Goal: Transaction & Acquisition: Purchase product/service

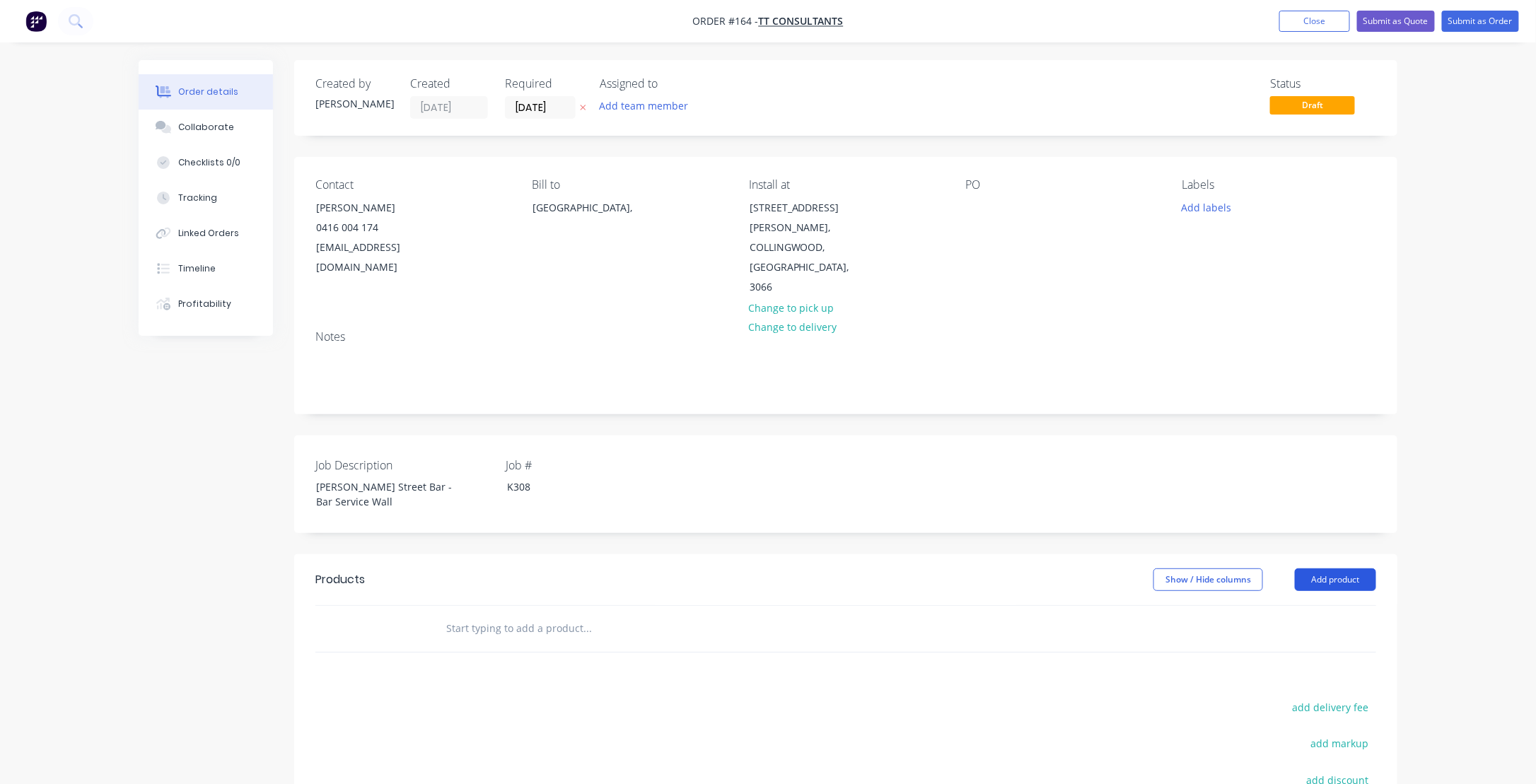
click at [1353, 568] on button "Add product" at bounding box center [1335, 580] width 81 height 23
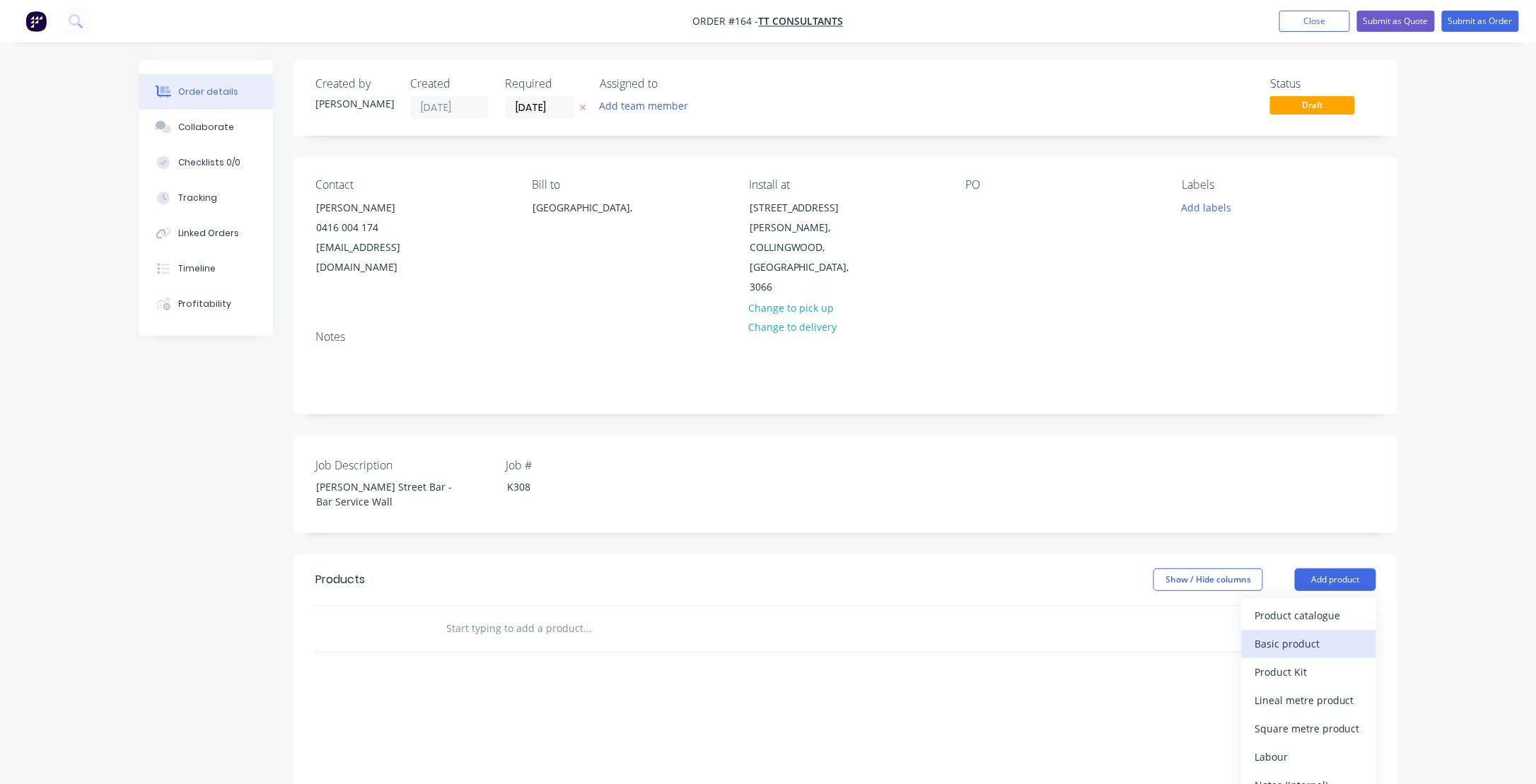
click at [1282, 633] on div "Basic product" at bounding box center [1309, 644] width 109 height 21
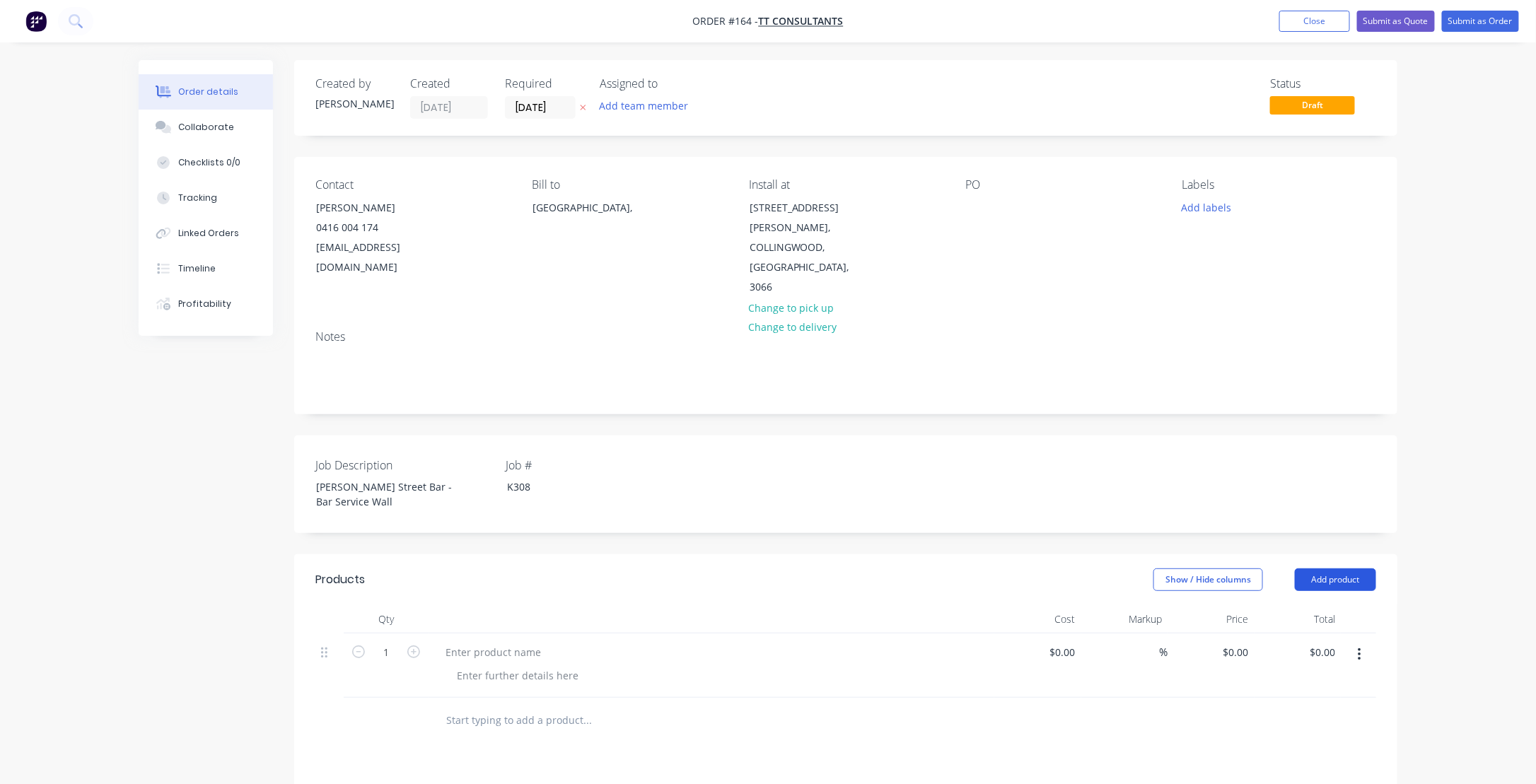
click at [1337, 568] on button "Add product" at bounding box center [1335, 580] width 81 height 23
click at [1294, 605] on div "Product catalogue" at bounding box center [1309, 615] width 109 height 21
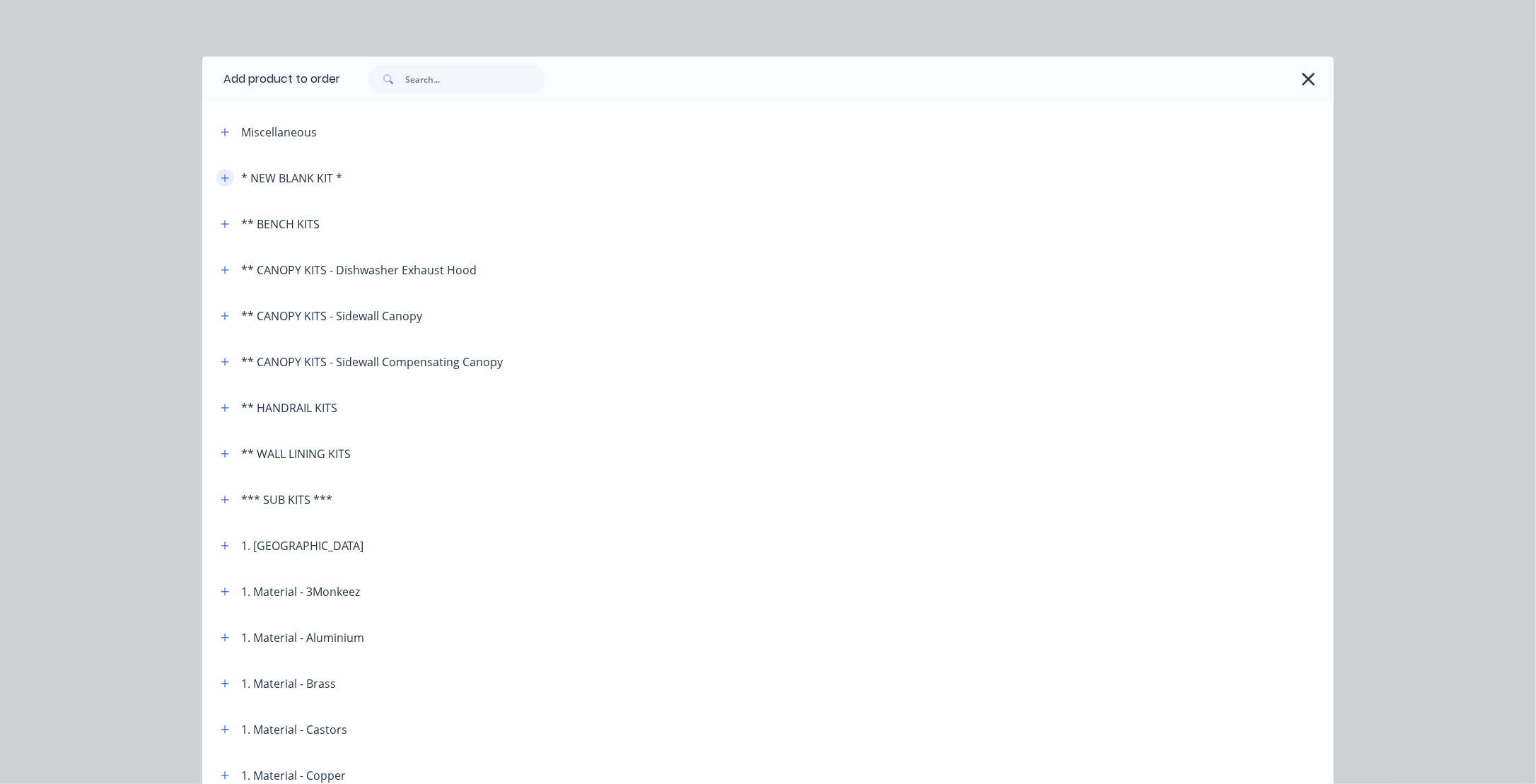
click at [221, 176] on icon "button" at bounding box center [225, 178] width 8 height 8
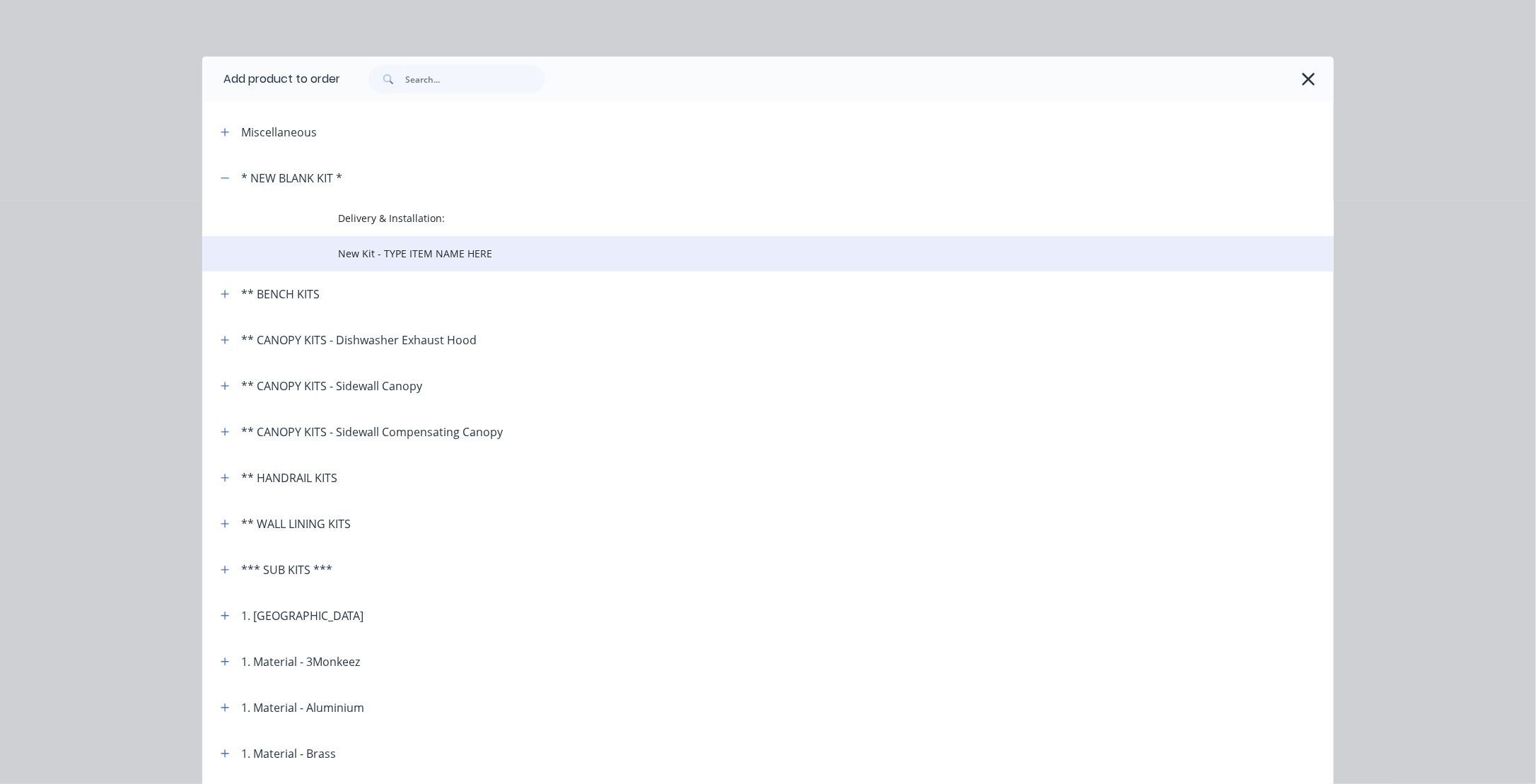
click at [370, 251] on span "New Kit - TYPE ITEM NAME HERE" at bounding box center [736, 253] width 796 height 15
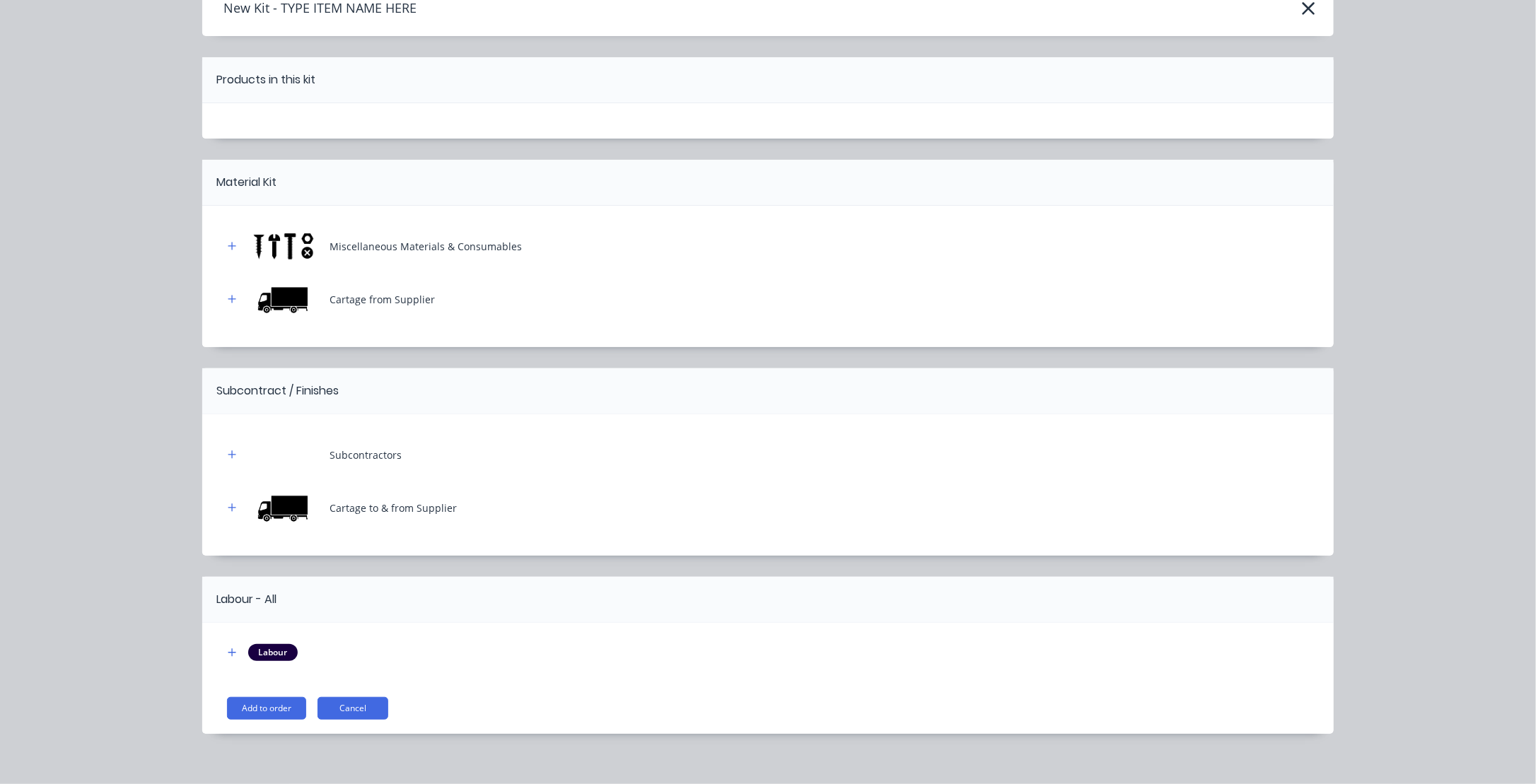
scroll to position [86, 0]
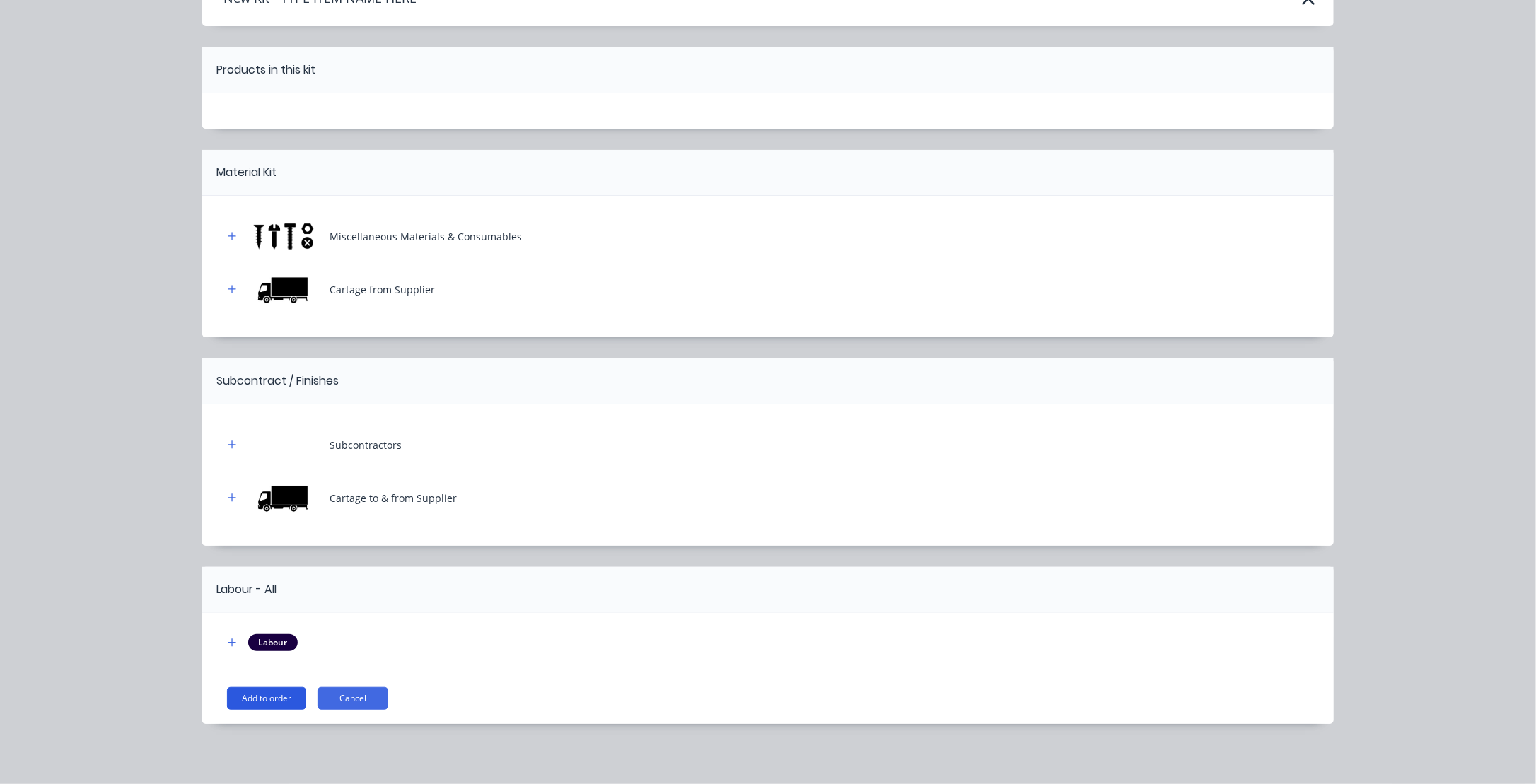
click at [263, 697] on button "Add to order" at bounding box center [266, 698] width 79 height 23
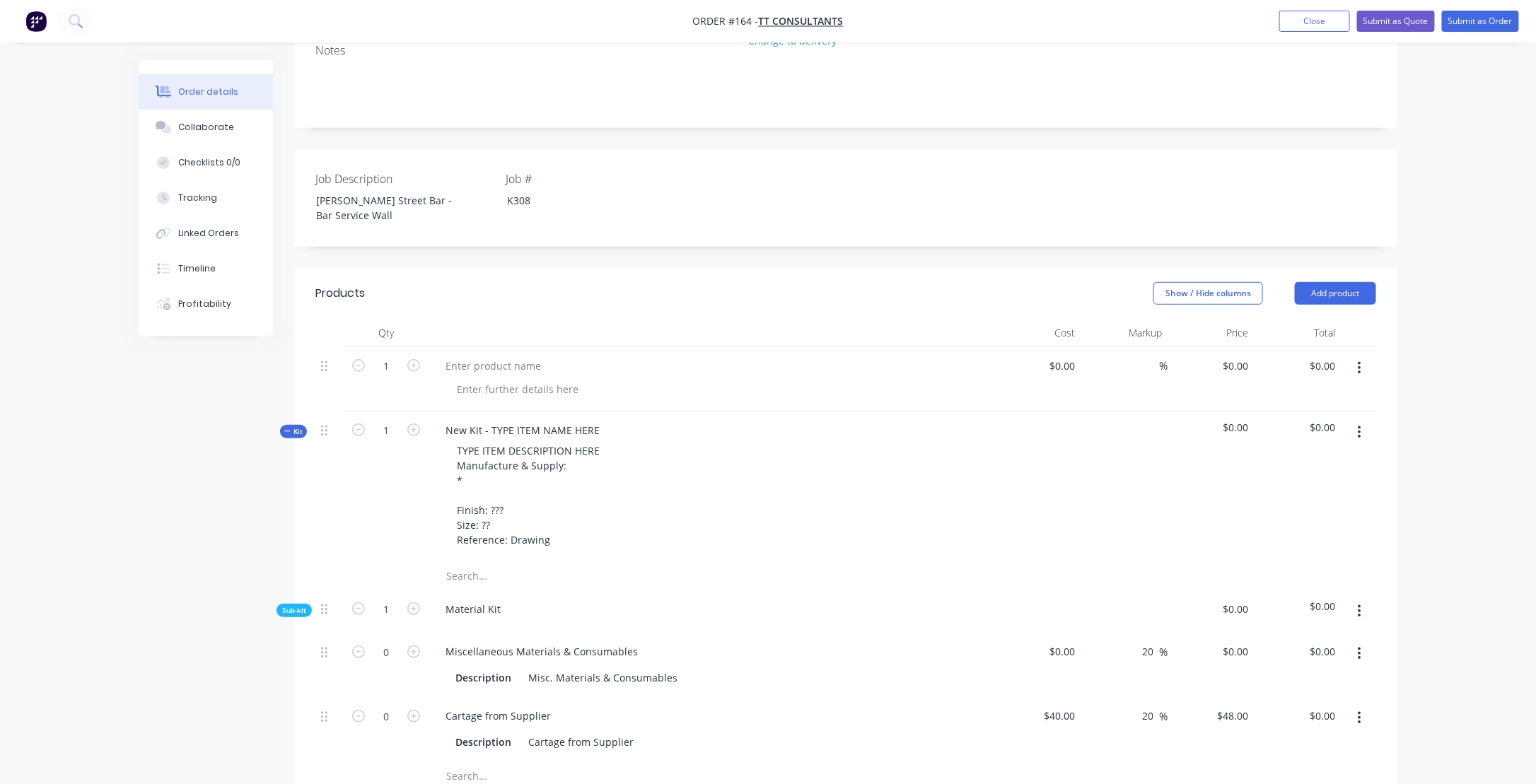
scroll to position [353, 0]
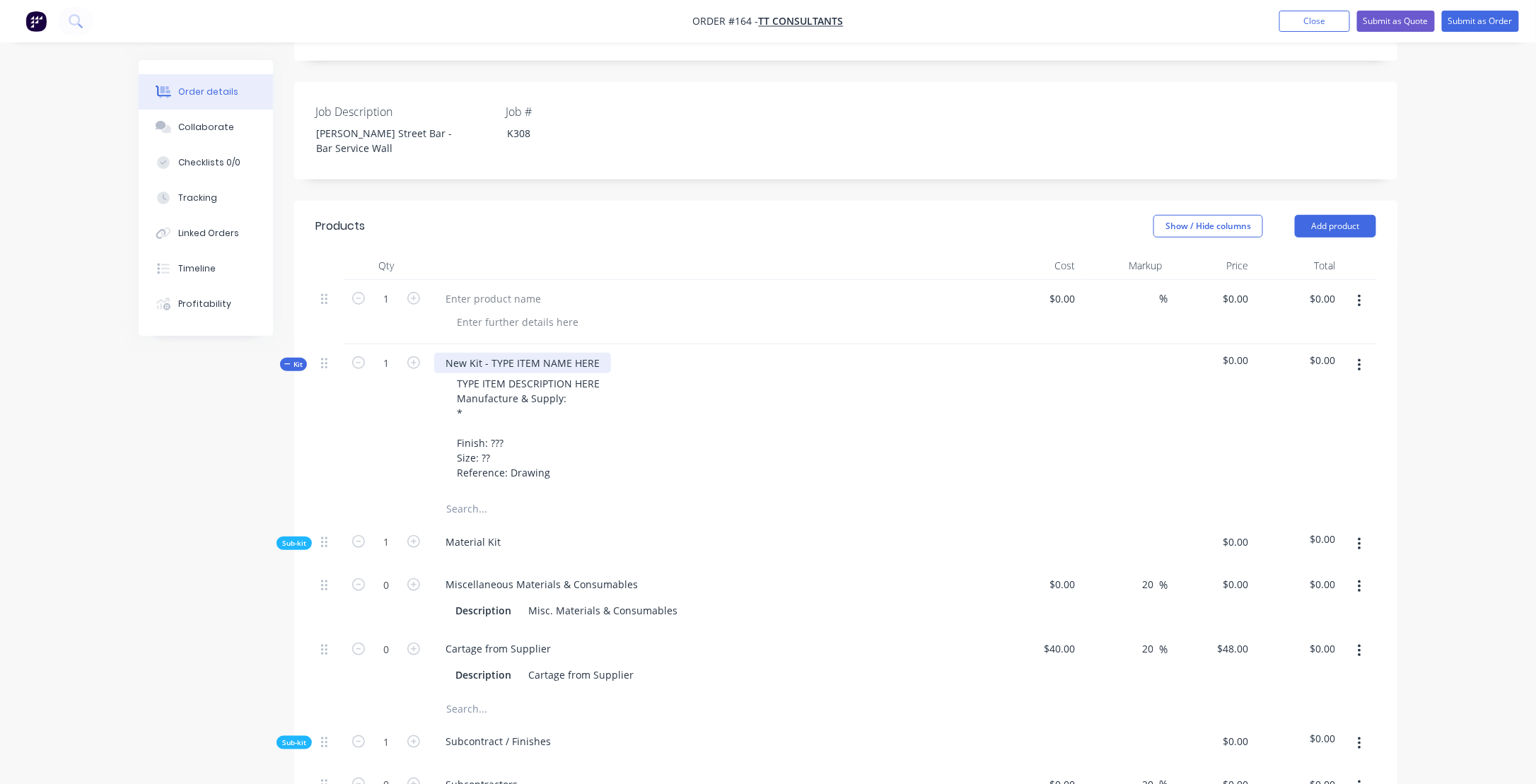
click at [510, 353] on div "New Kit - TYPE ITEM NAME HERE" at bounding box center [523, 363] width 177 height 21
drag, startPoint x: 596, startPoint y: 321, endPoint x: 428, endPoint y: 321, distance: 168.0
click at [428, 344] on div "New Kit - TYPE ITEM NAME HERE TYPE ITEM DESCRIPTION HERE Manufacture & Supply: …" at bounding box center [711, 419] width 566 height 151
click at [563, 353] on div "New Kit - TYPE ITEM NAME HERE" at bounding box center [523, 363] width 177 height 21
drag, startPoint x: 596, startPoint y: 322, endPoint x: 405, endPoint y: 322, distance: 191.0
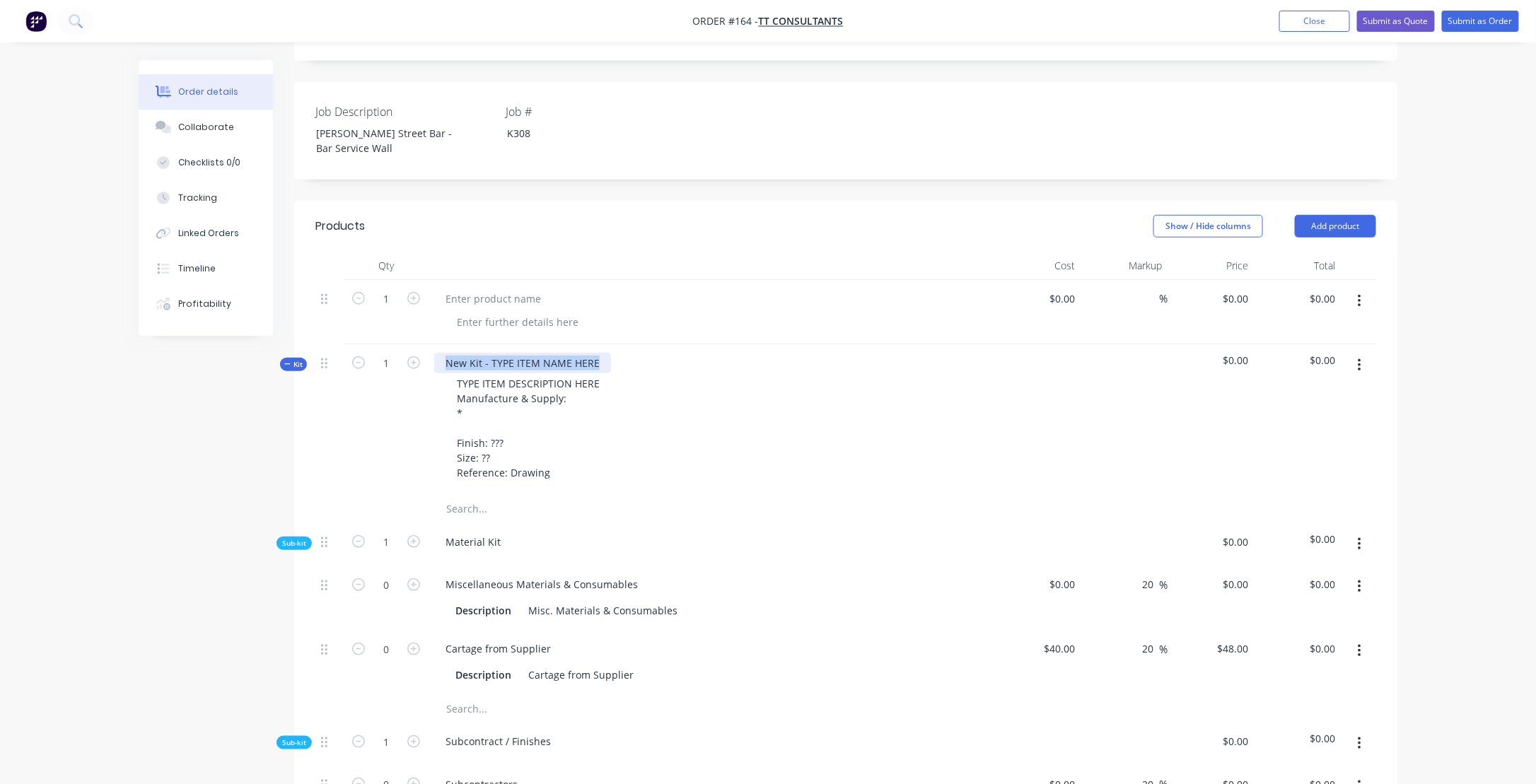
click at [405, 344] on div "Kit 1 New Kit - TYPE ITEM NAME HERE TYPE ITEM DESCRIPTION HERE Manufacture & Su…" at bounding box center [845, 419] width 1060 height 151
click at [446, 353] on div "Steel Bar Service Wall" at bounding box center [497, 363] width 125 height 21
click at [731, 415] on div "TYPE ITEM DESCRIPTION HERE Manufacture & Supply: * Finish: ??? Size: ?? Referen…" at bounding box center [711, 428] width 554 height 109
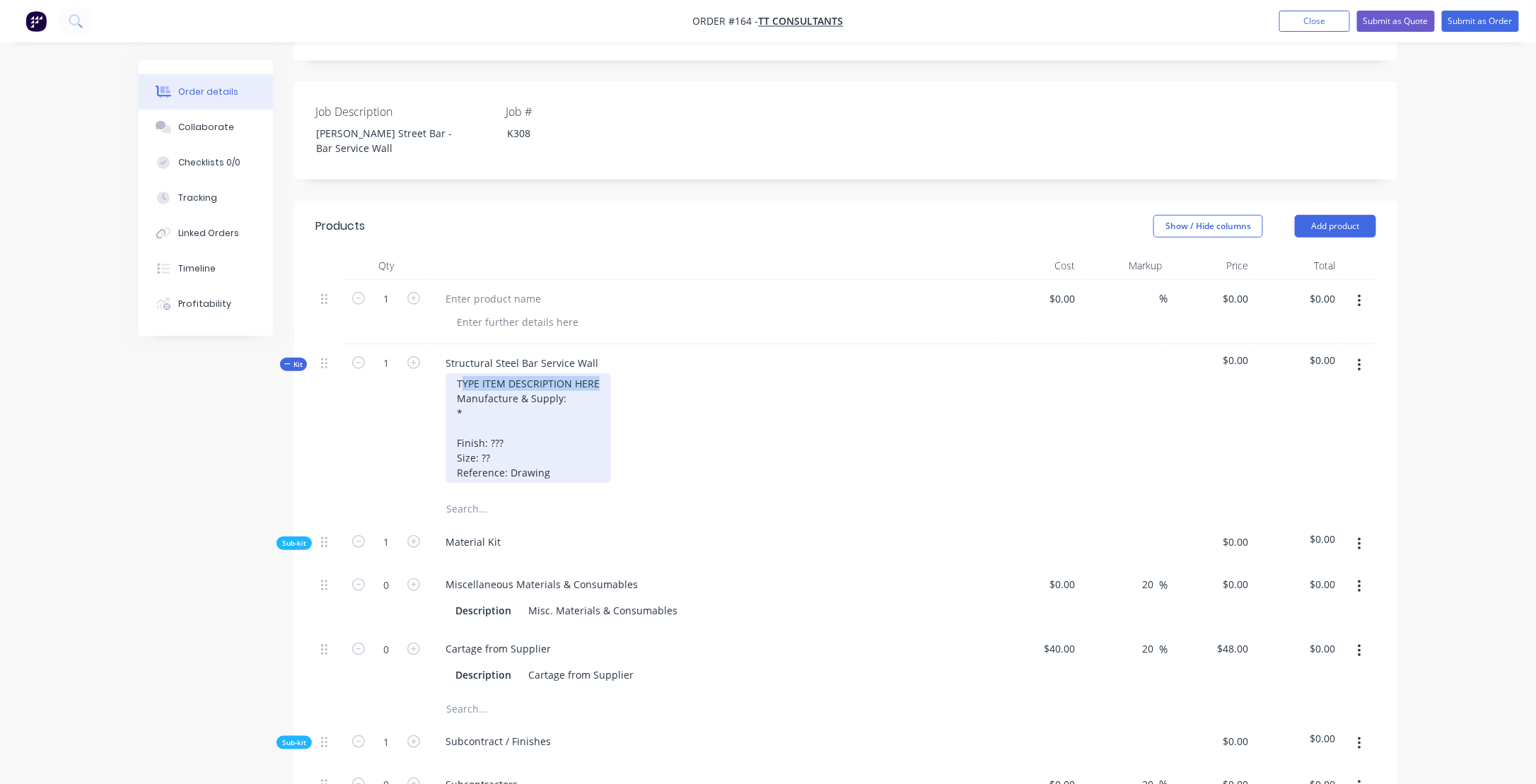
drag, startPoint x: 459, startPoint y: 339, endPoint x: 648, endPoint y: 343, distance: 189.0
click at [648, 373] on div "TYPE ITEM DESCRIPTION HERE Manufacture & Supply: * Finish: ??? Size: ?? Referen…" at bounding box center [711, 428] width 554 height 109
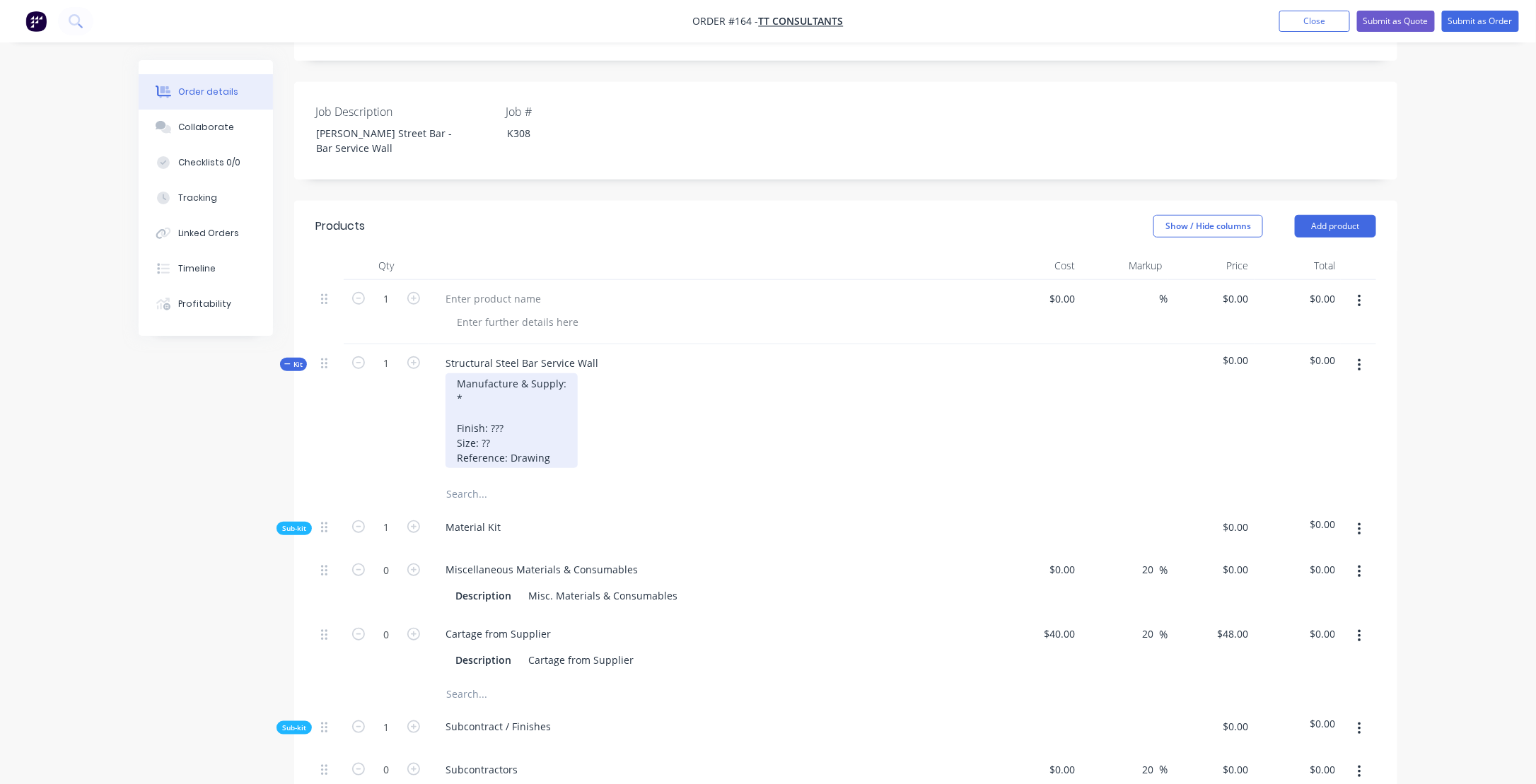
click at [487, 373] on div "Manufacture & Supply: * Finish: ??? Size: ?? Reference: Drawing" at bounding box center [511, 420] width 133 height 94
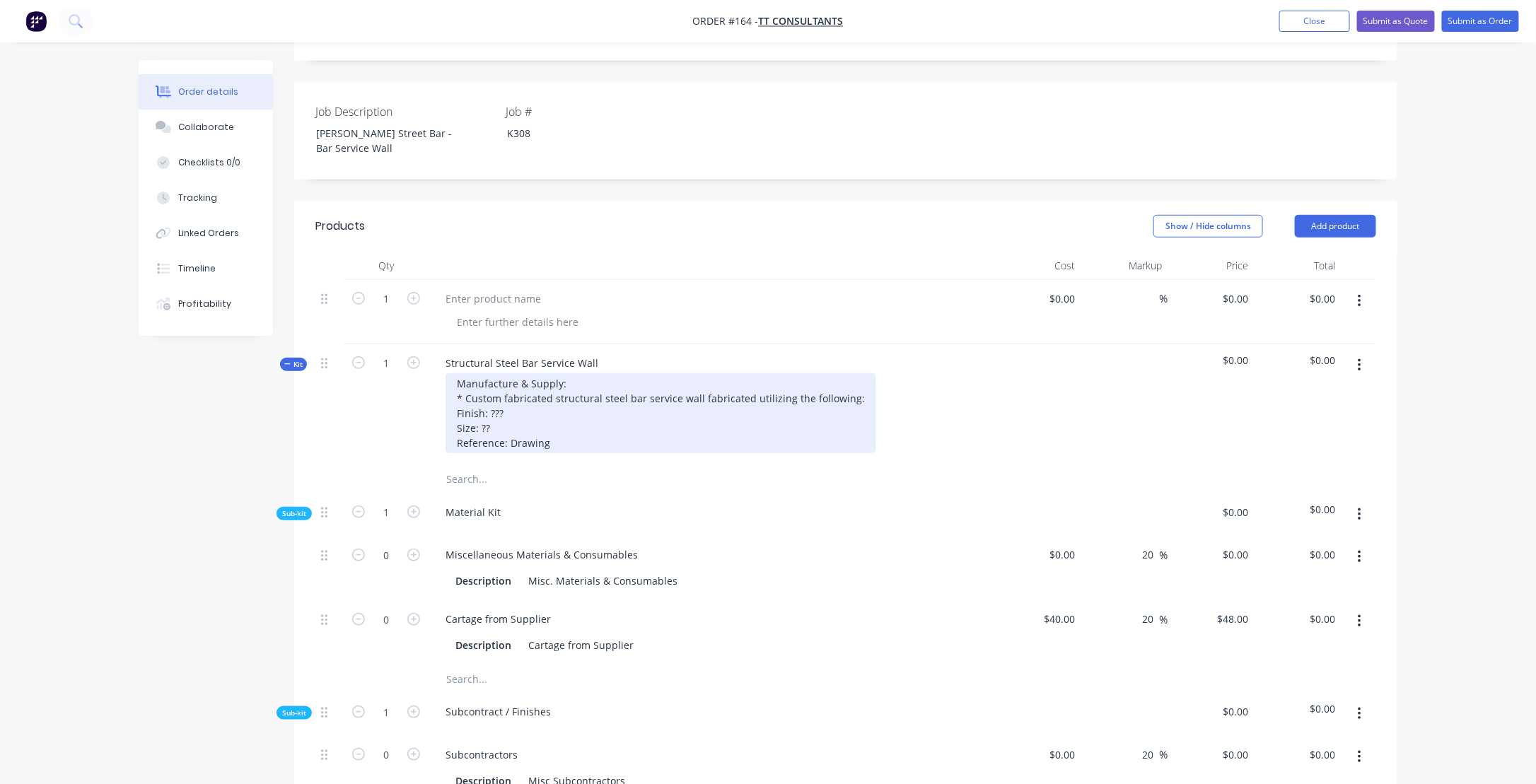
click at [766, 373] on div "Manufacture & Supply: * Custom fabricated structural steel bar service wall fab…" at bounding box center [661, 413] width 431 height 80
click at [780, 390] on div "Manufacture & Supply: * Custom fabricated structural steel bar service wall fab…" at bounding box center [661, 413] width 431 height 80
click at [475, 378] on div "Manufacture & Supply: * Custom fabricated structural steel bar service wall fab…" at bounding box center [661, 413] width 431 height 80
click at [467, 373] on div "Manufacture & Supply: * Custom fabricated structural steel bar service wall fab…" at bounding box center [661, 413] width 431 height 80
drag, startPoint x: 464, startPoint y: 373, endPoint x: 478, endPoint y: 373, distance: 14.0
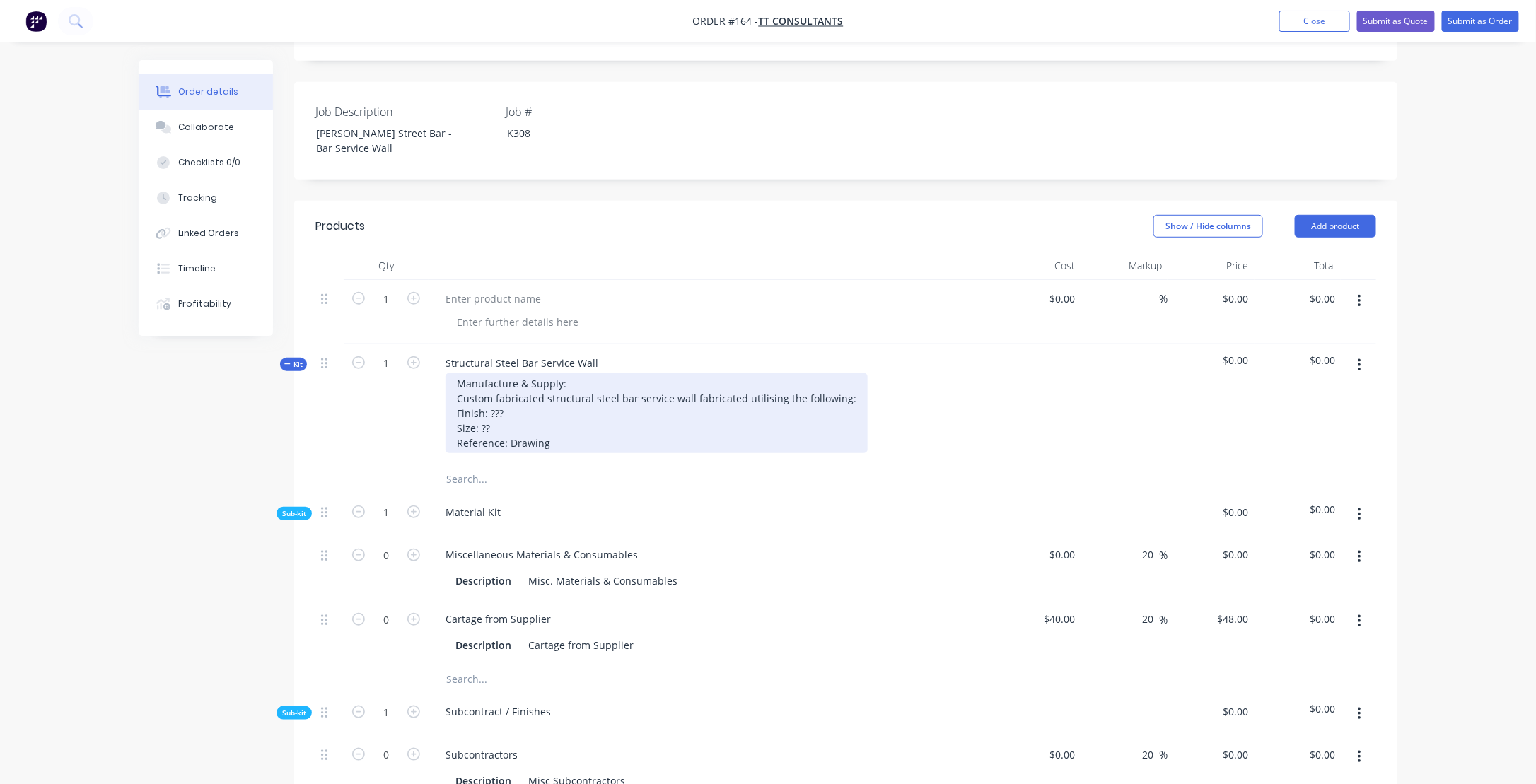
click at [465, 373] on div "Manufacture & Supply: Custom fabricated structural steel bar service wall fabri…" at bounding box center [656, 413] width 422 height 80
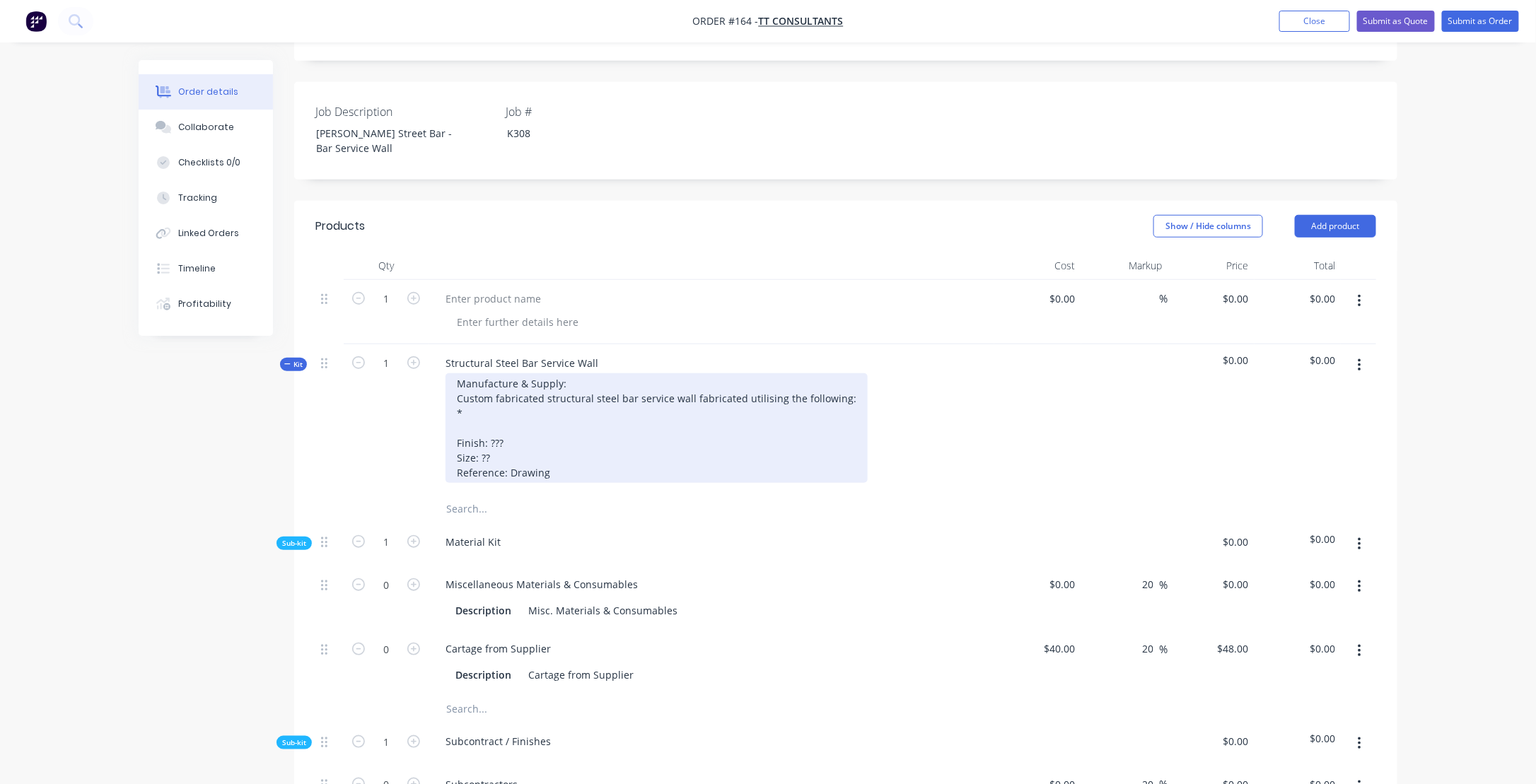
click at [499, 373] on div "Manufacture & Supply: Custom fabricated structural steel bar service wall fabri…" at bounding box center [656, 428] width 422 height 109
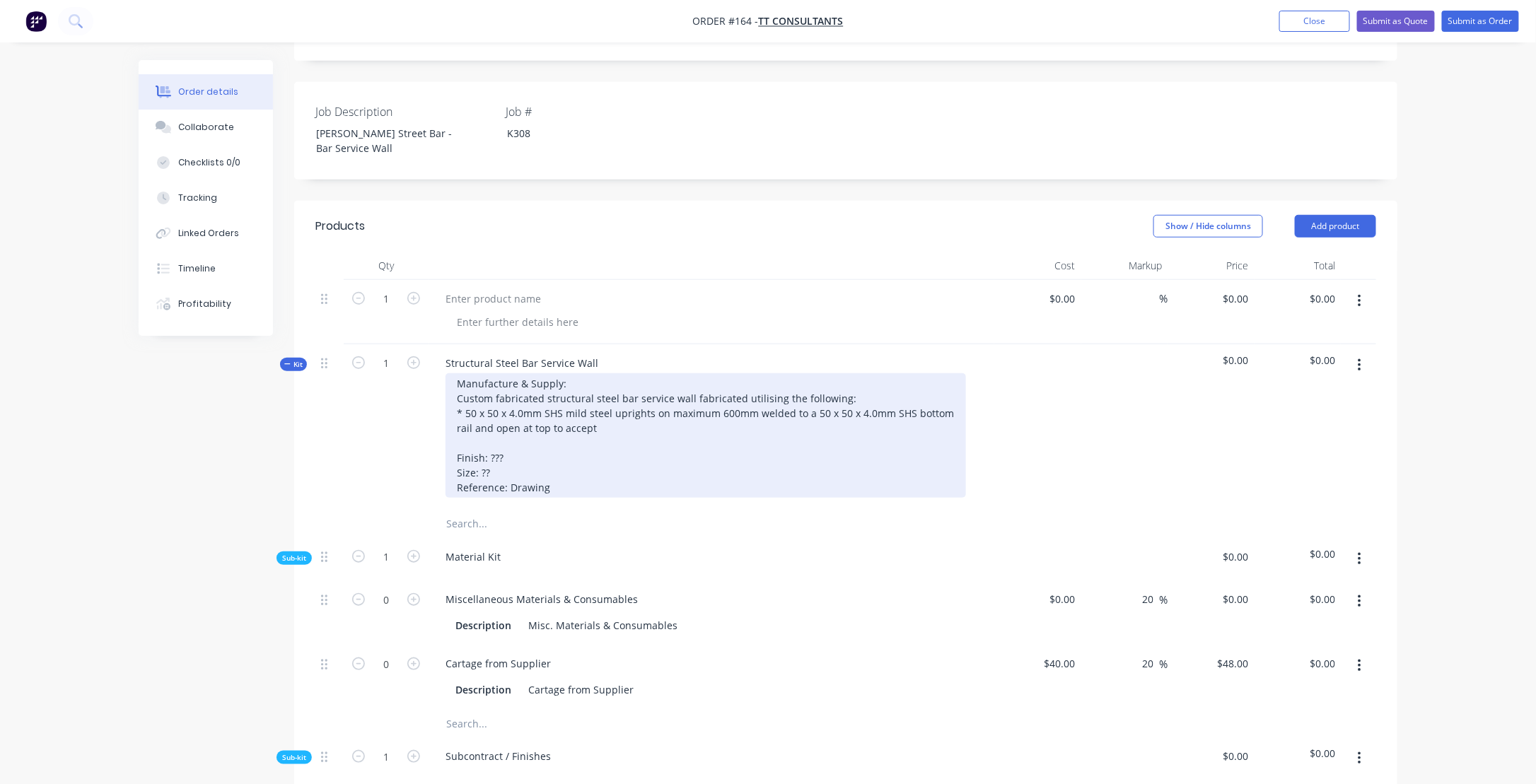
click at [909, 373] on div "Manufacture & Supply: Custom fabricated structural steel bar service wall fabri…" at bounding box center [706, 436] width 520 height 125
click at [508, 386] on div "Manufacture & Supply: Custom fabricated structural steel bar service wall fabri…" at bounding box center [706, 436] width 520 height 125
drag, startPoint x: 740, startPoint y: 356, endPoint x: 838, endPoint y: 354, distance: 98.0
click at [836, 373] on div "Manufacture & Supply: Custom fabricated structural steel bar service wall fabri…" at bounding box center [706, 436] width 520 height 125
click at [508, 386] on div "Manufacture & Supply: Custom fabricated structural steel bar service wall fabri…" at bounding box center [706, 436] width 520 height 125
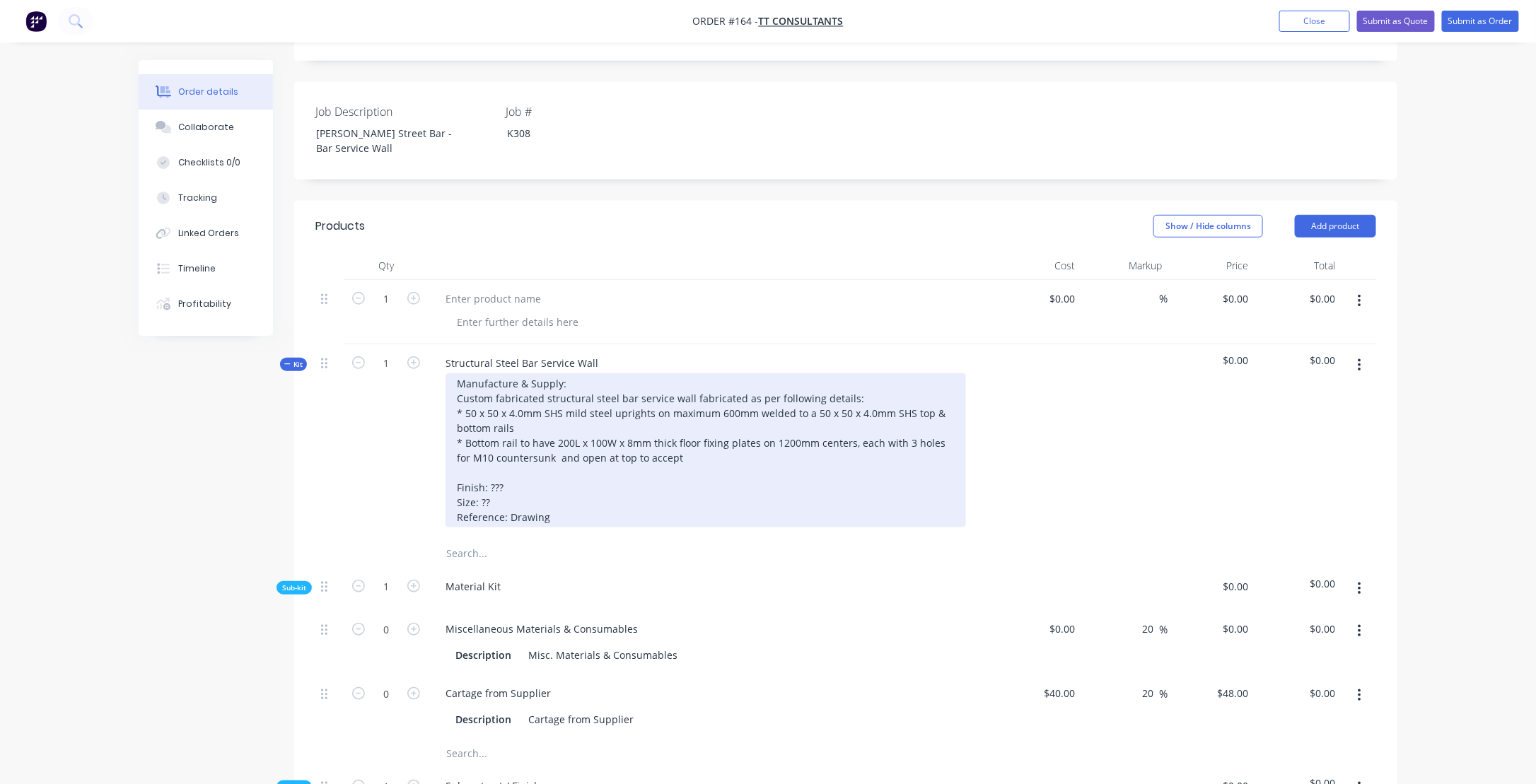
click at [543, 418] on div "Manufacture & Supply: Custom fabricated structural steel bar service wall fabri…" at bounding box center [706, 450] width 520 height 154
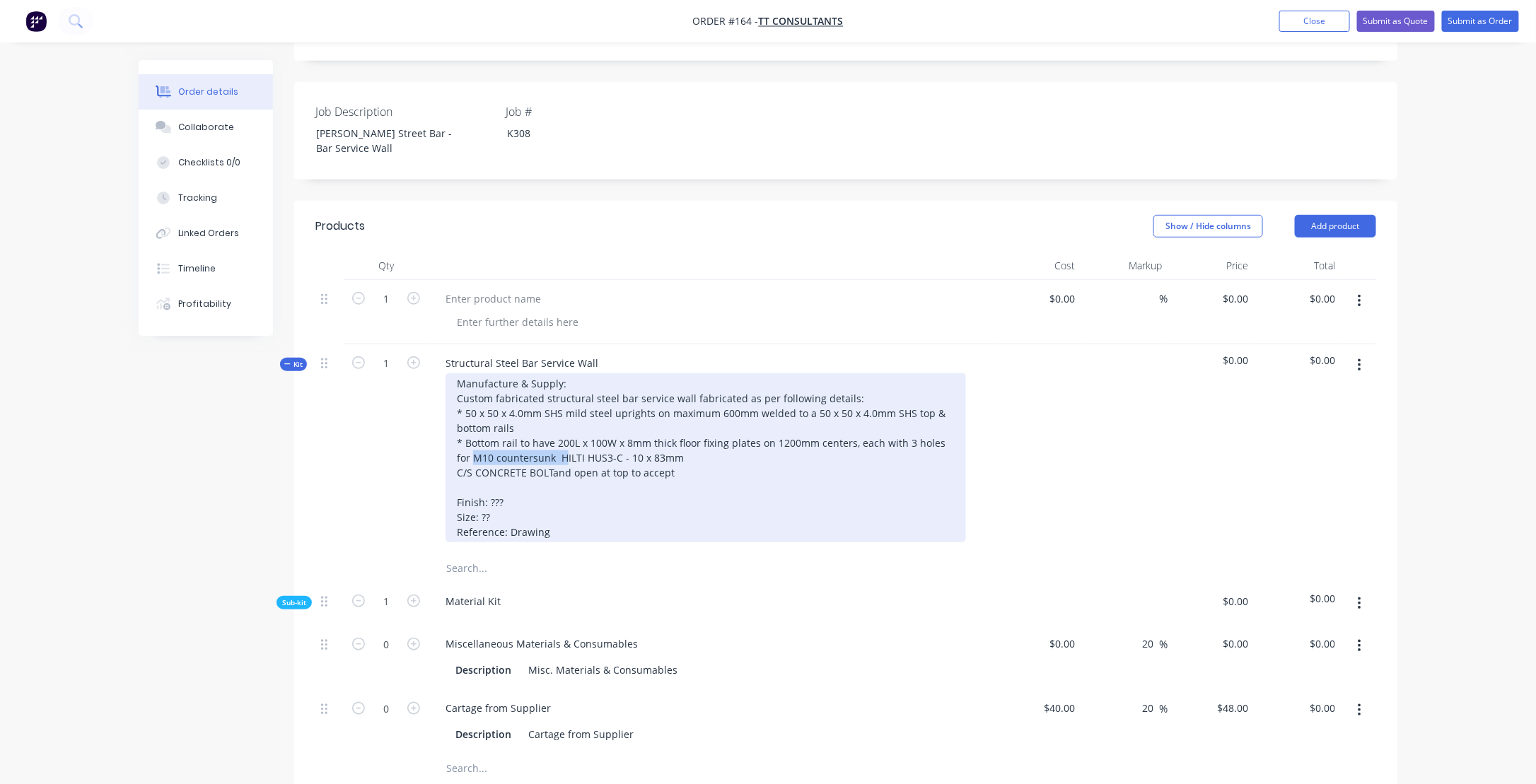
drag, startPoint x: 458, startPoint y: 416, endPoint x: 549, endPoint y: 419, distance: 91.0
click at [549, 419] on div "Manufacture & Supply: Custom fabricated structural steel bar service wall fabri…" at bounding box center [706, 457] width 520 height 169
click at [584, 418] on div "Manufacture & Supply: Custom fabricated structural steel bar service wall fabri…" at bounding box center [706, 457] width 520 height 169
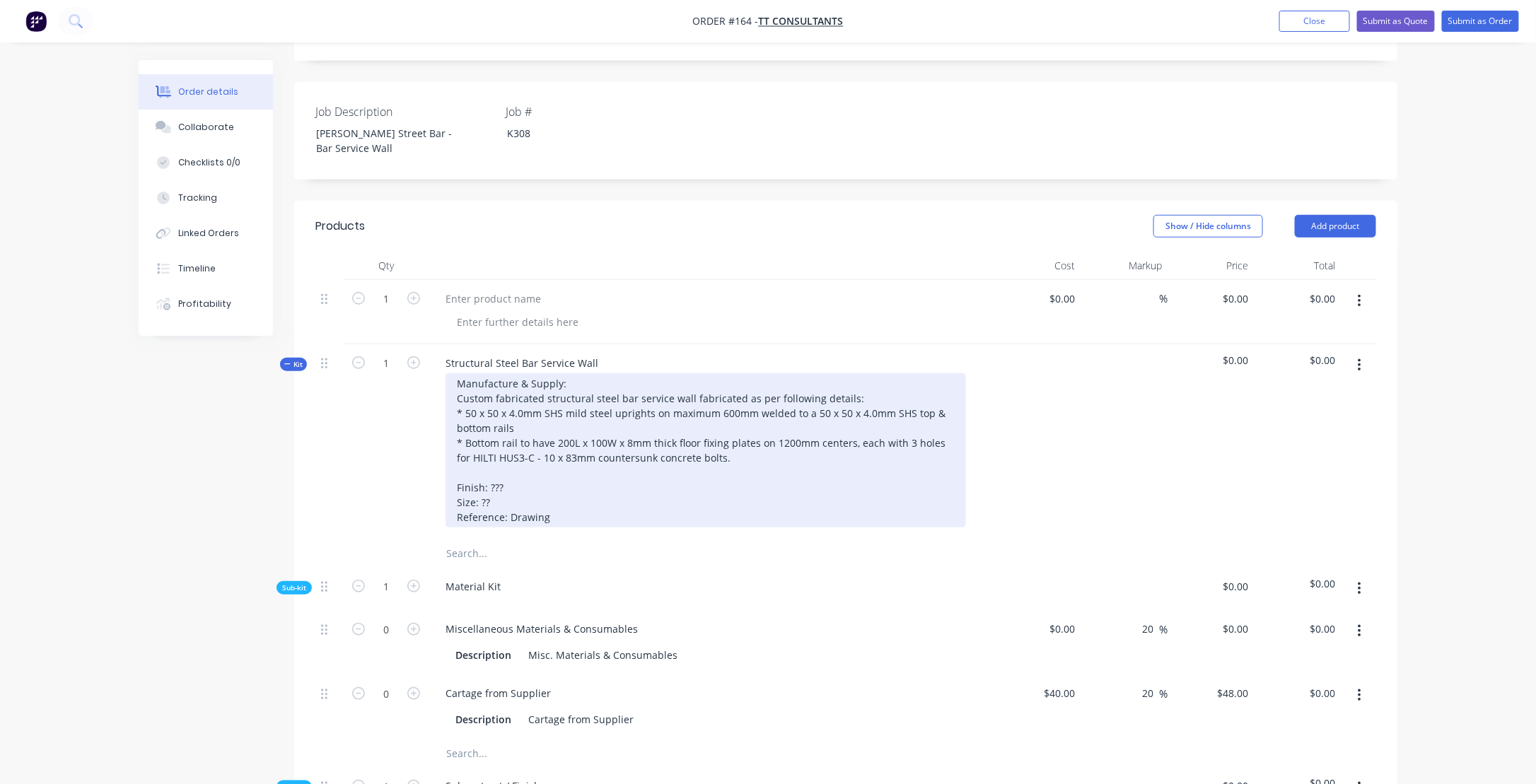
click at [461, 435] on div "Manufacture & Supply: Custom fabricated structural steel bar service wall fabri…" at bounding box center [706, 450] width 520 height 154
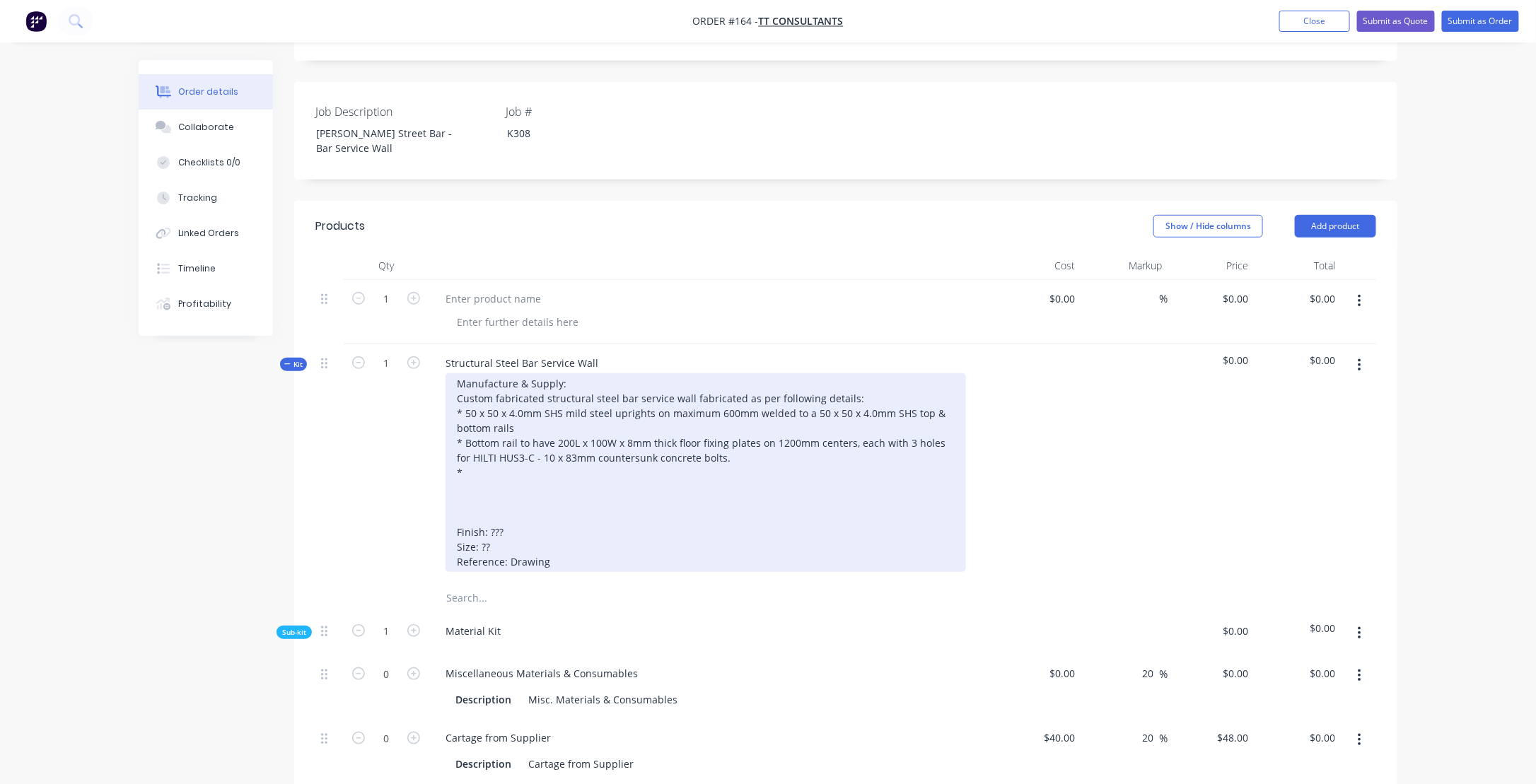
click at [499, 432] on div "Manufacture & Supply: Custom fabricated structural steel bar service wall fabri…" at bounding box center [706, 472] width 520 height 198
click at [620, 431] on div "Manufacture & Supply: Custom fabricated structural steel bar service wall fabri…" at bounding box center [706, 472] width 520 height 198
click at [667, 432] on div "Manufacture & Supply: Custom fabricated structural steel bar service wall fabri…" at bounding box center [706, 472] width 520 height 198
click at [561, 428] on div "Manufacture & Supply: Custom fabricated structural steel bar service wall fabri…" at bounding box center [706, 472] width 520 height 198
click at [706, 431] on div "Manufacture & Supply: Custom fabricated structural steel bar service wall fabri…" at bounding box center [706, 472] width 520 height 198
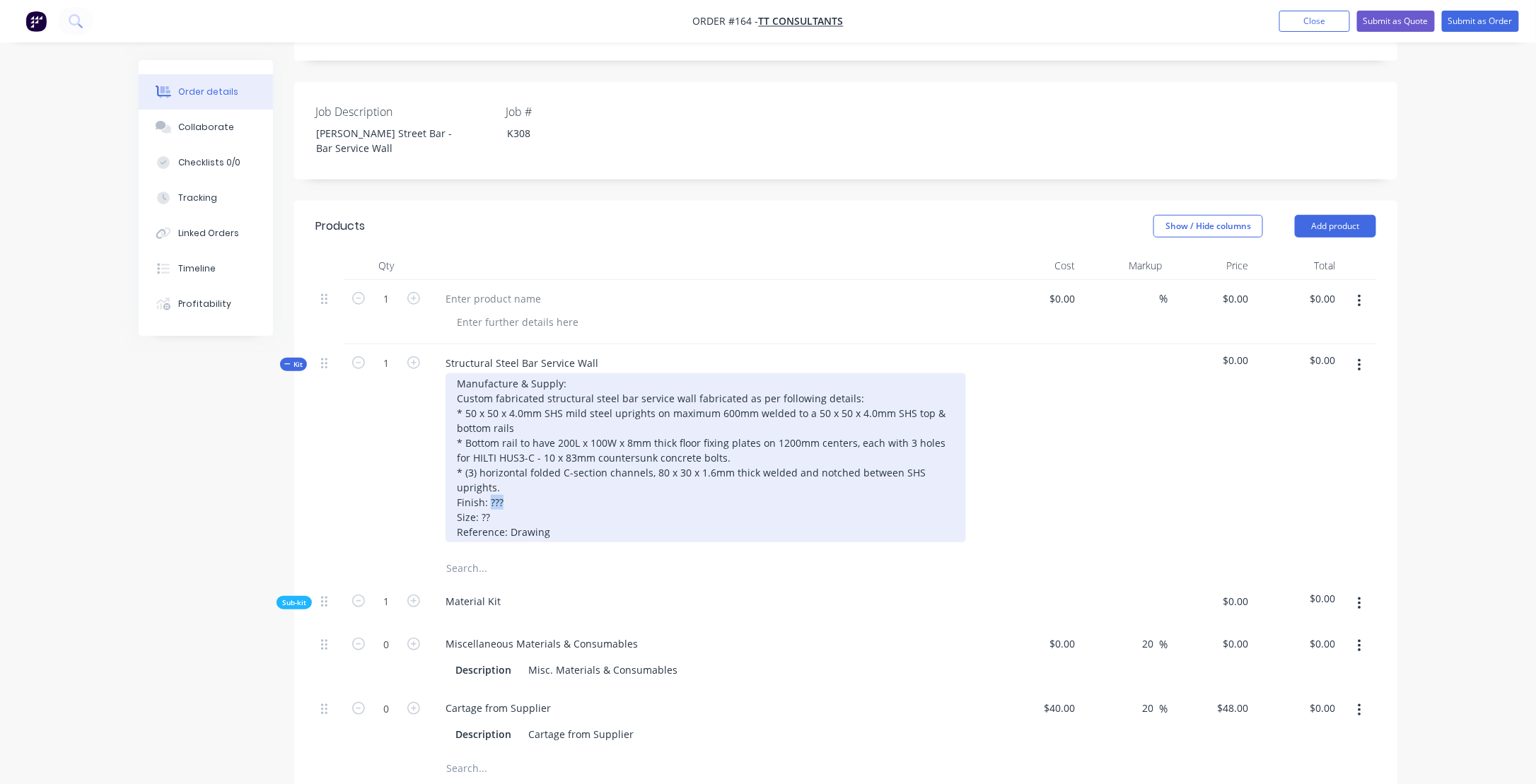
drag, startPoint x: 491, startPoint y: 461, endPoint x: 510, endPoint y: 461, distance: 19.0
click at [510, 461] on div "Manufacture & Supply: Custom fabricated structural steel bar service wall fabri…" at bounding box center [706, 457] width 520 height 169
drag, startPoint x: 491, startPoint y: 461, endPoint x: 539, endPoint y: 486, distance: 54.1
click at [495, 462] on div "Manufacture & Supply: Custom fabricated structural steel bar service wall fabri…" at bounding box center [706, 457] width 520 height 169
drag, startPoint x: 481, startPoint y: 473, endPoint x: 502, endPoint y: 471, distance: 21.1
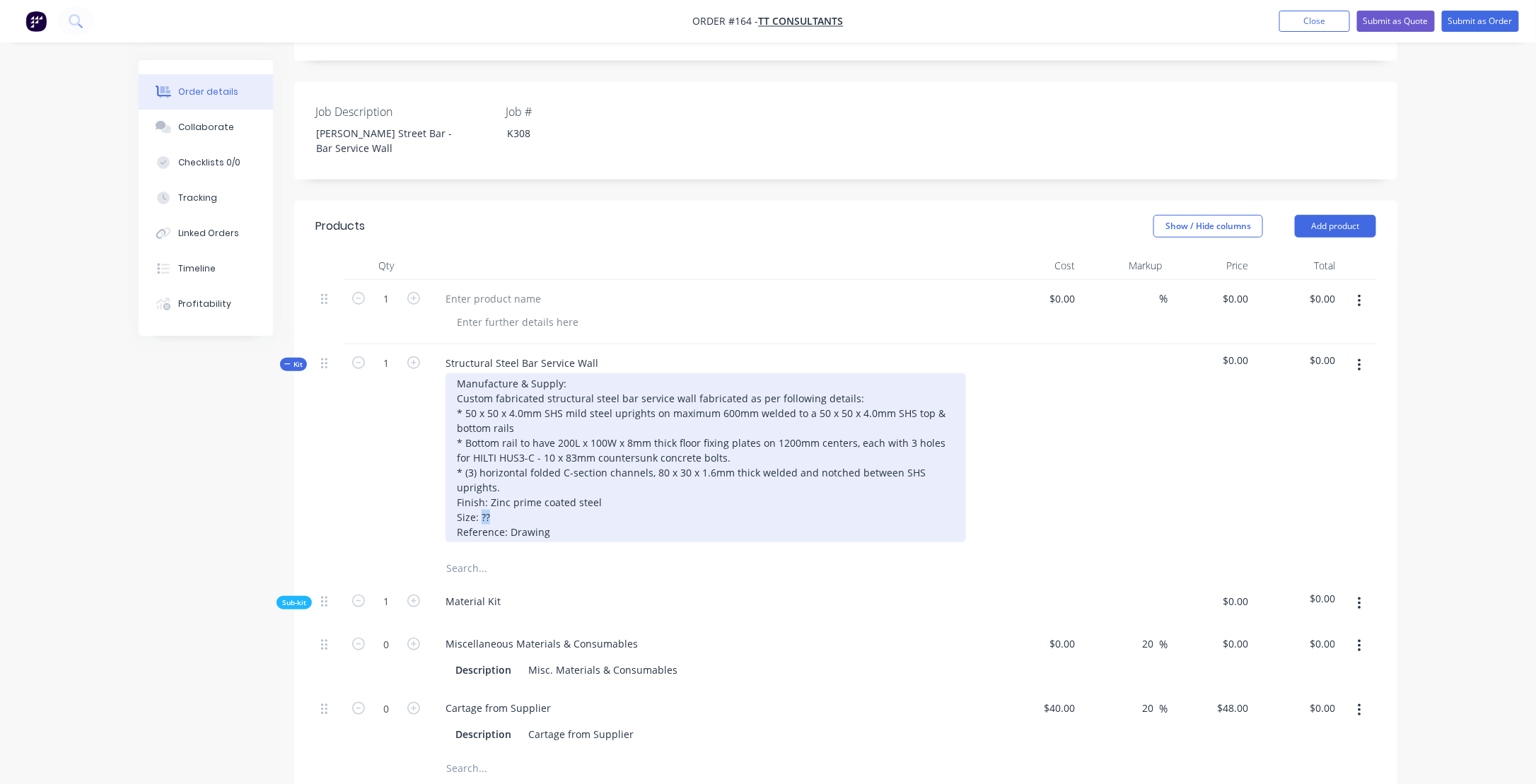
click at [502, 471] on div "Manufacture & Supply: Custom fabricated structural steel bar service wall fabri…" at bounding box center [706, 457] width 520 height 169
click at [535, 475] on div "Manufacture & Supply: Custom fabricated structural steel bar service wall fabri…" at bounding box center [706, 457] width 520 height 169
drag, startPoint x: 635, startPoint y: 473, endPoint x: 689, endPoint y: 481, distance: 54.6
click at [635, 473] on div "Manufacture & Supply: Custom fabricated structural steel bar service wall fabri…" at bounding box center [706, 457] width 520 height 169
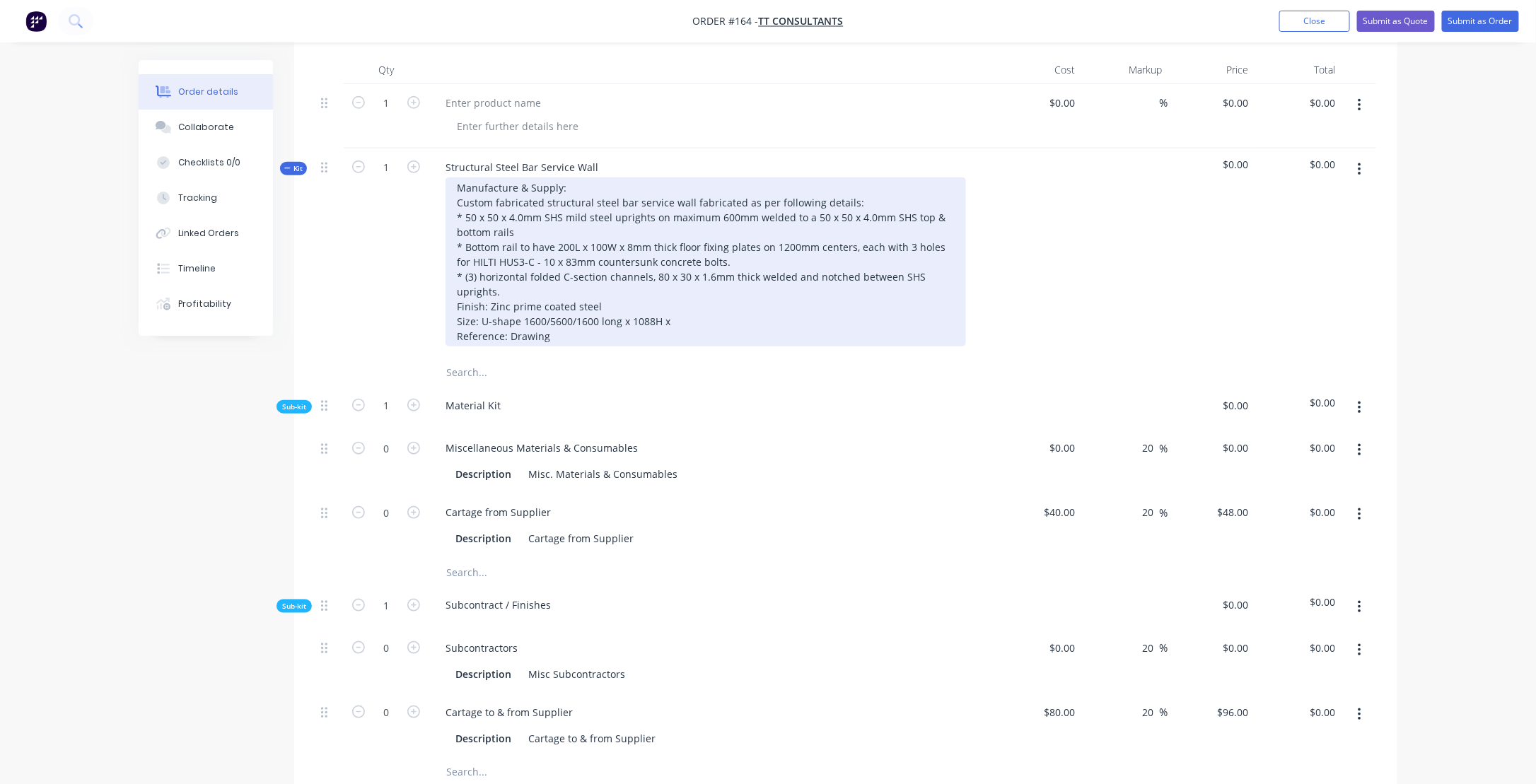
scroll to position [566, 0]
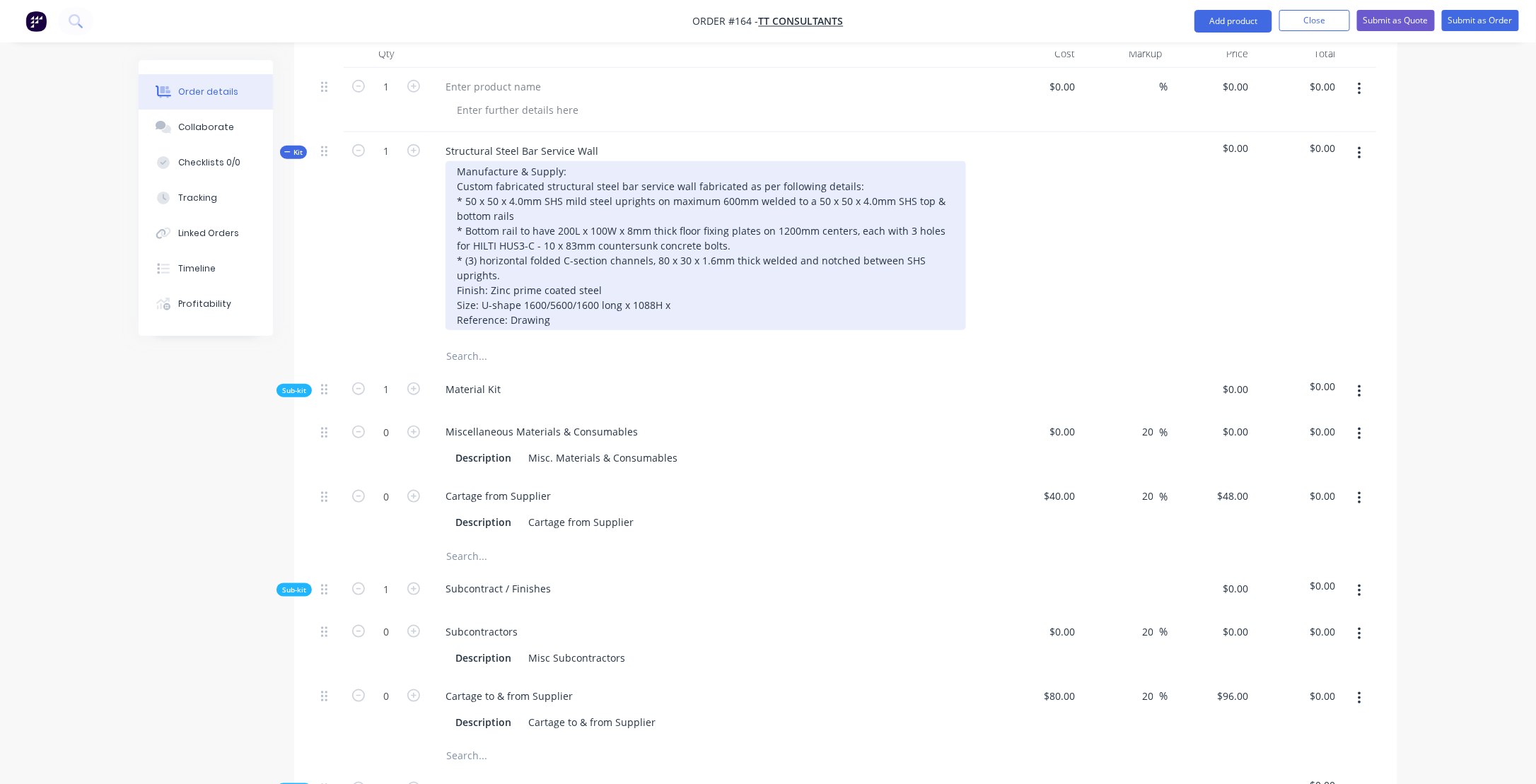
click at [699, 266] on div "Manufacture & Supply: Custom fabricated structural steel bar service wall fabri…" at bounding box center [706, 245] width 520 height 169
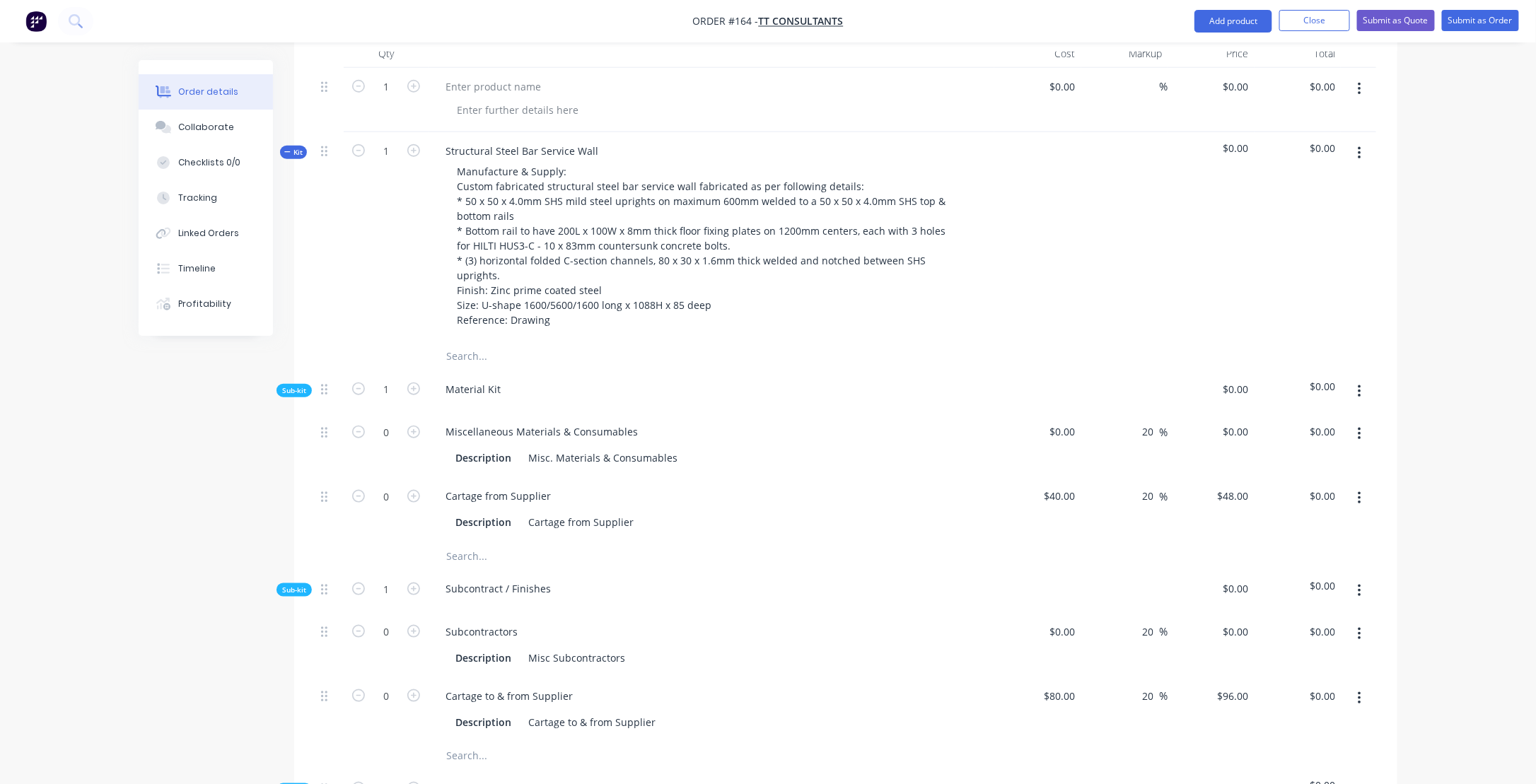
drag, startPoint x: 652, startPoint y: 542, endPoint x: 635, endPoint y: 545, distance: 17.3
click at [652, 569] on div "Subcontract / Finishes" at bounding box center [711, 591] width 566 height 43
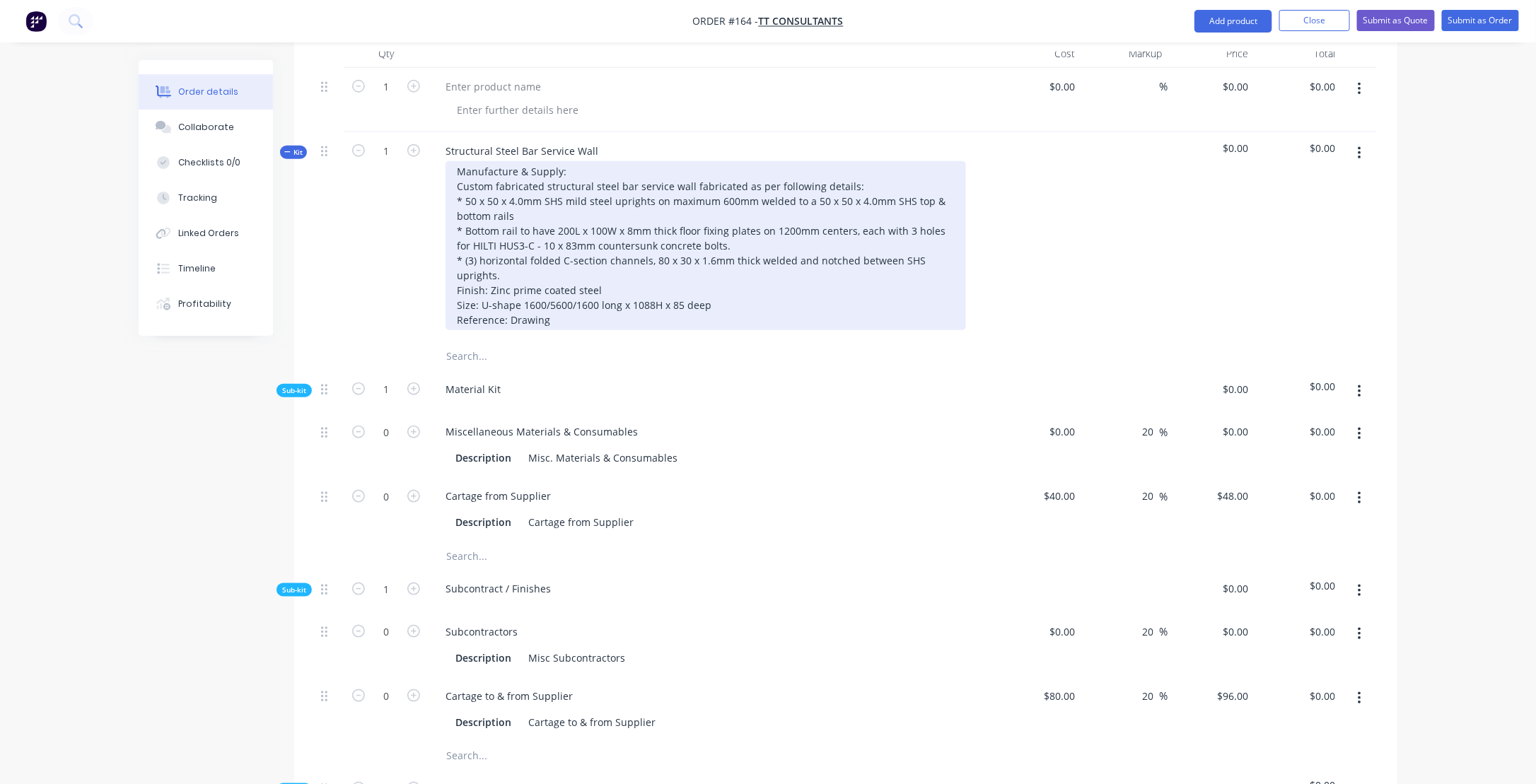
drag, startPoint x: 608, startPoint y: 279, endPoint x: 600, endPoint y: 282, distance: 8.5
click at [608, 279] on div "Manufacture & Supply: Custom fabricated structural steel bar service wall fabri…" at bounding box center [706, 245] width 520 height 169
click at [642, 275] on div "Manufacture & Supply: Custom fabricated structural steel bar service wall fabri…" at bounding box center [706, 245] width 520 height 169
click at [726, 280] on div "Manufacture & Supply: Custom fabricated structural steel bar service wall fabri…" at bounding box center [706, 245] width 520 height 169
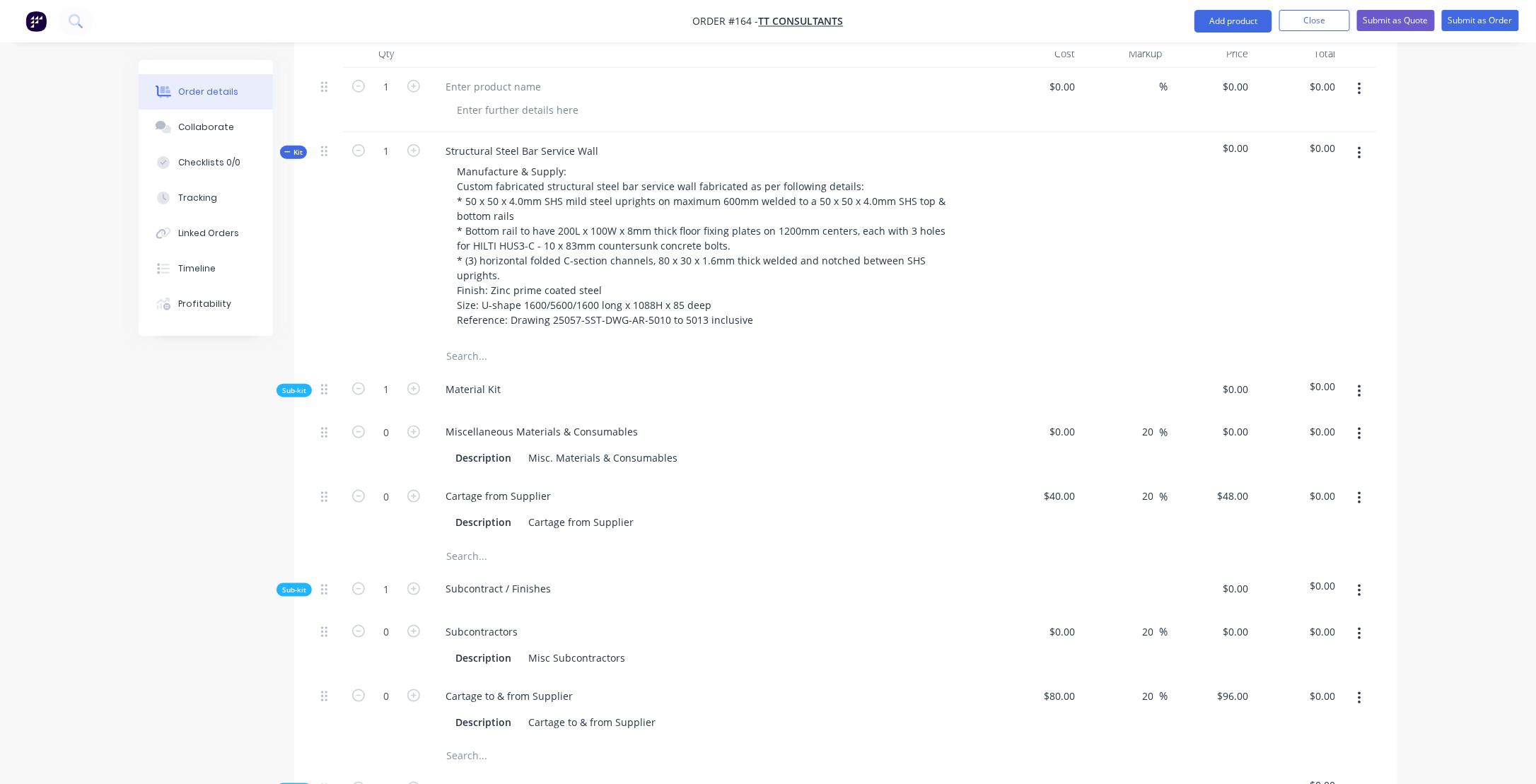
click at [868, 621] on div "Subcontractors" at bounding box center [711, 632] width 554 height 21
drag, startPoint x: 756, startPoint y: 441, endPoint x: 700, endPoint y: 441, distance: 56.0
click at [1361, 379] on button "button" at bounding box center [1359, 391] width 33 height 25
click at [1279, 418] on div "Add product to kit" at bounding box center [1309, 429] width 109 height 21
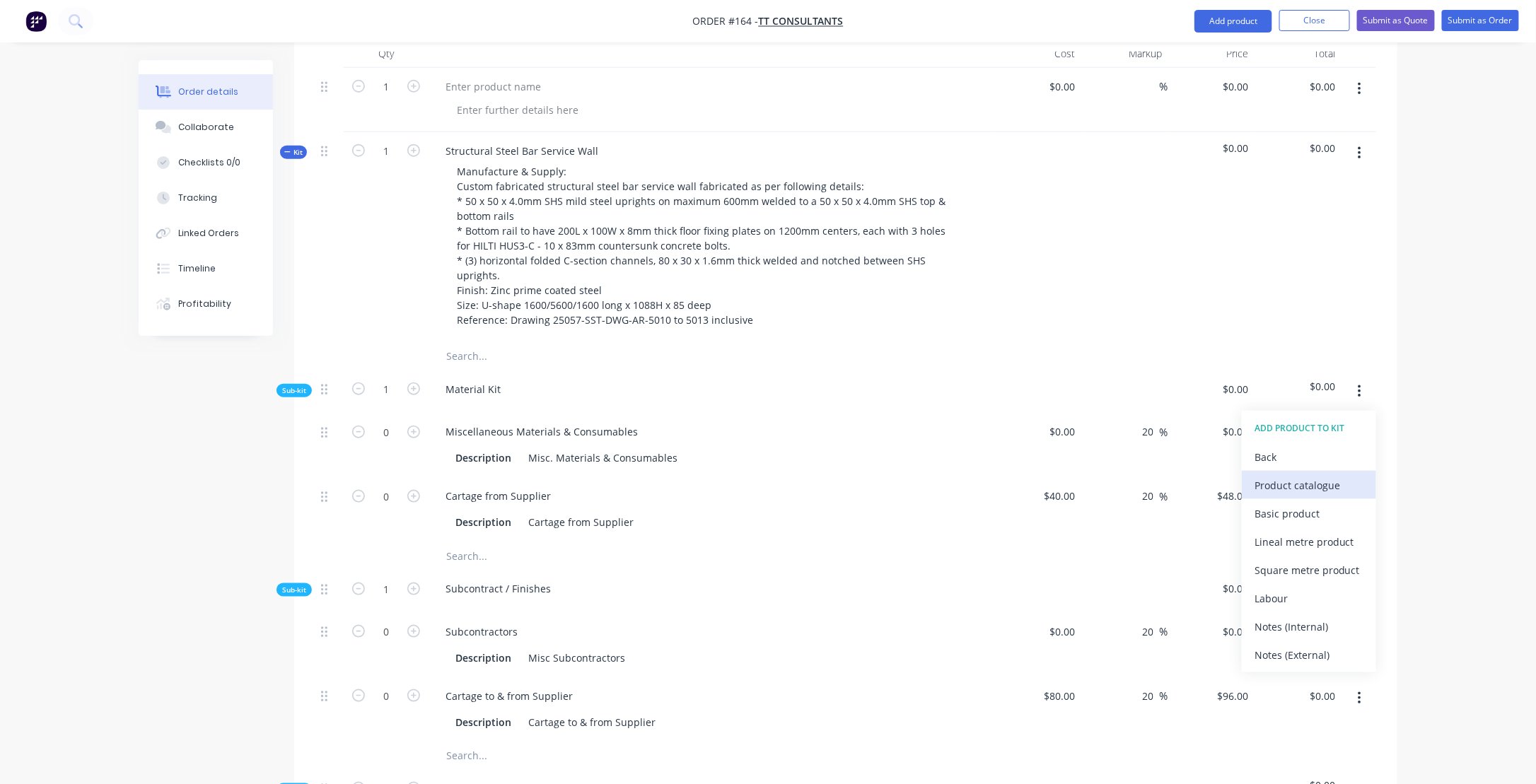
click at [1329, 475] on div "Product catalogue" at bounding box center [1309, 485] width 109 height 21
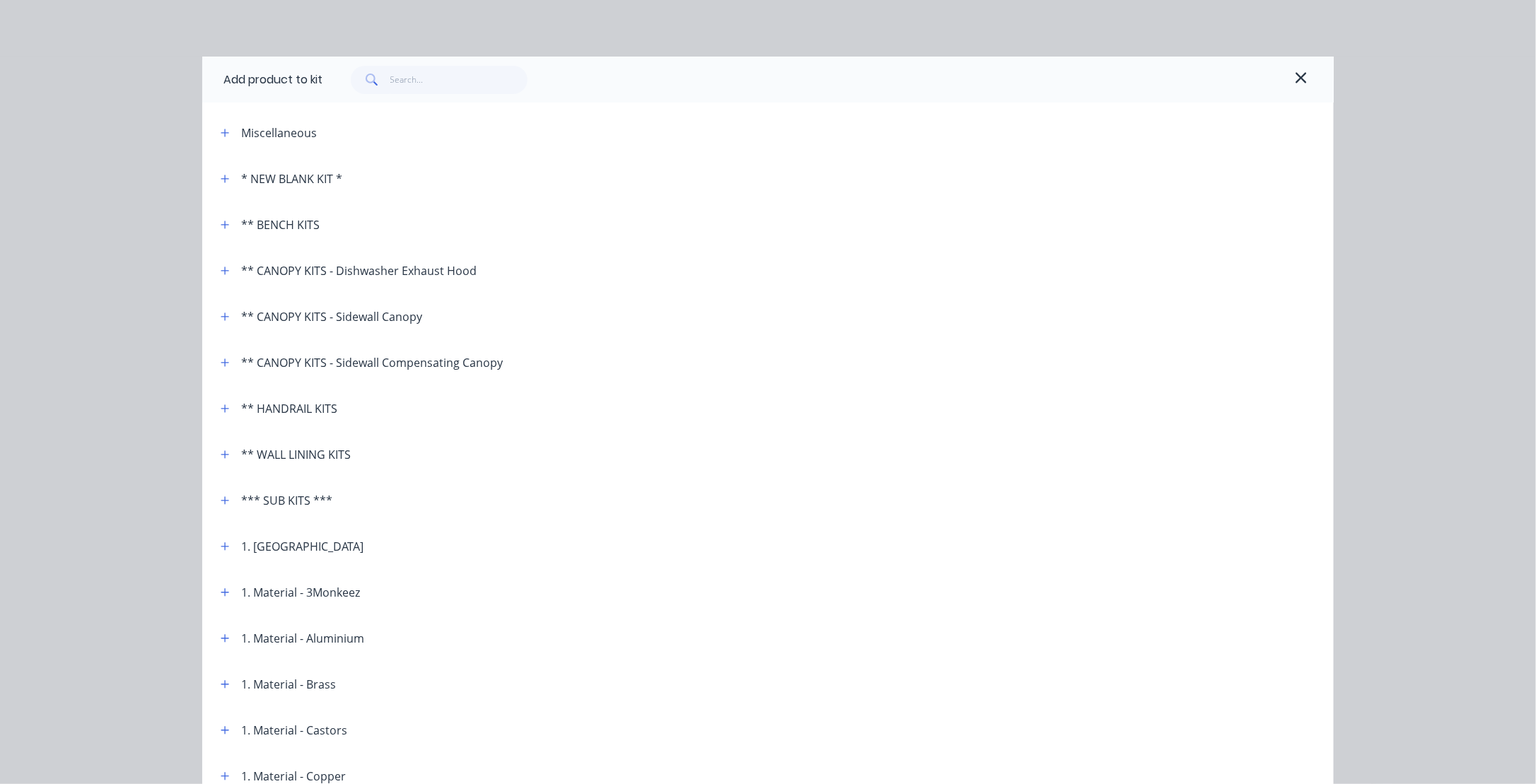
scroll to position [282, 0]
click at [1299, 76] on icon "button" at bounding box center [1300, 78] width 13 height 17
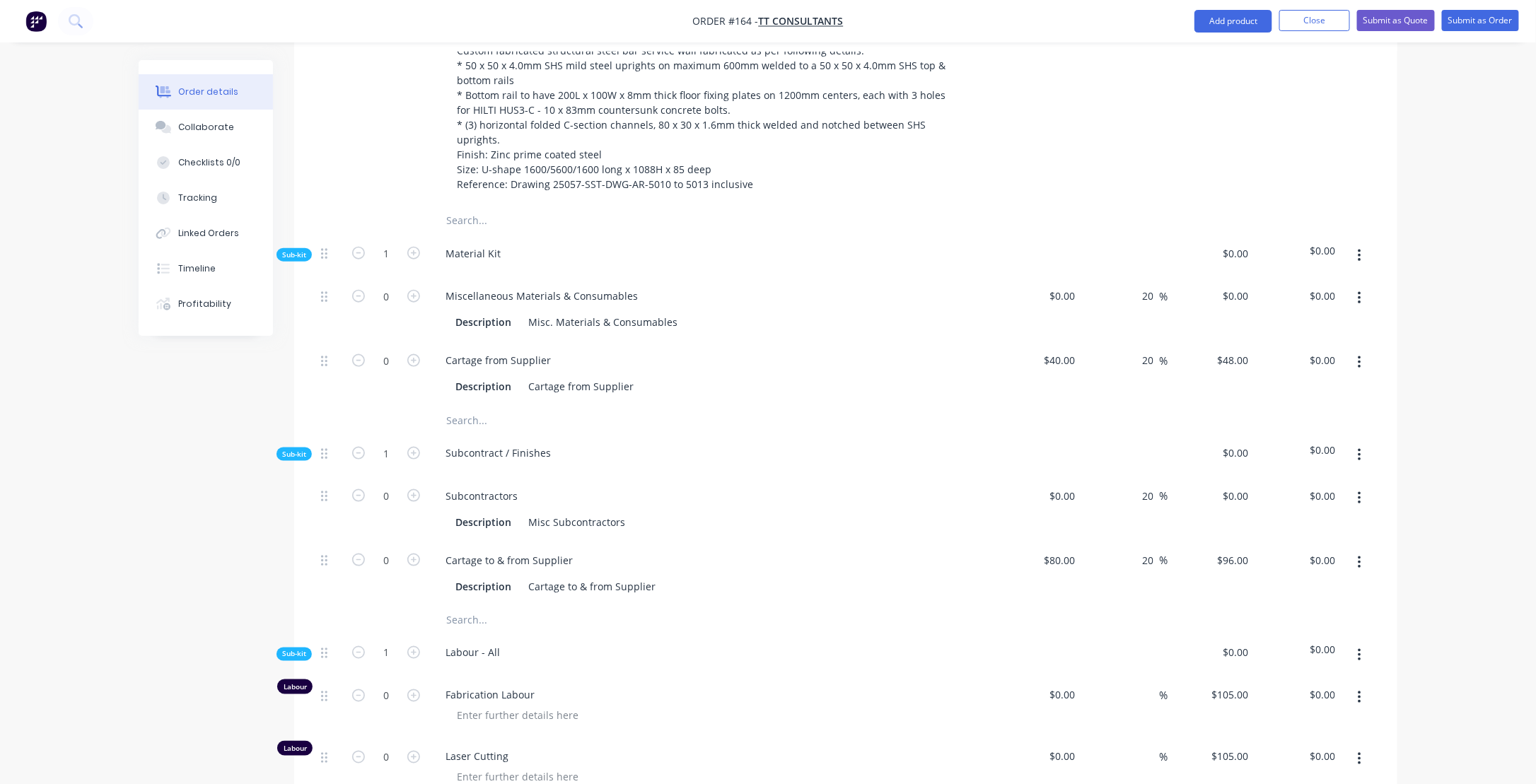
scroll to position [707, 0]
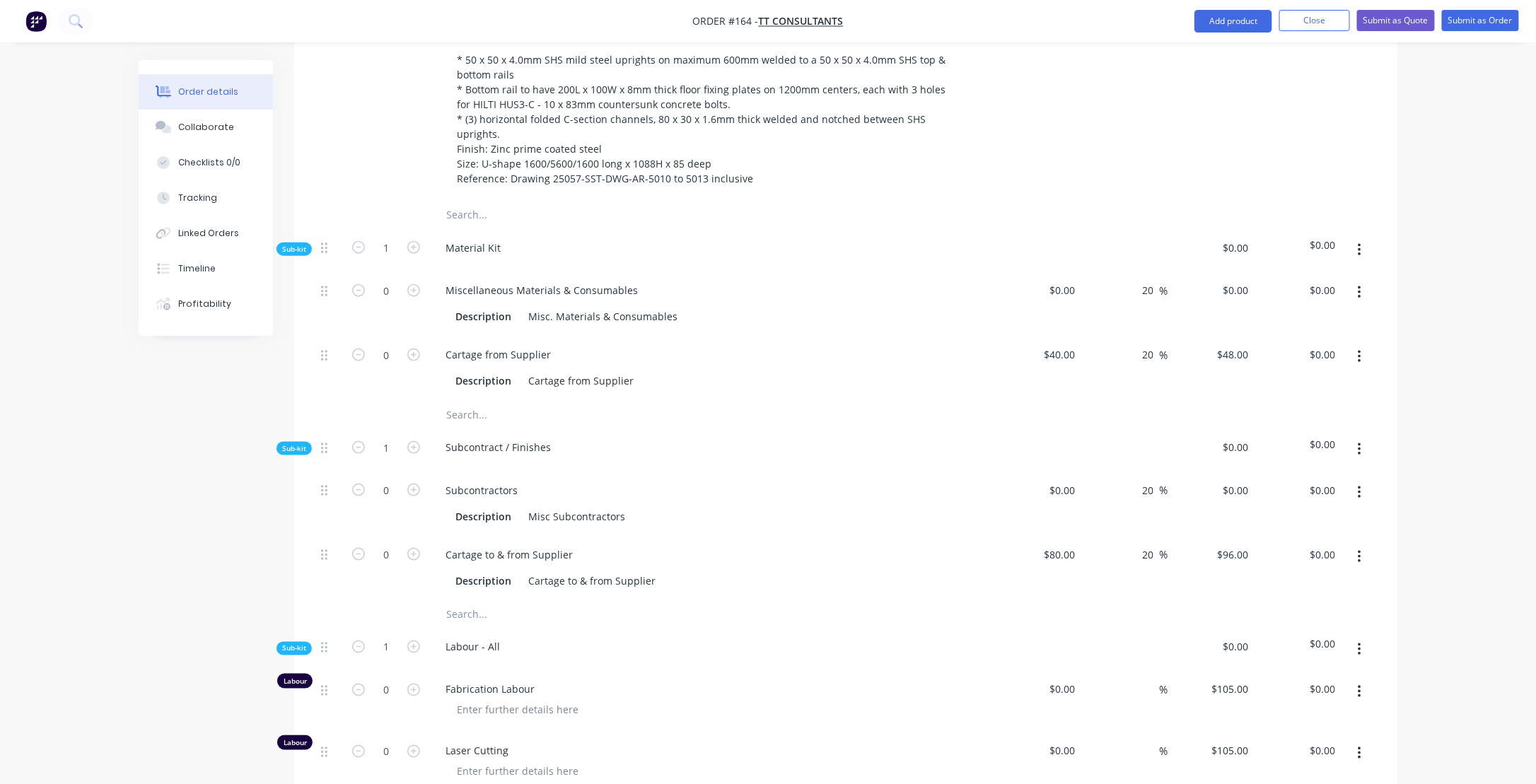
click at [1361, 237] on button "button" at bounding box center [1359, 249] width 33 height 25
click at [1305, 277] on div "Add product to kit" at bounding box center [1309, 288] width 109 height 21
click at [1279, 390] on div "Lineal metre product" at bounding box center [1309, 400] width 109 height 21
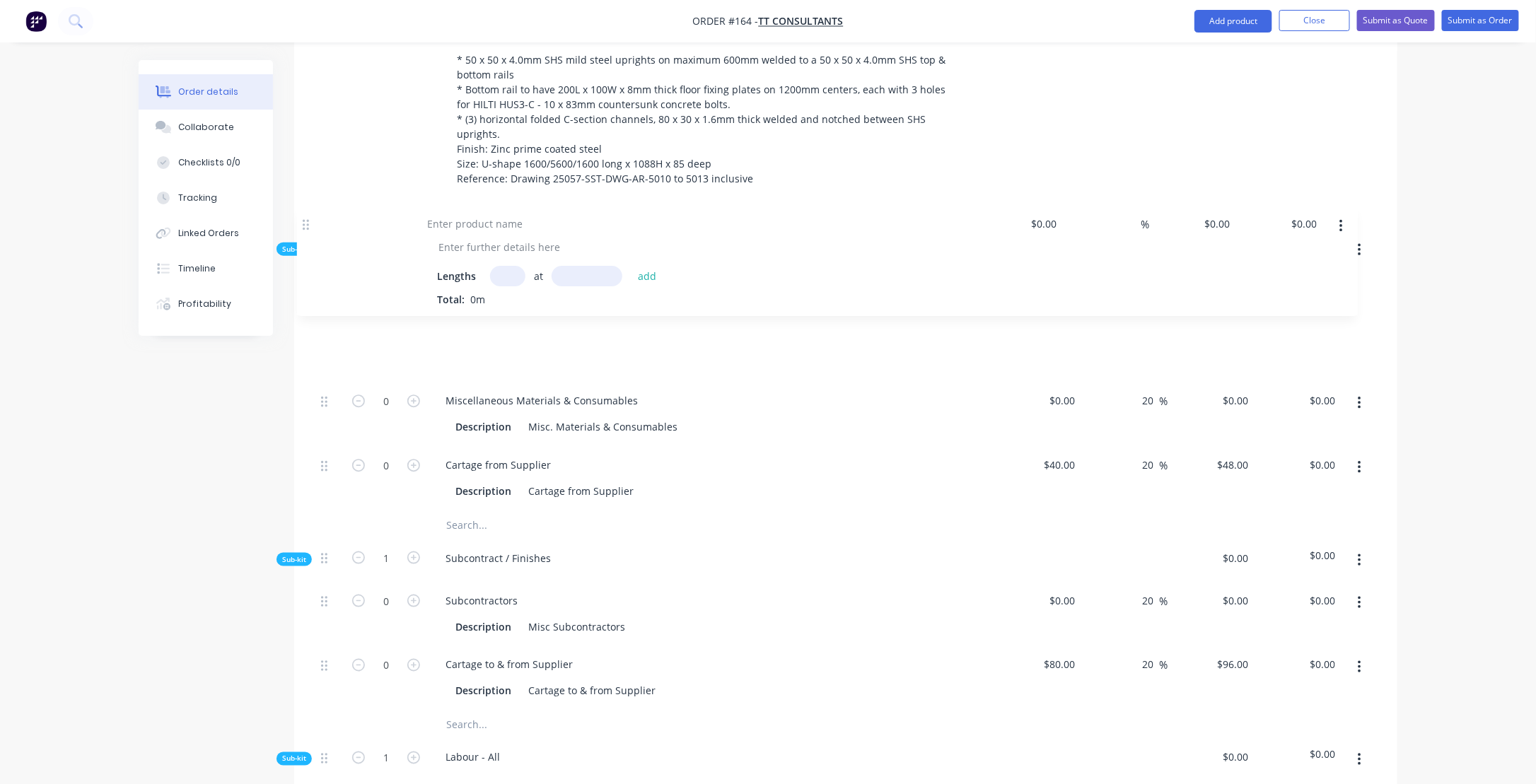
drag, startPoint x: 322, startPoint y: 383, endPoint x: 305, endPoint y: 225, distance: 158.9
click at [305, 225] on div "Qty Cost Markup Price Total 1 $0.00 $0.00 % $0.00 $0.00 $0.00 $0.00 Kit 1 Struc…" at bounding box center [845, 593] width 1103 height 1389
click at [468, 280] on div at bounding box center [493, 290] width 118 height 21
click at [519, 332] on input "text" at bounding box center [525, 342] width 36 height 21
click at [509, 280] on div "50 x 50 x 4.0 mild steel SHS" at bounding box center [510, 290] width 152 height 21
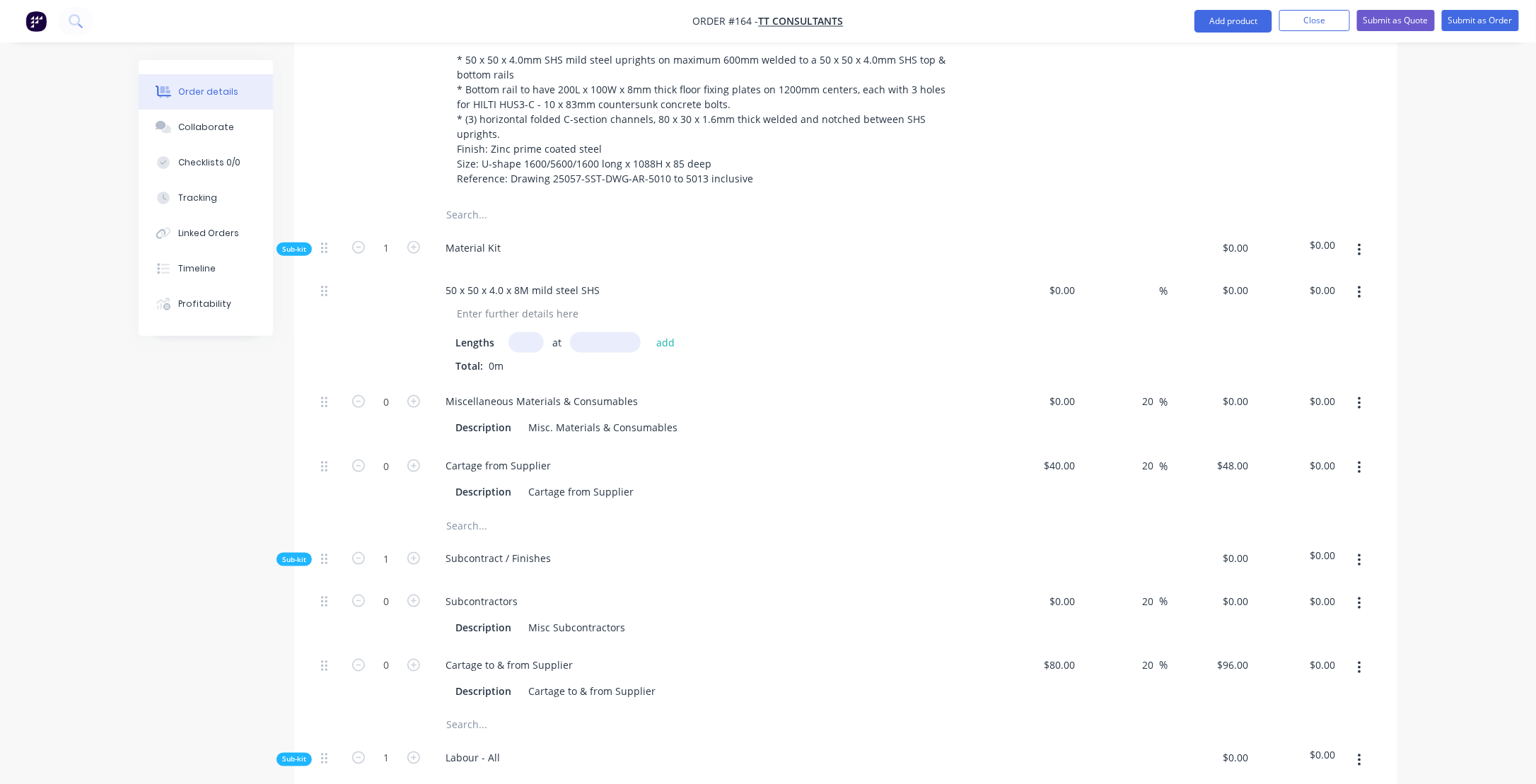
click at [535, 332] on input "text" at bounding box center [525, 342] width 36 height 21
type input "5"
click at [620, 332] on input "text" at bounding box center [605, 342] width 71 height 21
click at [553, 359] on div "Total: 0m" at bounding box center [711, 366] width 512 height 15
click at [540, 359] on div "Total: 0m" at bounding box center [711, 366] width 512 height 15
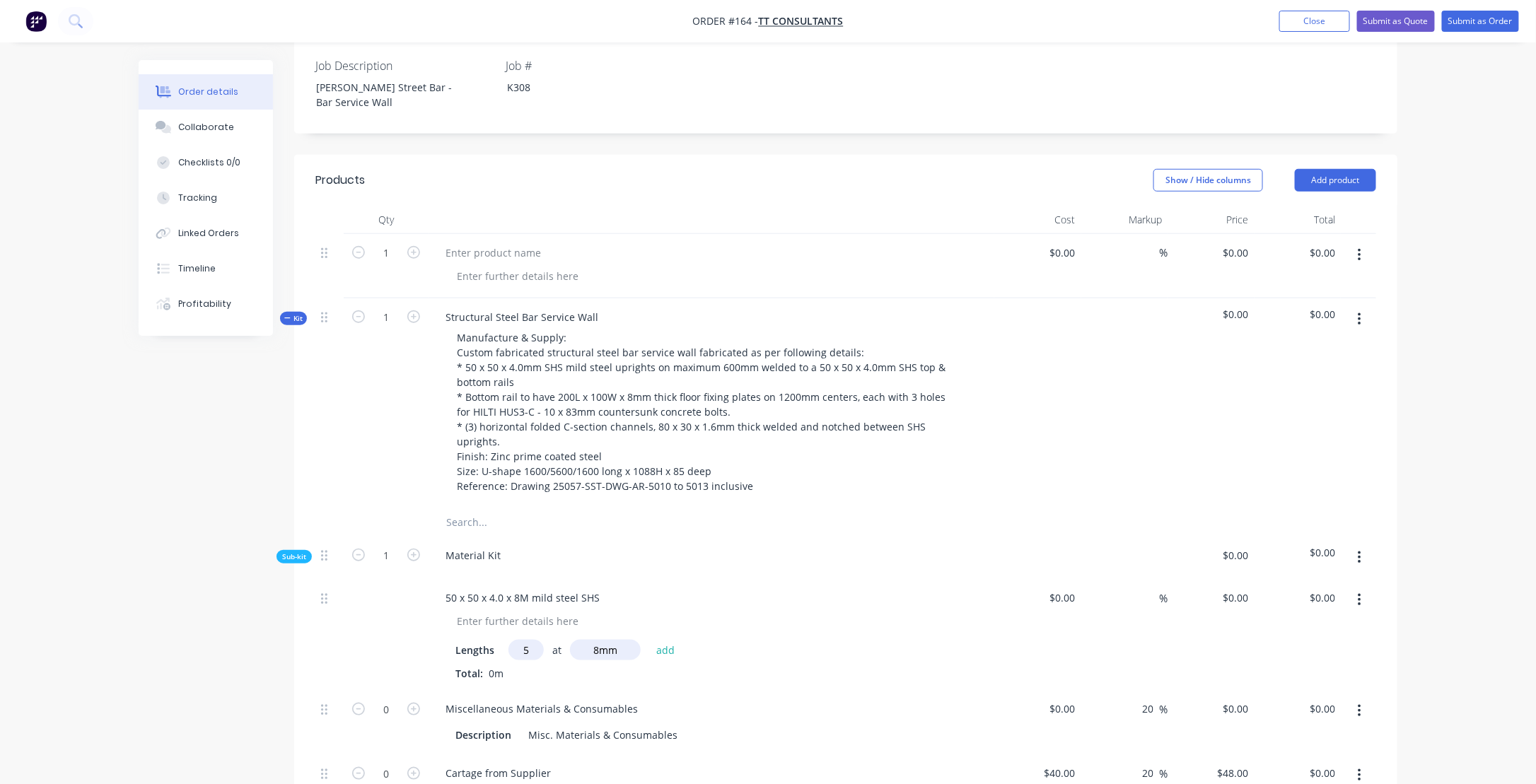
scroll to position [495, 0]
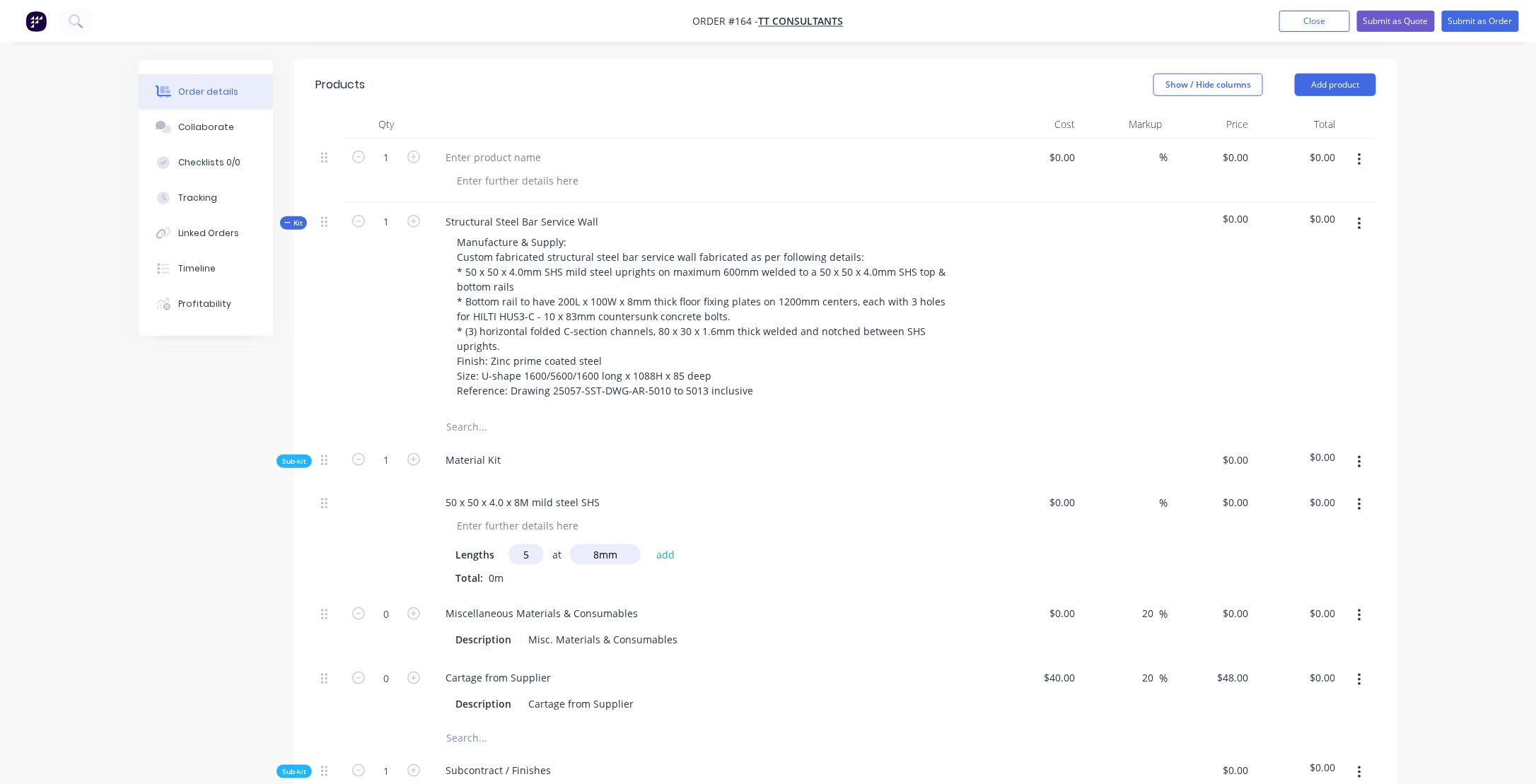
click at [508, 570] on div "Total: 0m" at bounding box center [711, 577] width 512 height 15
click at [616, 544] on input "8mm" at bounding box center [605, 554] width 71 height 21
drag, startPoint x: 617, startPoint y: 513, endPoint x: 596, endPoint y: 512, distance: 21.0
click at [596, 544] on input "8mm" at bounding box center [605, 554] width 71 height 21
click at [589, 544] on input "8mm" at bounding box center [605, 554] width 71 height 21
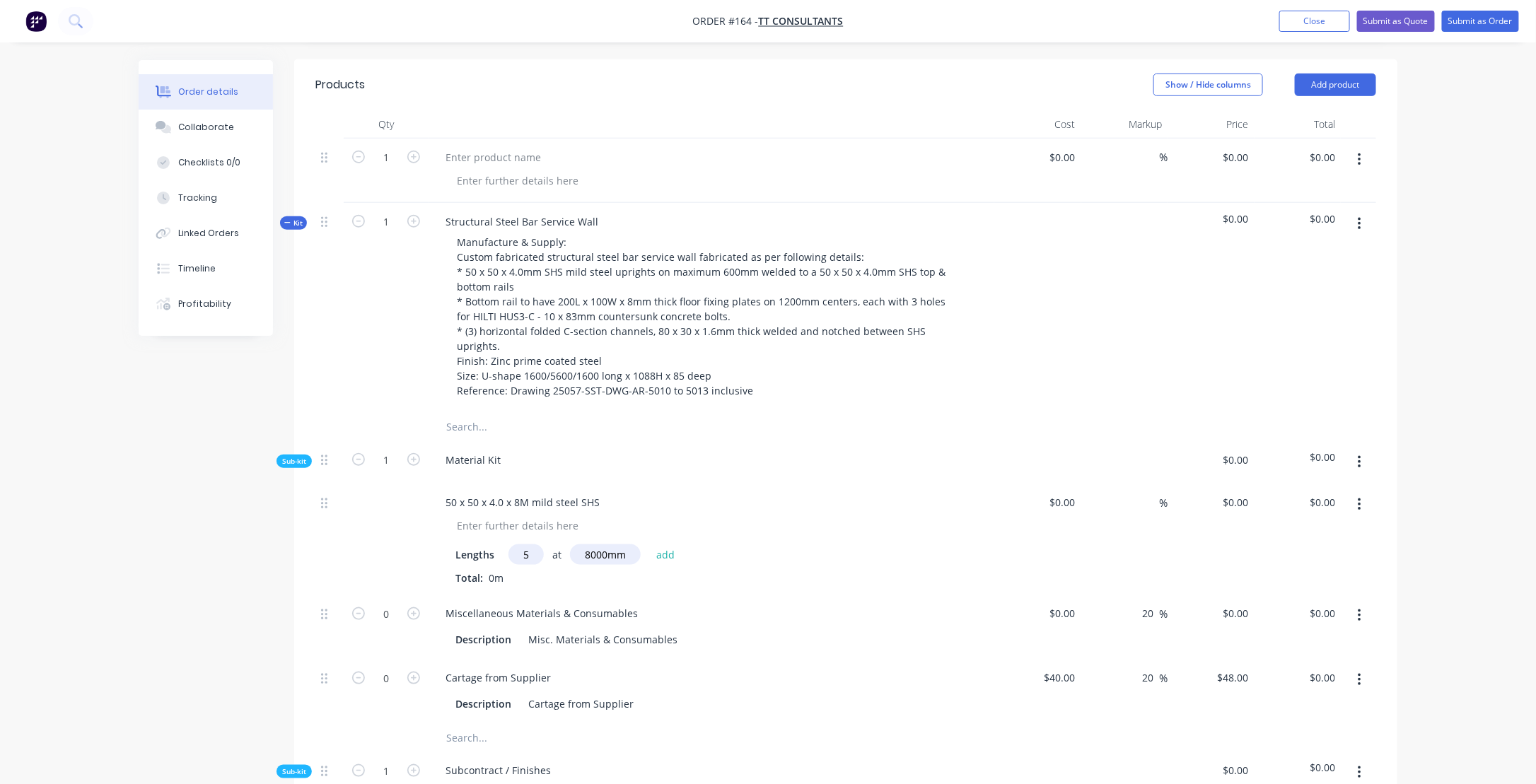
type input "8000mm"
click at [620, 547] on div "50 x 50 x 4.0 x 8M mild steel SHS Lengths 5 at 8000mm add Total: 0m" at bounding box center [711, 539] width 566 height 111
click at [512, 544] on input "5" at bounding box center [525, 554] width 36 height 21
click at [661, 545] on button "add" at bounding box center [666, 554] width 33 height 19
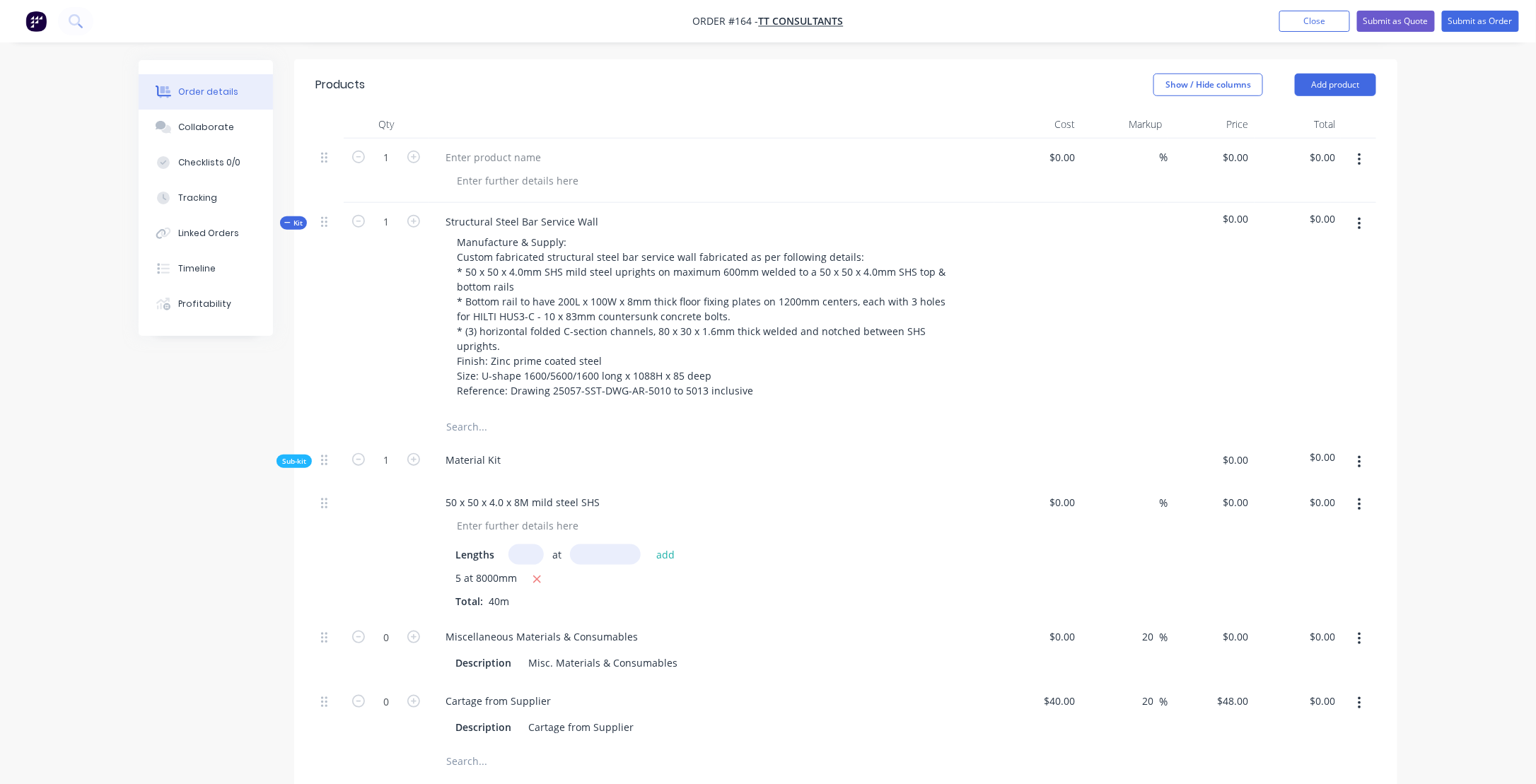
click at [530, 544] on input "text" at bounding box center [525, 554] width 36 height 21
type input "3"
click at [602, 544] on input "text" at bounding box center [605, 554] width 71 height 21
type input "6000mm"
click at [662, 545] on button "add" at bounding box center [666, 554] width 33 height 19
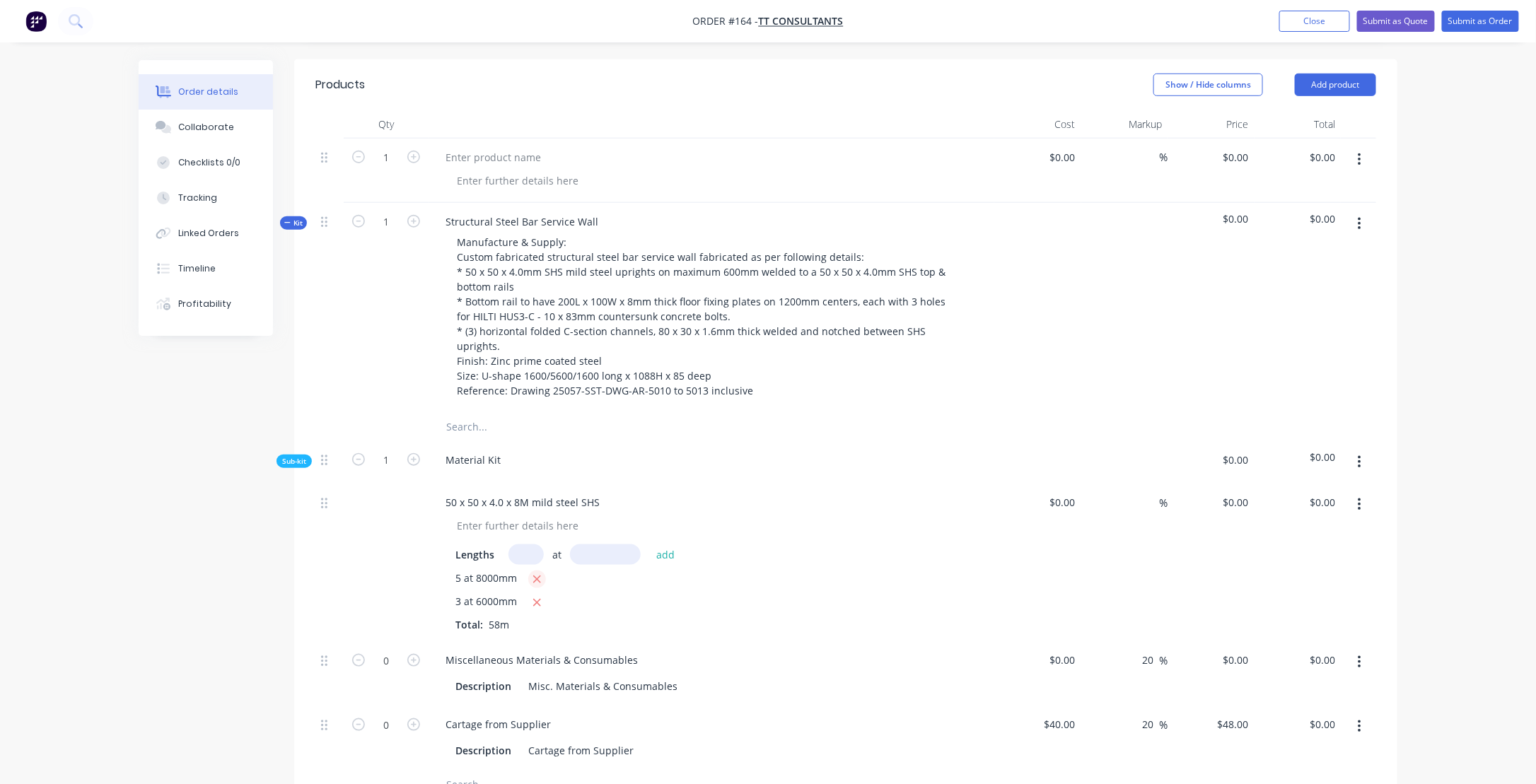
click at [533, 575] on icon "button" at bounding box center [537, 579] width 8 height 8
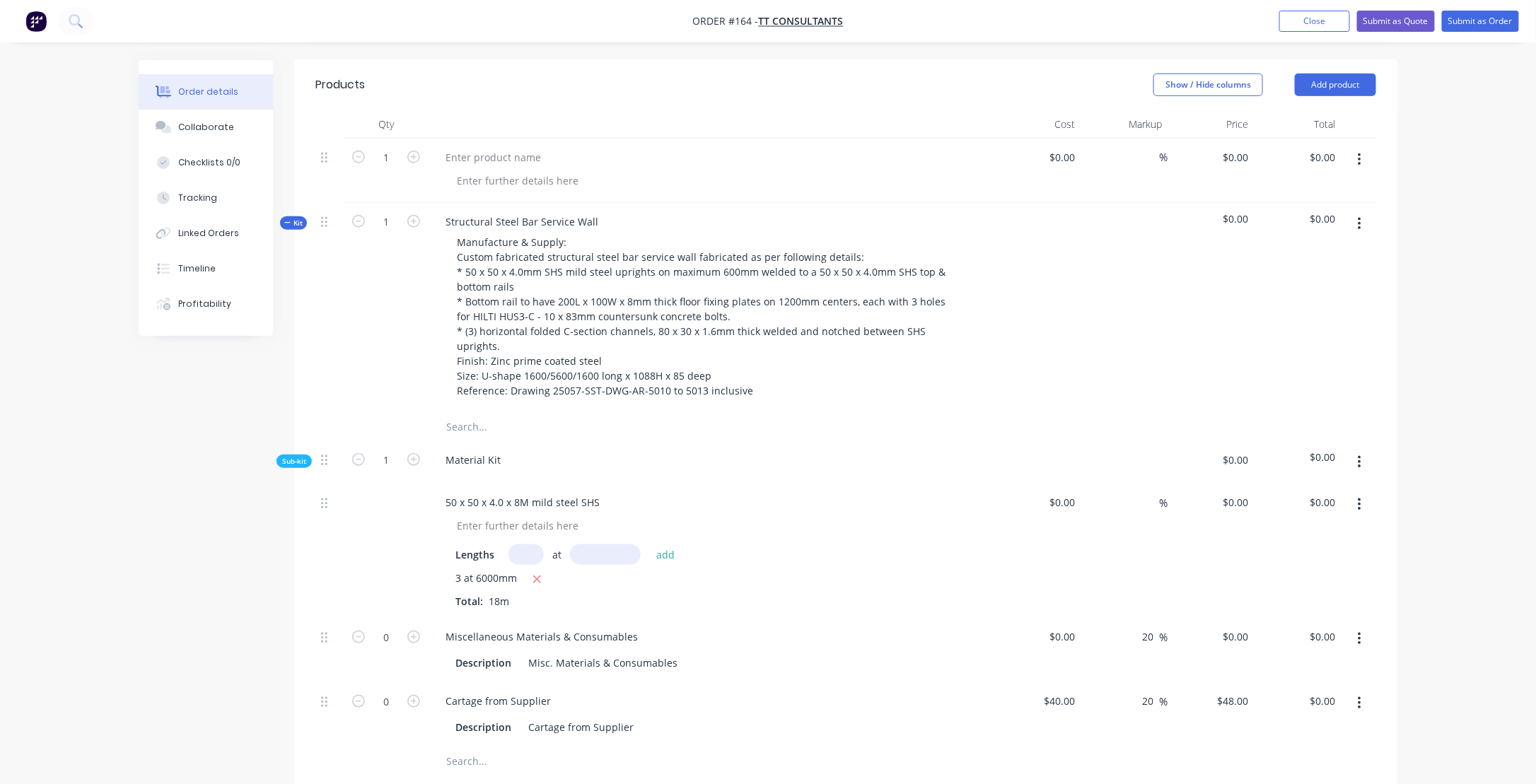
click at [386, 483] on div at bounding box center [386, 550] width 85 height 134
drag, startPoint x: 1056, startPoint y: 457, endPoint x: 1081, endPoint y: 458, distance: 25.0
click at [1081, 483] on div "50 x 50 x 4.0 x 8M mild steel SHS Lengths at add 3 at 6000mm Total: 18m % $0.00…" at bounding box center [845, 550] width 1060 height 134
type input "$10.00"
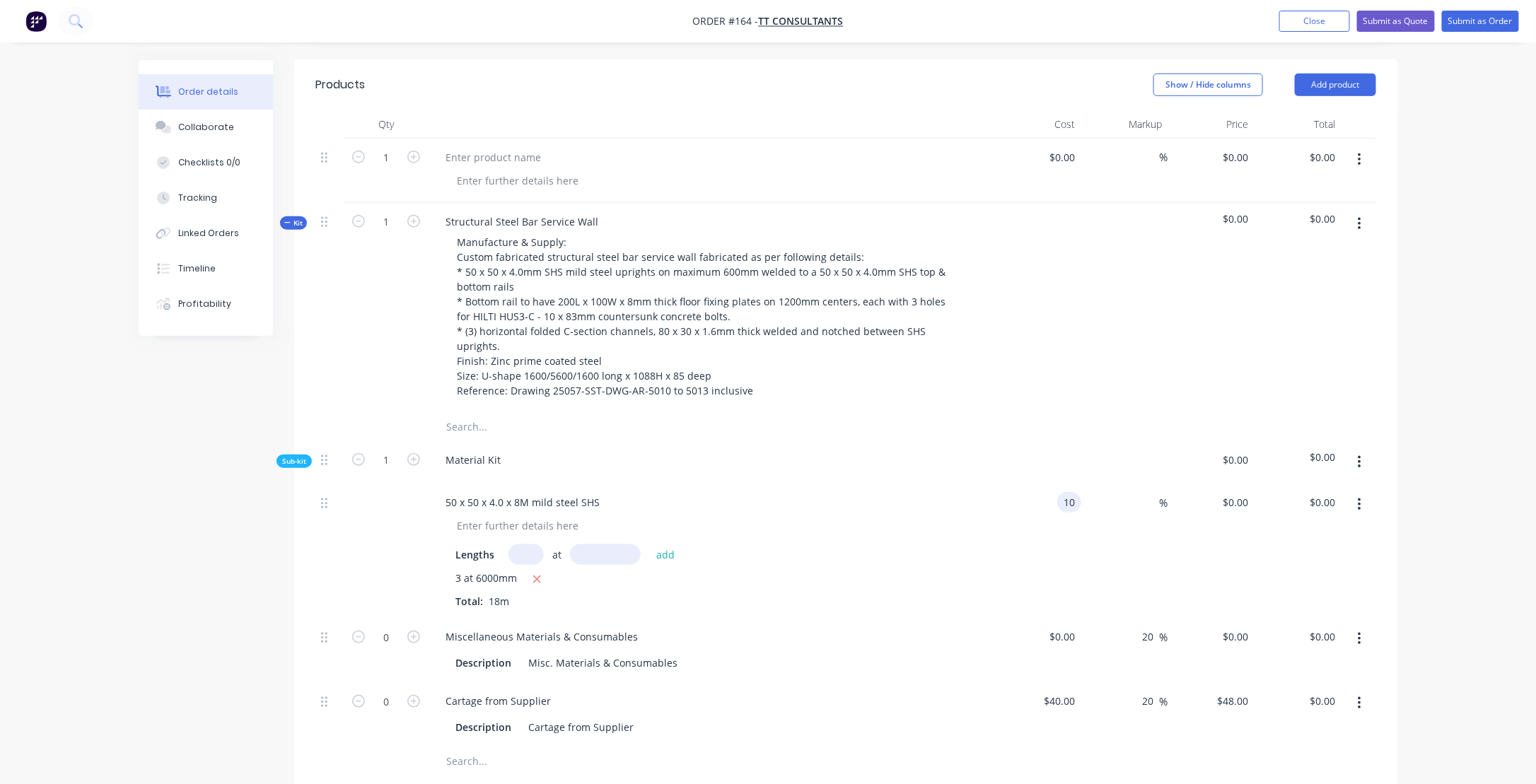
type input "$180.00"
click at [1129, 483] on div "%" at bounding box center [1124, 550] width 87 height 134
click at [1149, 492] on input at bounding box center [1150, 502] width 16 height 21
type input "20"
type input "$12.00"
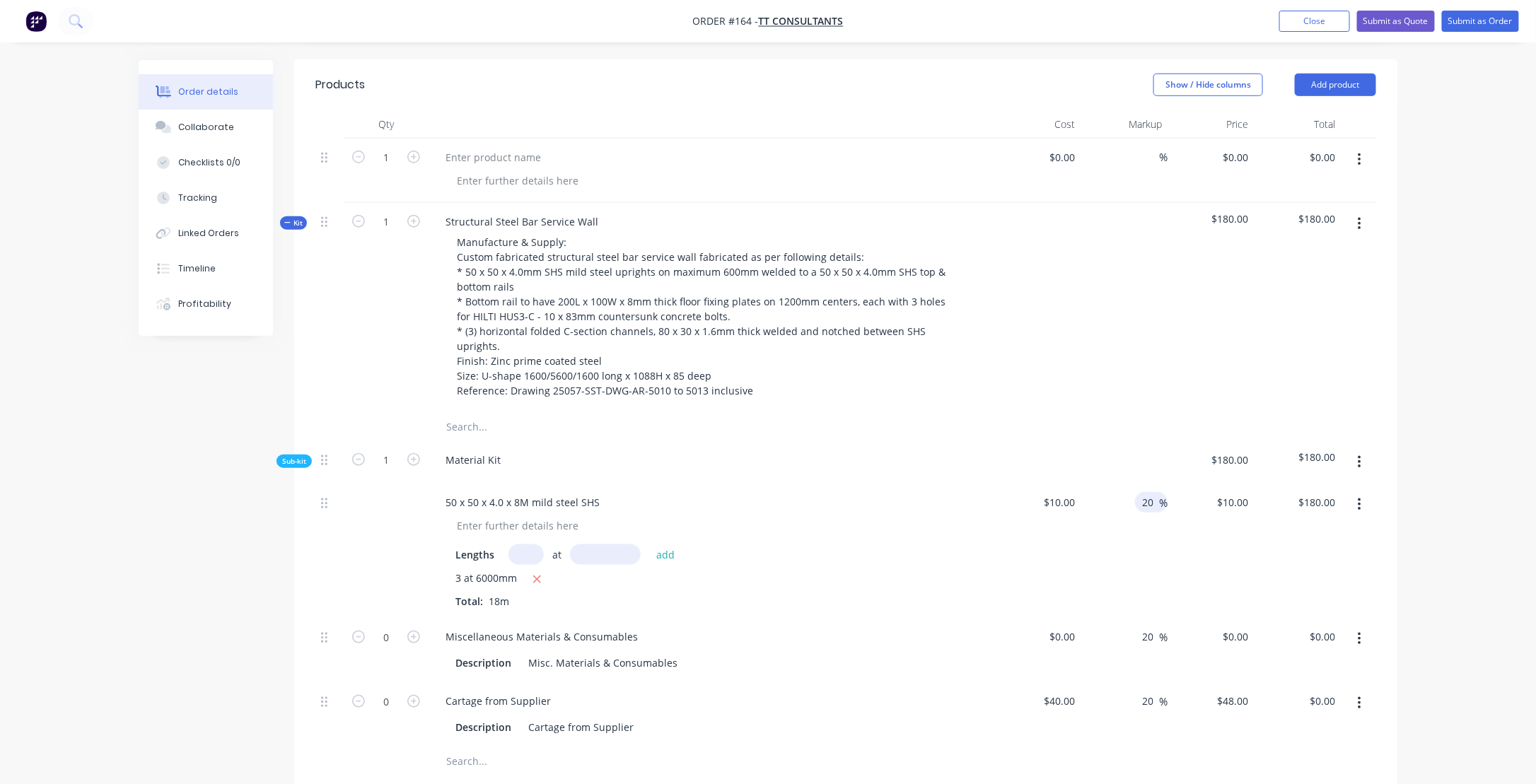
type input "$216.00"
click at [832, 544] on div "Lengths at add" at bounding box center [711, 554] width 512 height 21
click at [1065, 492] on input "10" at bounding box center [1062, 502] width 38 height 21
type input "$11.88"
type input "$14.256"
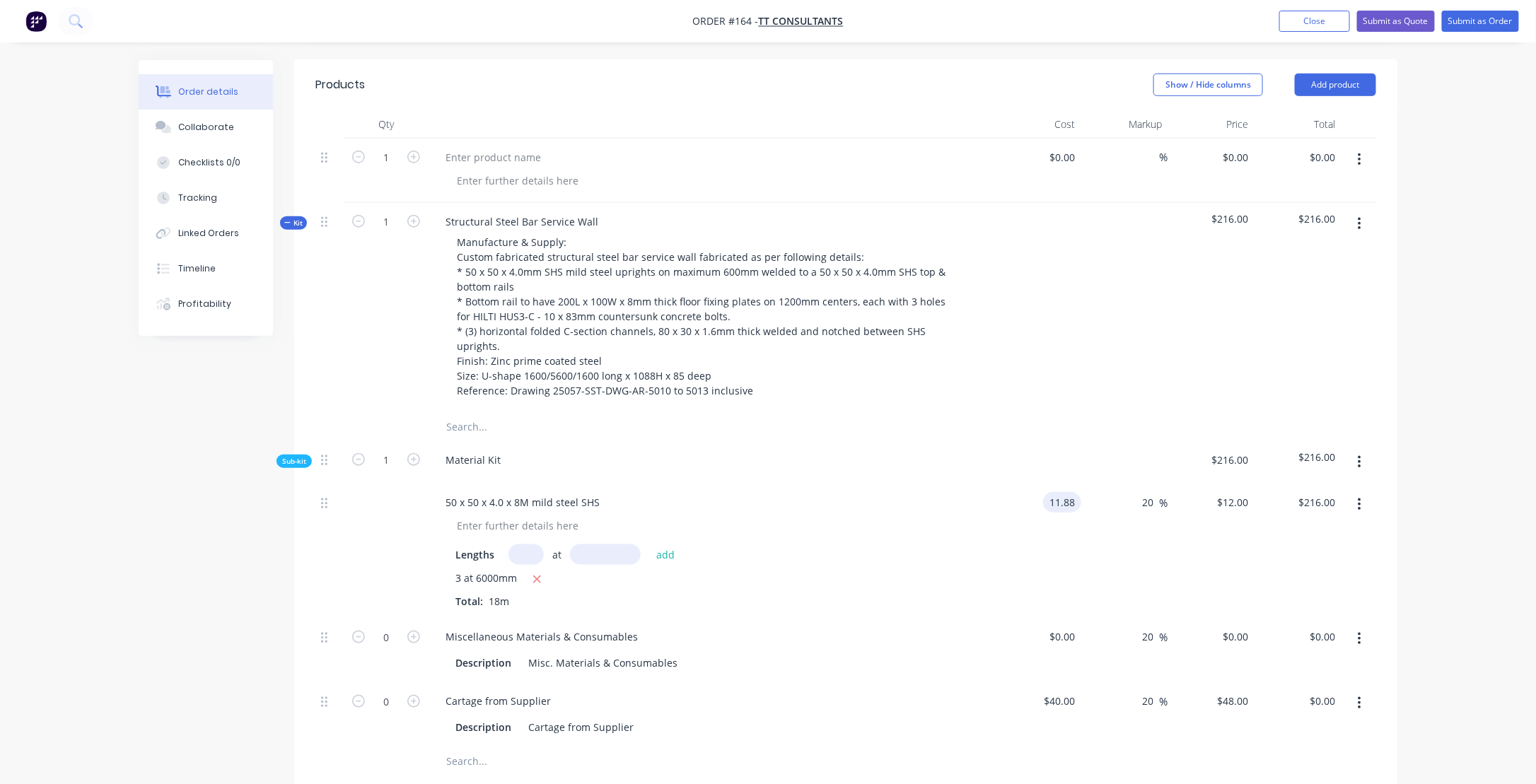
type input "$256.61"
click at [911, 544] on div "Lengths at add" at bounding box center [711, 554] width 512 height 21
click at [693, 569] on div "50 x 50 x 4.0 x 8M mild steel SHS Lengths at add 3 at 6000mm Total: 18m" at bounding box center [711, 550] width 566 height 134
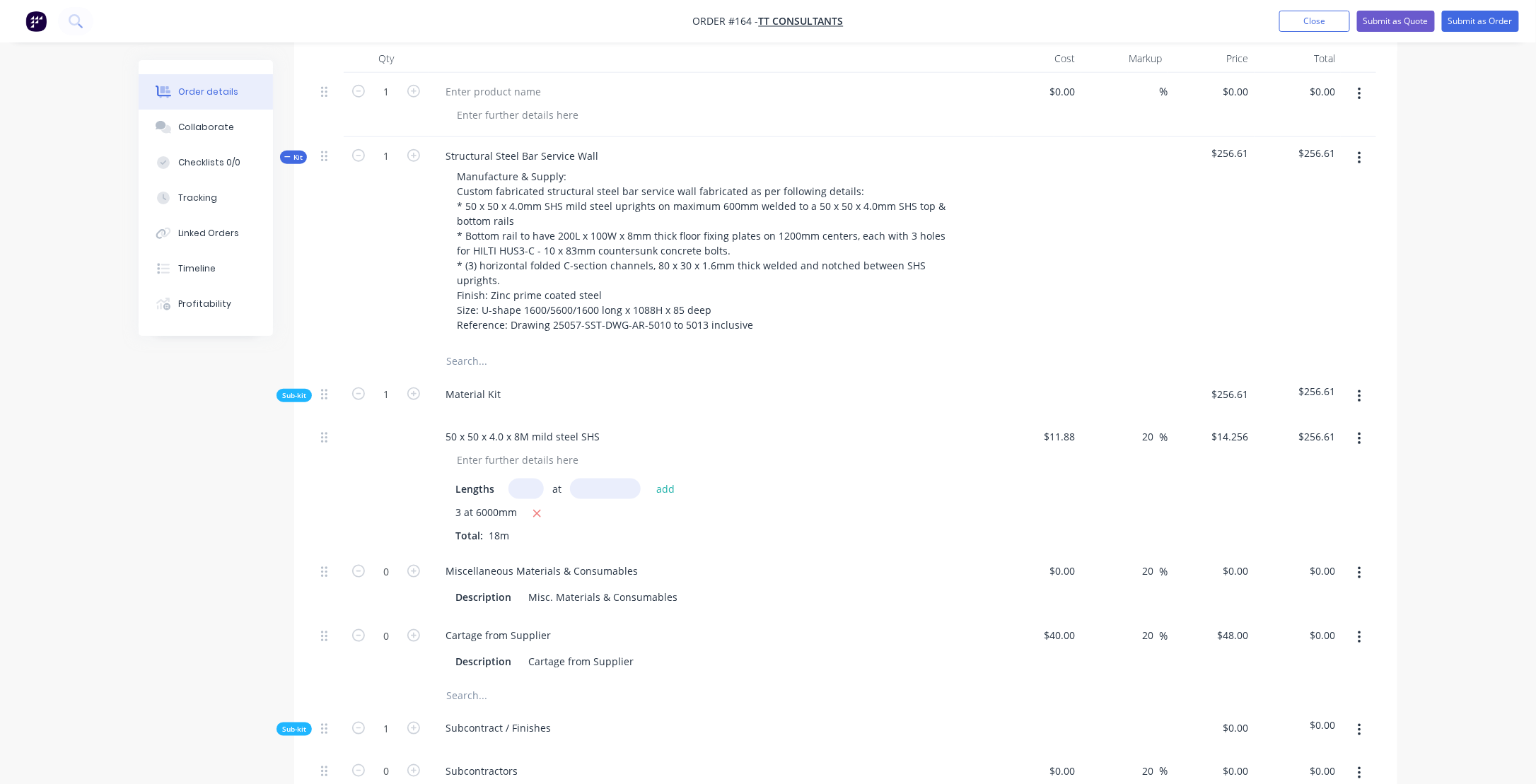
scroll to position [566, 0]
click at [1356, 421] on button "button" at bounding box center [1359, 433] width 33 height 25
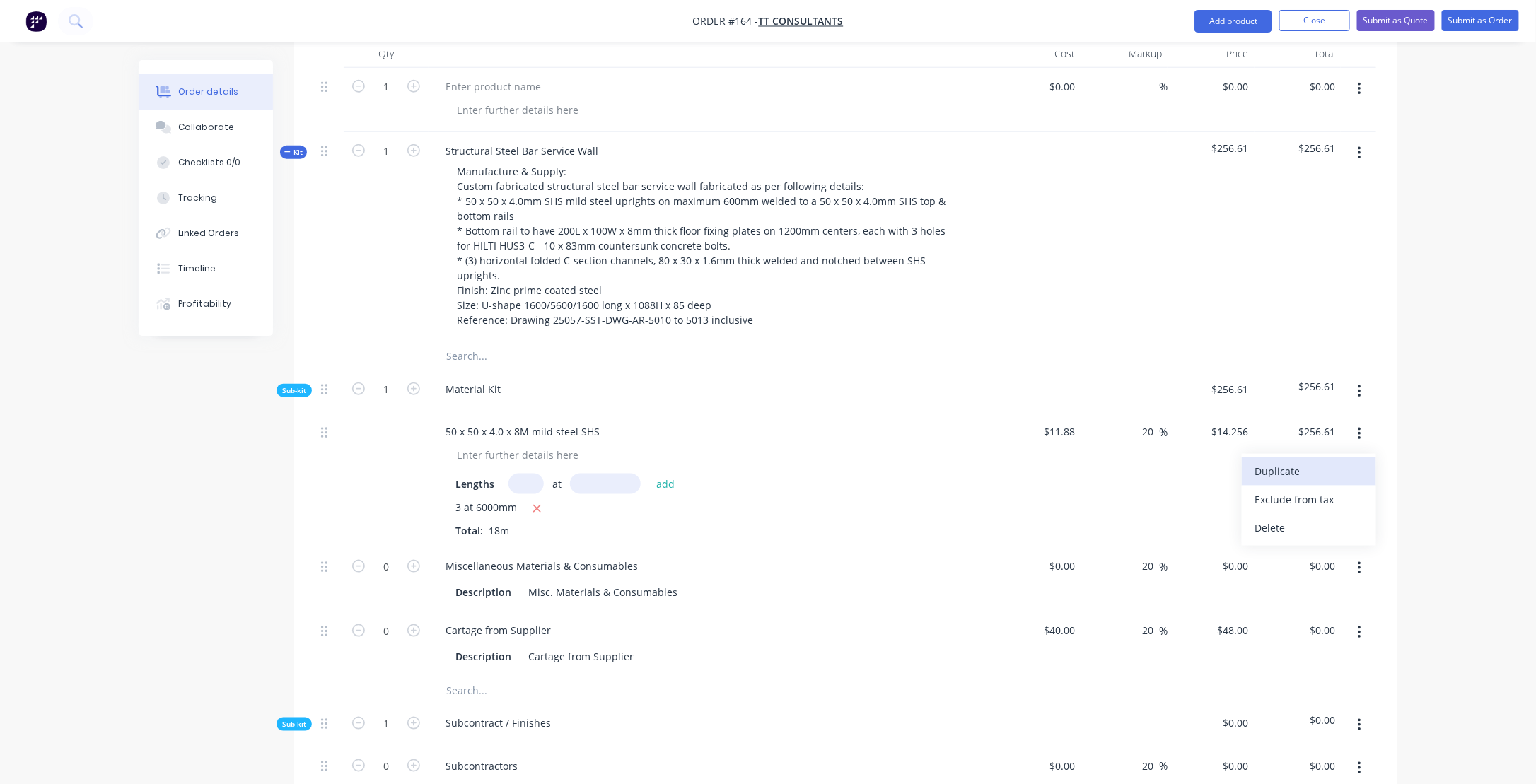
click at [1259, 461] on div "Duplicate" at bounding box center [1309, 471] width 109 height 21
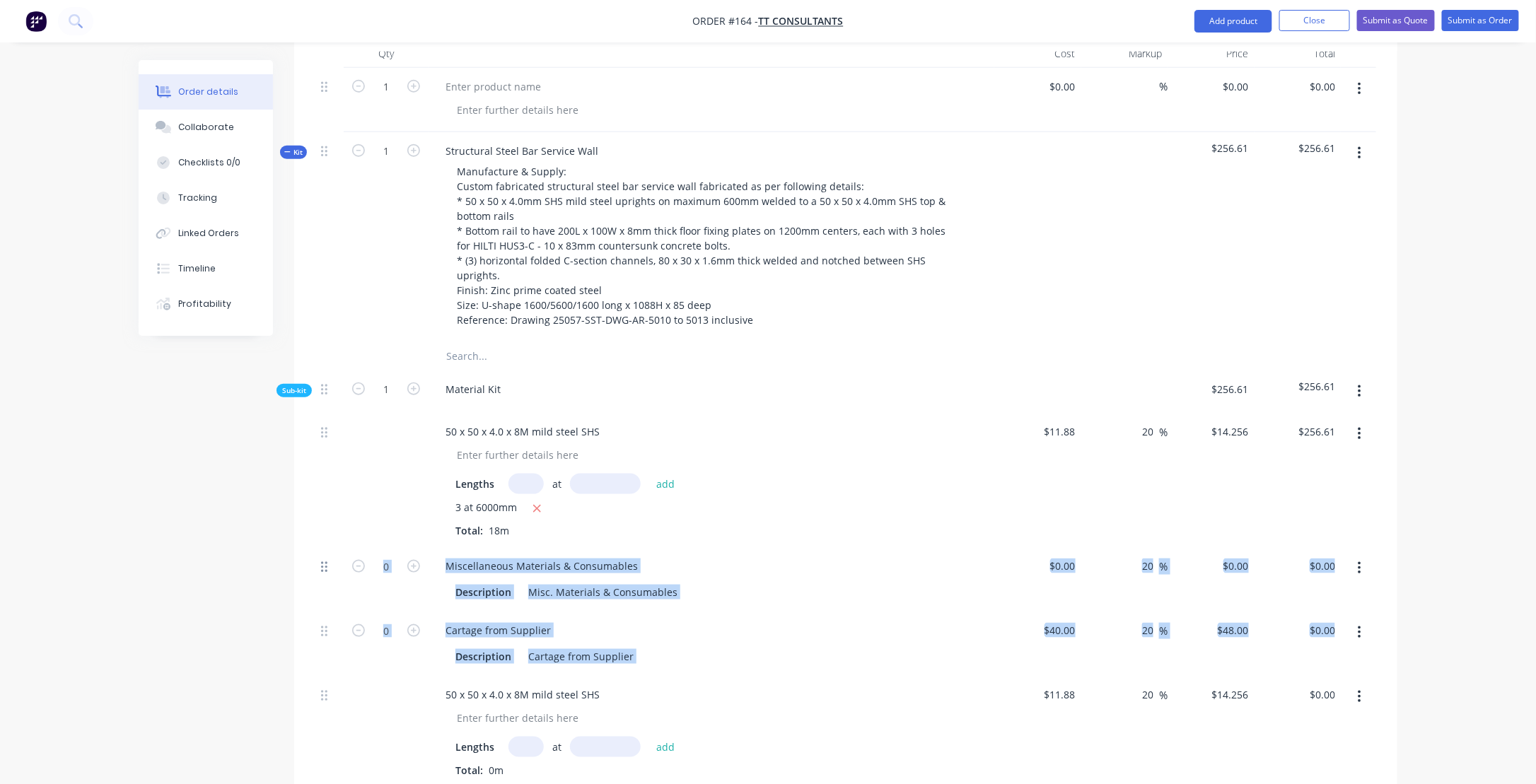
drag, startPoint x: 328, startPoint y: 655, endPoint x: 326, endPoint y: 523, distance: 132.0
click at [326, 523] on div "50 x 50 x 4.0 x 8M mild steel SHS Lengths at add 3 at 6000mm Total: 18m $11.88 …" at bounding box center [845, 599] width 1060 height 373
click at [215, 638] on div "Created by [PERSON_NAME] Created [DATE] Required [DATE] Assigned to Add team me…" at bounding box center [768, 709] width 1259 height 2428
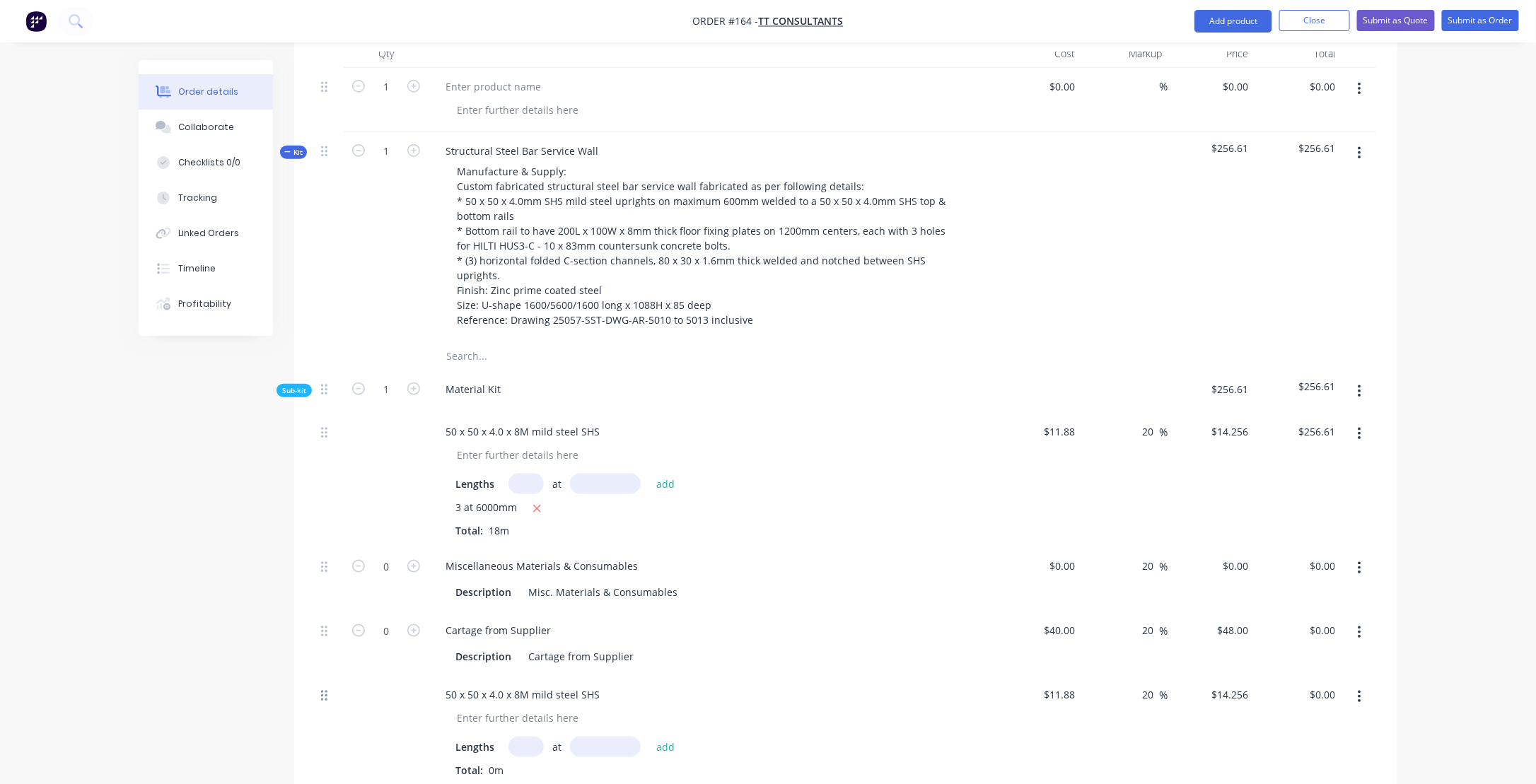
click at [322, 690] on icon at bounding box center [323, 695] width 6 height 10
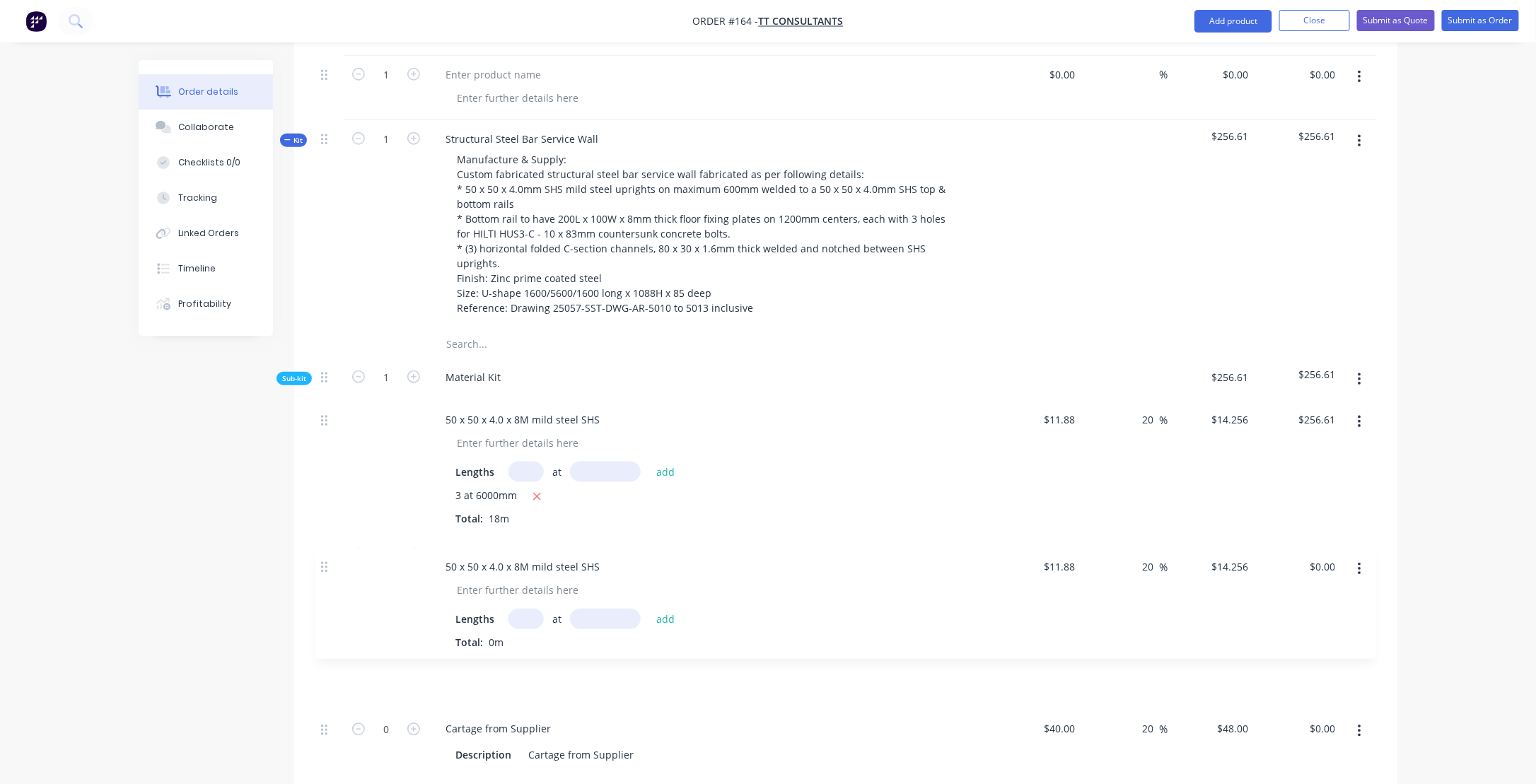
scroll to position [580, 0]
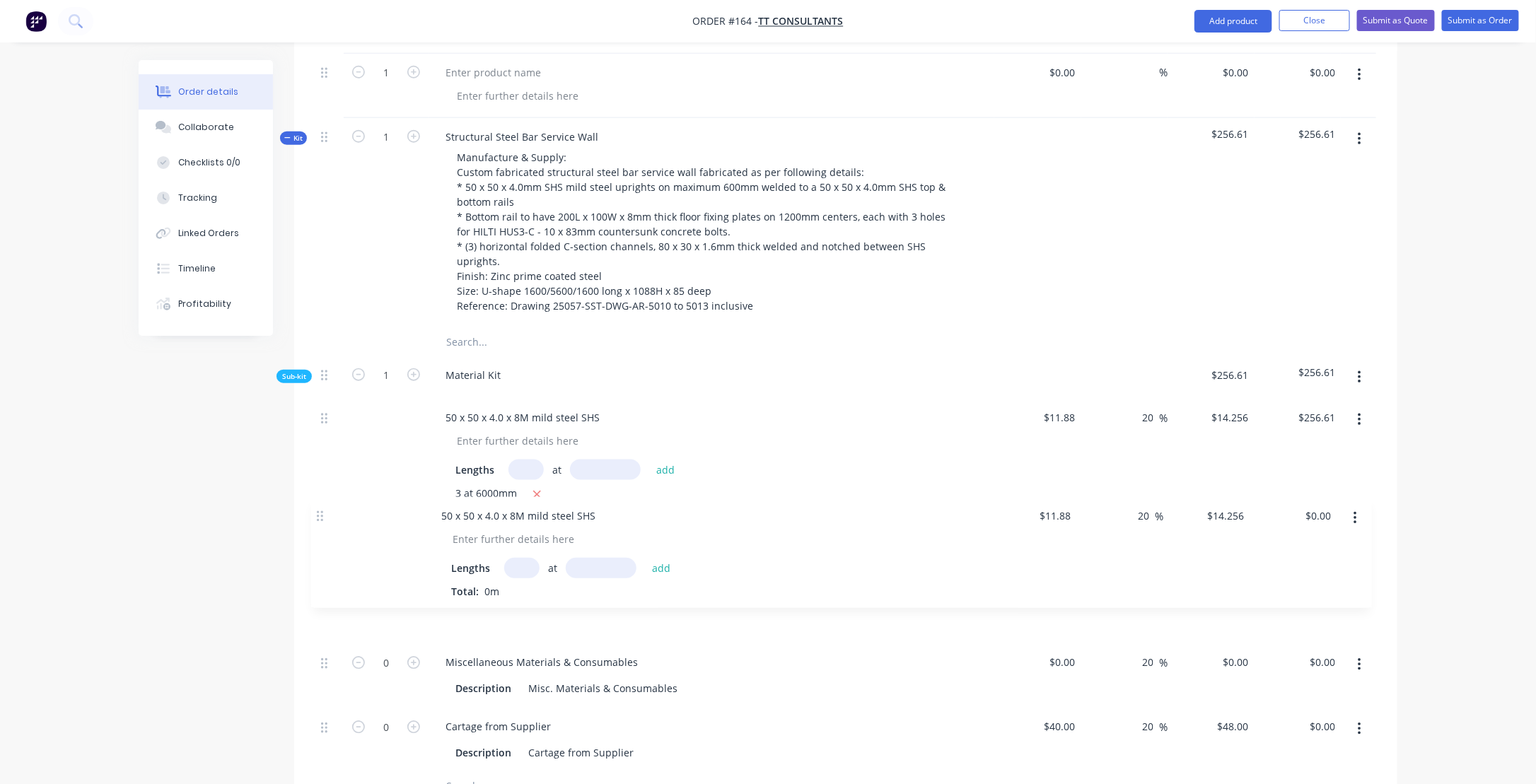
drag, startPoint x: 325, startPoint y: 657, endPoint x: 321, endPoint y: 517, distance: 140.1
click at [321, 517] on div "50 x 50 x 4.0 x 8M mild steel SHS Lengths at add 3 at 6000mm Total: 18m $11.88 …" at bounding box center [845, 585] width 1060 height 373
click at [449, 541] on div "50 x 50 x 4.0 x 8M mild steel SHS" at bounding box center [523, 552] width 177 height 21
click at [473, 541] on div "40 x 50 x 4.0 x 8M mild steel SHS" at bounding box center [523, 552] width 177 height 21
drag, startPoint x: 490, startPoint y: 509, endPoint x: 502, endPoint y: 507, distance: 12.2
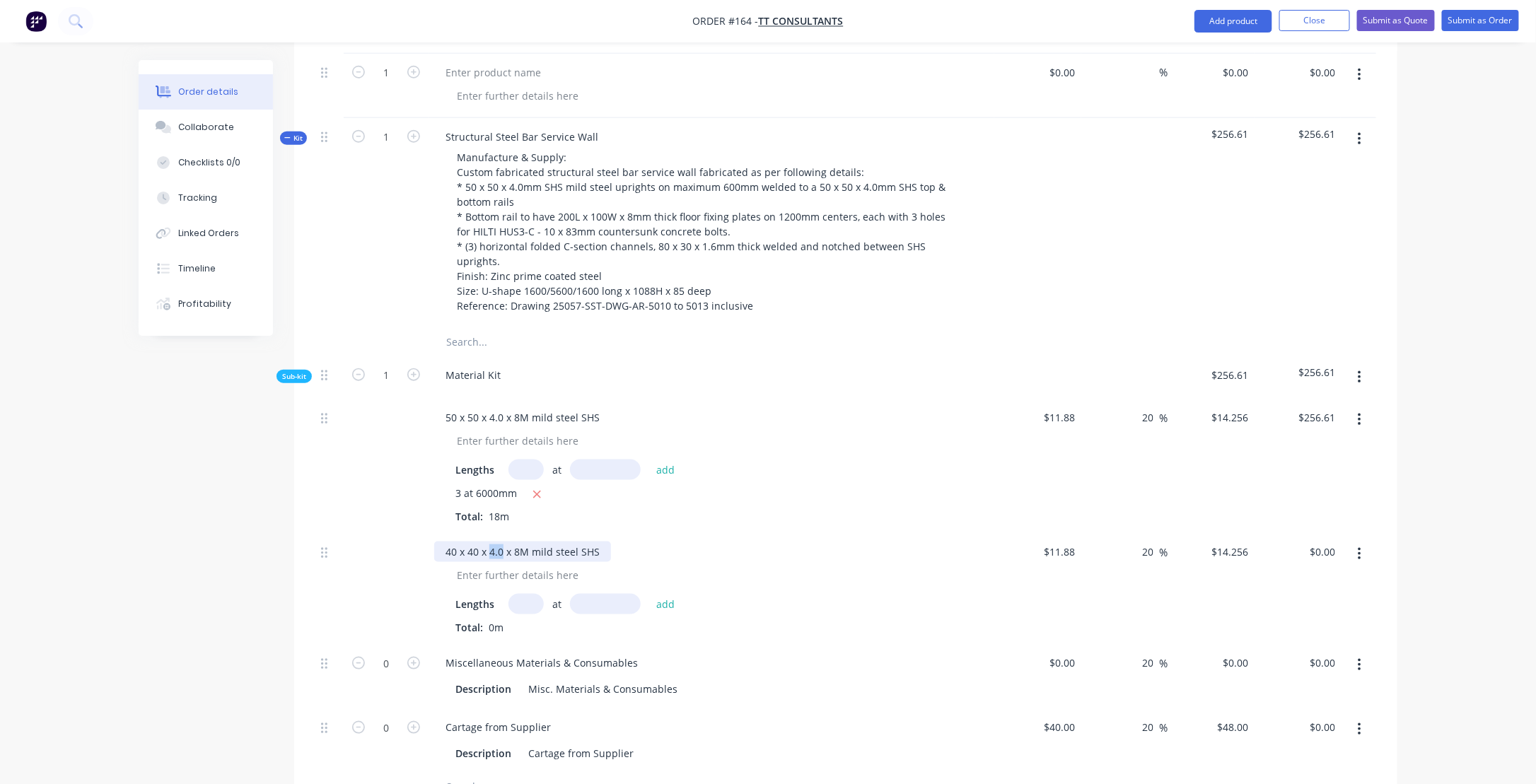
click at [502, 541] on div "40 x 40 x 4.0 x 8M mild steel SHS" at bounding box center [523, 552] width 177 height 21
click at [732, 565] on div at bounding box center [717, 575] width 543 height 21
click at [522, 593] on input "text" at bounding box center [525, 604] width 36 height 21
type input "1"
click at [612, 593] on input "text" at bounding box center [605, 604] width 71 height 21
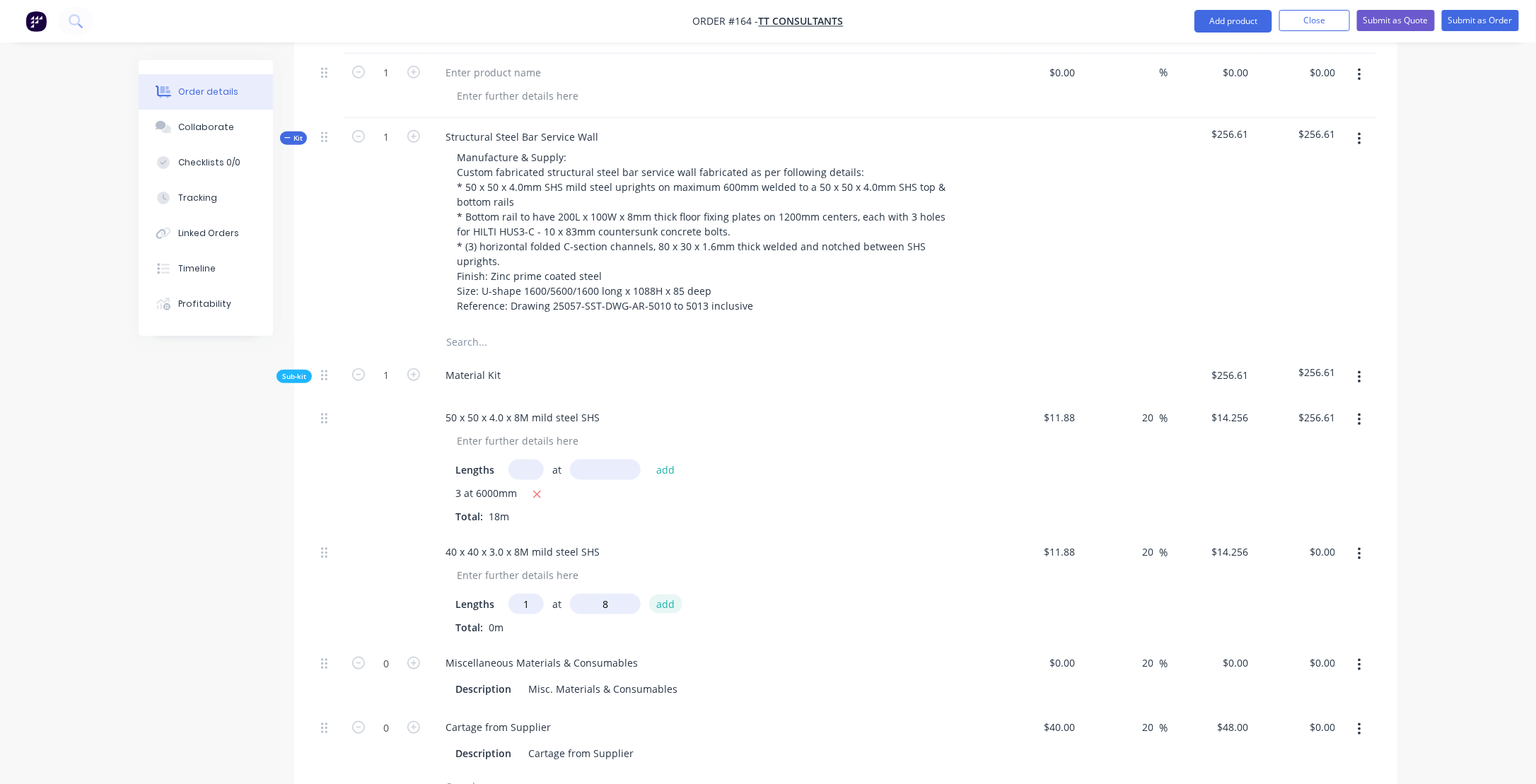
type input "8mm"
click at [665, 594] on button "add" at bounding box center [666, 604] width 33 height 19
type input "$0.11"
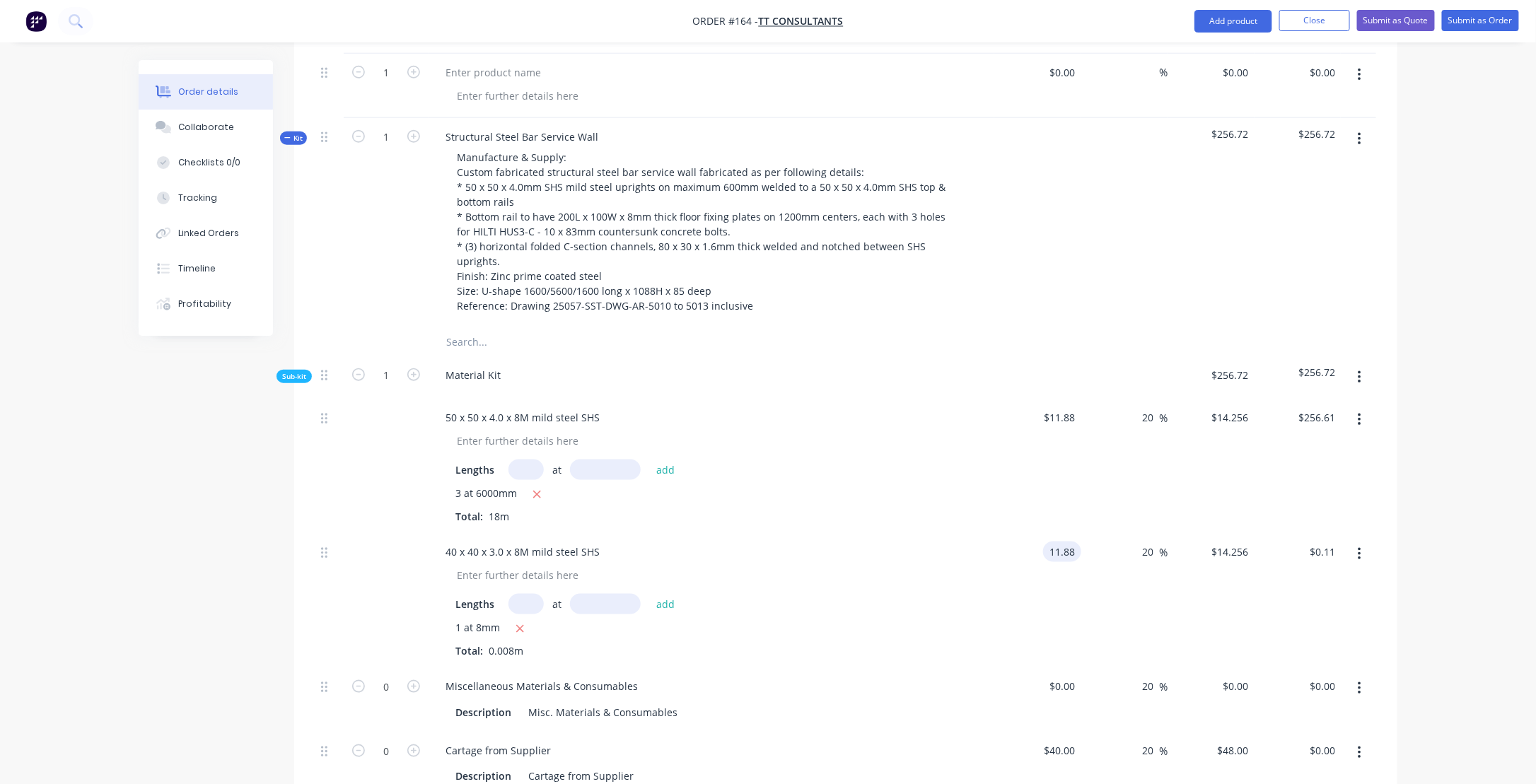
click at [1071, 541] on input "11.88" at bounding box center [1065, 552] width 33 height 21
type input "$7.33"
type input "$8.796"
type input "$0.07"
click at [849, 619] on div "1 at 8mm" at bounding box center [711, 628] width 512 height 17
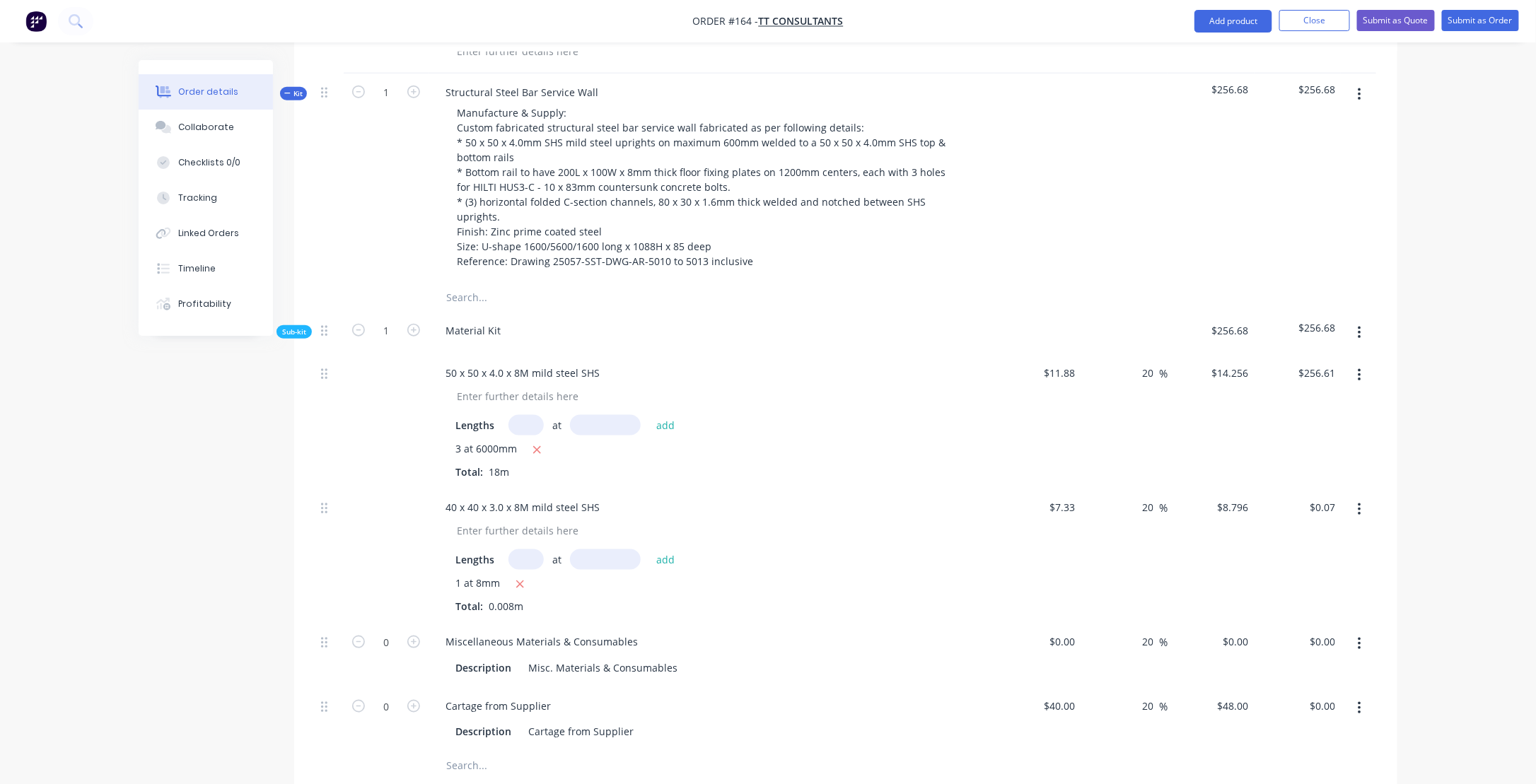
scroll to position [721, 0]
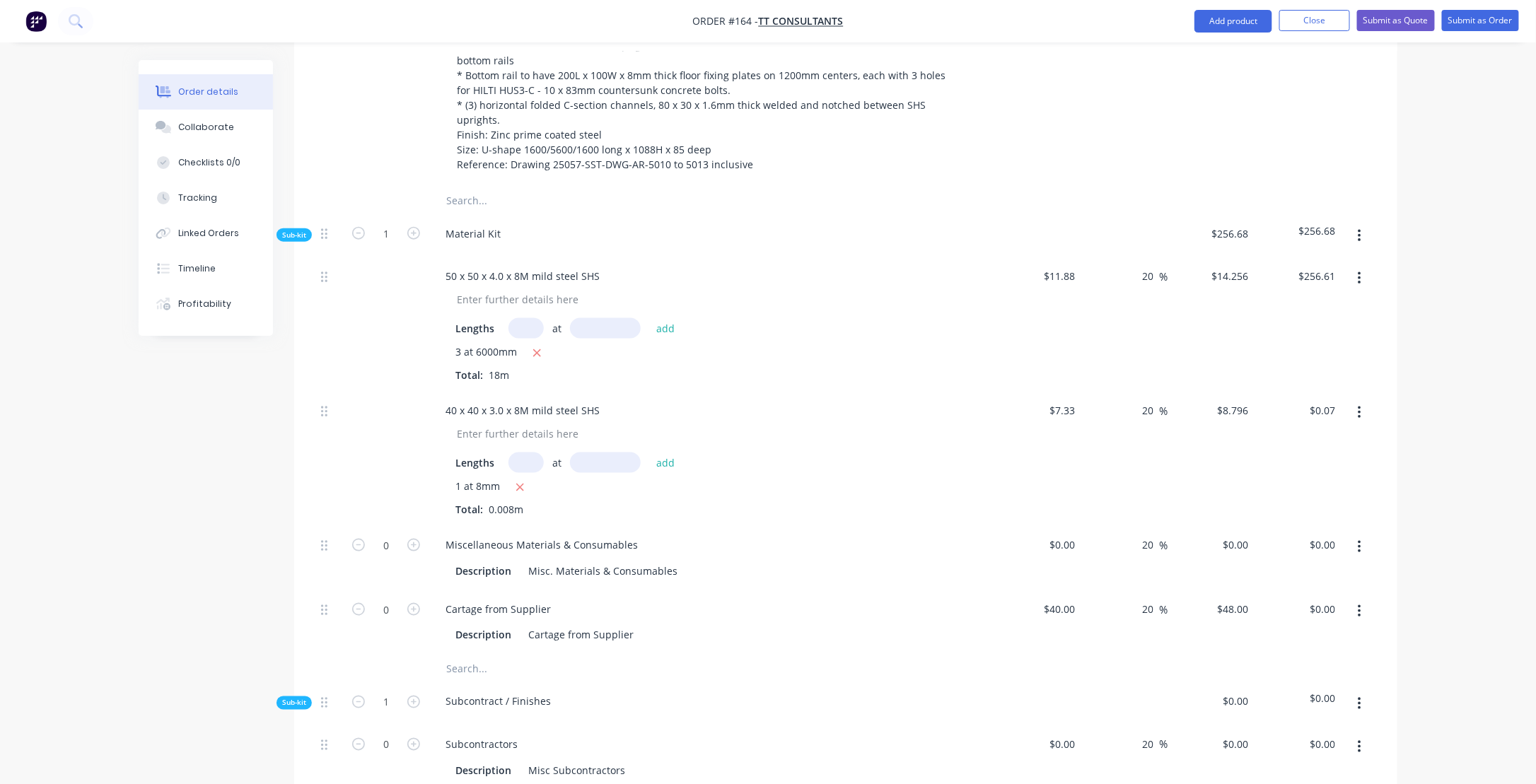
click at [1358, 228] on icon "button" at bounding box center [1359, 236] width 3 height 16
click at [1307, 262] on div "Add product to kit" at bounding box center [1309, 273] width 109 height 21
click at [1294, 376] on div "Lineal metre product" at bounding box center [1309, 386] width 109 height 21
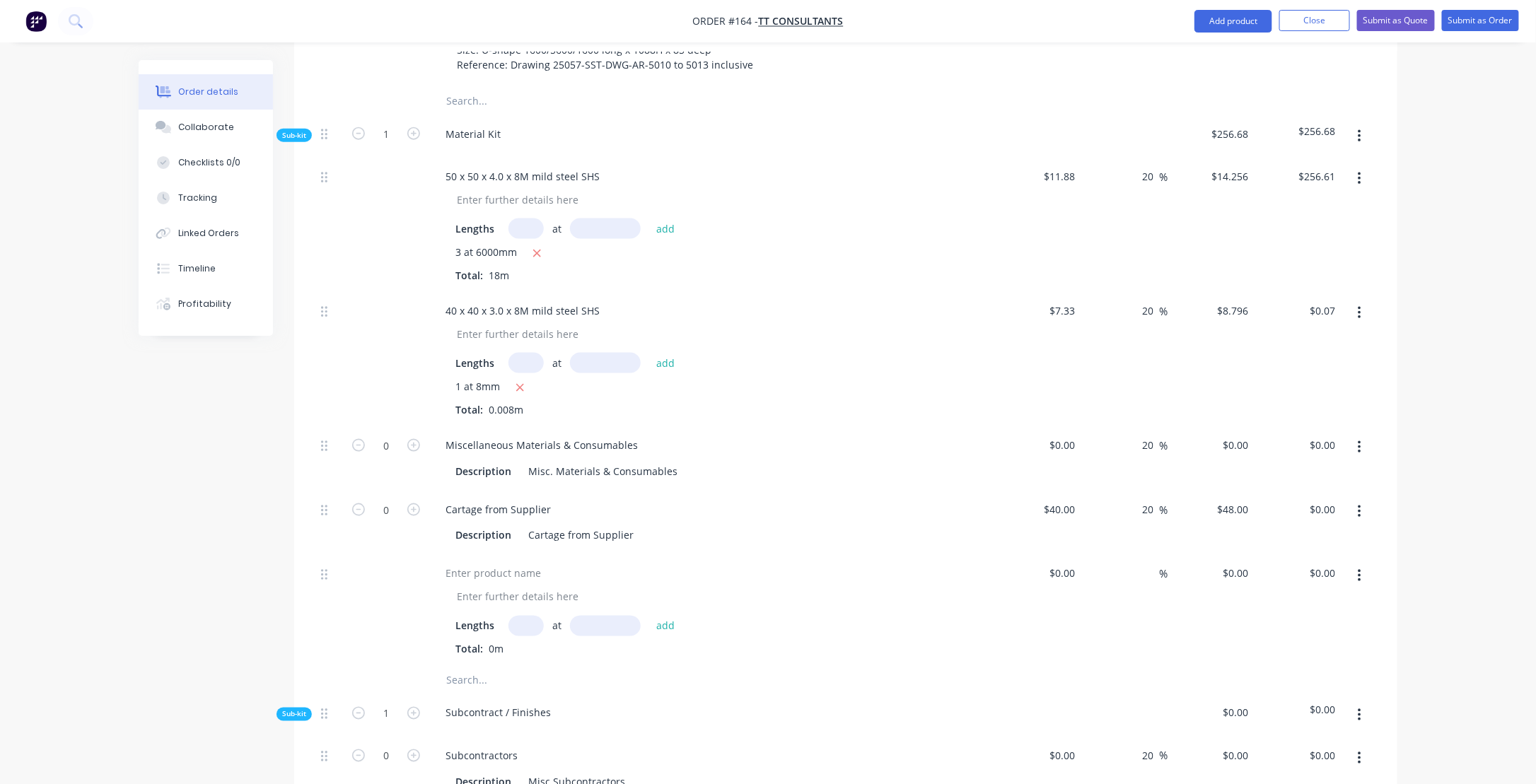
scroll to position [862, 0]
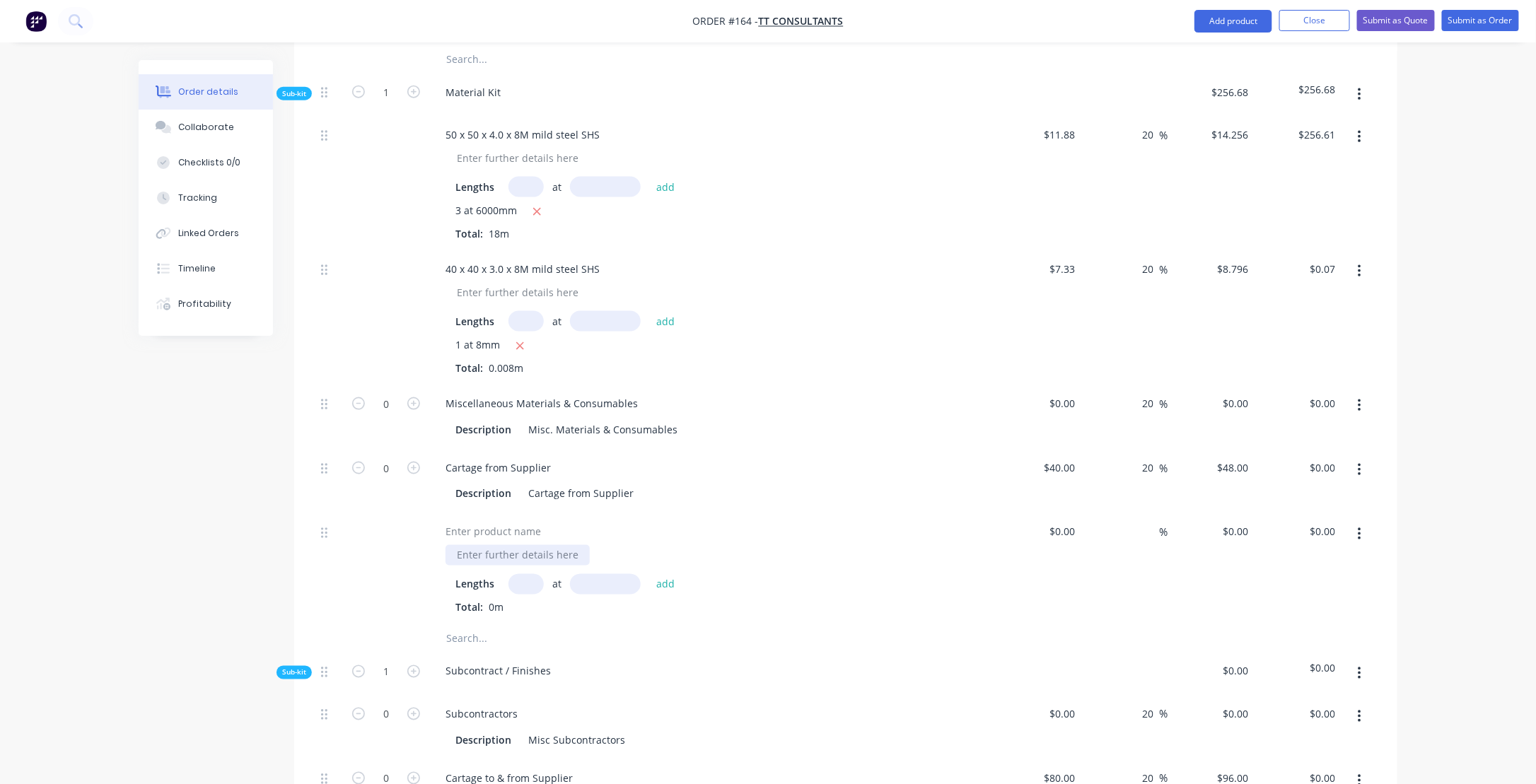
click at [523, 545] on div at bounding box center [517, 555] width 144 height 21
click at [1068, 522] on input at bounding box center [1065, 532] width 33 height 21
type input "$12.00"
drag, startPoint x: 817, startPoint y: 554, endPoint x: 585, endPoint y: 599, distance: 236.3
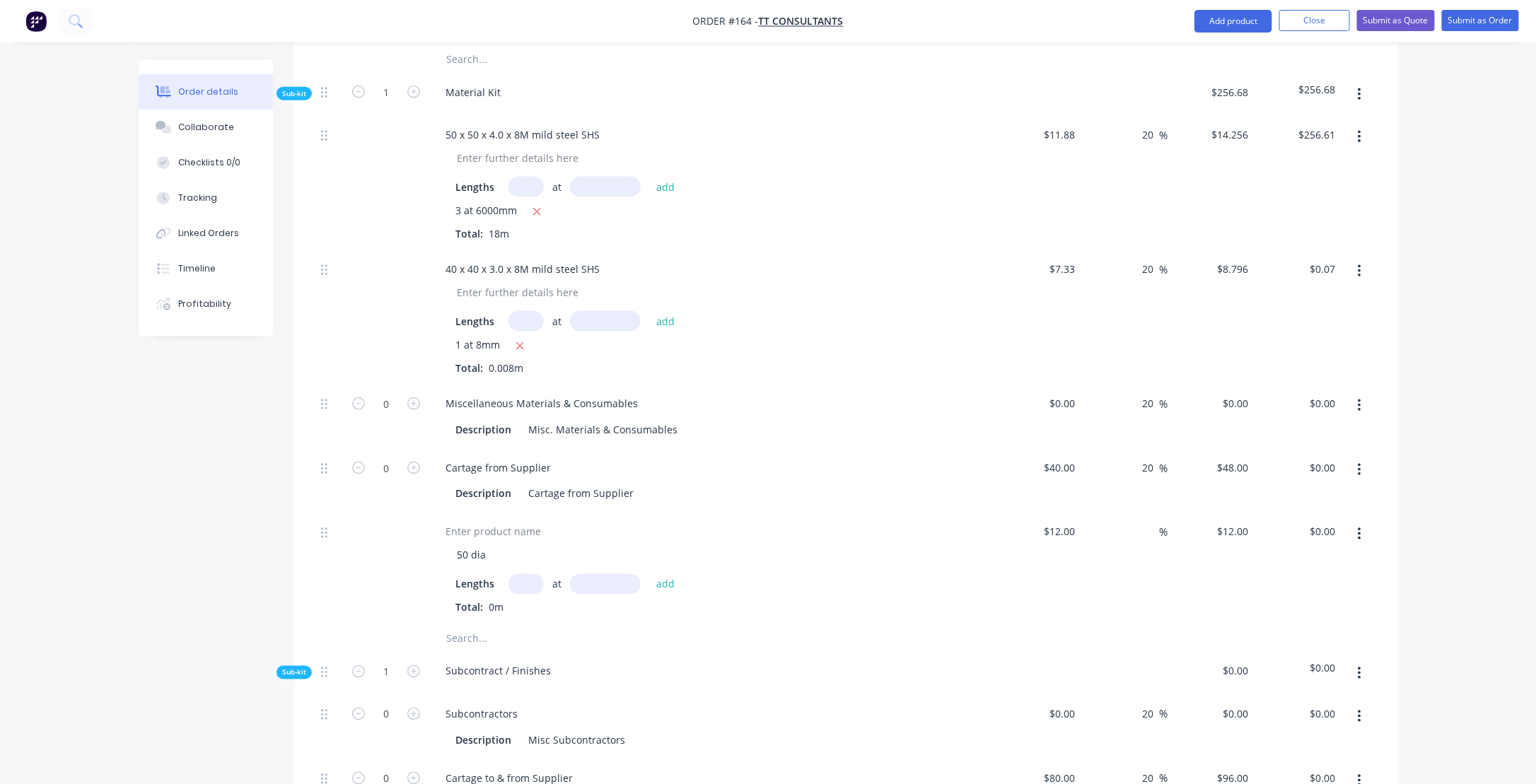
click at [813, 573] on div "Lengths at add Total: 0m" at bounding box center [711, 593] width 512 height 41
click at [535, 573] on input "text" at bounding box center [525, 584] width 36 height 21
type input "16"
click at [602, 573] on input "text" at bounding box center [605, 584] width 71 height 21
type input "1"
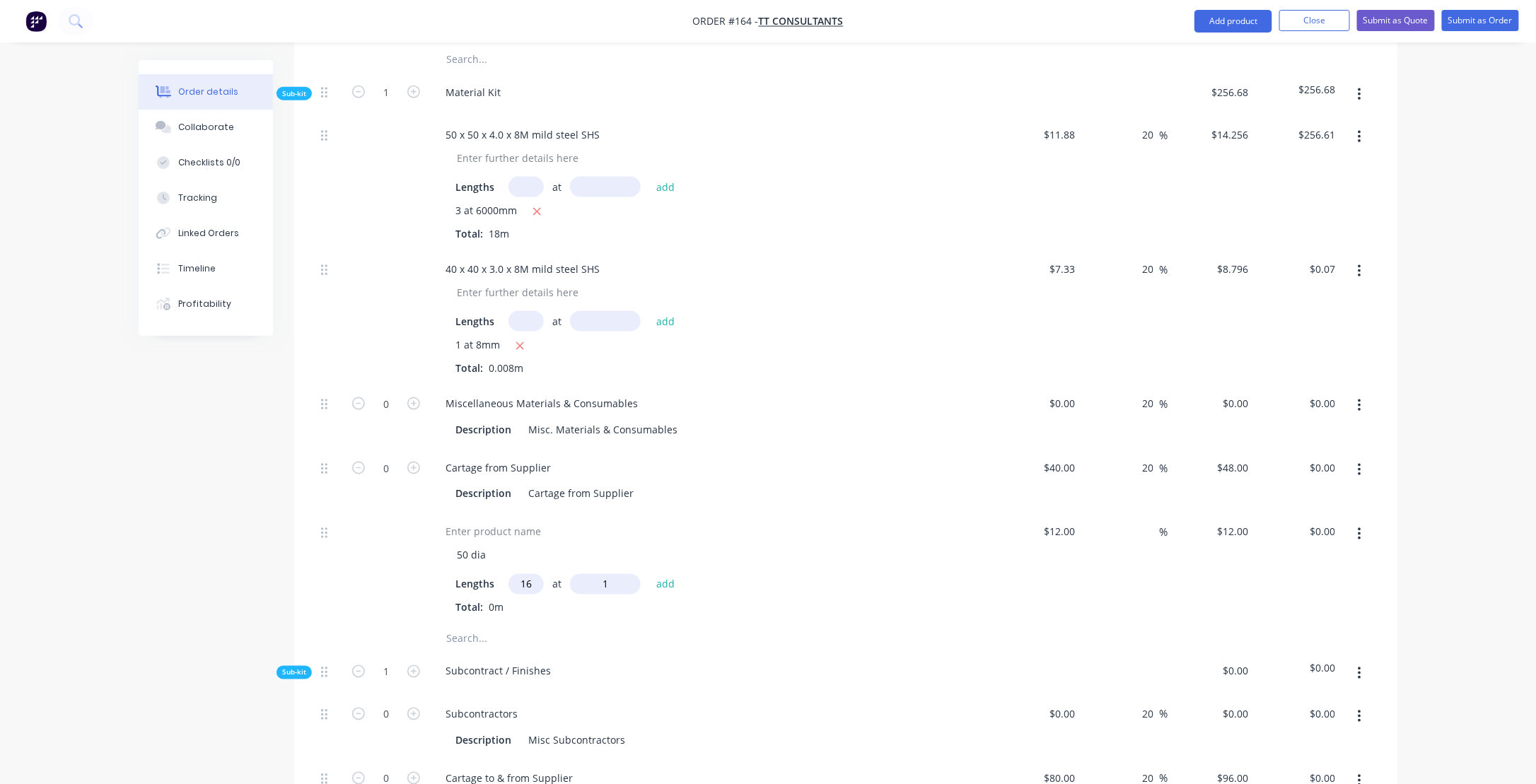
click at [649, 574] on button "add" at bounding box center [666, 584] width 33 height 19
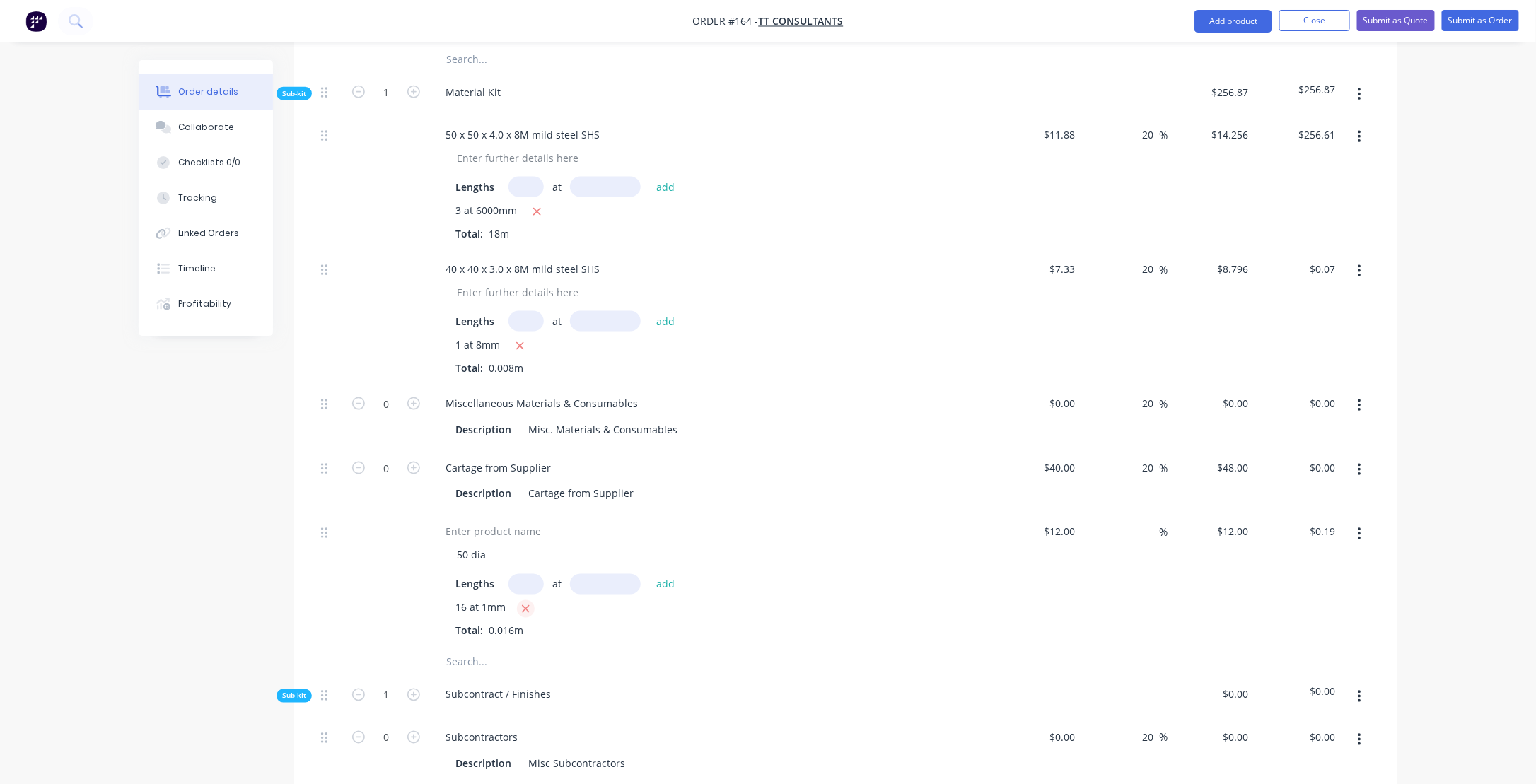
click at [524, 603] on icon "button" at bounding box center [525, 609] width 10 height 13
type input "$0.00"
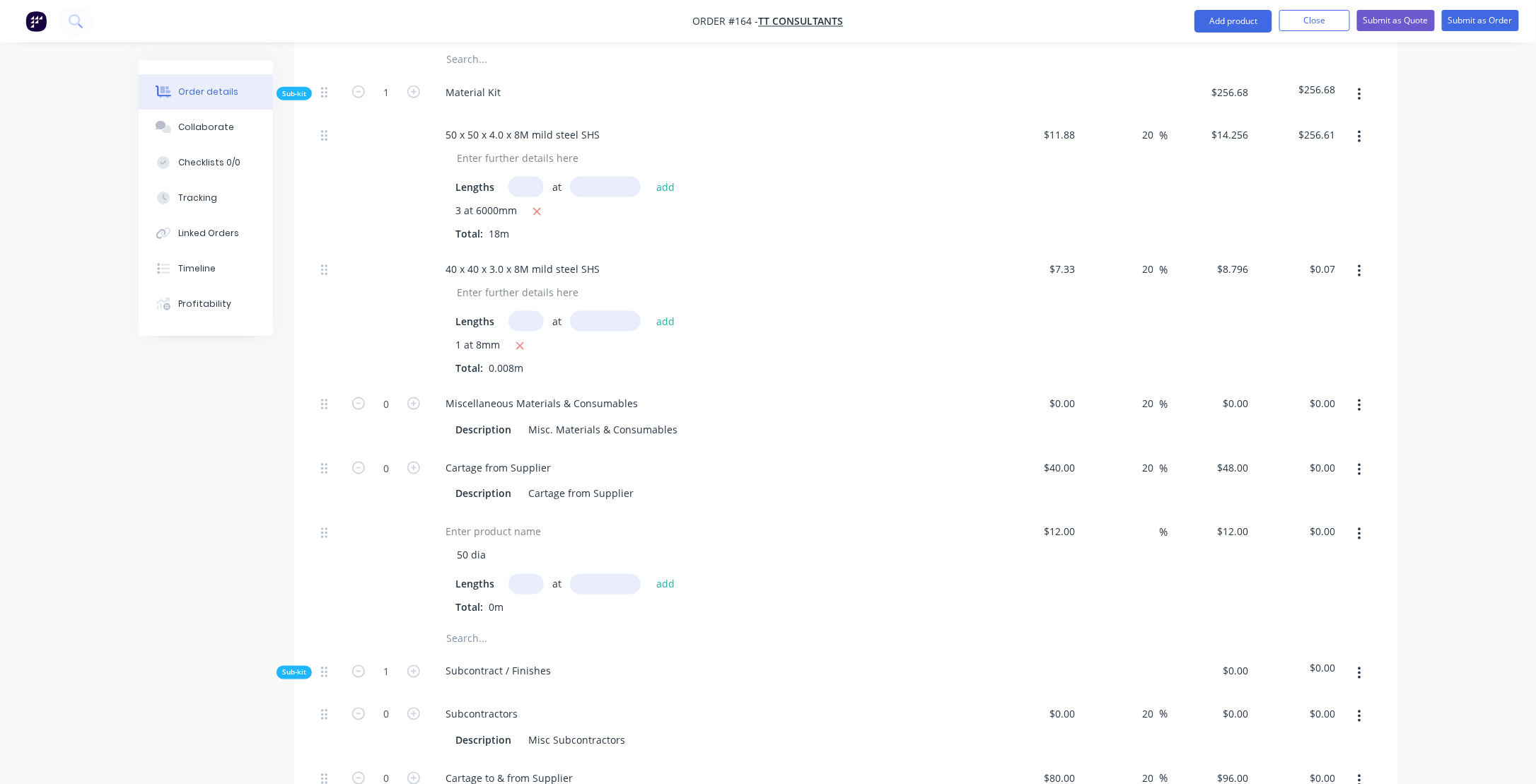
click at [524, 573] on input "text" at bounding box center [525, 584] width 36 height 21
type input "16"
click at [607, 573] on input "text" at bounding box center [605, 584] width 71 height 21
type input "1000mm"
click at [666, 574] on button "add" at bounding box center [666, 584] width 33 height 19
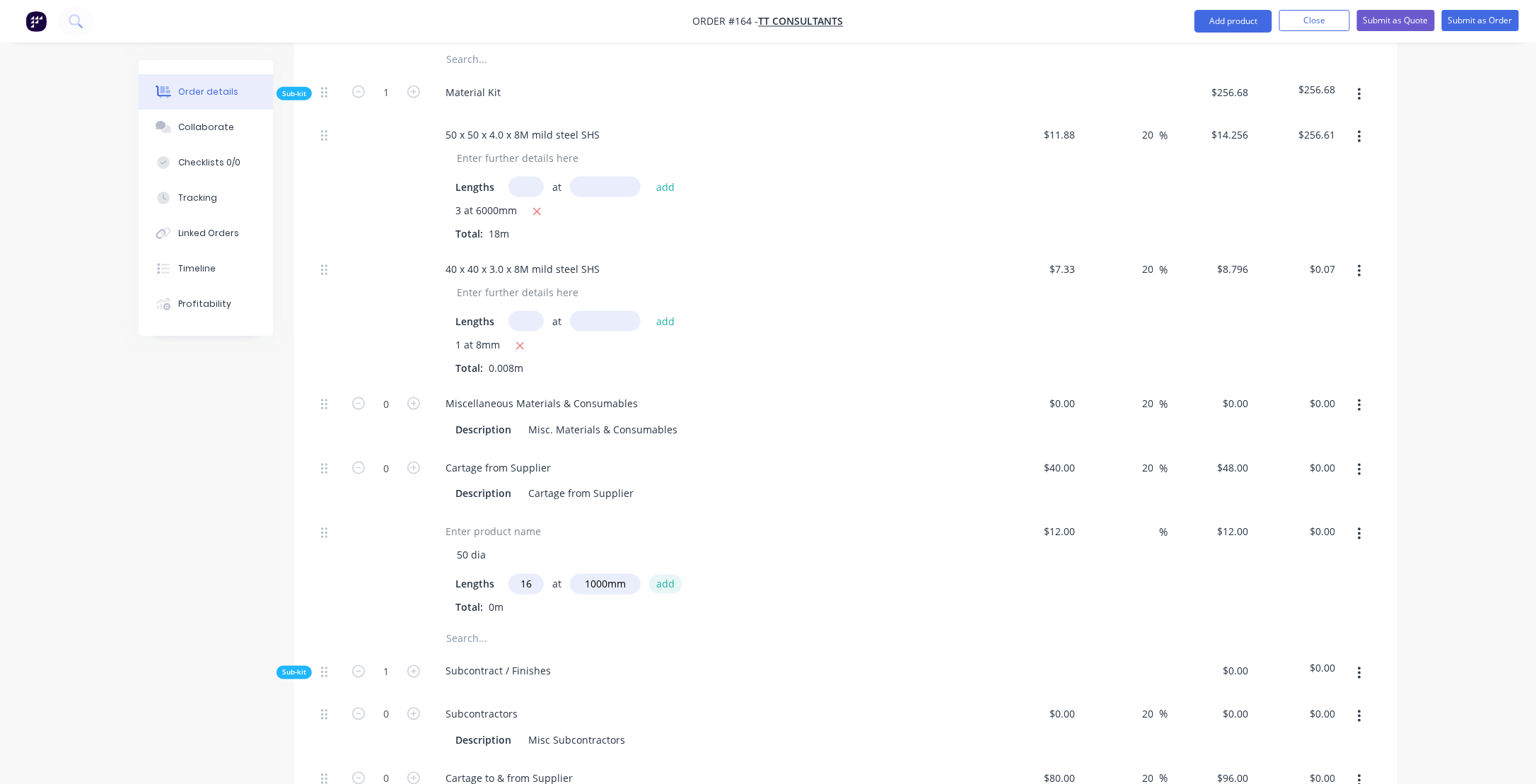
type input "$192.00"
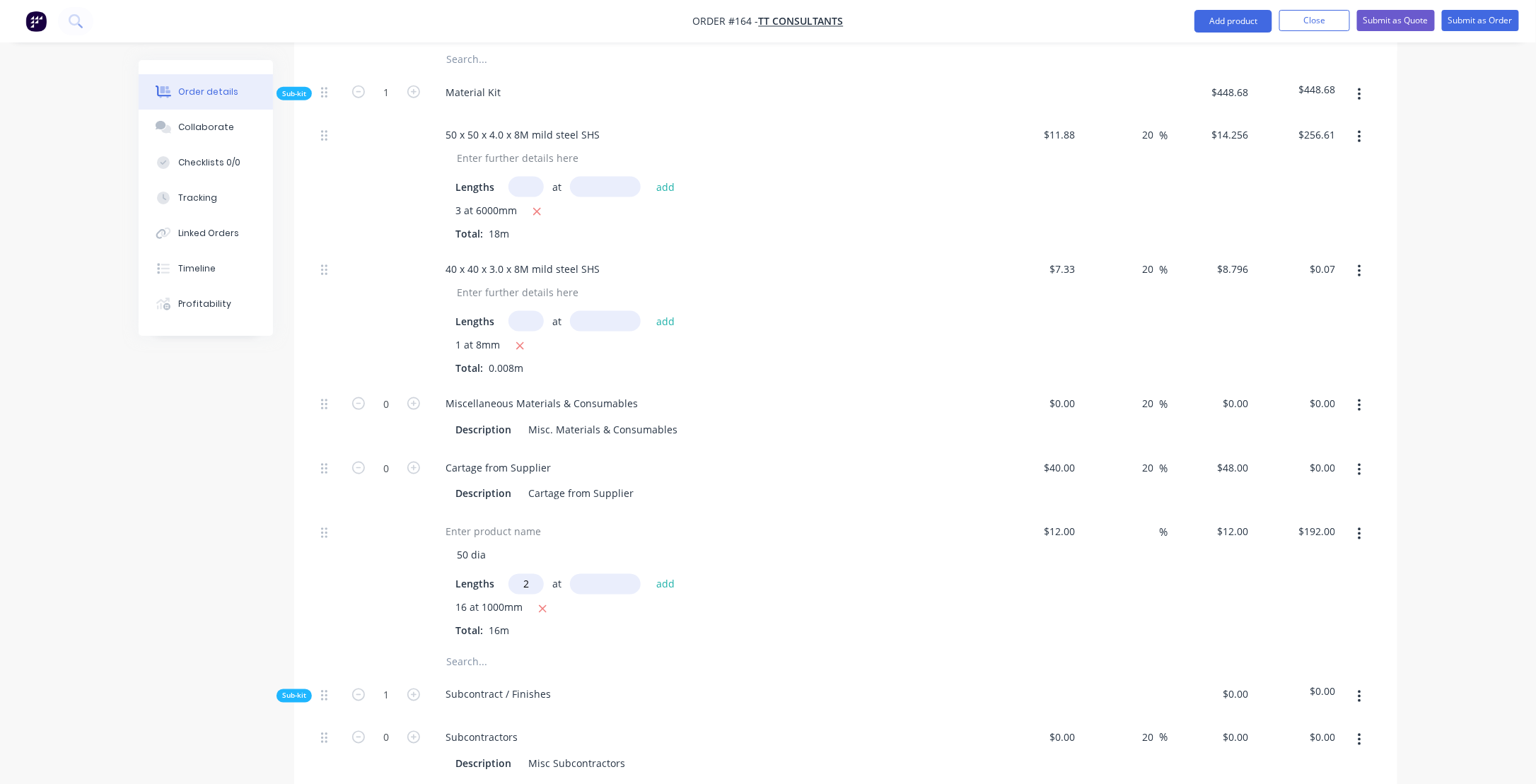
type input "2"
click at [600, 573] on input "text" at bounding box center [605, 584] width 71 height 21
type input "9000mm"
click at [659, 574] on button "add" at bounding box center [666, 584] width 33 height 19
type input "$408.00"
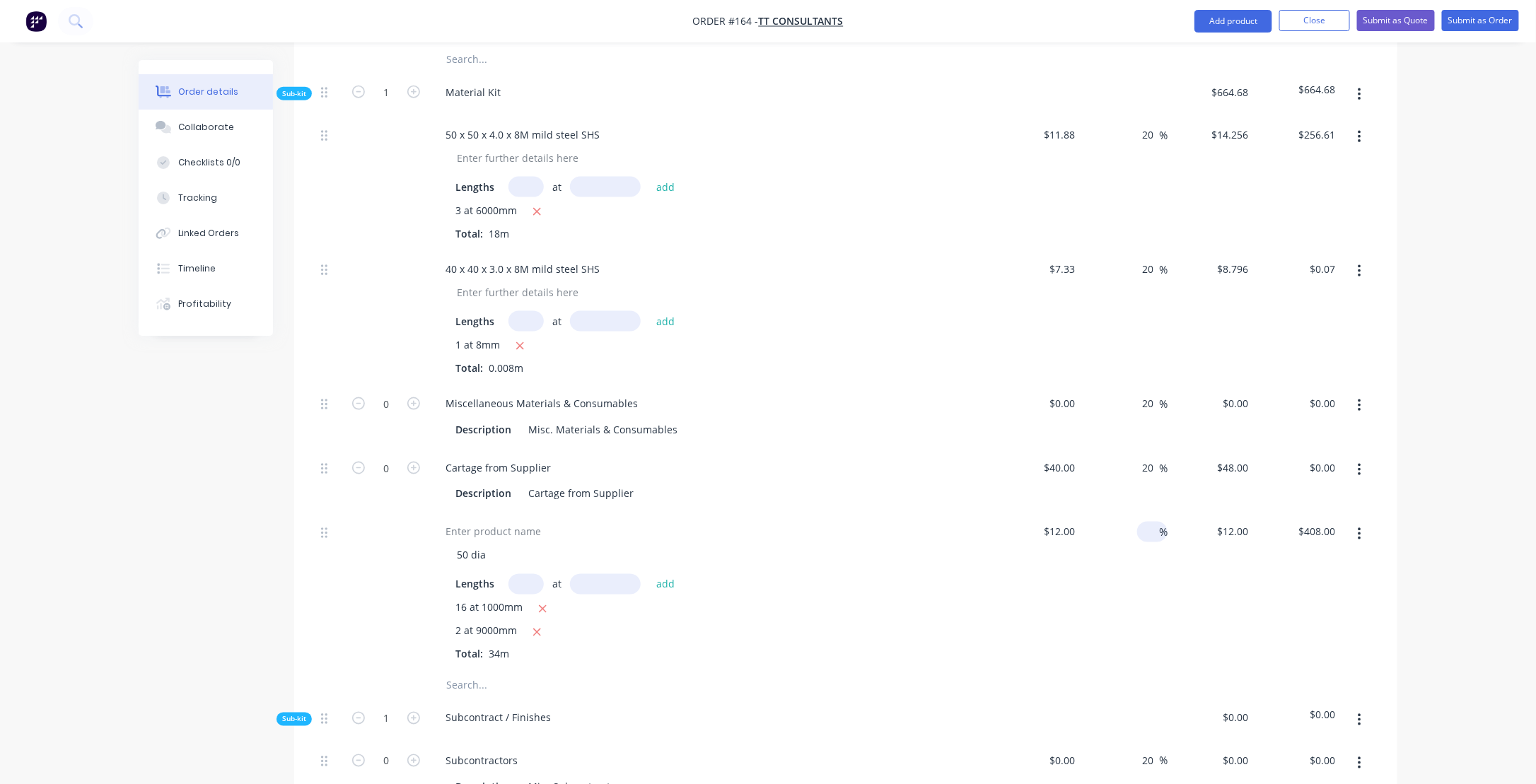
click at [1146, 522] on input at bounding box center [1150, 532] width 16 height 21
type input "20"
type input "$14.40"
type input "$489.60"
click at [1099, 581] on div "20 20 %" at bounding box center [1124, 592] width 87 height 158
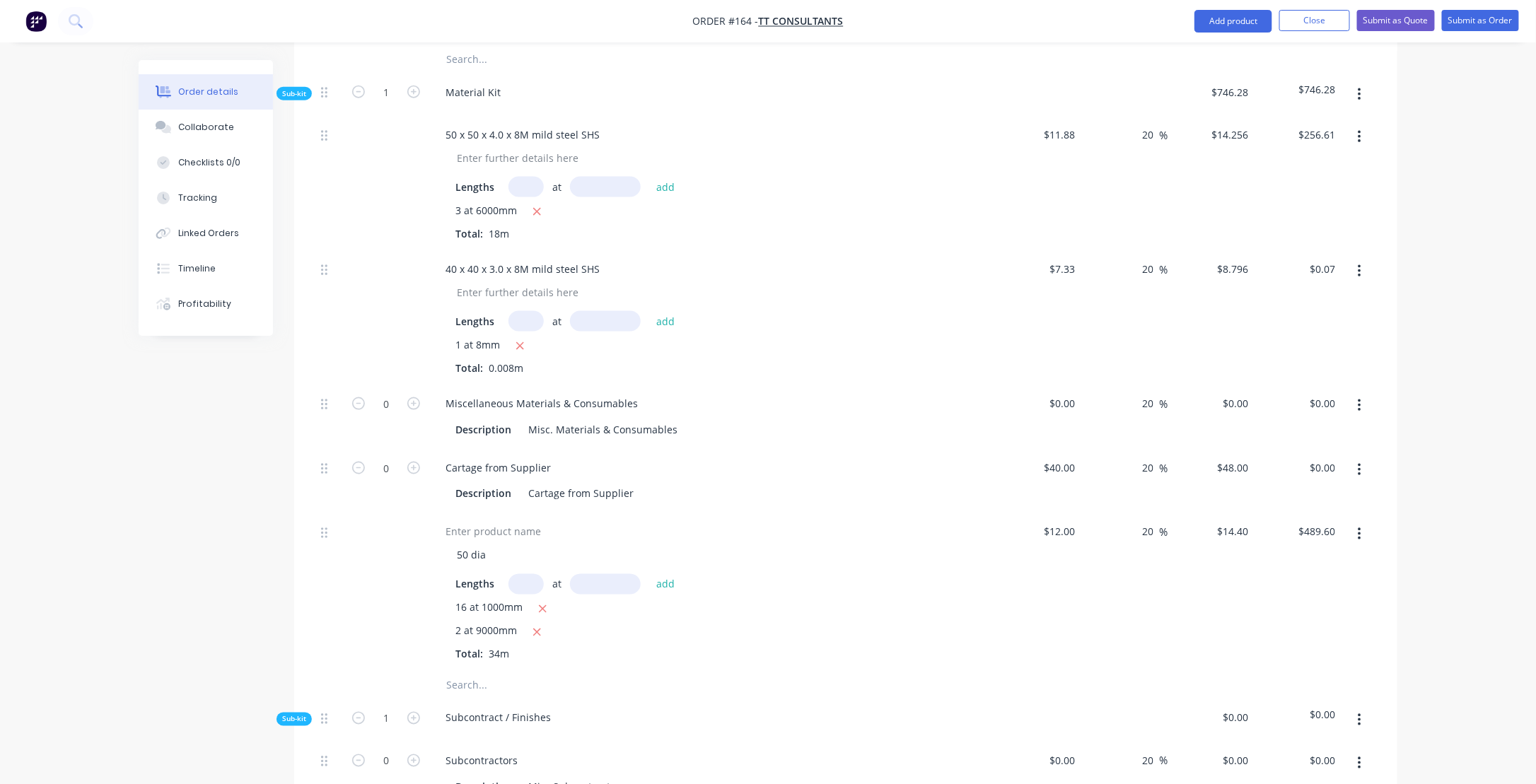
click at [529, 573] on input "text" at bounding box center [525, 584] width 36 height 21
type input "1"
click at [595, 573] on input "text" at bounding box center [605, 584] width 71 height 21
type input "2000mm"
click at [666, 574] on button "add" at bounding box center [666, 584] width 33 height 19
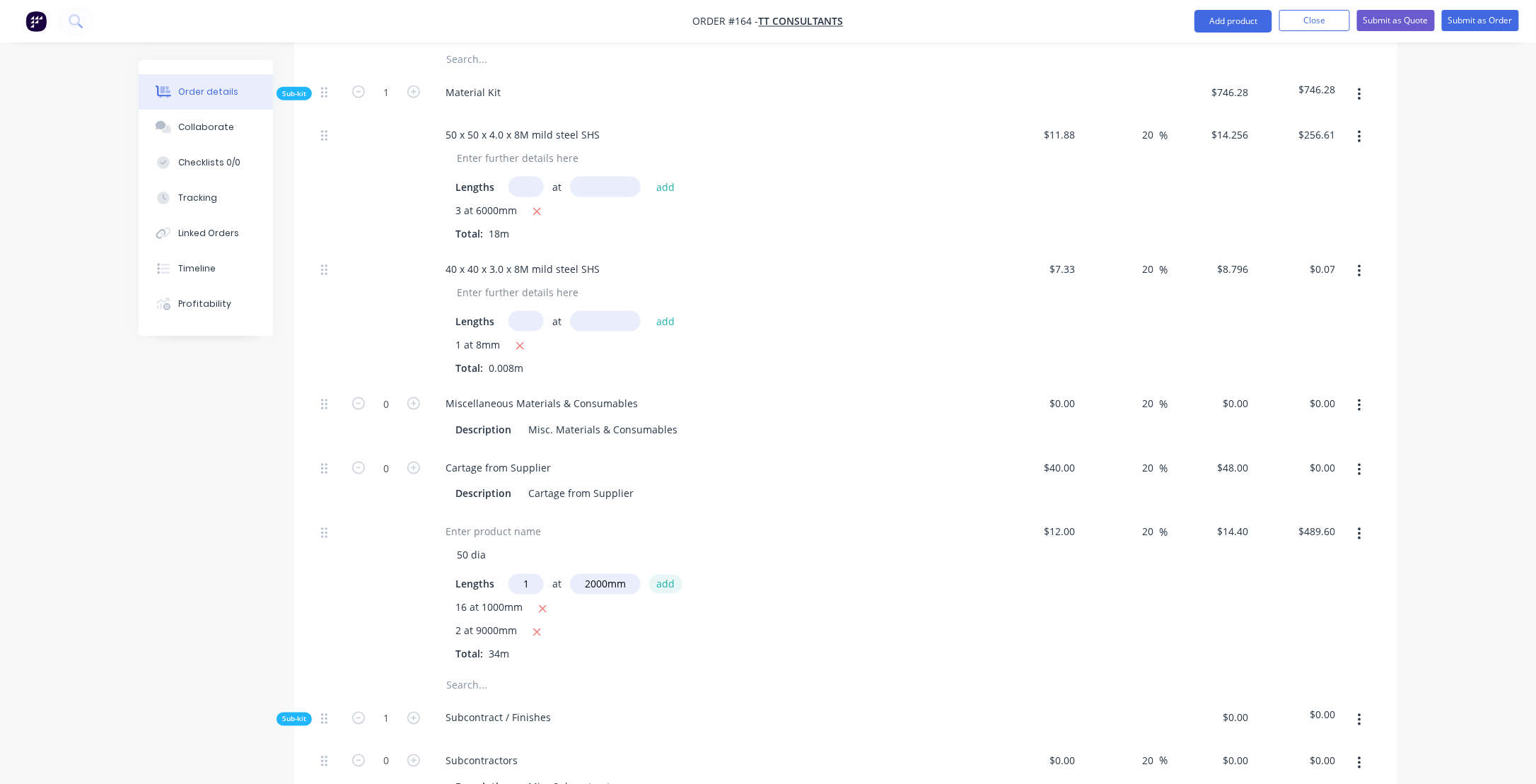
type input "$518.40"
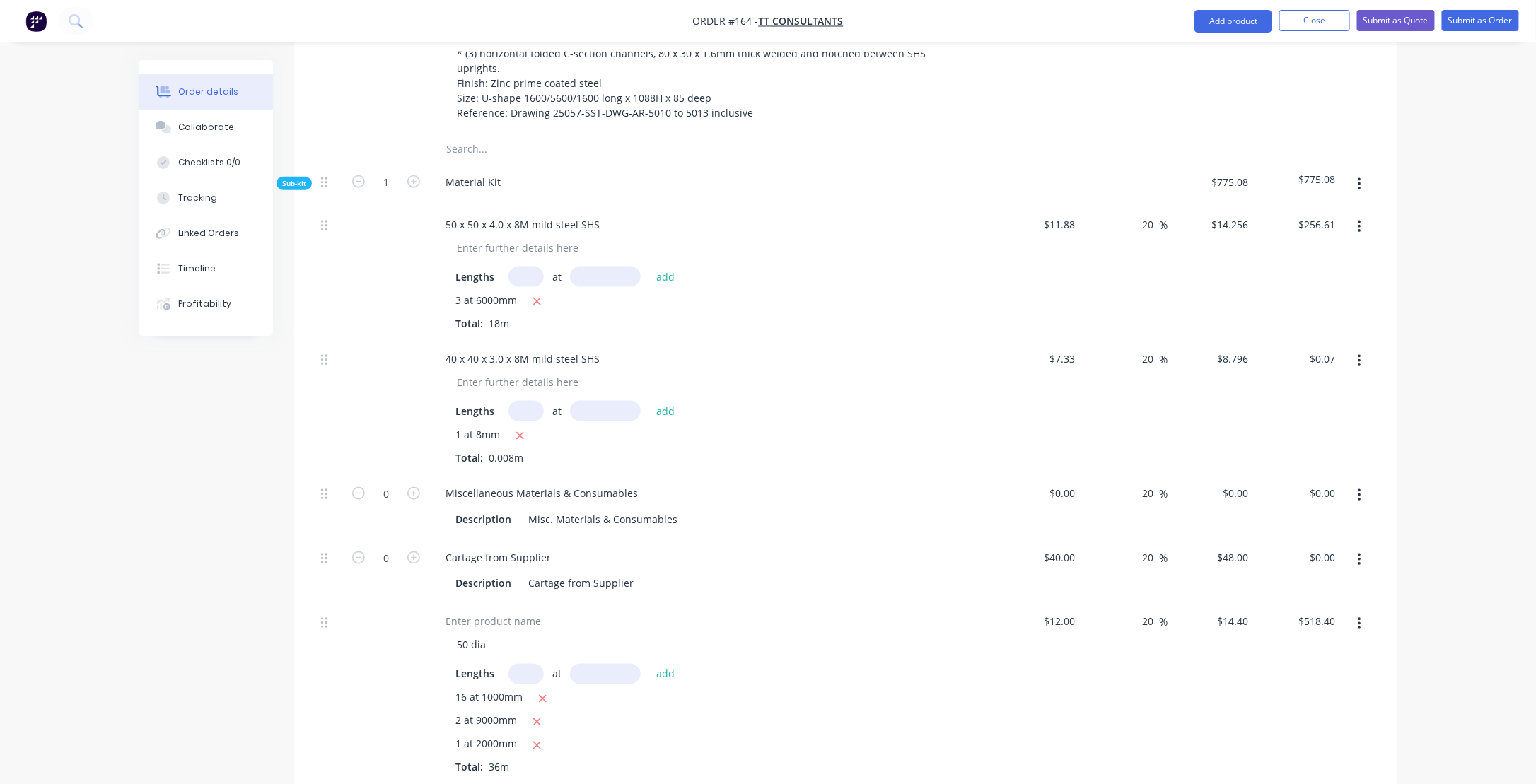
scroll to position [792, 0]
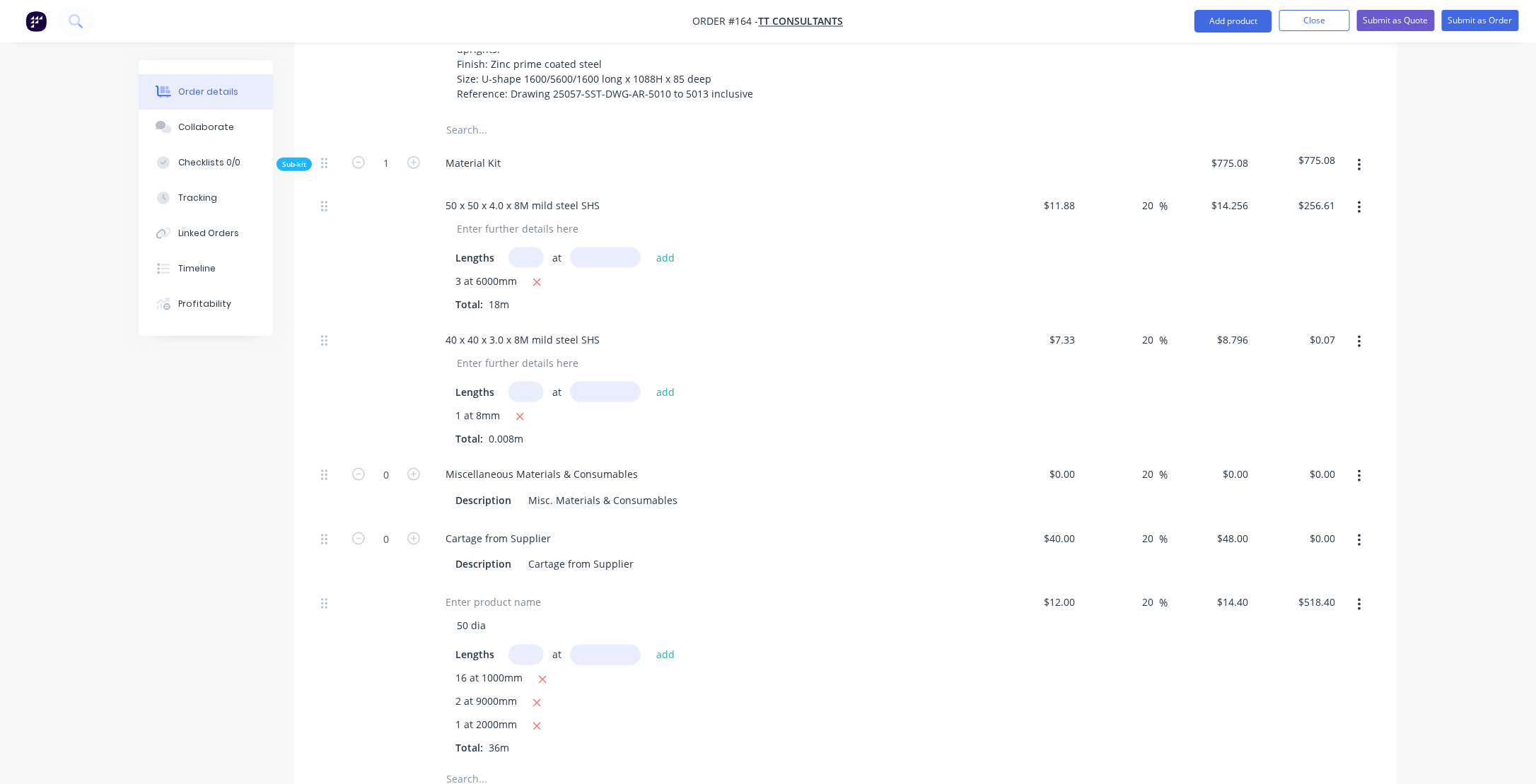
click at [1361, 597] on icon "button" at bounding box center [1359, 605] width 3 height 16
click at [1284, 688] on div "Delete" at bounding box center [1309, 698] width 109 height 21
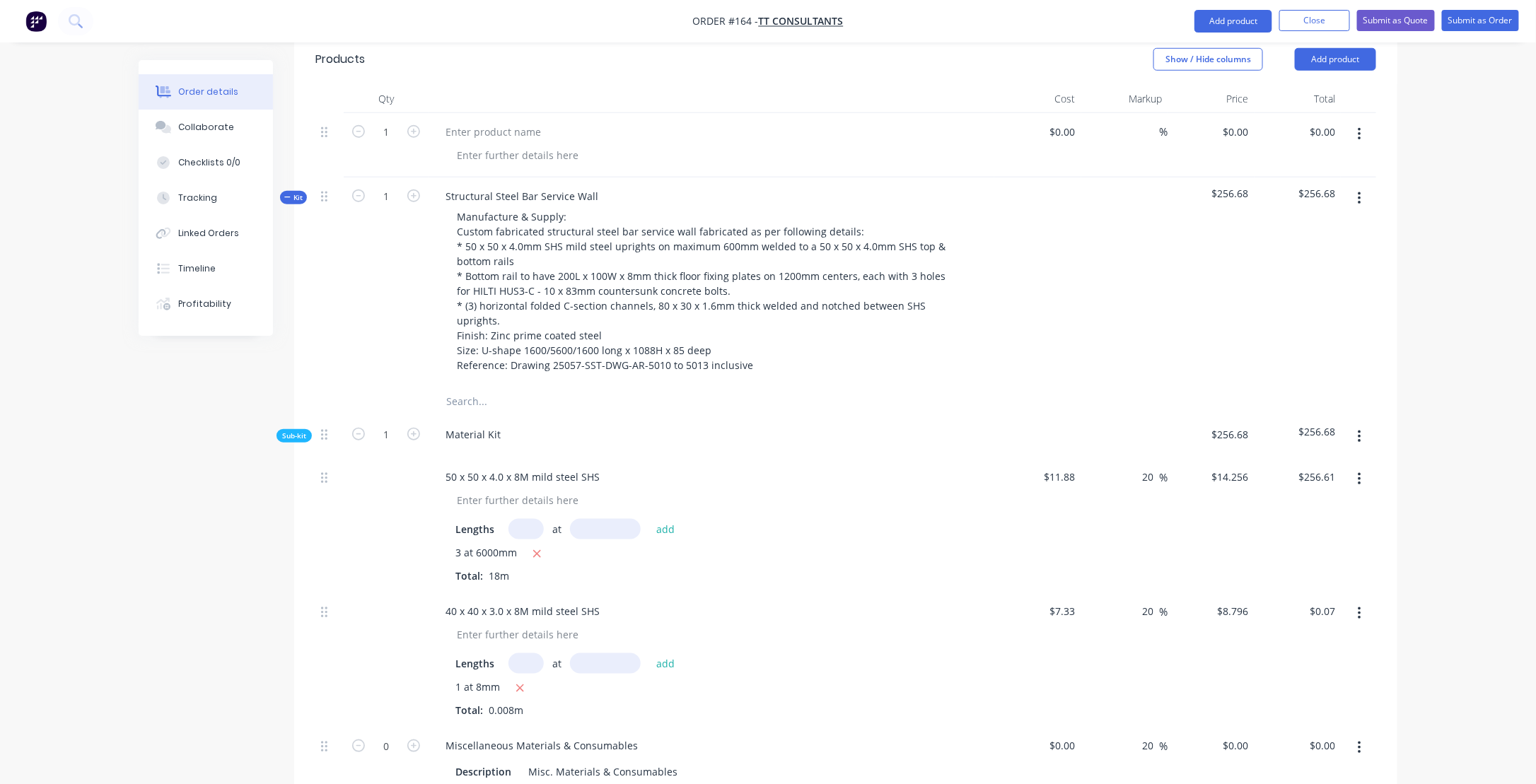
scroll to position [509, 0]
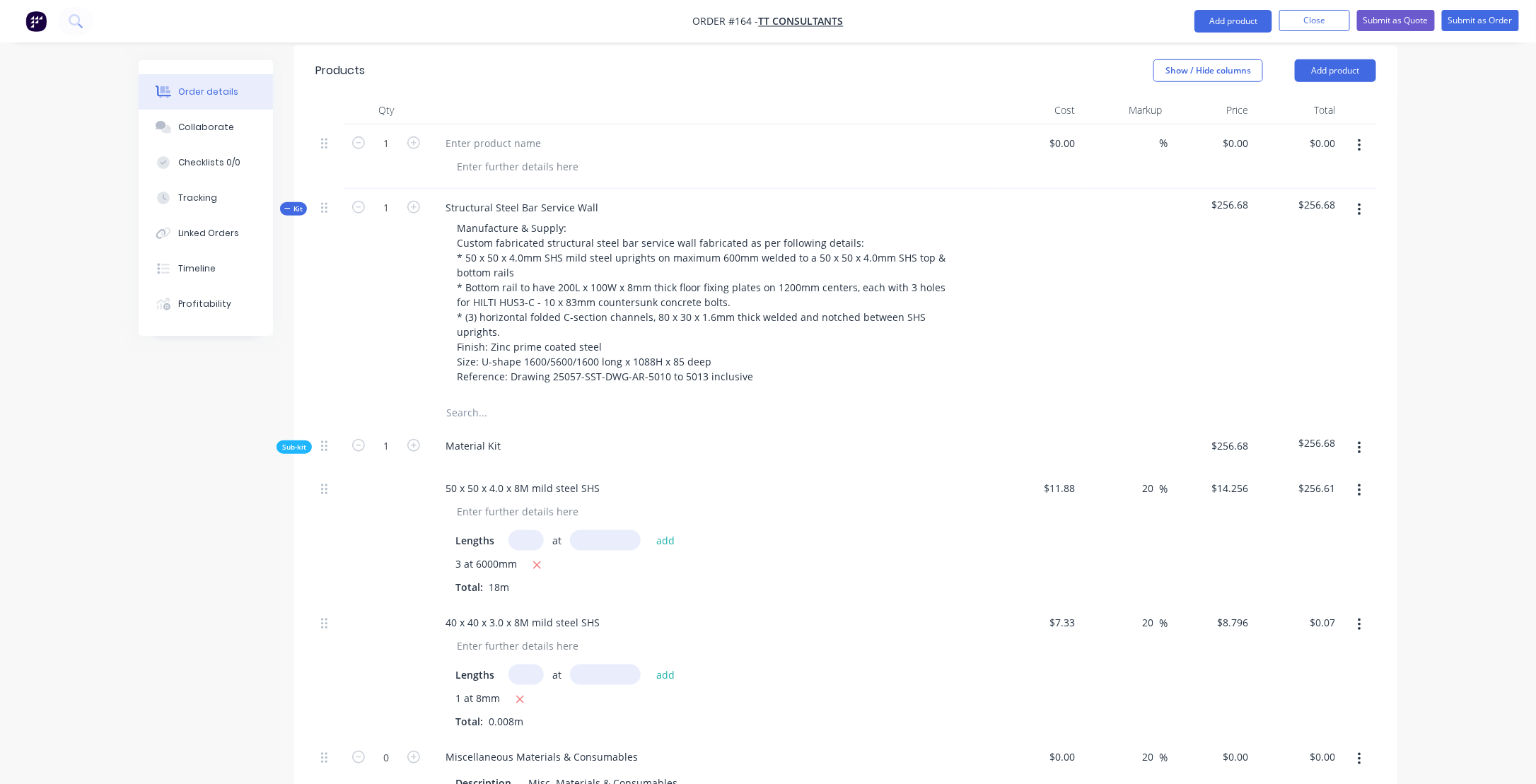
click at [1358, 442] on icon "button" at bounding box center [1358, 448] width 3 height 13
click at [1285, 475] on div "Add product to kit" at bounding box center [1309, 485] width 109 height 21
click at [1291, 616] on div "Square metre product" at bounding box center [1309, 626] width 109 height 21
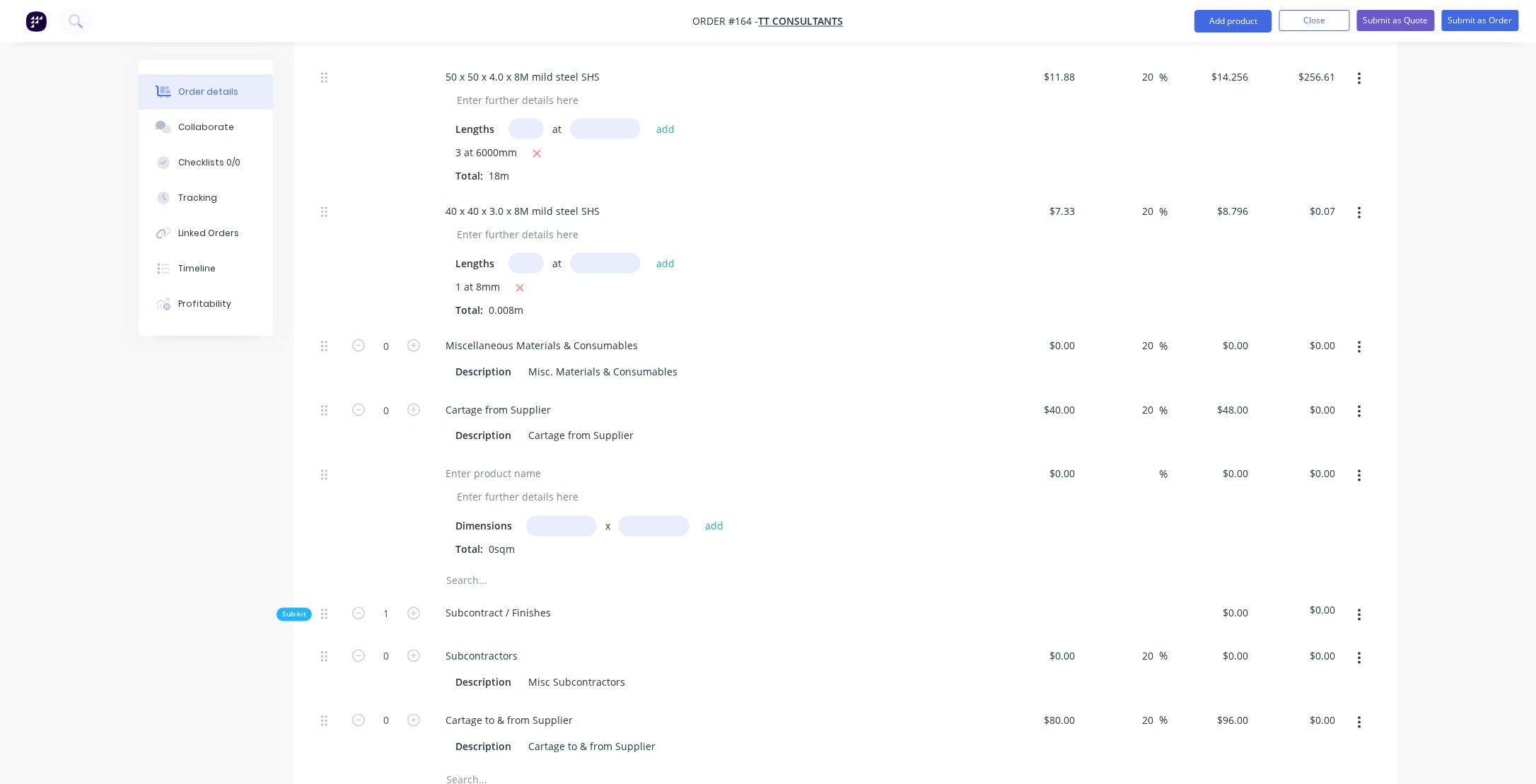
scroll to position [933, 0]
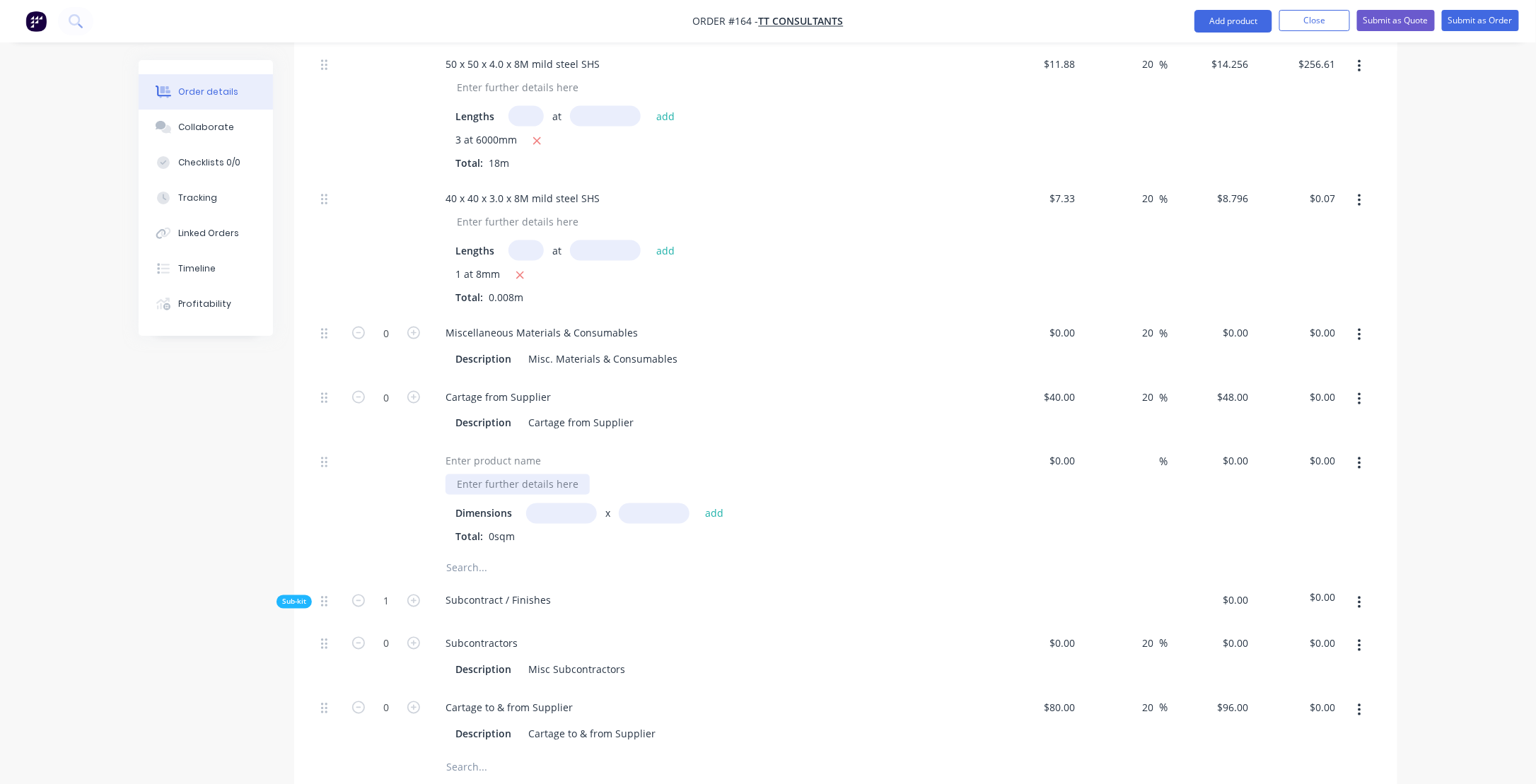
click at [485, 474] on div at bounding box center [517, 484] width 144 height 21
click at [580, 503] on input "text" at bounding box center [562, 514] width 71 height 21
type input "8000m"
click at [669, 503] on input "text" at bounding box center [654, 514] width 71 height 21
type input "1200m"
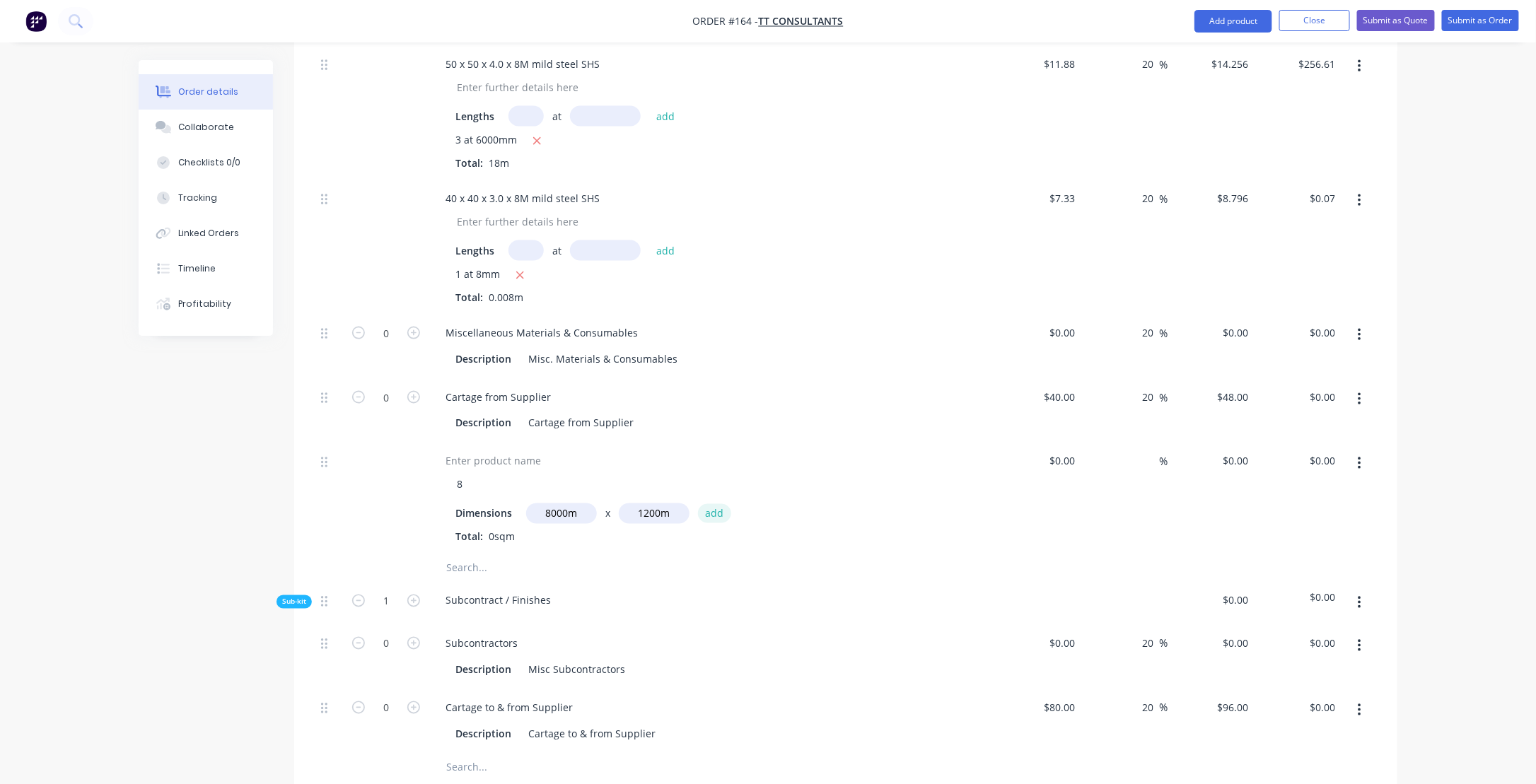
click at [717, 504] on button "add" at bounding box center [714, 514] width 33 height 19
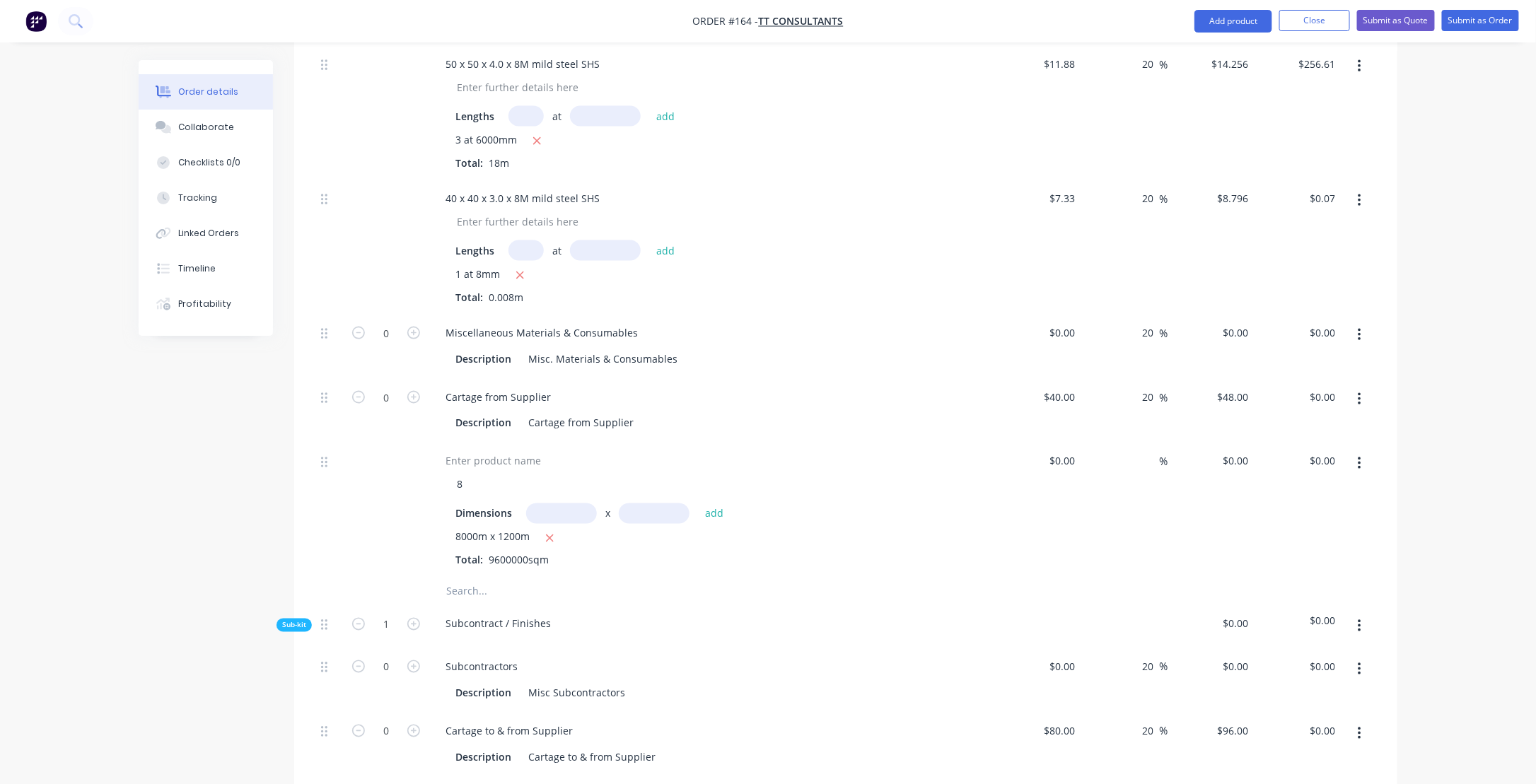
click at [563, 503] on input "text" at bounding box center [562, 514] width 71 height 21
type input "8m"
click at [674, 503] on input "text" at bounding box center [654, 514] width 71 height 21
type input "1.2"
click at [698, 504] on button "add" at bounding box center [714, 514] width 33 height 19
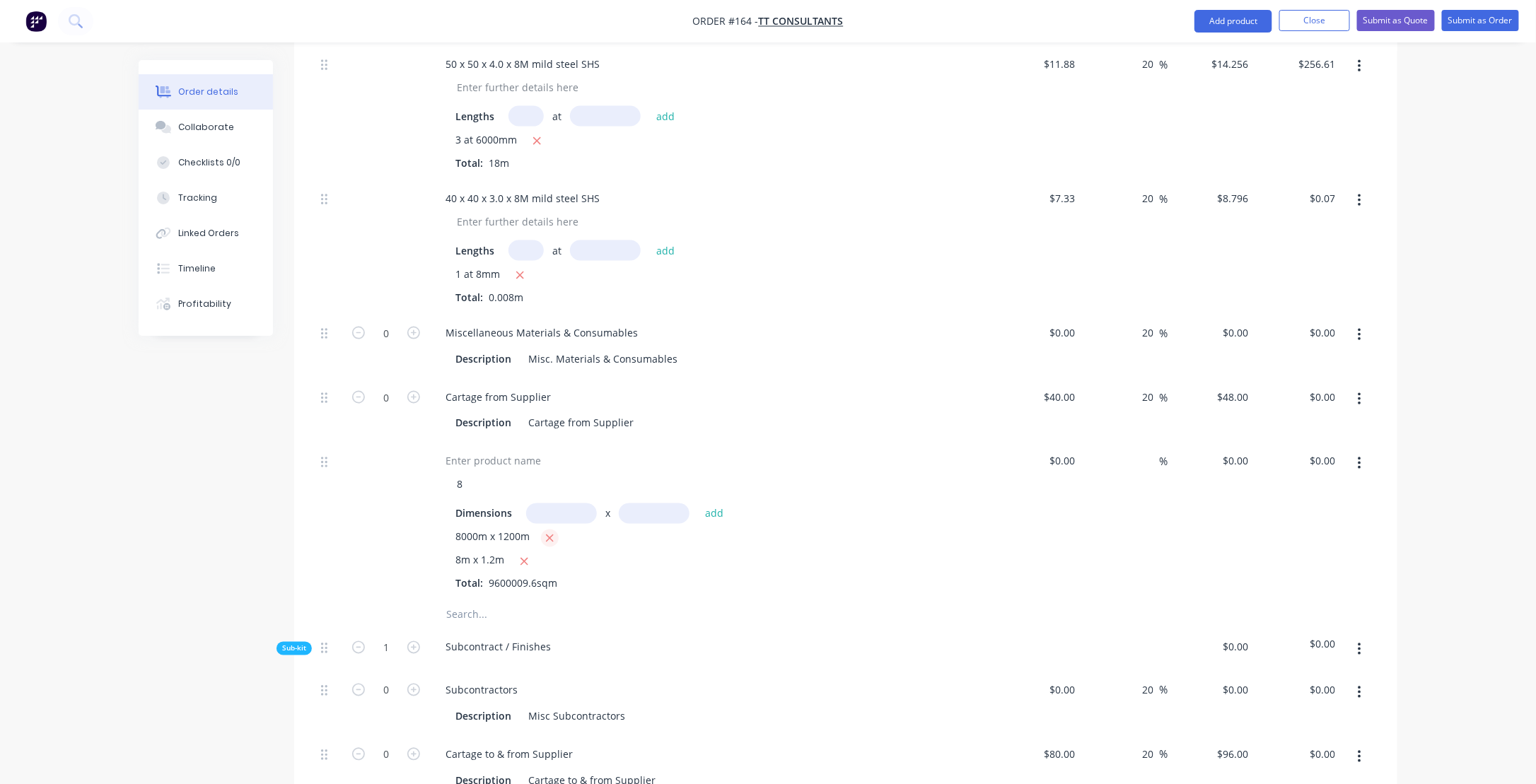
click at [550, 532] on icon "button" at bounding box center [550, 538] width 10 height 13
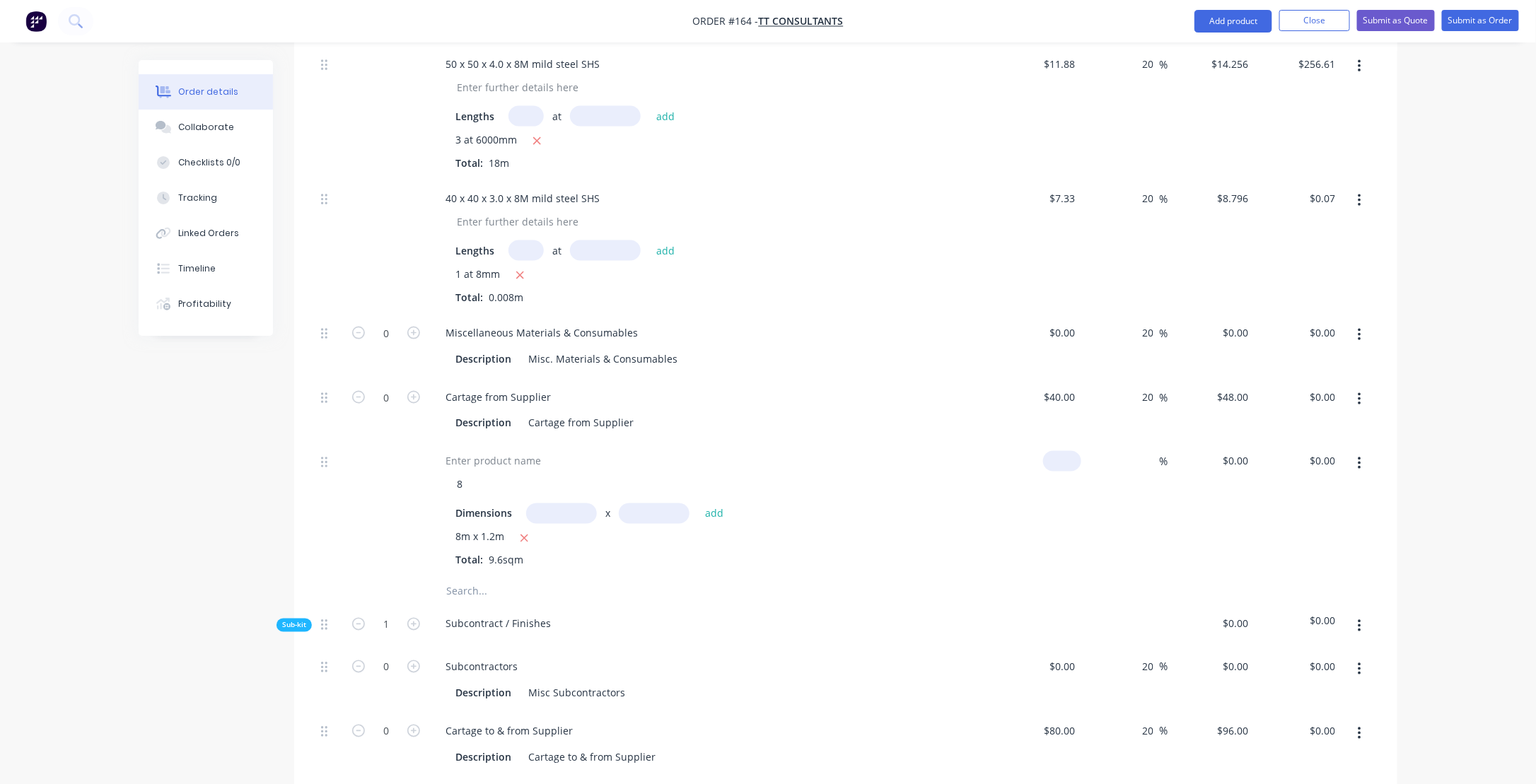
click at [1064, 450] on input at bounding box center [1065, 461] width 33 height 21
type input "$110.00"
type input "$1,056.00"
click at [1136, 443] on div "%" at bounding box center [1124, 509] width 87 height 134
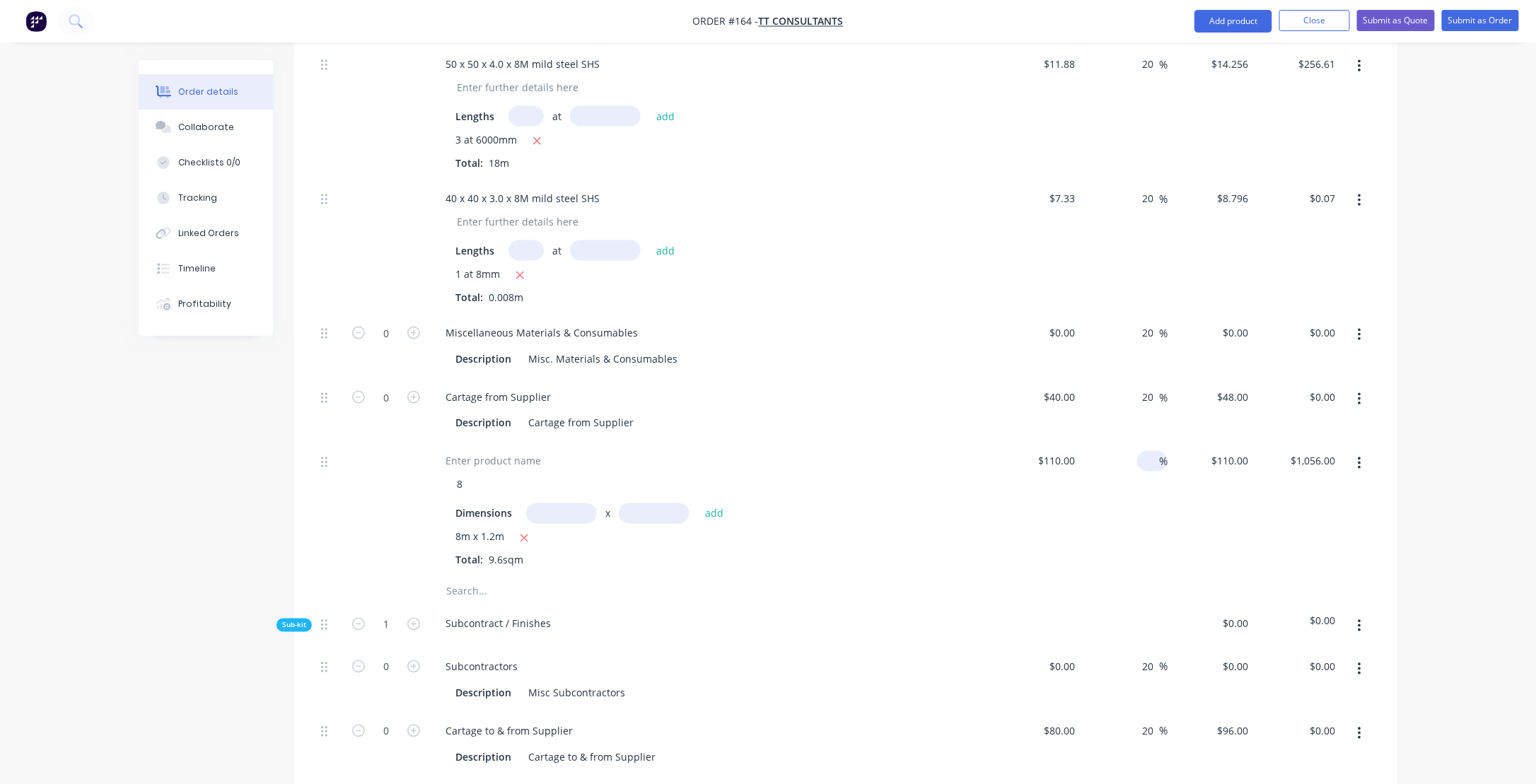
click at [1155, 450] on input at bounding box center [1150, 461] width 16 height 21
type input "20"
type input "$132.00"
type input "$1,267.20"
click at [804, 450] on div at bounding box center [711, 461] width 554 height 21
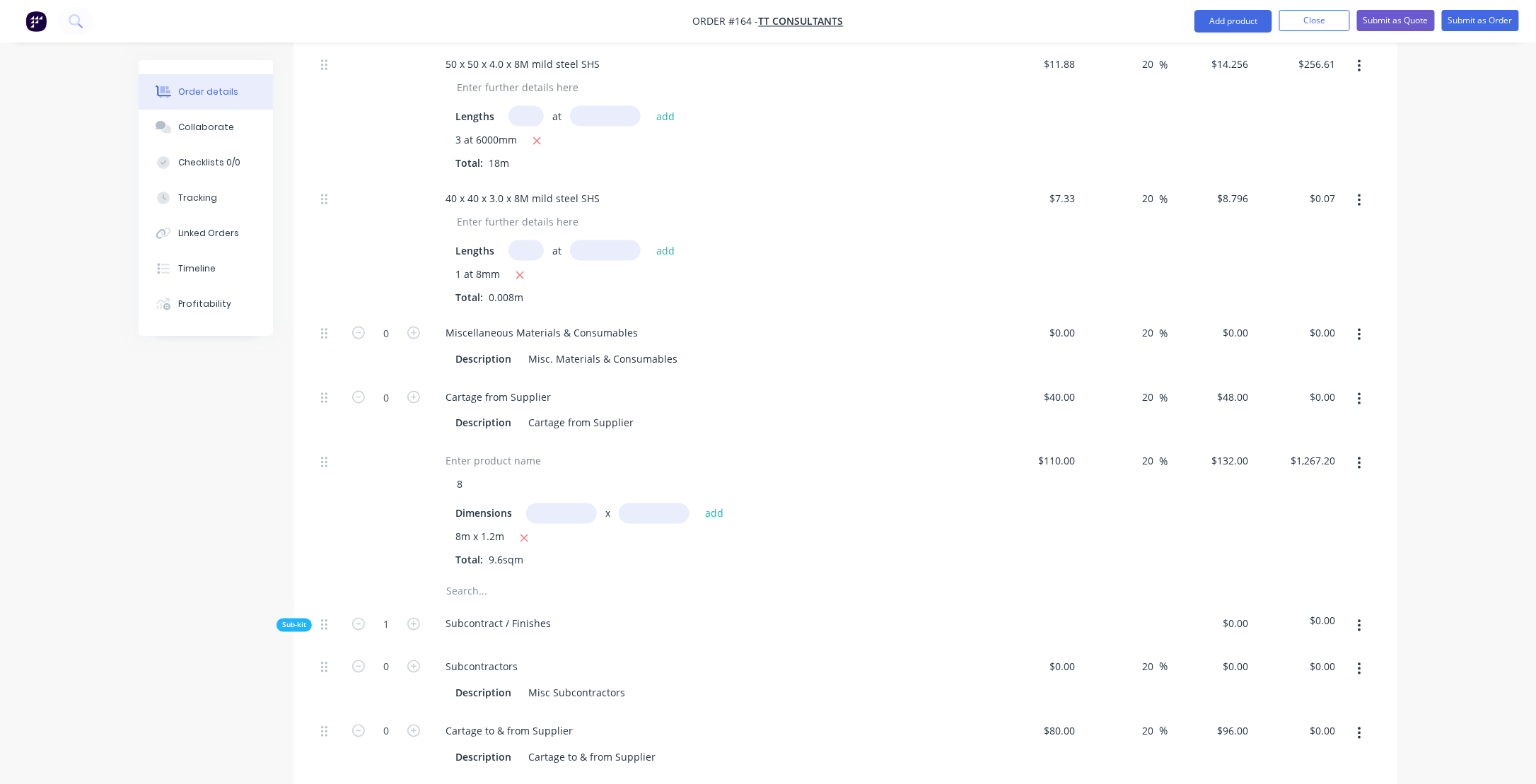
click at [476, 474] on div "8" at bounding box center [717, 484] width 543 height 21
click at [465, 474] on div "8" at bounding box center [459, 484] width 29 height 21
drag, startPoint x: 453, startPoint y: 439, endPoint x: 460, endPoint y: 443, distance: 8.1
click at [457, 474] on div "8" at bounding box center [459, 484] width 29 height 21
click at [1359, 456] on icon "button" at bounding box center [1359, 463] width 3 height 16
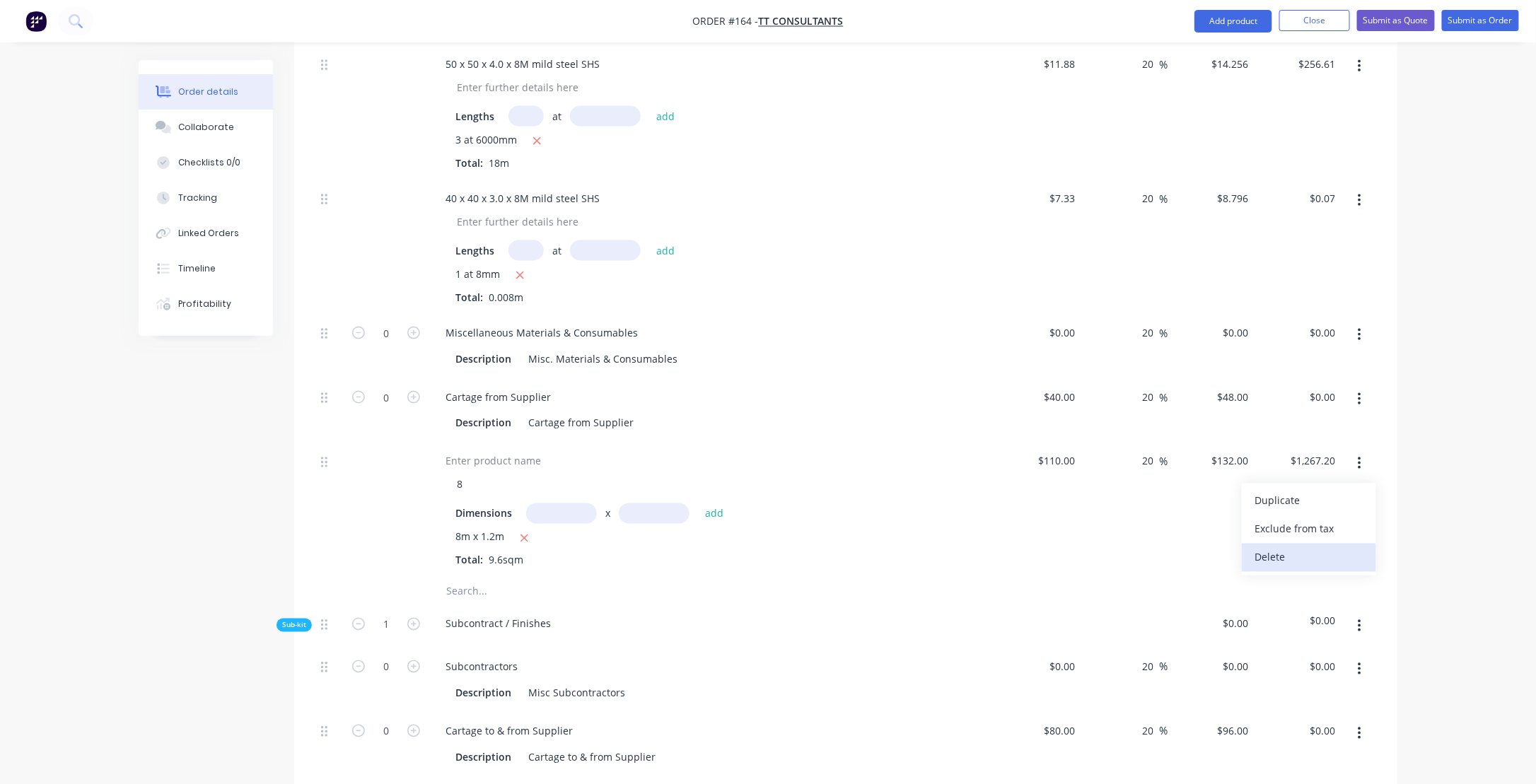
click at [1271, 547] on div "Delete" at bounding box center [1309, 557] width 109 height 21
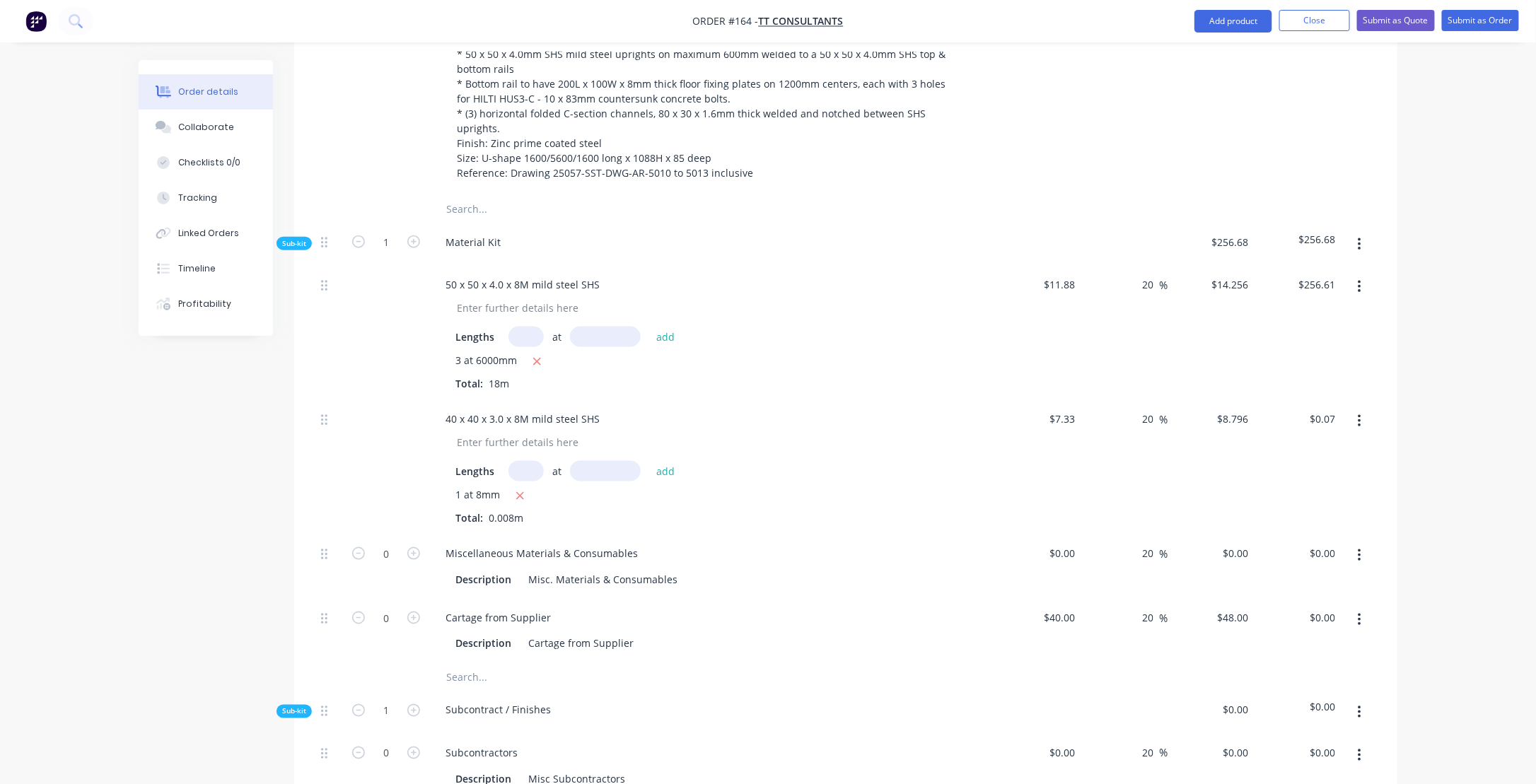
scroll to position [721, 0]
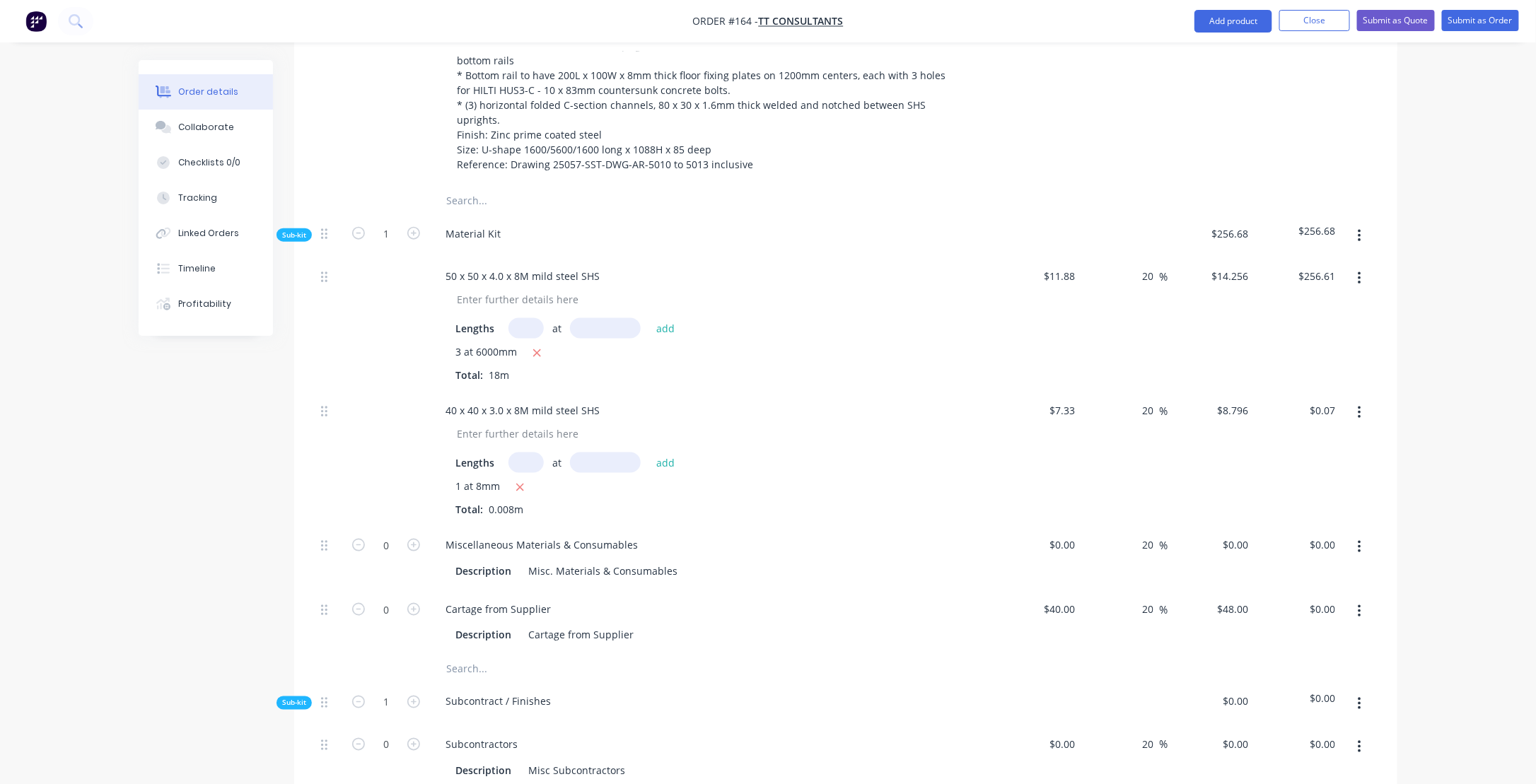
click at [1357, 224] on button "button" at bounding box center [1359, 236] width 33 height 25
click at [1298, 262] on div "Add product to kit" at bounding box center [1309, 273] width 109 height 21
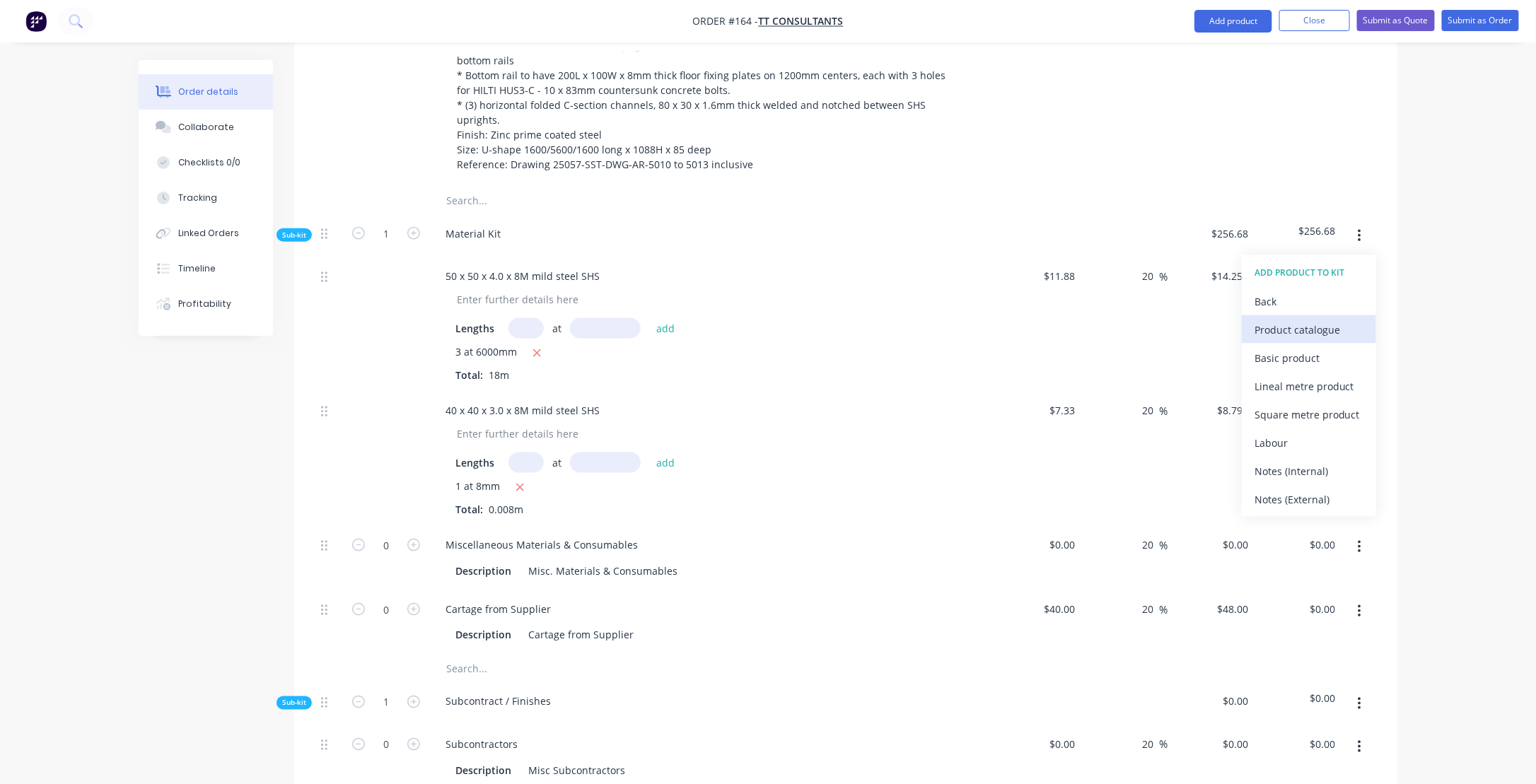
click at [1293, 320] on div "Product catalogue" at bounding box center [1309, 330] width 109 height 21
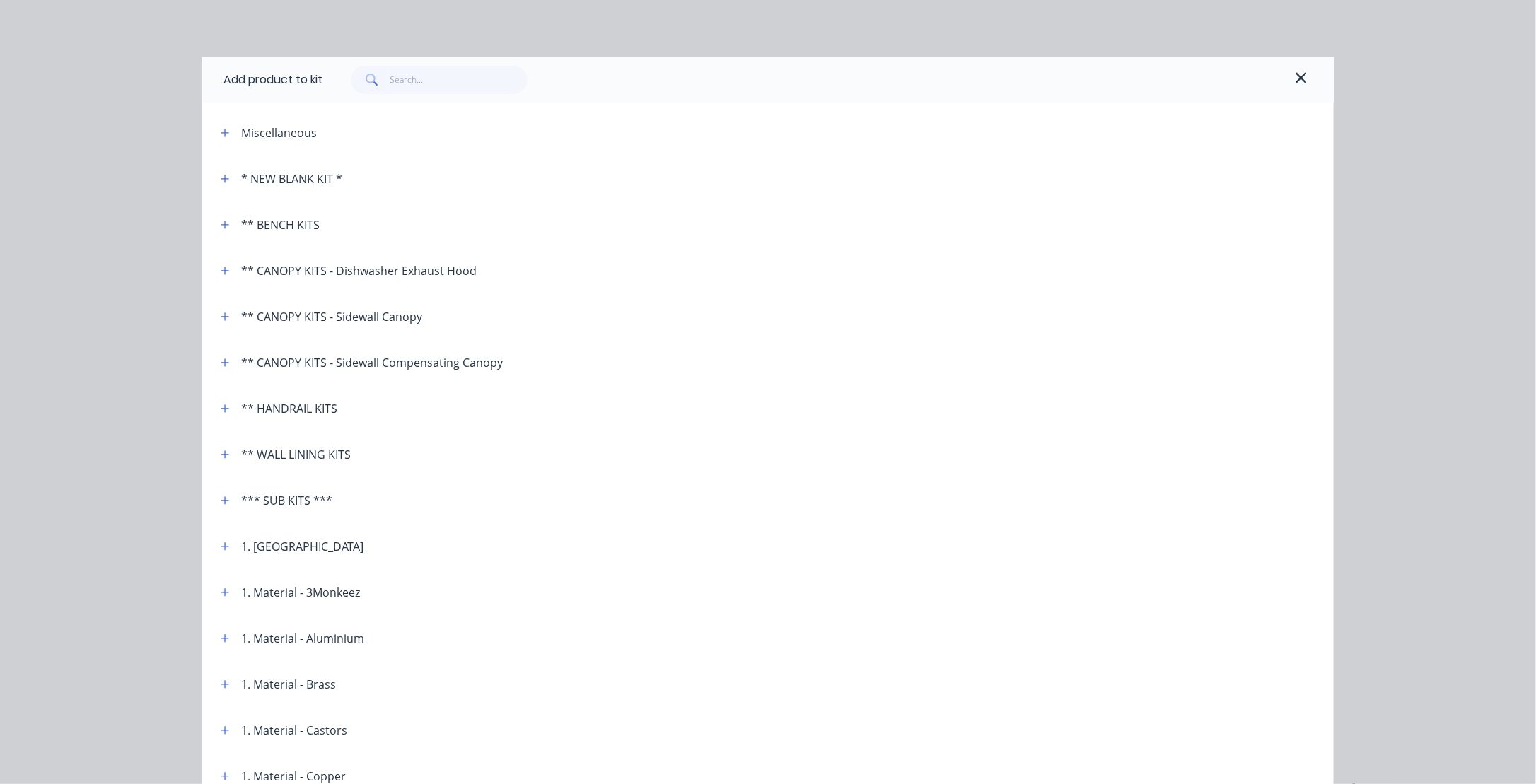
scroll to position [438, 0]
click at [223, 133] on icon "button" at bounding box center [225, 132] width 8 height 8
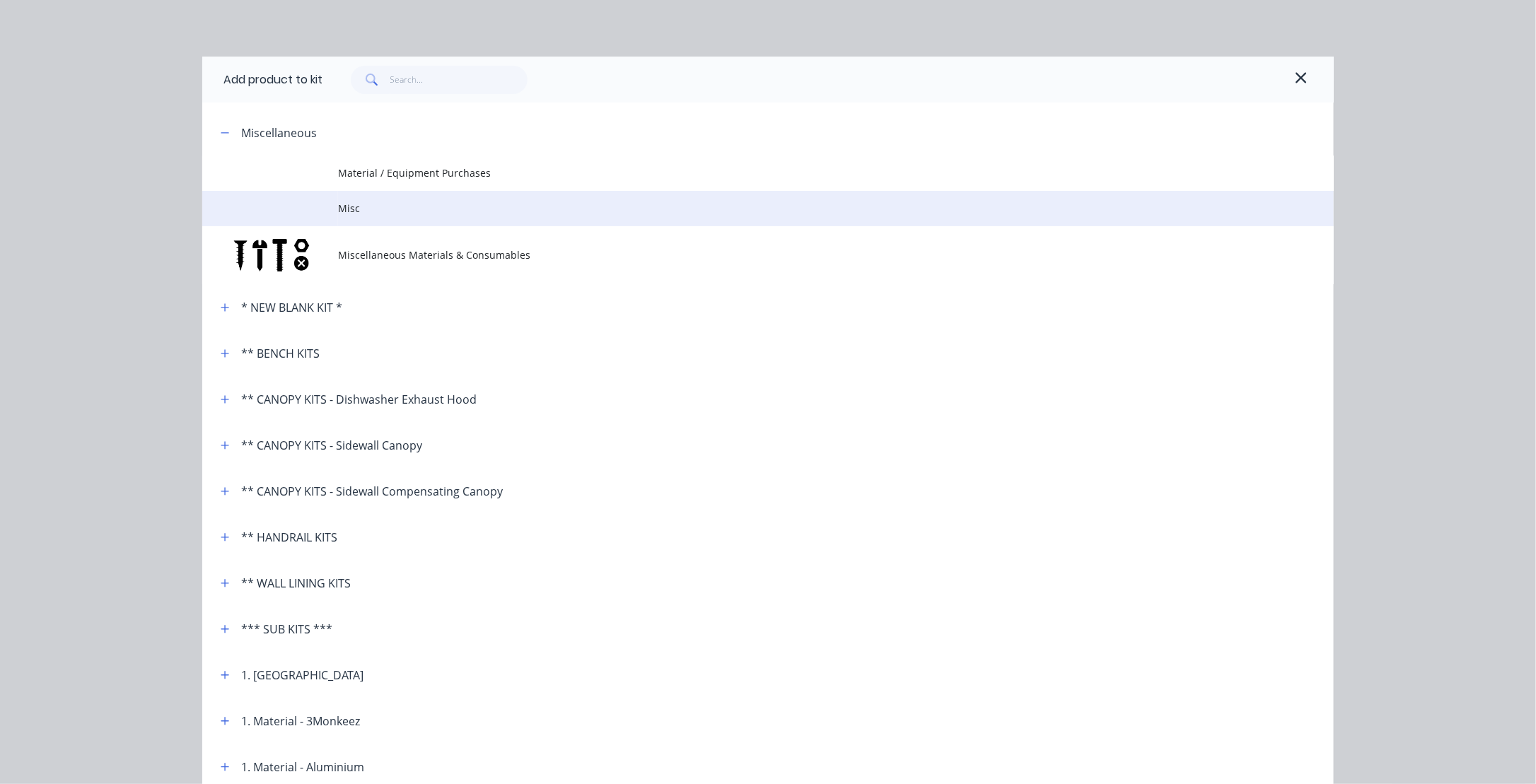
click at [351, 205] on span "Misc" at bounding box center [736, 208] width 796 height 15
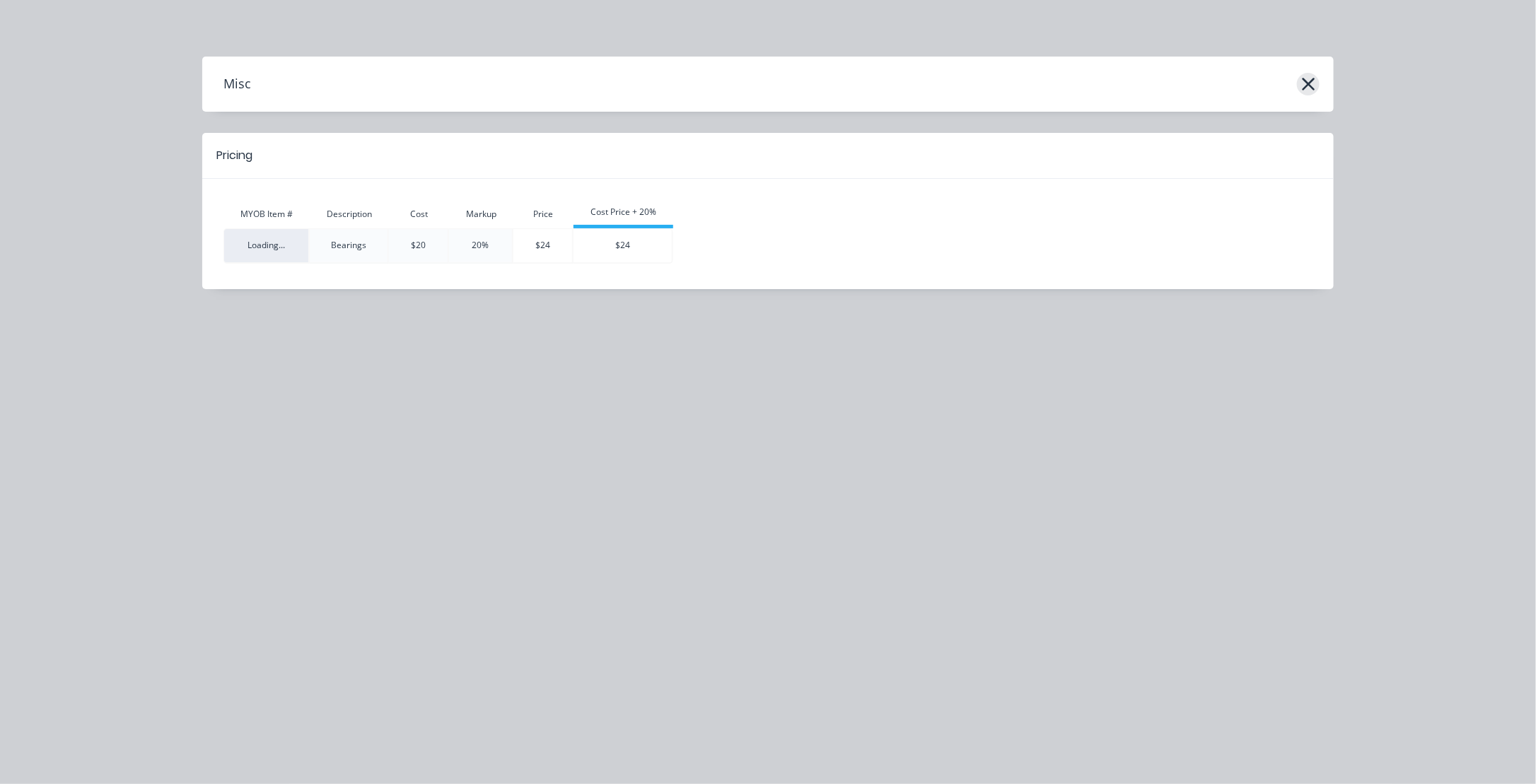
click at [1311, 84] on icon "button" at bounding box center [1308, 84] width 15 height 20
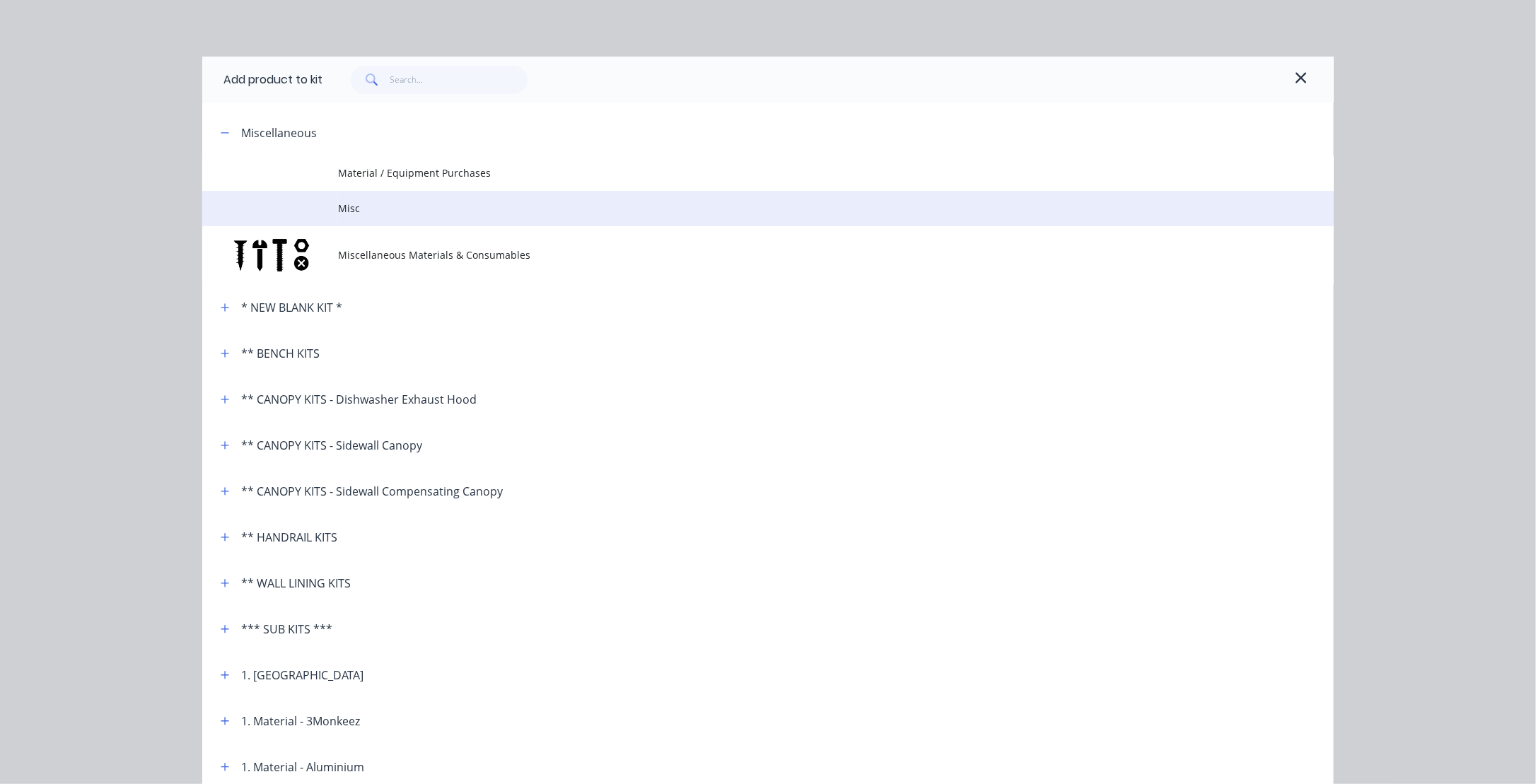
scroll to position [109, 0]
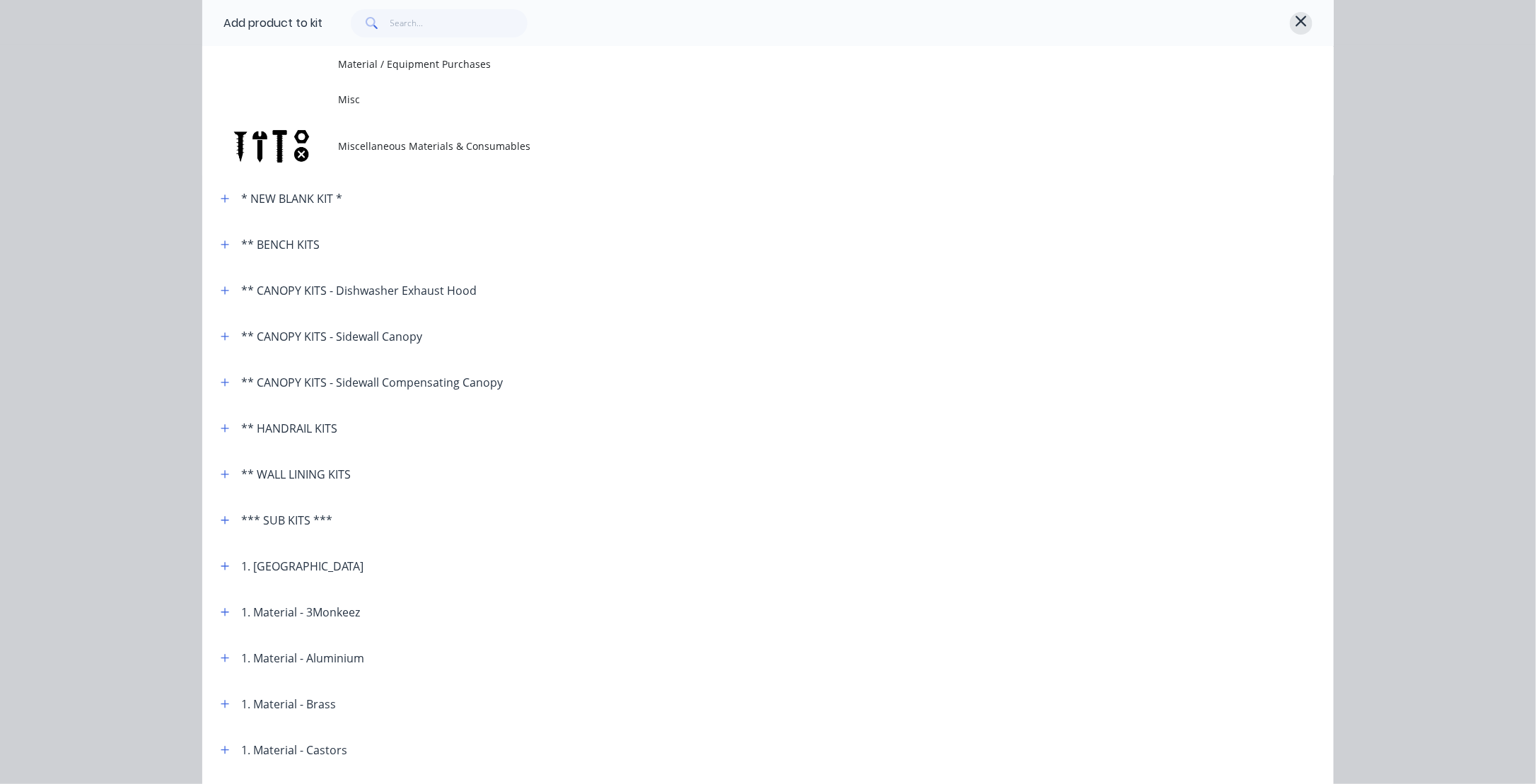
click at [1295, 23] on icon "button" at bounding box center [1300, 22] width 13 height 17
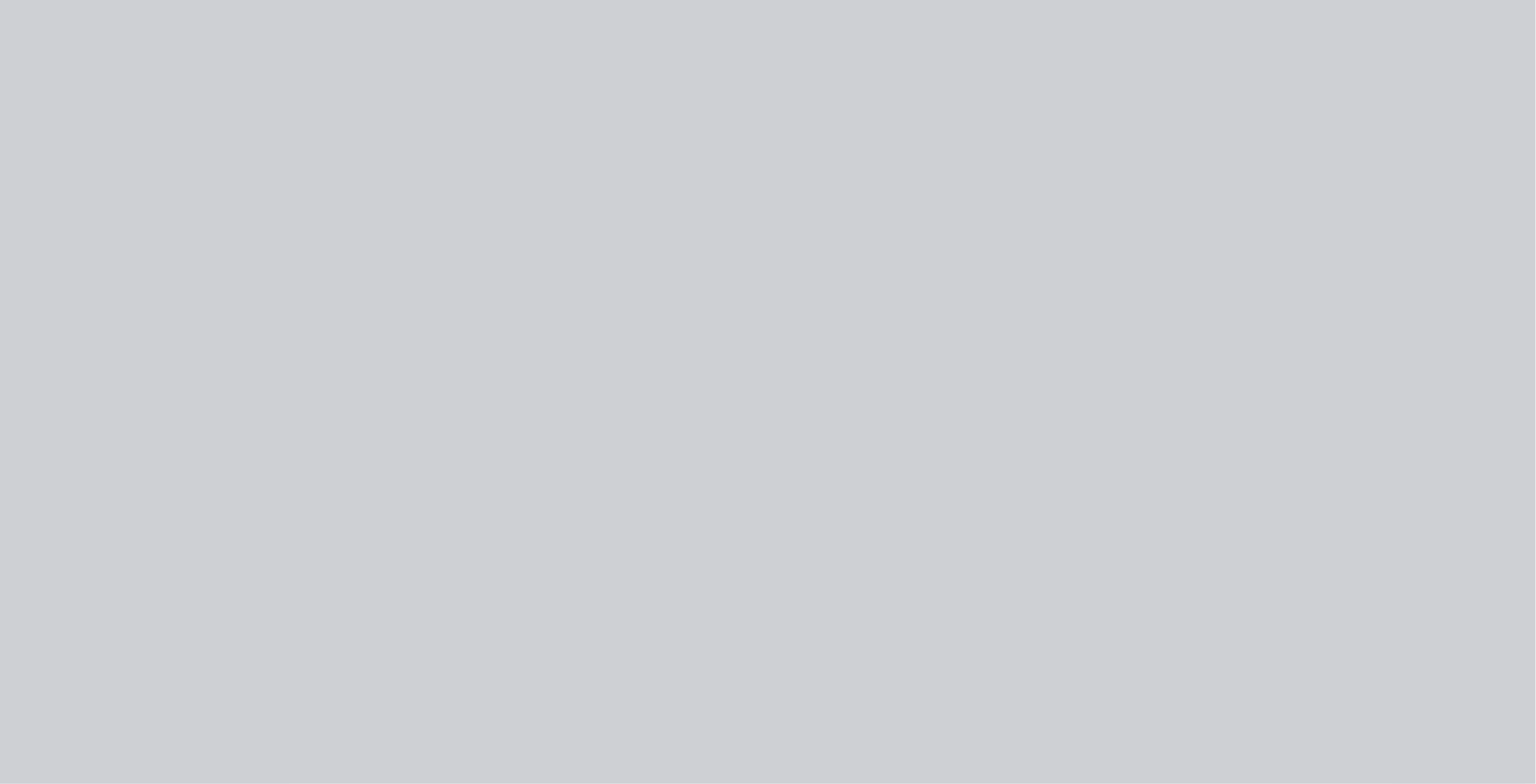
scroll to position [0, 0]
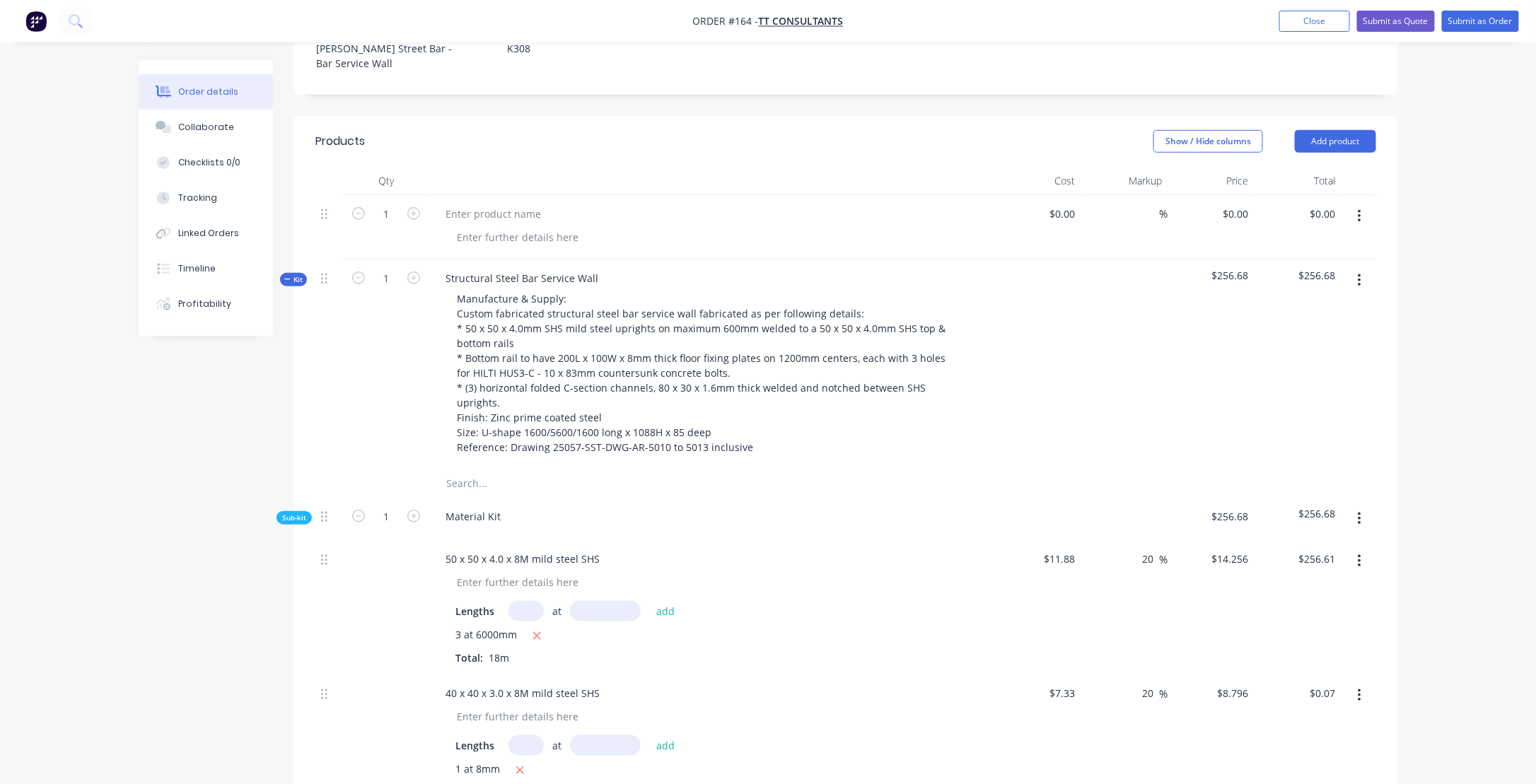
click at [1362, 506] on button "button" at bounding box center [1359, 518] width 33 height 25
click at [1295, 546] on div "Add product to kit" at bounding box center [1309, 556] width 109 height 21
click at [1274, 631] on div "Basic product" at bounding box center [1309, 641] width 109 height 21
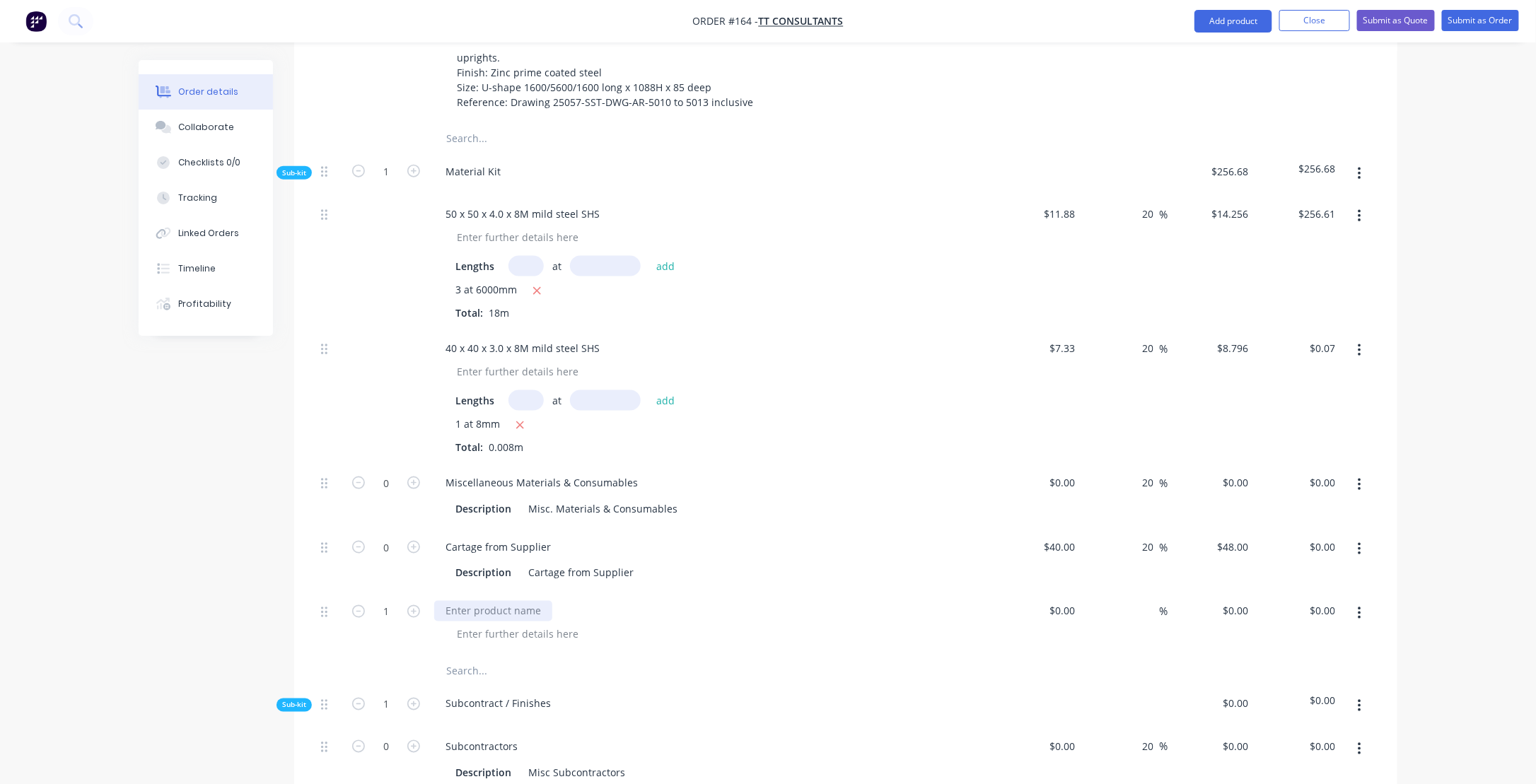
scroll to position [933, 0]
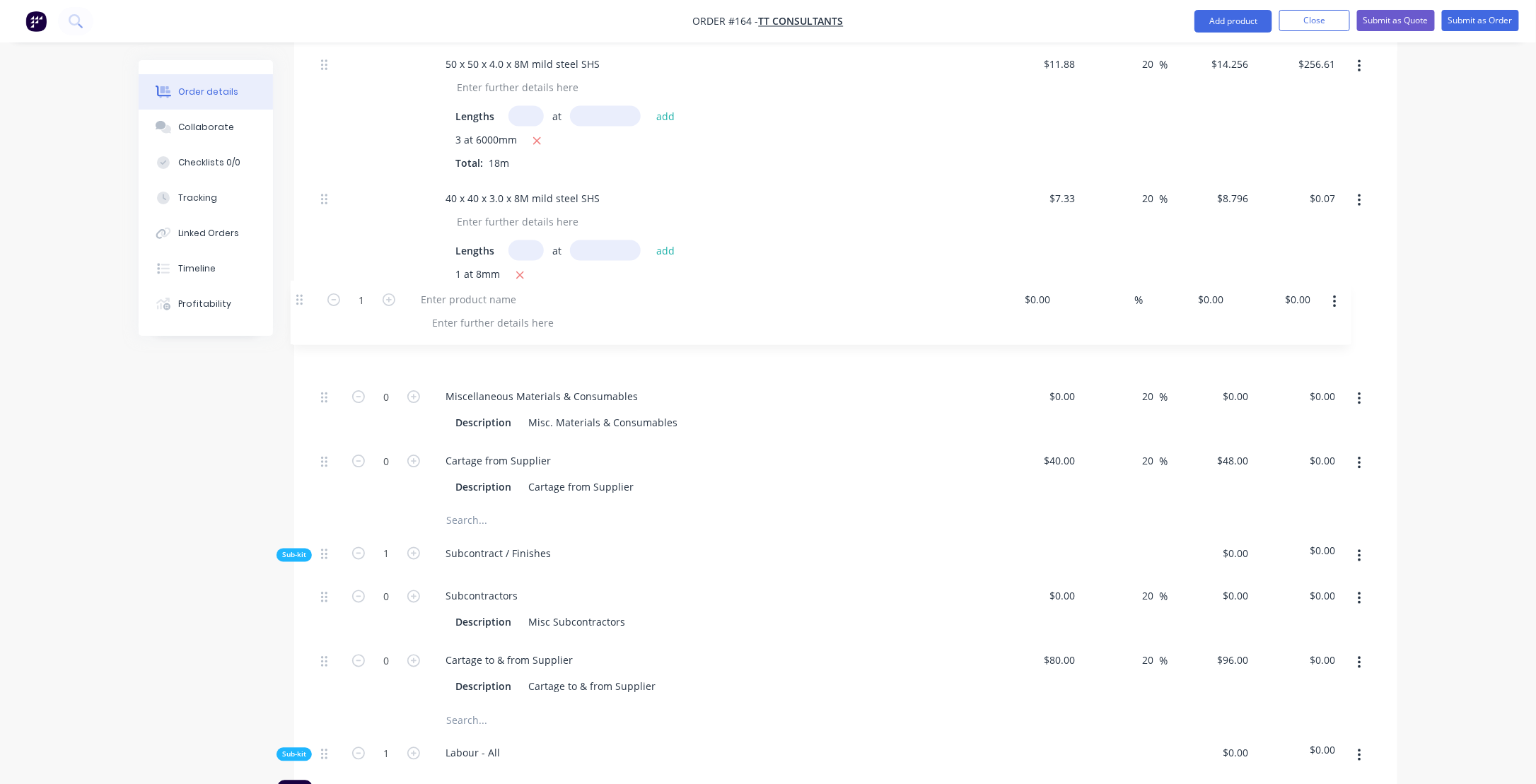
drag, startPoint x: 327, startPoint y: 418, endPoint x: 303, endPoint y: 295, distance: 125.3
click at [303, 295] on div "Qty Cost Markup Price Total 1 $0.00 $0.00 % $0.00 $0.00 $0.00 $0.00 Kit 1 Struc…" at bounding box center [845, 477] width 1103 height 1610
click at [465, 322] on div at bounding box center [493, 333] width 118 height 21
drag, startPoint x: 444, startPoint y: 286, endPoint x: 551, endPoint y: 279, distance: 107.2
click at [551, 322] on div at bounding box center [711, 333] width 554 height 21
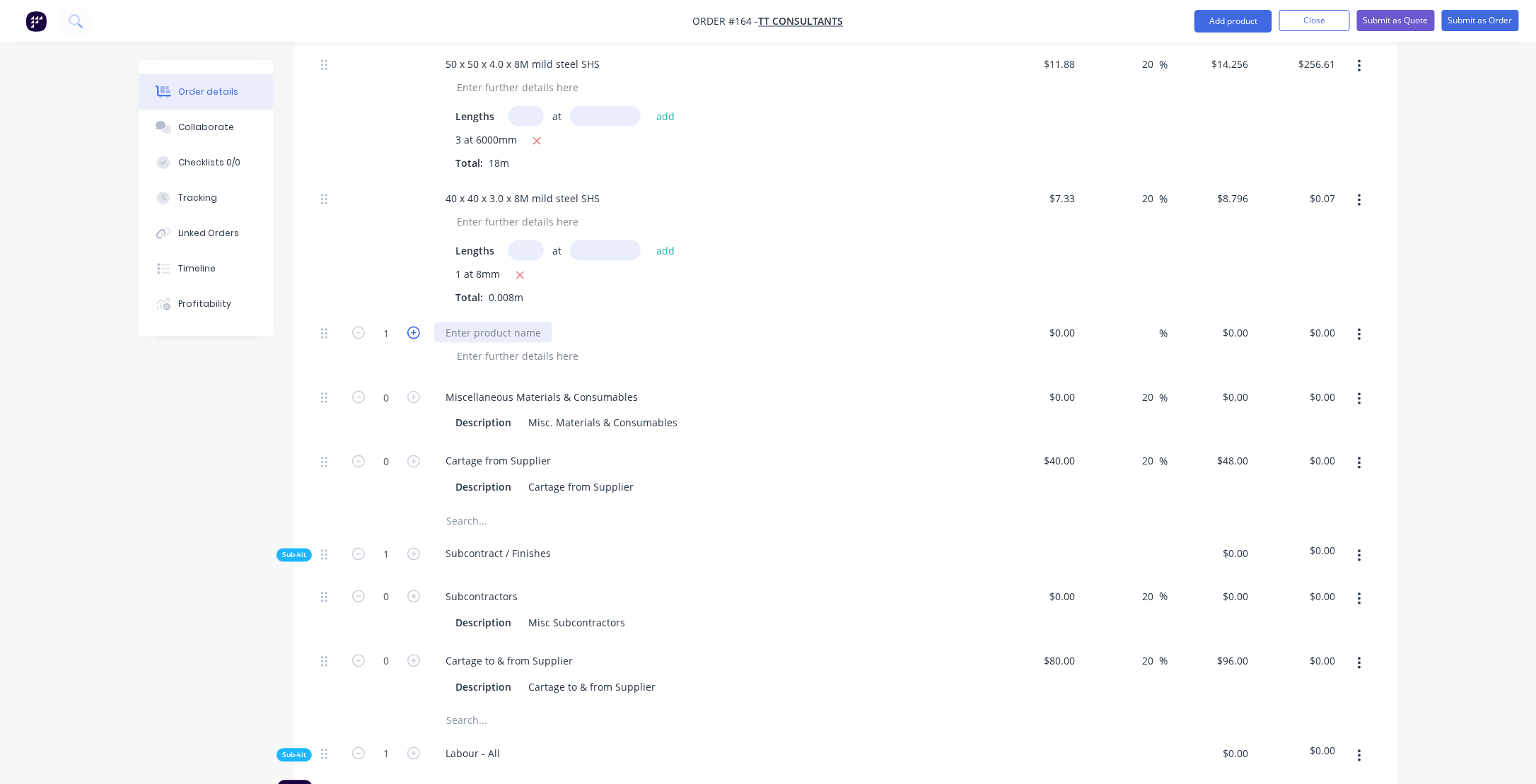
drag, startPoint x: 525, startPoint y: 289, endPoint x: 416, endPoint y: 290, distance: 109.0
click at [416, 314] on div "1 $0.00 $0.00 % $0.00 $0.00 $0.00 $0.00" at bounding box center [845, 346] width 1060 height 64
click at [443, 322] on div at bounding box center [493, 333] width 118 height 21
drag, startPoint x: 448, startPoint y: 288, endPoint x: 493, endPoint y: 288, distance: 45.0
click at [493, 322] on div at bounding box center [493, 333] width 118 height 21
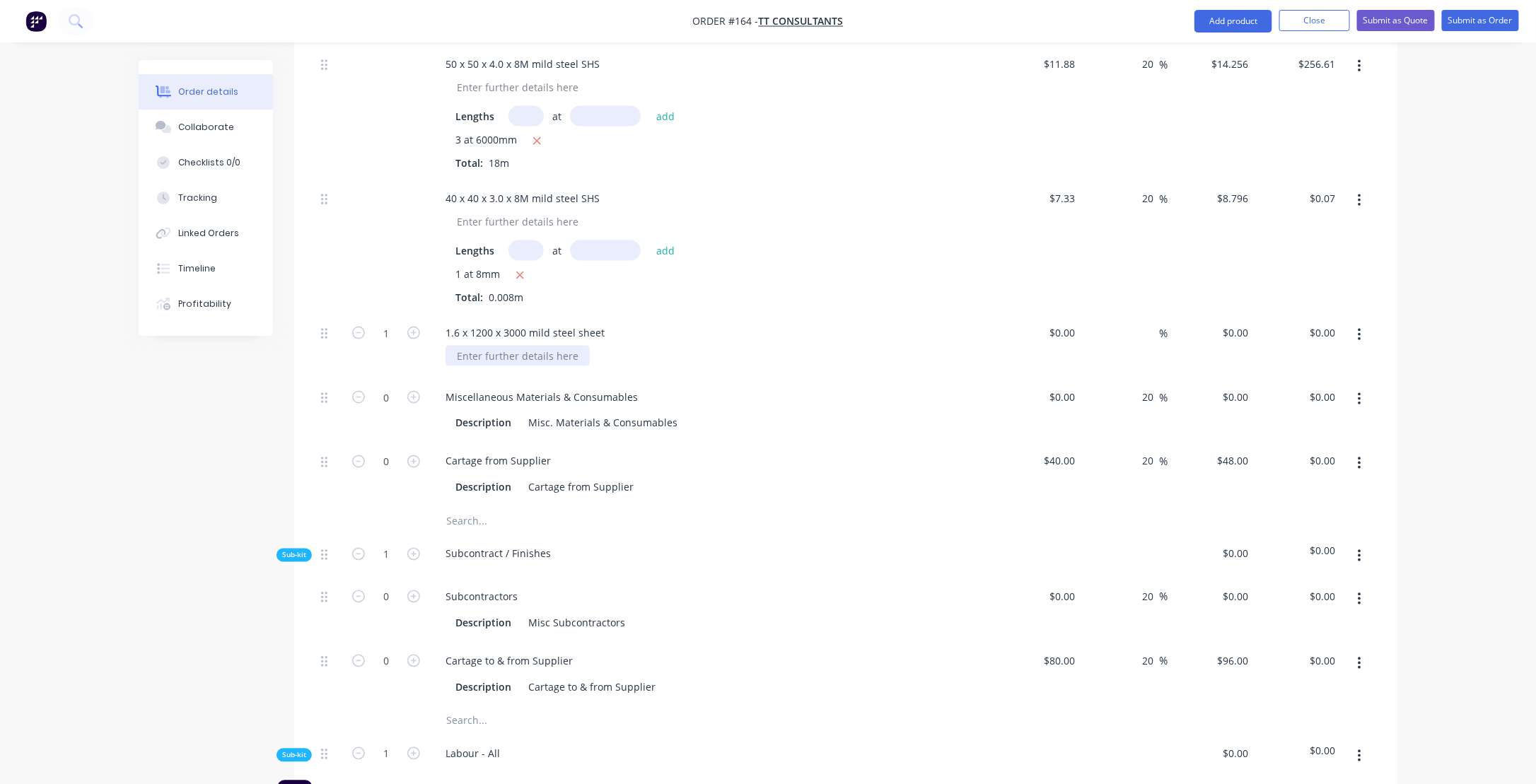
click at [484, 346] on div at bounding box center [517, 356] width 144 height 21
click at [552, 346] on div at bounding box center [517, 356] width 144 height 21
click at [627, 322] on div "1.6 x 1200 x 3000 mild steel sheet" at bounding box center [711, 333] width 554 height 21
click at [550, 346] on div at bounding box center [517, 356] width 144 height 21
drag, startPoint x: 451, startPoint y: 418, endPoint x: 504, endPoint y: 444, distance: 59.0
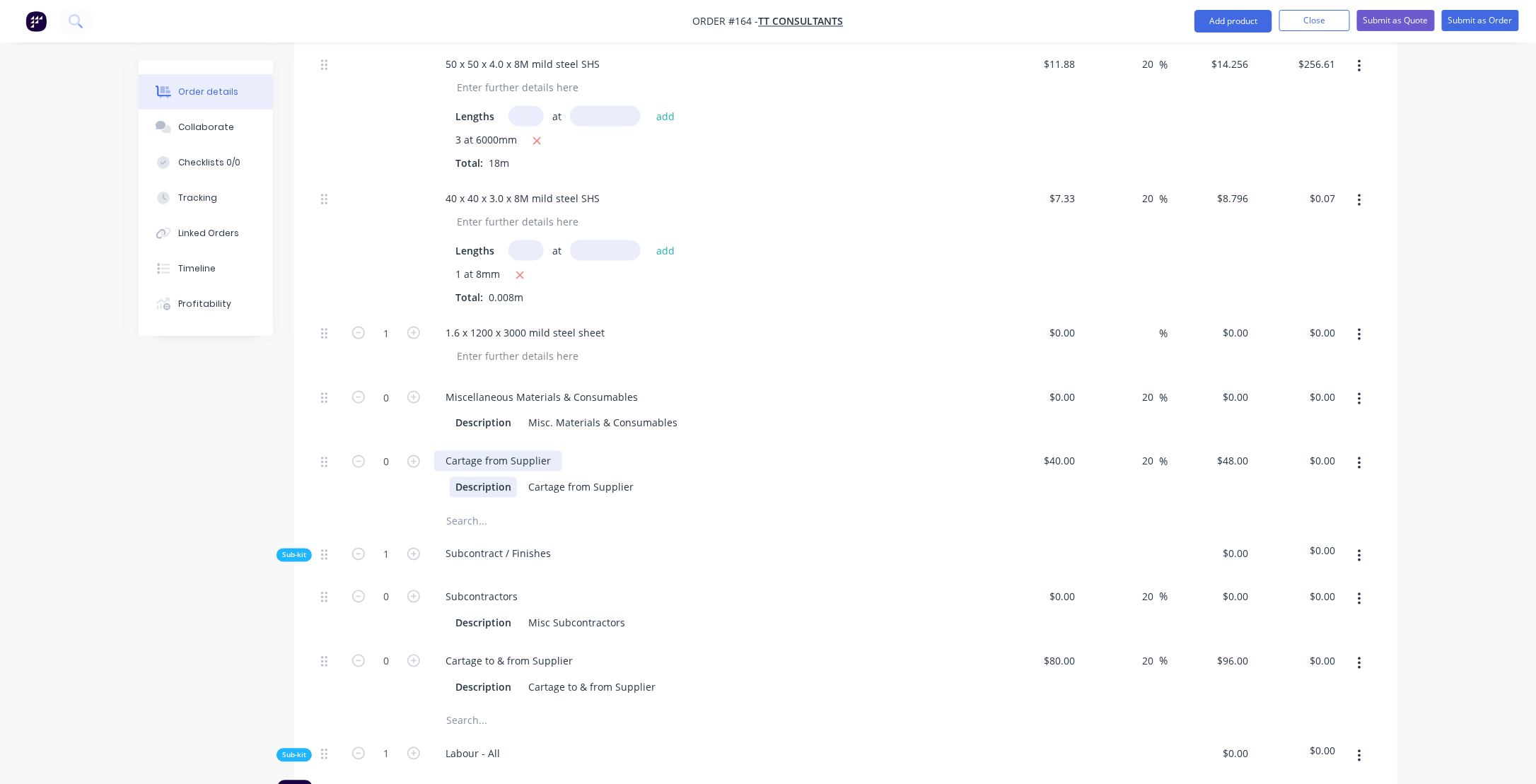
click at [451, 450] on div "Cartage from Supplier" at bounding box center [498, 461] width 128 height 21
click at [413, 455] on icon "button" at bounding box center [413, 461] width 13 height 13
type input "1"
type input "$48.00"
drag, startPoint x: 604, startPoint y: 289, endPoint x: 623, endPoint y: 301, distance: 22.5
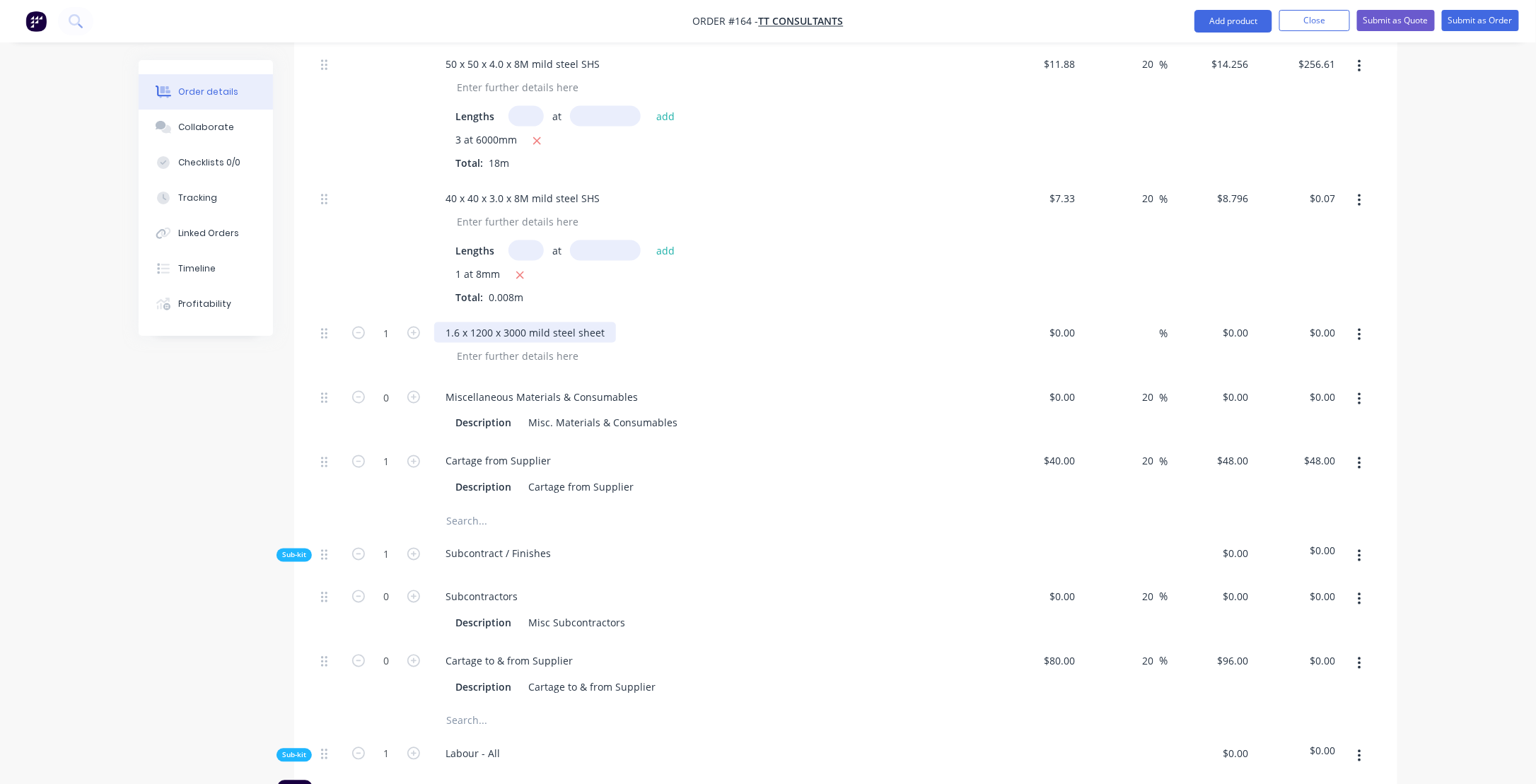
click at [606, 322] on div "1.6 x 1200 x 3000 mild steel sheet" at bounding box center [525, 333] width 182 height 21
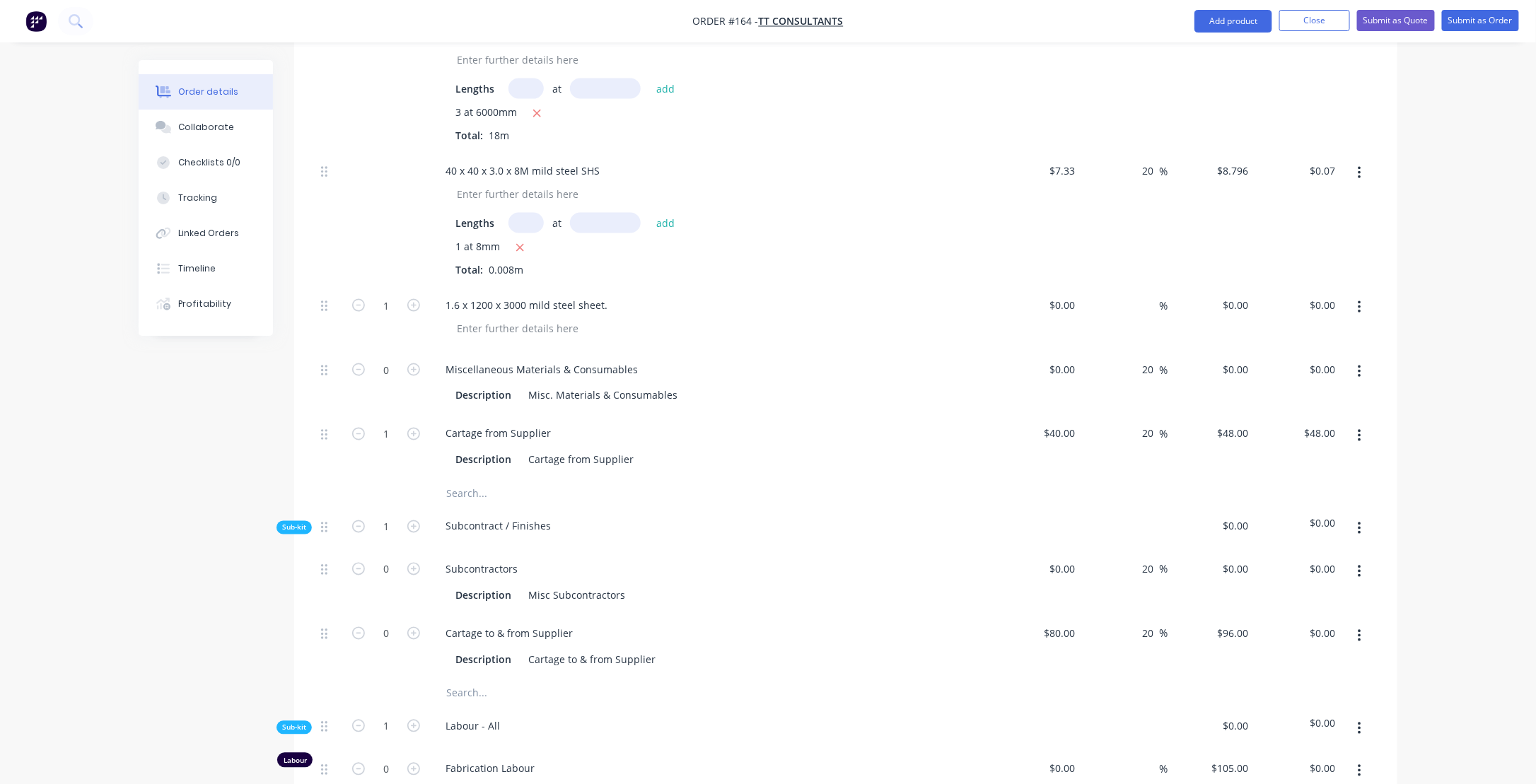
scroll to position [862, 0]
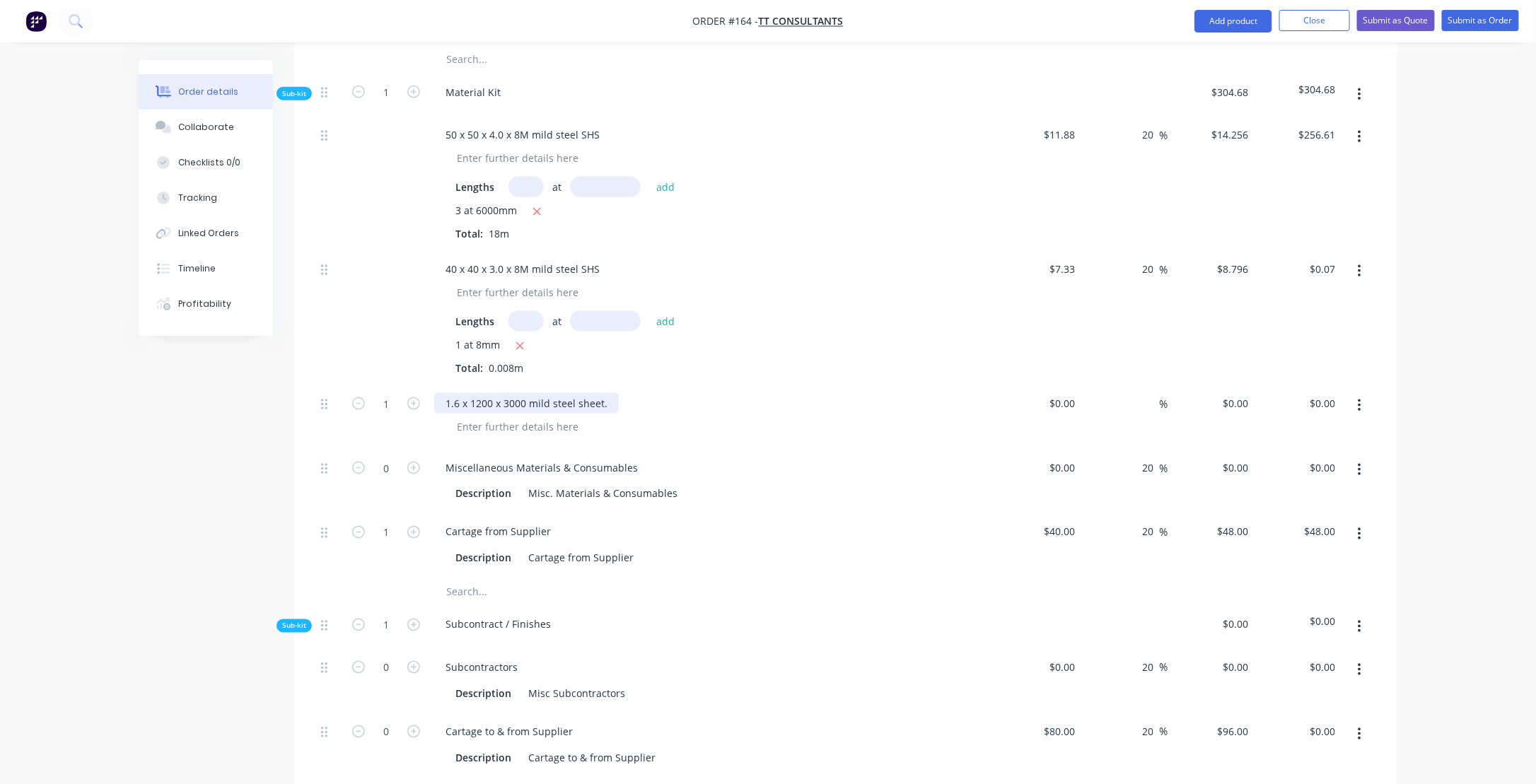
click at [527, 392] on div "1.6 x 1200 x 3000 mild steel sheet." at bounding box center [526, 403] width 185 height 21
click at [486, 392] on div "1.6 x 1200 x 3000 mild steel sheet." at bounding box center [526, 403] width 185 height 21
drag, startPoint x: 512, startPoint y: 360, endPoint x: 519, endPoint y: 354, distance: 9.2
click at [519, 392] on div "1.6 x 1220 x 3000 mild steel sheet." at bounding box center [526, 403] width 185 height 21
click at [528, 392] on div "1.6 x 1220 x 3050 mild steel sheet." at bounding box center [526, 403] width 185 height 21
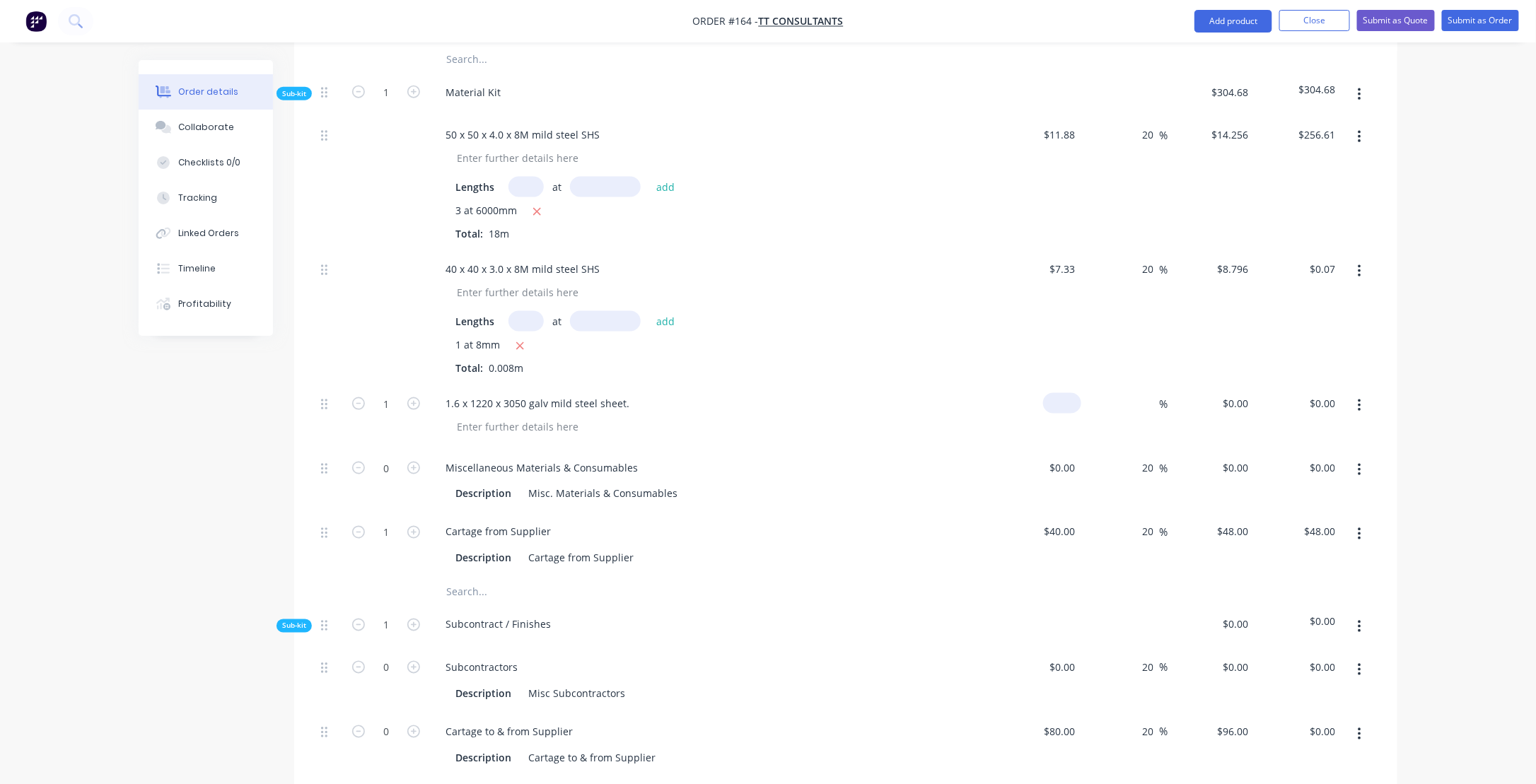
click at [1069, 392] on input at bounding box center [1065, 403] width 33 height 21
type input "$108.94"
click at [1141, 392] on div "%" at bounding box center [1152, 403] width 30 height 21
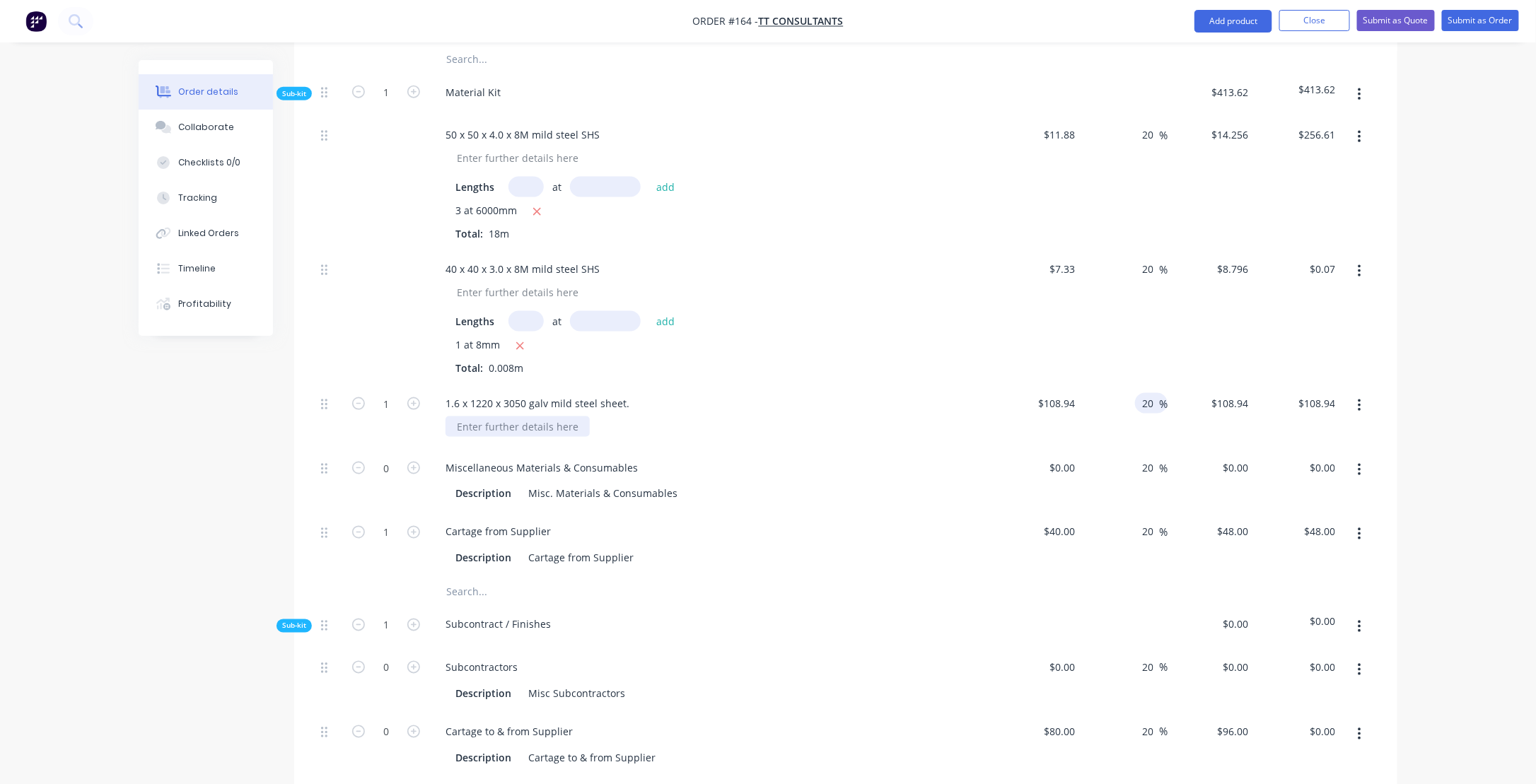
type input "20"
type input "$130.728"
type input "$130.73"
click at [550, 416] on div at bounding box center [517, 426] width 144 height 21
click at [784, 465] on div "Miscellaneous Materials & Consumables Description Misc. Materials & Consumables" at bounding box center [711, 481] width 566 height 64
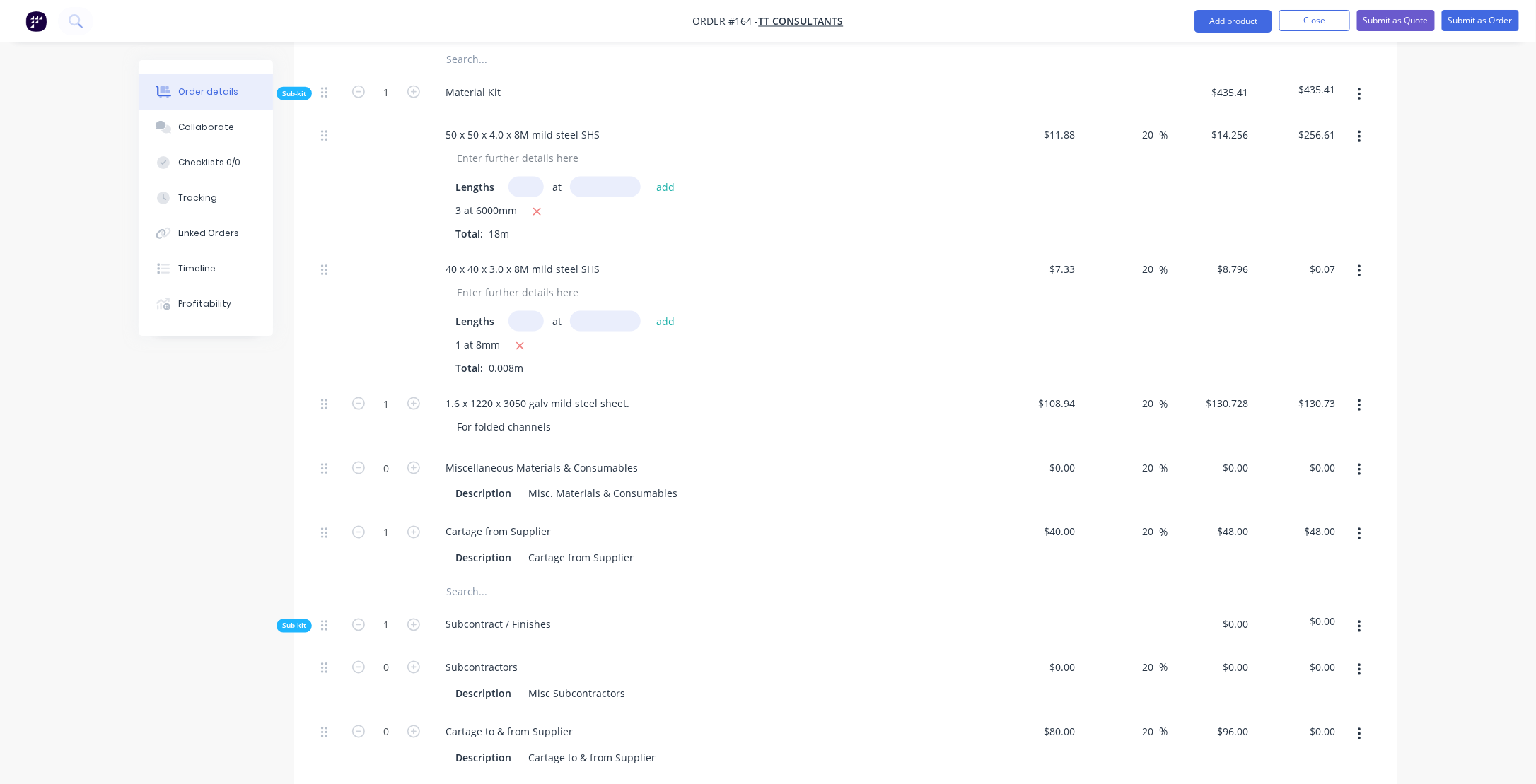
click at [773, 416] on div "For folded channels" at bounding box center [717, 426] width 543 height 21
click at [411, 462] on icon "button" at bounding box center [413, 468] width 13 height 13
type input "1"
click at [1048, 513] on div "40 $40.00" at bounding box center [1038, 545] width 87 height 64
type input "$90.00"
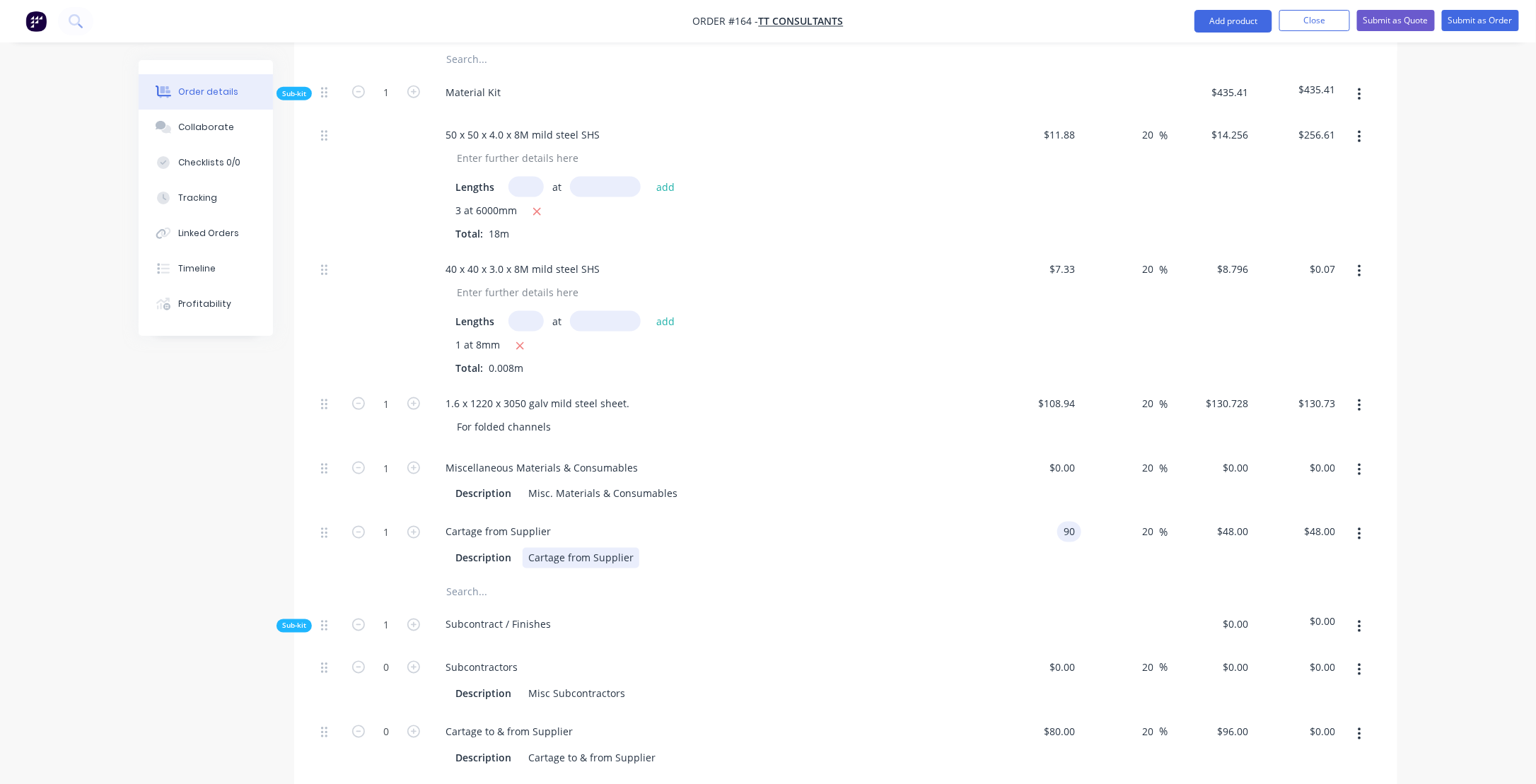
type input "$108.00"
click at [666, 528] on div "Cartage from Supplier Description Cartage from Supplier" at bounding box center [711, 545] width 566 height 64
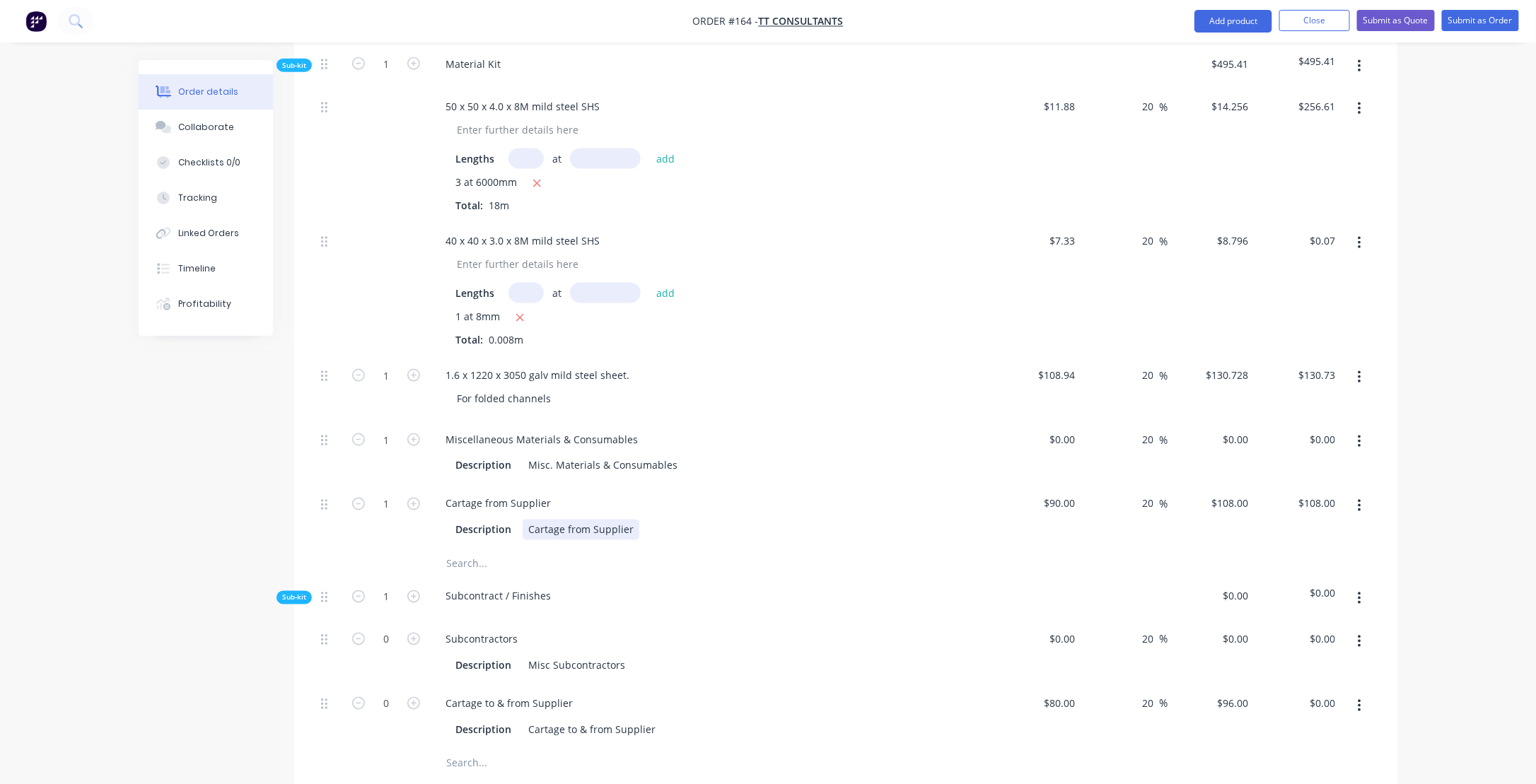
scroll to position [933, 0]
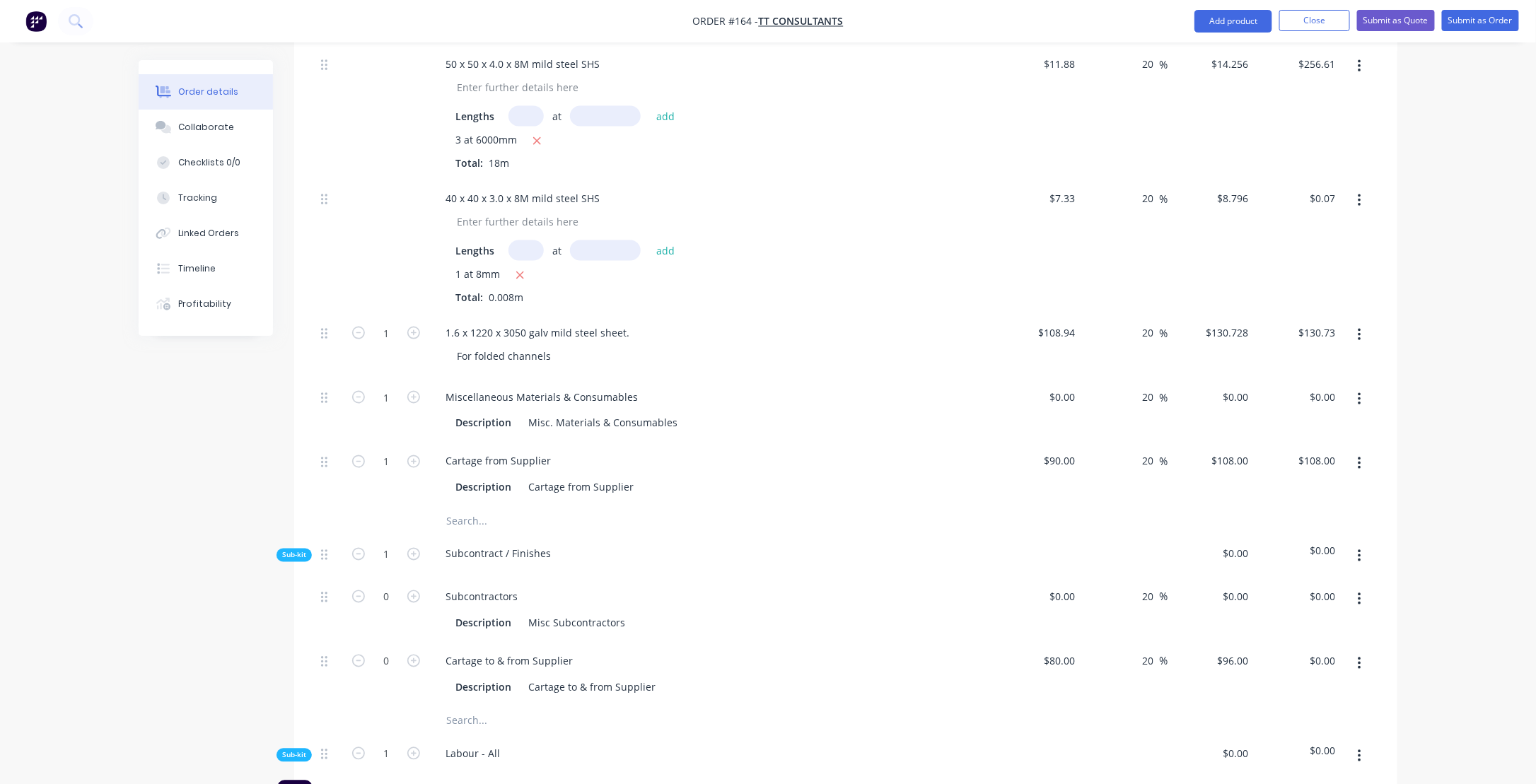
click at [1357, 327] on icon "button" at bounding box center [1359, 335] width 3 height 16
click at [1287, 362] on div "Duplicate" at bounding box center [1309, 373] width 109 height 21
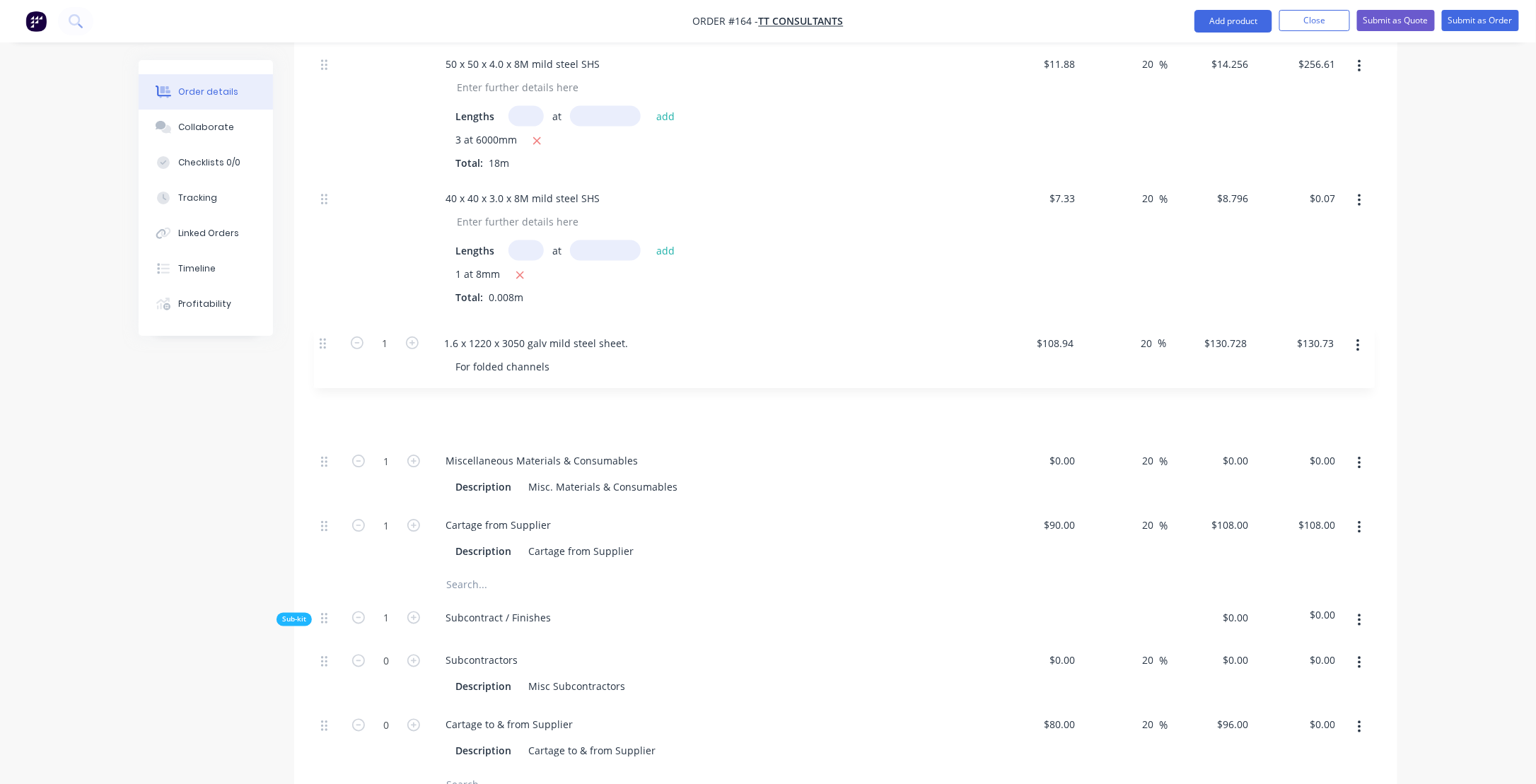
drag, startPoint x: 323, startPoint y: 483, endPoint x: 324, endPoint y: 335, distance: 148.0
click at [324, 335] on div "50 x 50 x 4.0 x 8M mild steel SHS Lengths at add 3 at 6000mm Total: 18m $11.88 …" at bounding box center [845, 308] width 1060 height 526
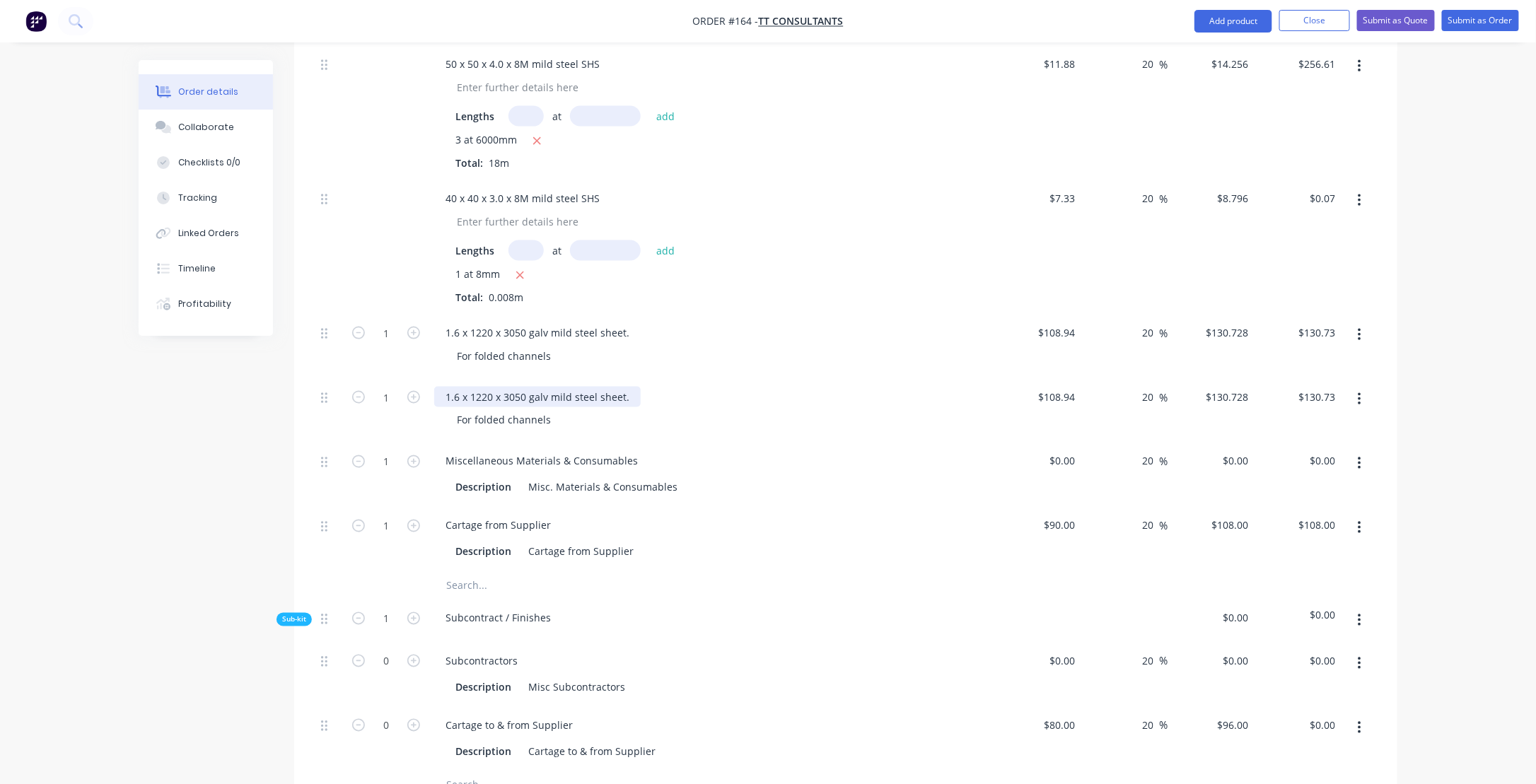
click at [454, 386] on div "1.6 x 1220 x 3050 galv mild steel sheet." at bounding box center [537, 397] width 206 height 21
drag, startPoint x: 459, startPoint y: 353, endPoint x: 447, endPoint y: 353, distance: 12.0
click at [447, 386] on div "1.6 x 1220 x 3050 galv mild steel sheet." at bounding box center [537, 397] width 206 height 21
drag, startPoint x: 471, startPoint y: 352, endPoint x: 546, endPoint y: 351, distance: 75.0
click at [546, 386] on div "8.0 x 1220 x 3050 galv mild steel sheet." at bounding box center [537, 397] width 206 height 21
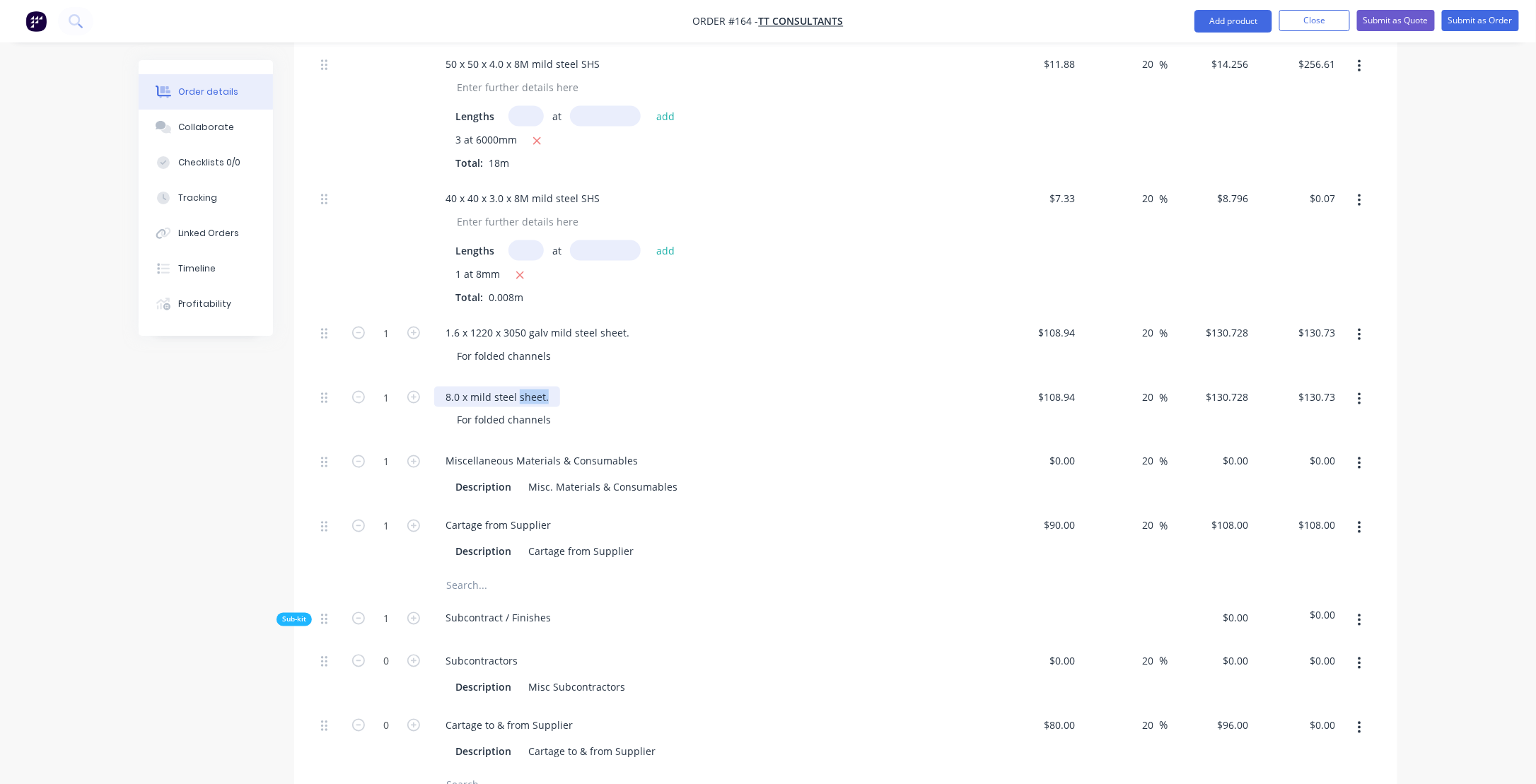
drag, startPoint x: 518, startPoint y: 354, endPoint x: 556, endPoint y: 353, distance: 38.0
click at [556, 386] on div "8.0 x mild steel sheet." at bounding box center [711, 397] width 554 height 21
click at [489, 410] on div "For folded channels" at bounding box center [504, 420] width 117 height 21
drag, startPoint x: 572, startPoint y: 375, endPoint x: 435, endPoint y: 379, distance: 137.1
click at [435, 379] on div "8.0 x mild steel Plate for base plates For folded channels" at bounding box center [711, 410] width 566 height 64
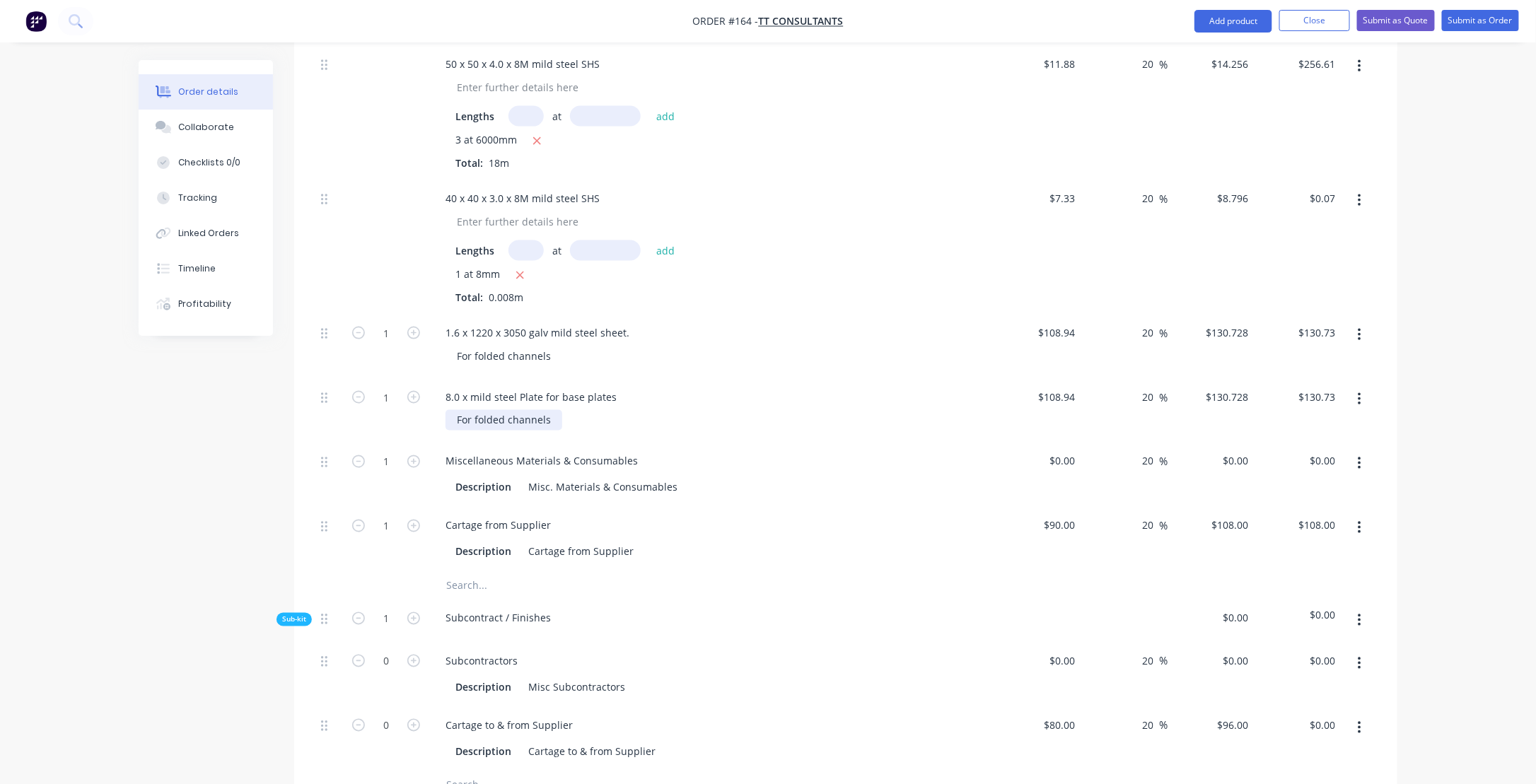
click at [477, 410] on div "For folded channels" at bounding box center [504, 420] width 117 height 21
drag, startPoint x: 473, startPoint y: 377, endPoint x: 602, endPoint y: 386, distance: 129.3
click at [602, 410] on div "For folded channels" at bounding box center [717, 420] width 543 height 21
click at [409, 391] on icon "button" at bounding box center [413, 397] width 13 height 13
type input "2"
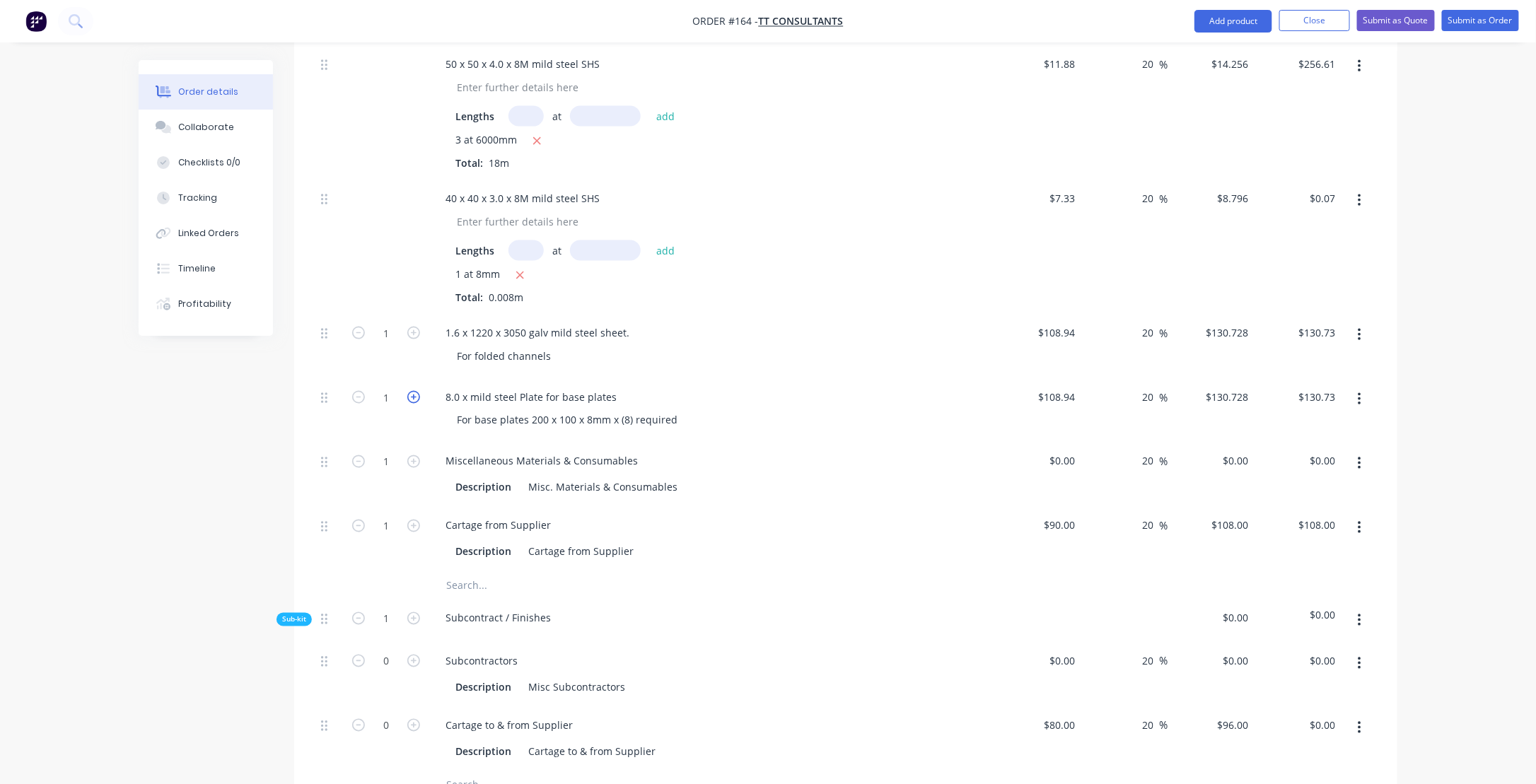
type input "$261.46"
click at [409, 391] on icon "button" at bounding box center [413, 397] width 13 height 13
type input "3"
type input "$392.18"
click at [409, 391] on icon "button" at bounding box center [413, 397] width 13 height 13
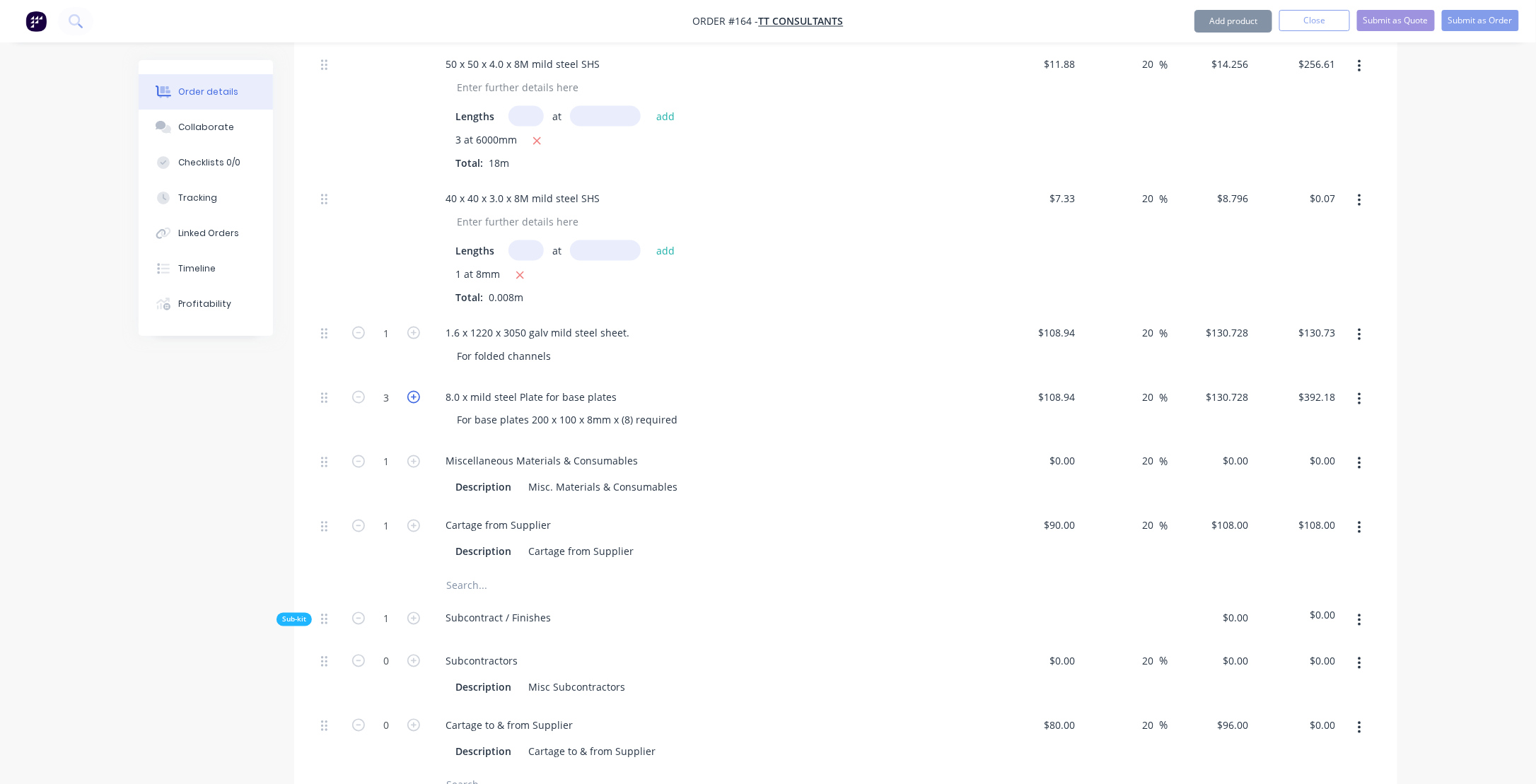
type input "4"
type input "$522.91"
click at [409, 391] on icon "button" at bounding box center [413, 397] width 13 height 13
type input "5"
type input "$653.64"
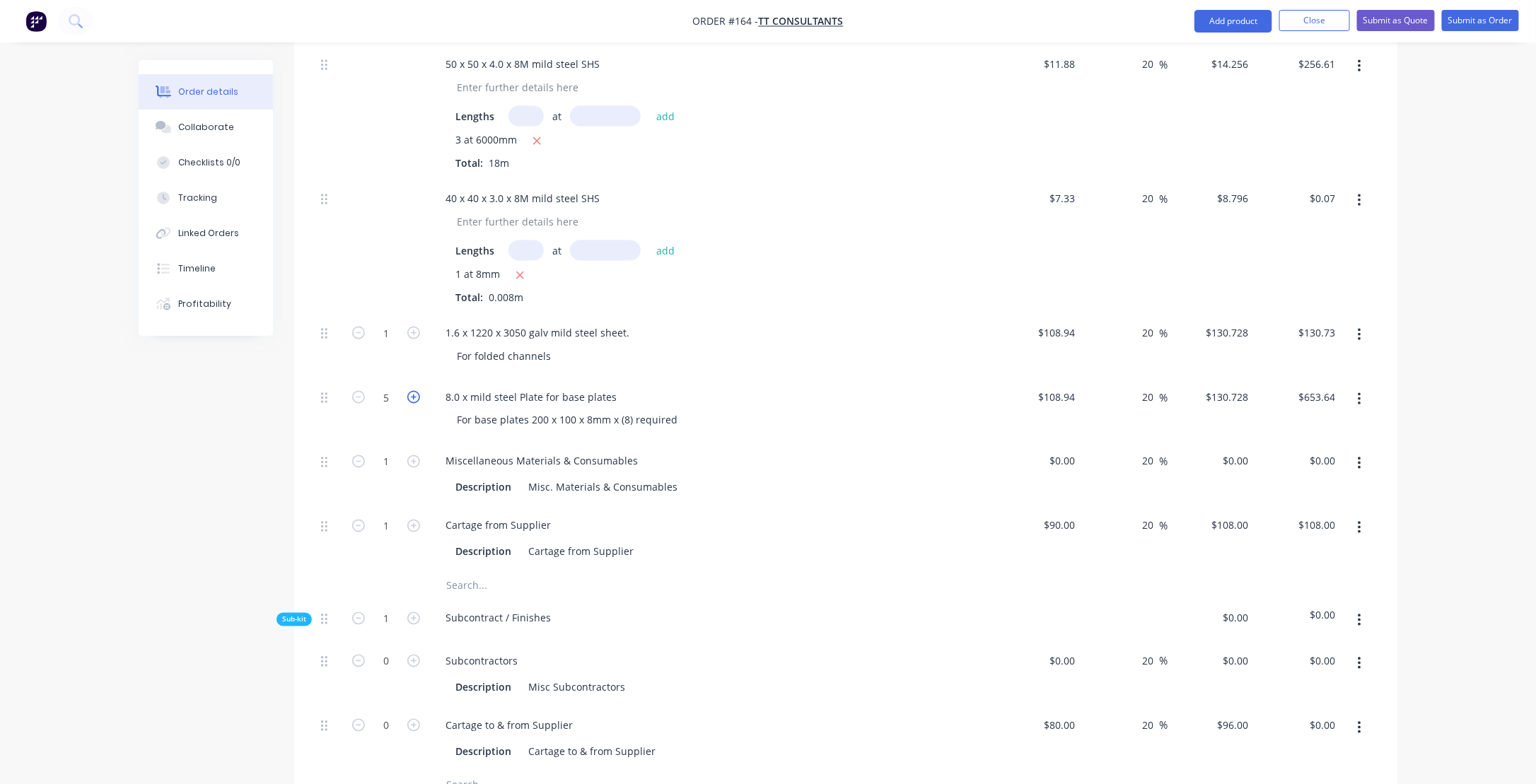
click at [409, 391] on icon "button" at bounding box center [413, 397] width 13 height 13
type input "6"
type input "$784.37"
click at [409, 391] on icon "button" at bounding box center [413, 397] width 13 height 13
type input "7"
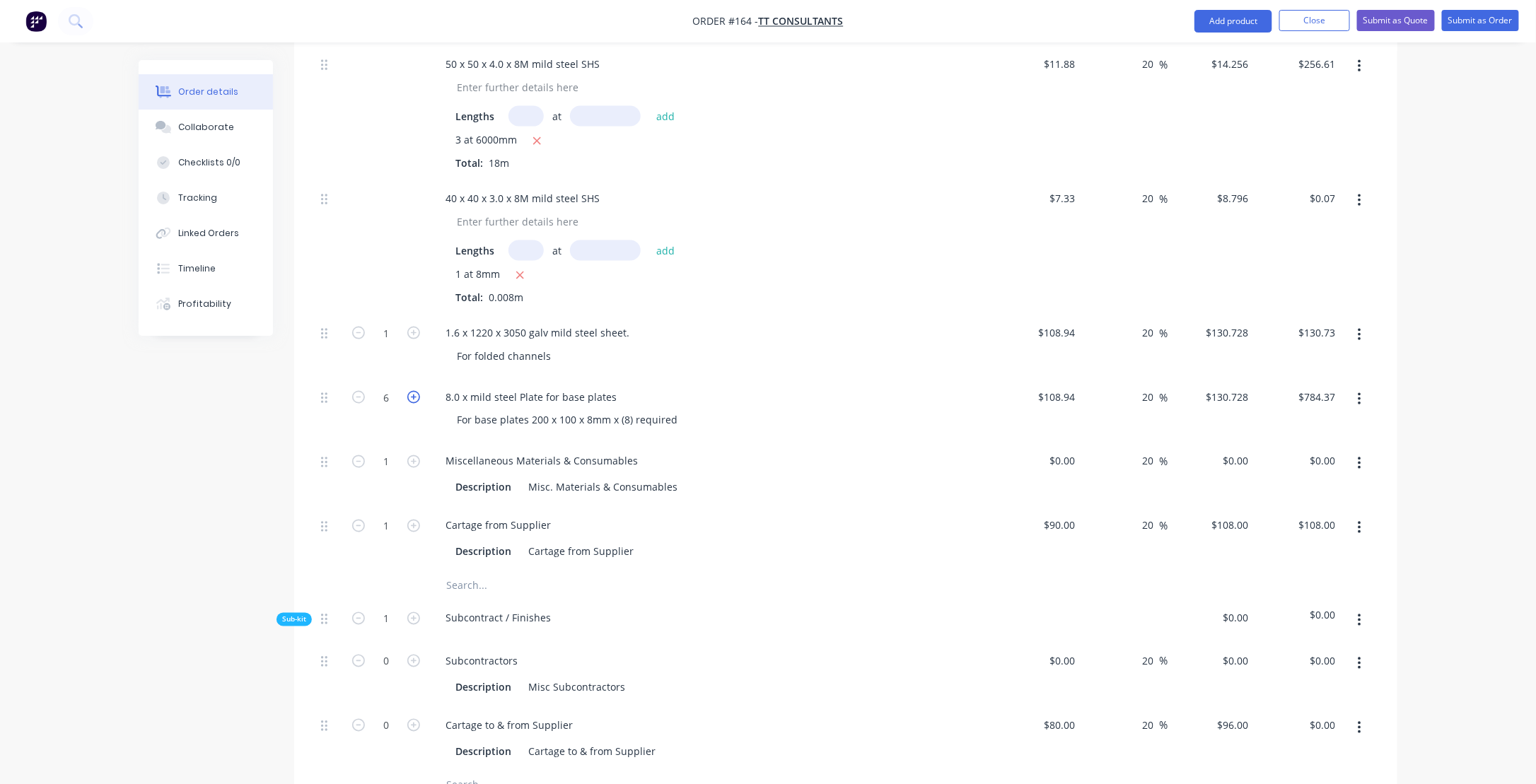
type input "$915.10"
click at [409, 391] on icon "button" at bounding box center [413, 397] width 13 height 13
type input "8"
type input "$1,045.82"
click at [1057, 386] on input "108.94" at bounding box center [1062, 397] width 38 height 21
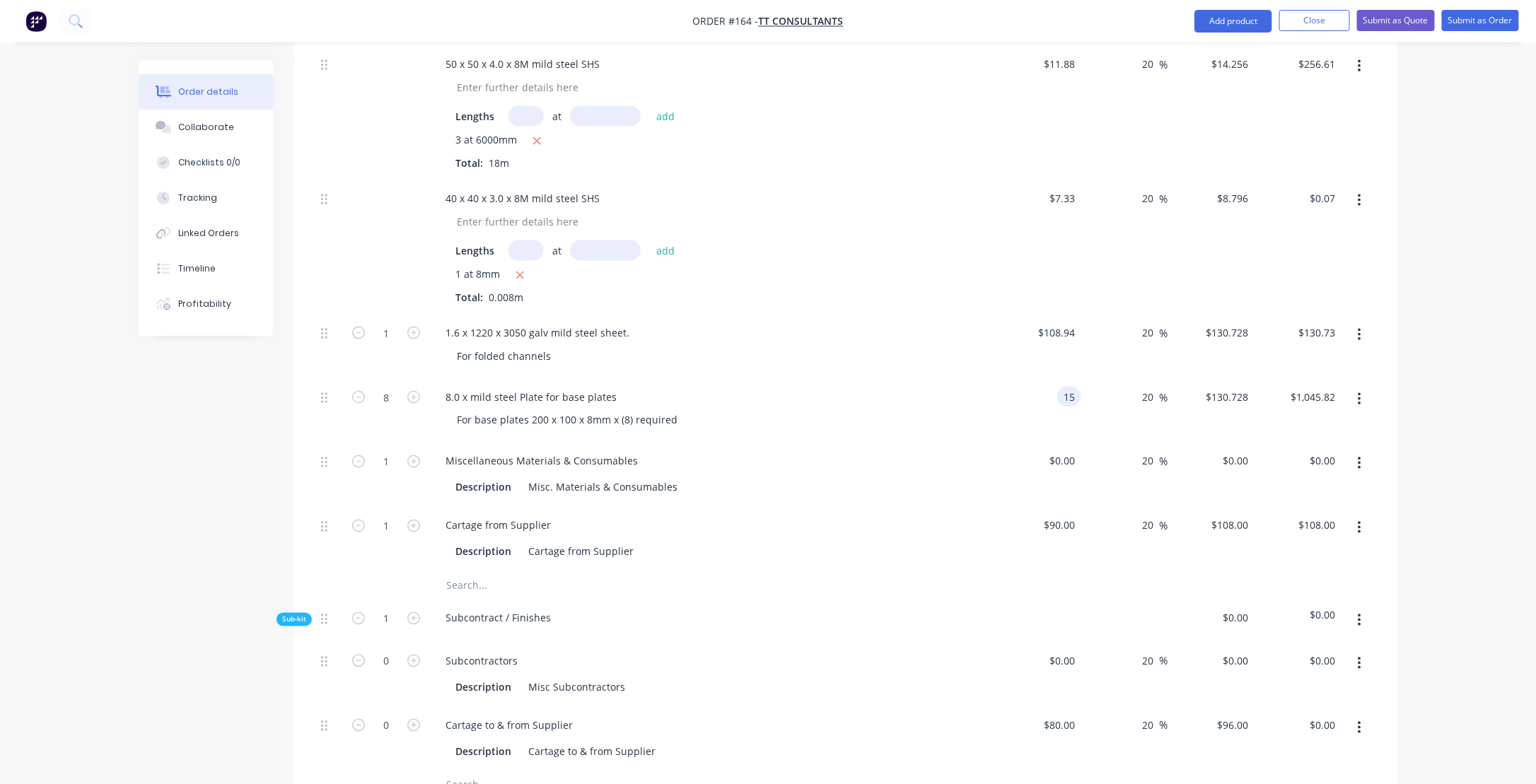
type input "$15.00"
type input "$18.00"
type input "$144.00"
click at [707, 410] on div "For base plates 200 x 100 x 8mm x (8) required" at bounding box center [717, 420] width 543 height 21
click at [685, 410] on div "For base plates 200 x 100 x 8mm x (8) required" at bounding box center [717, 420] width 543 height 21
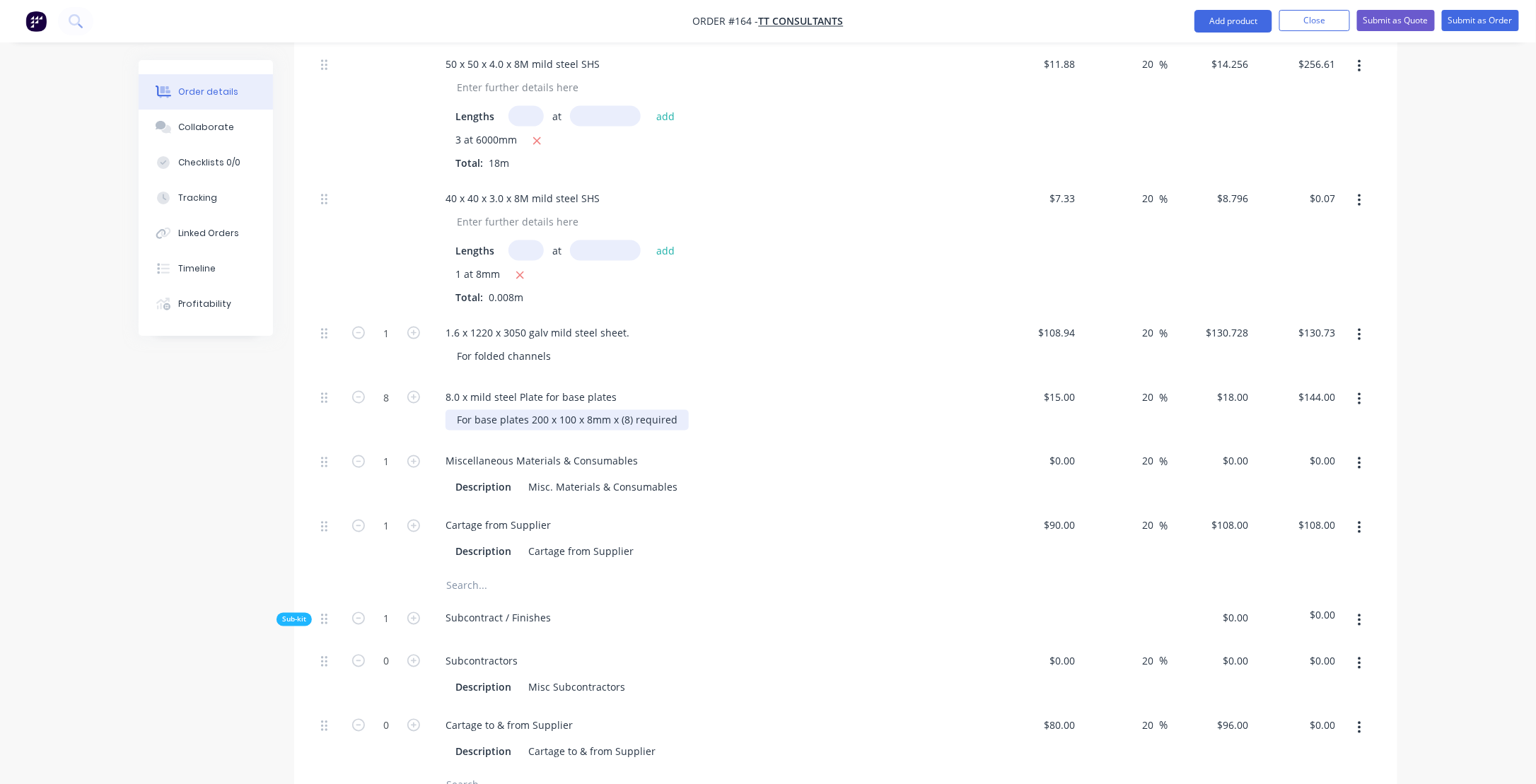
click at [682, 410] on div "For base plates 200 x 100 x 8mm x (8) required" at bounding box center [567, 420] width 244 height 21
drag, startPoint x: 1060, startPoint y: 354, endPoint x: 1071, endPoint y: 372, distance: 21.1
click at [1060, 386] on div "15 $15.00" at bounding box center [1059, 397] width 44 height 21
type input "$10.00"
type input "$12.00"
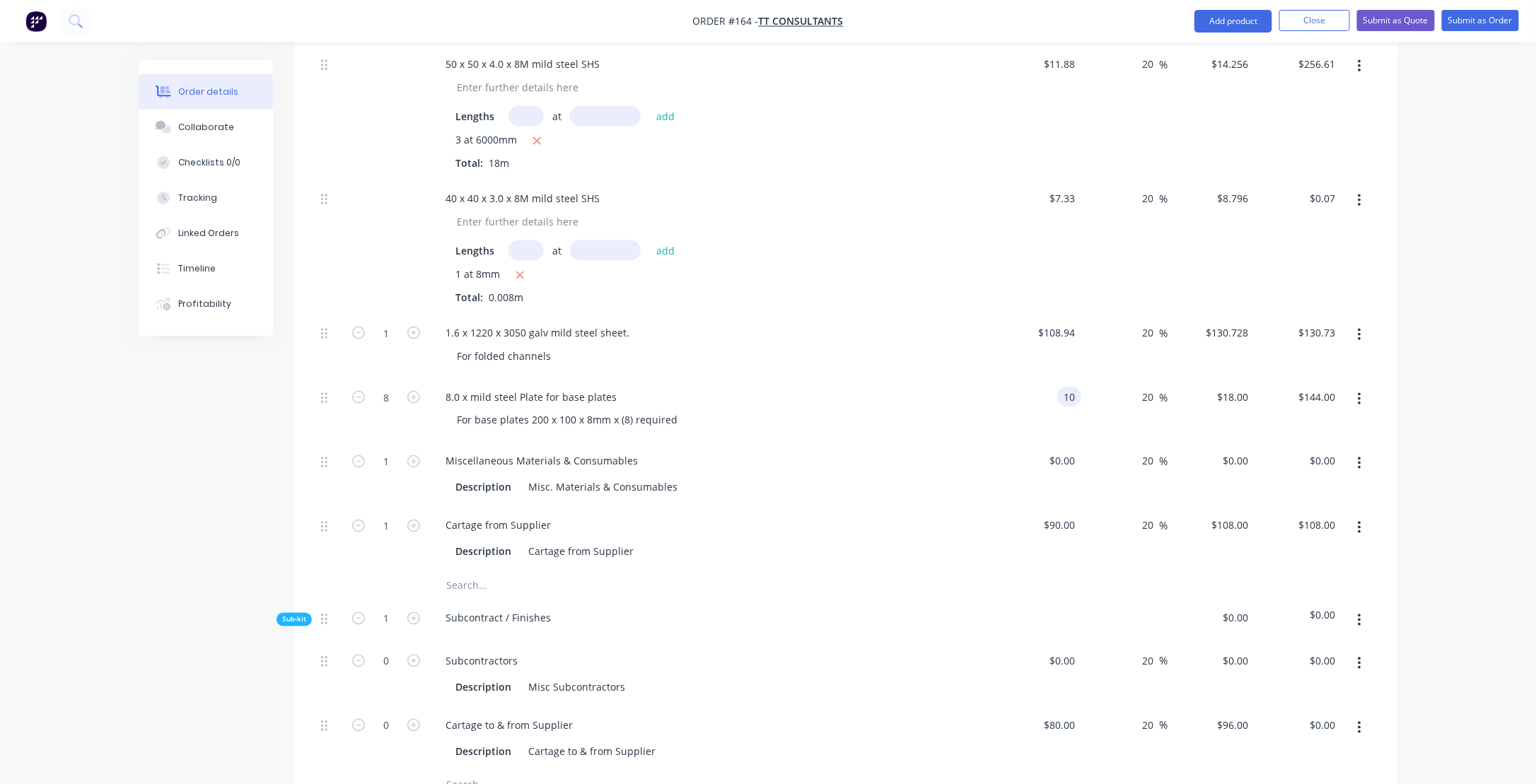
type input "$96.00"
click at [795, 507] on div "Cartage from Supplier Description Cartage from Supplier" at bounding box center [711, 539] width 566 height 64
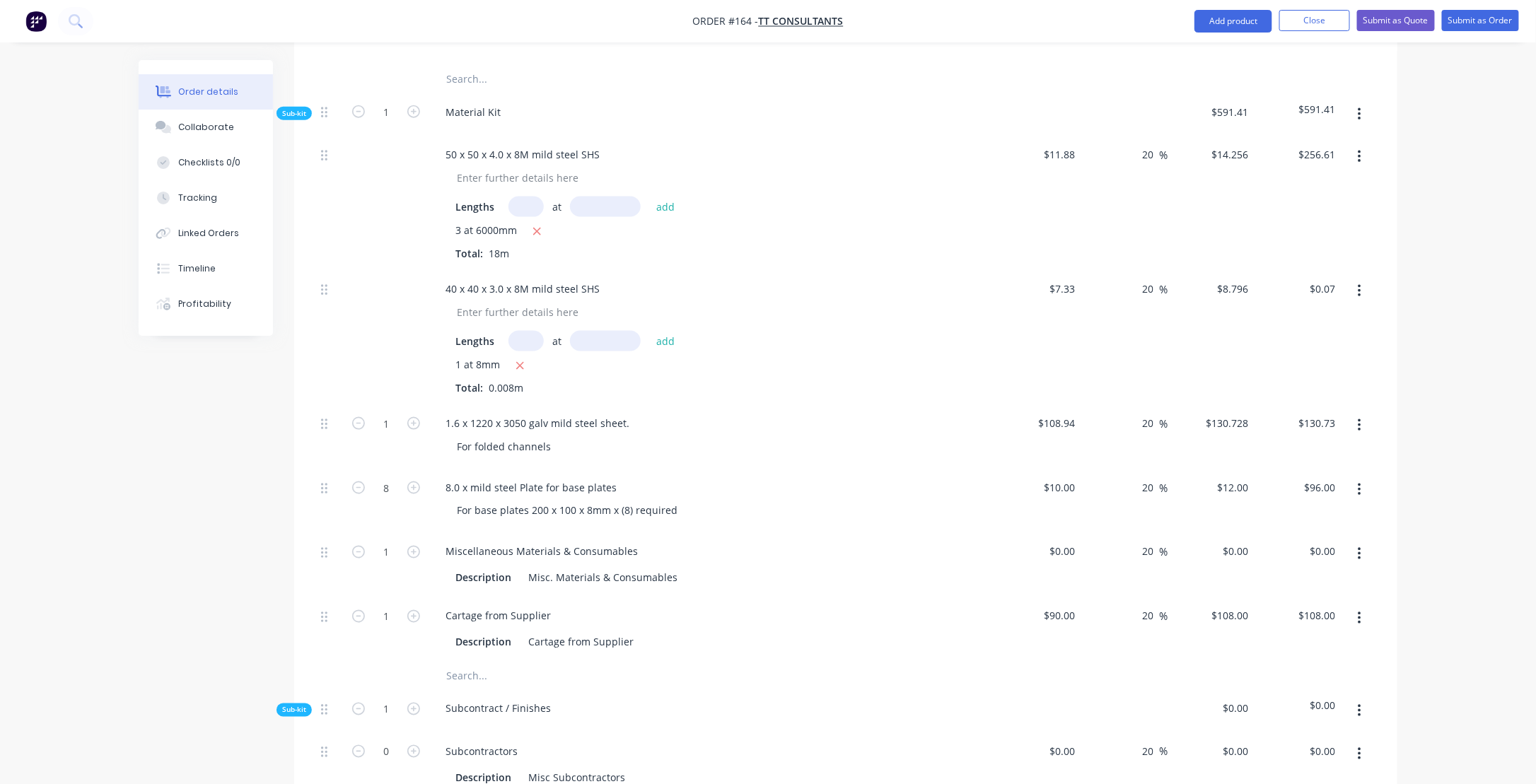
scroll to position [862, 0]
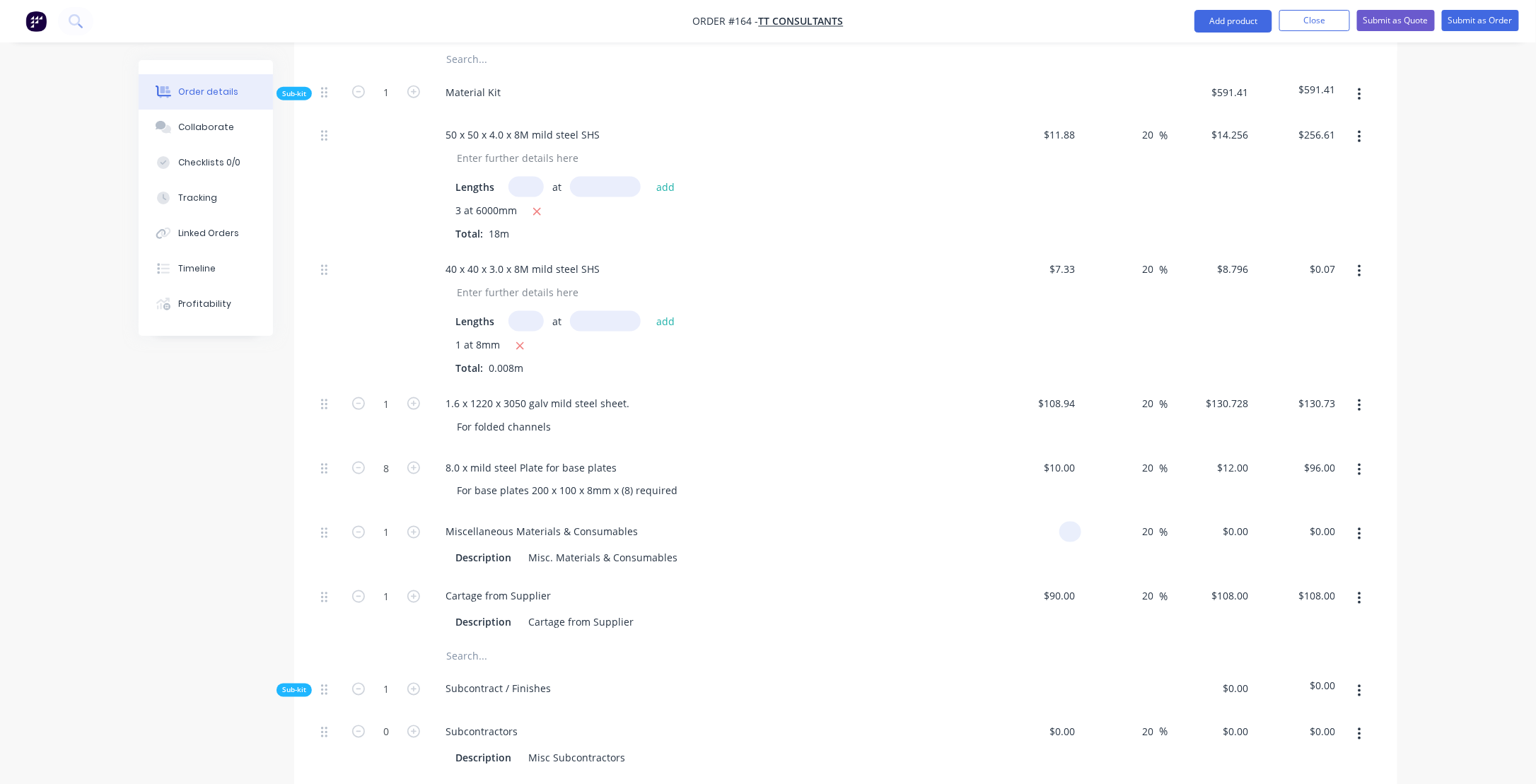
click at [1059, 522] on div at bounding box center [1070, 532] width 22 height 21
type input "$150.00"
type input "$180.00"
click at [877, 586] on div "Cartage from Supplier" at bounding box center [711, 596] width 554 height 21
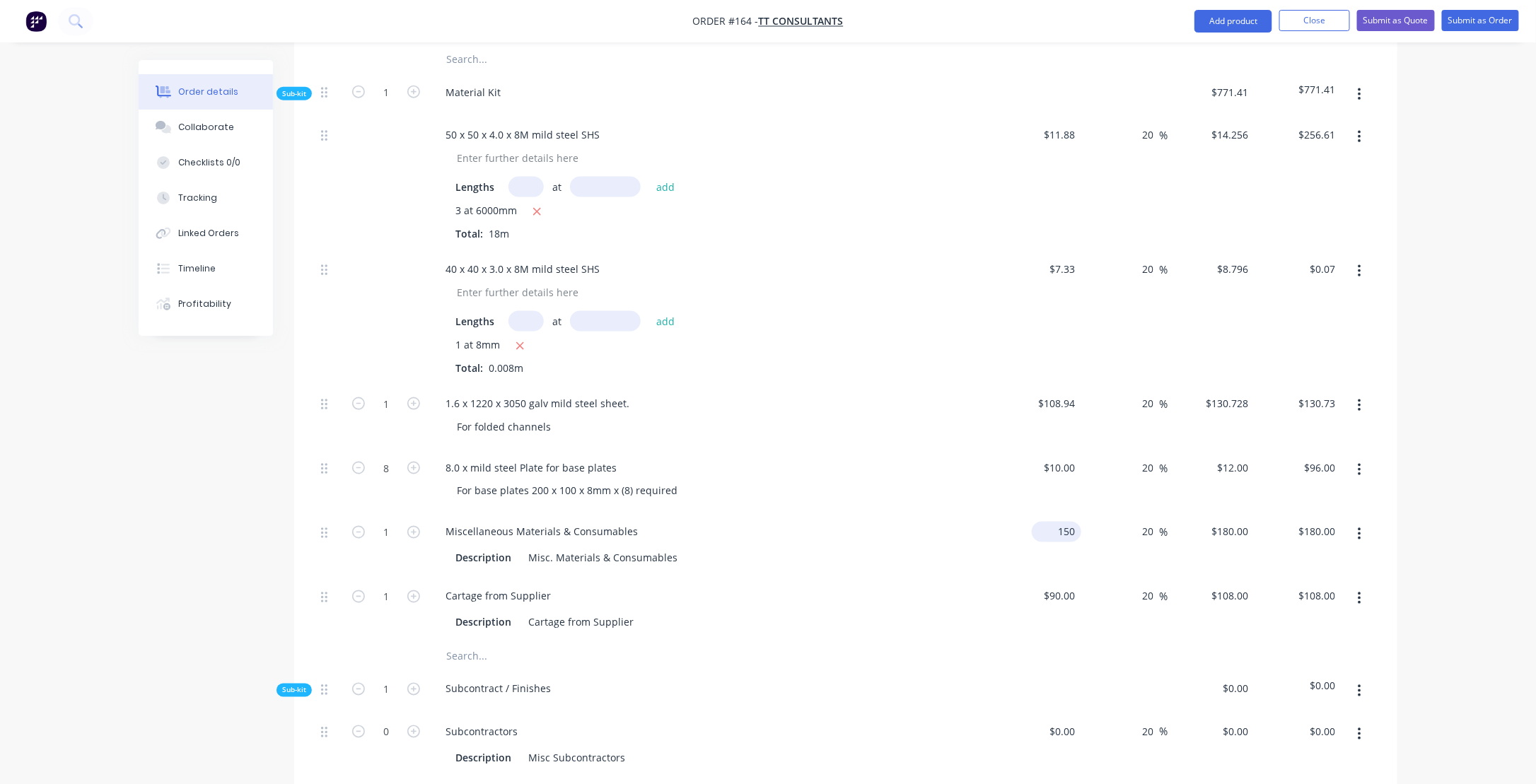
click at [1053, 522] on div "150 $150.00" at bounding box center [1056, 532] width 49 height 21
type input "$200.00"
type input "$240.00"
click at [752, 588] on div "Cartage from Supplier Description Cartage from Supplier" at bounding box center [711, 609] width 566 height 64
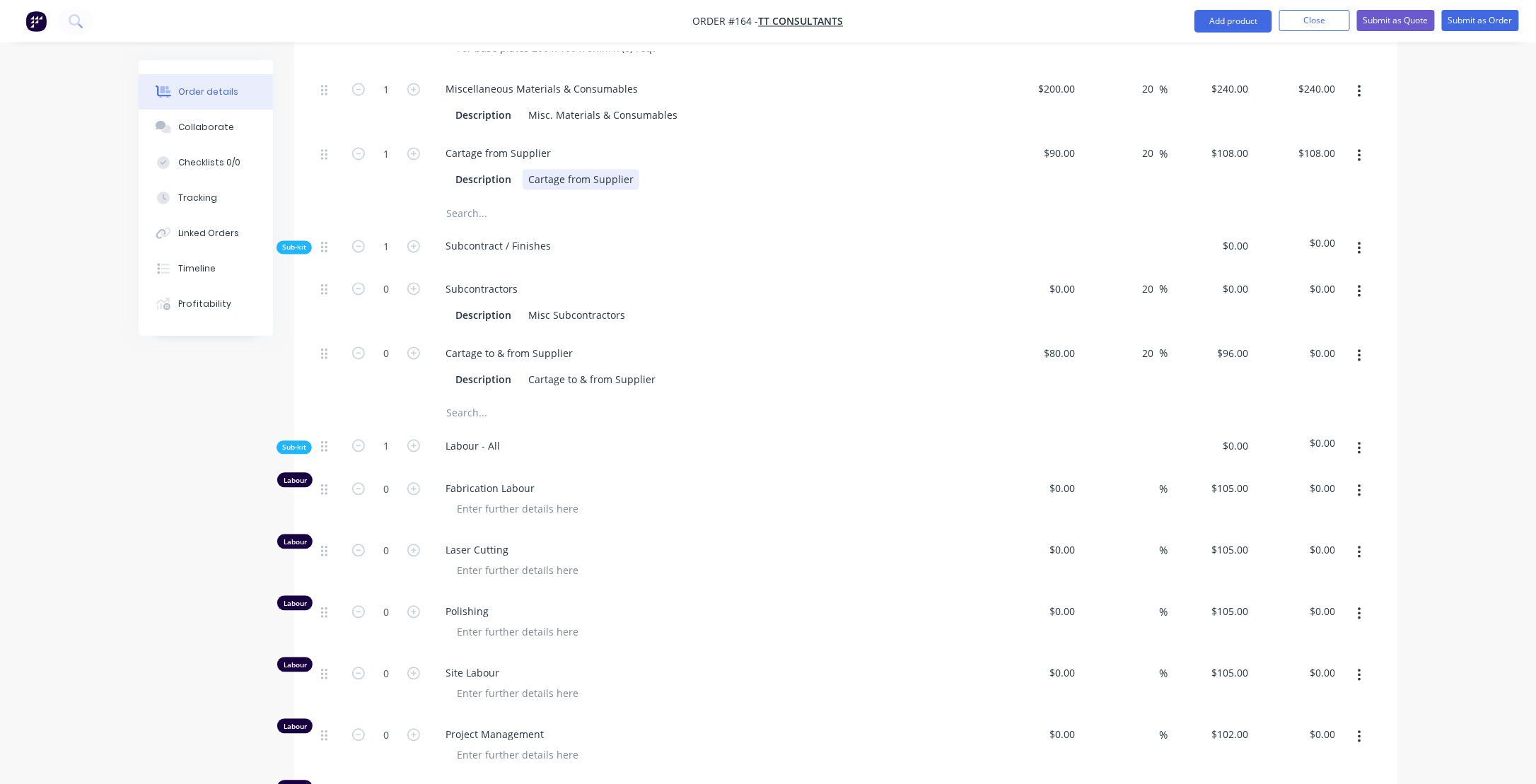
scroll to position [1357, 0]
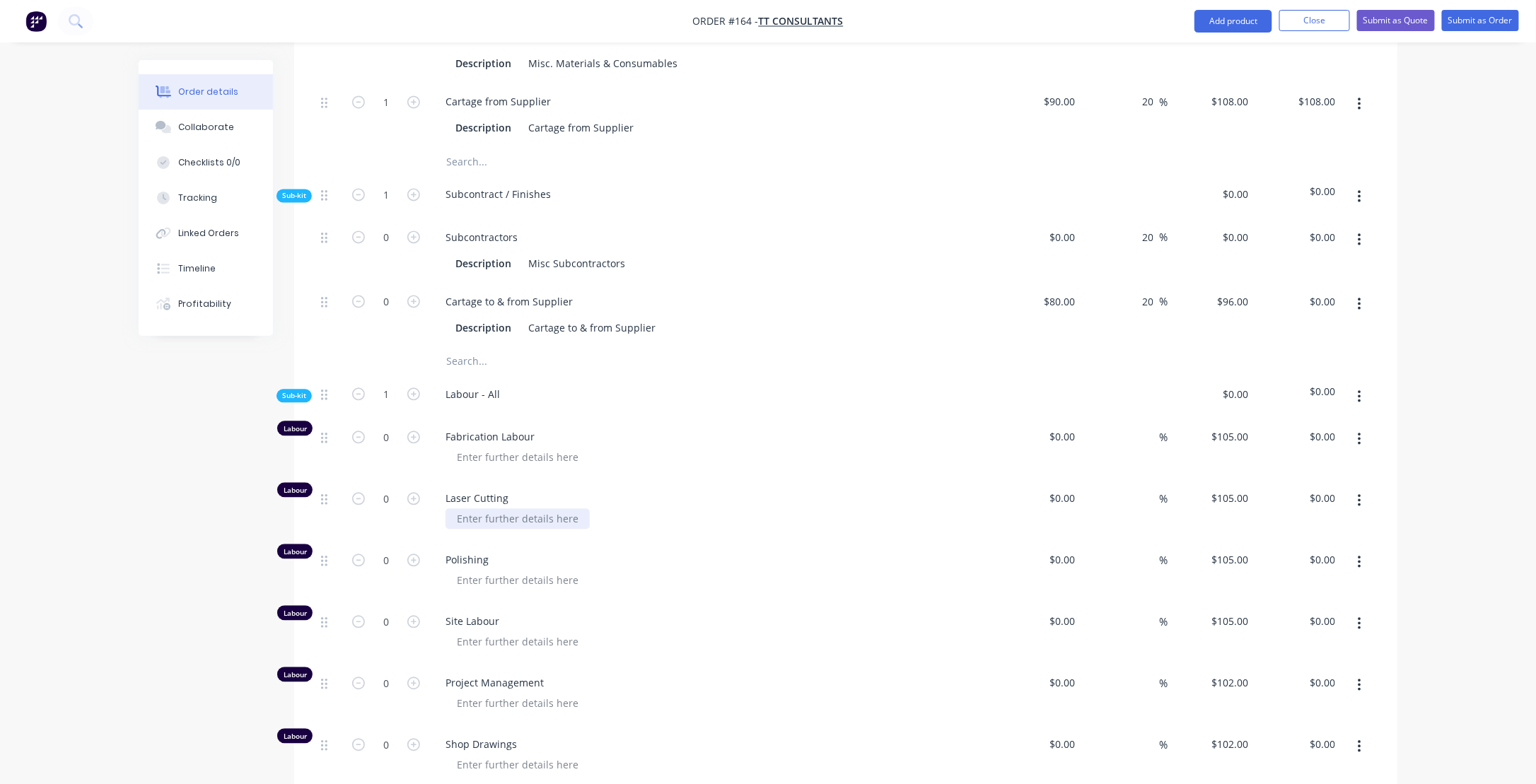
click at [465, 508] on div at bounding box center [517, 518] width 144 height 21
click at [416, 492] on icon "button" at bounding box center [413, 498] width 13 height 13
type input "1"
type input "$105.00"
click at [414, 492] on icon "button" at bounding box center [413, 498] width 13 height 13
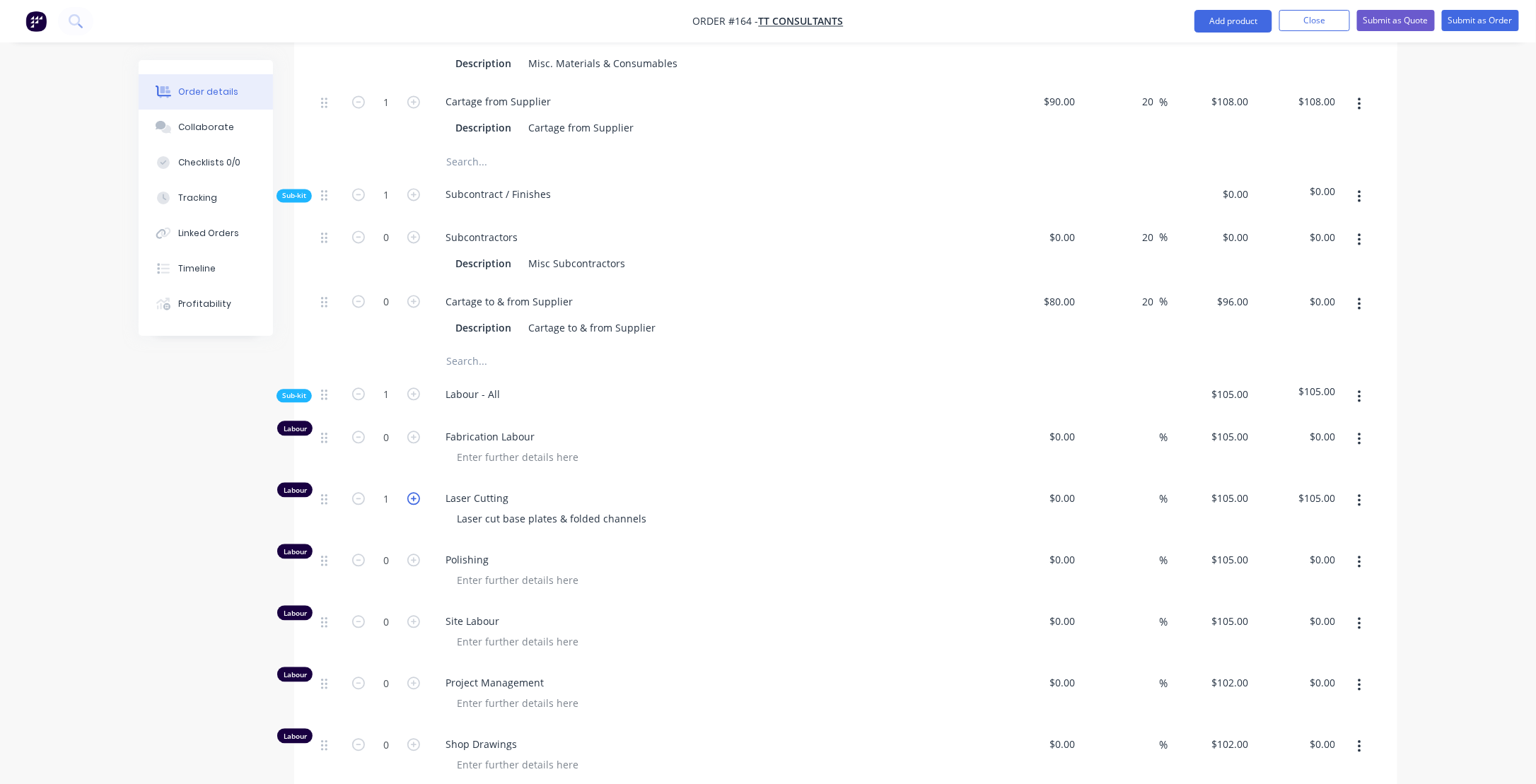
type input "2"
type input "$210.00"
click at [414, 492] on icon "button" at bounding box center [413, 498] width 13 height 13
type input "3"
type input "$315.00"
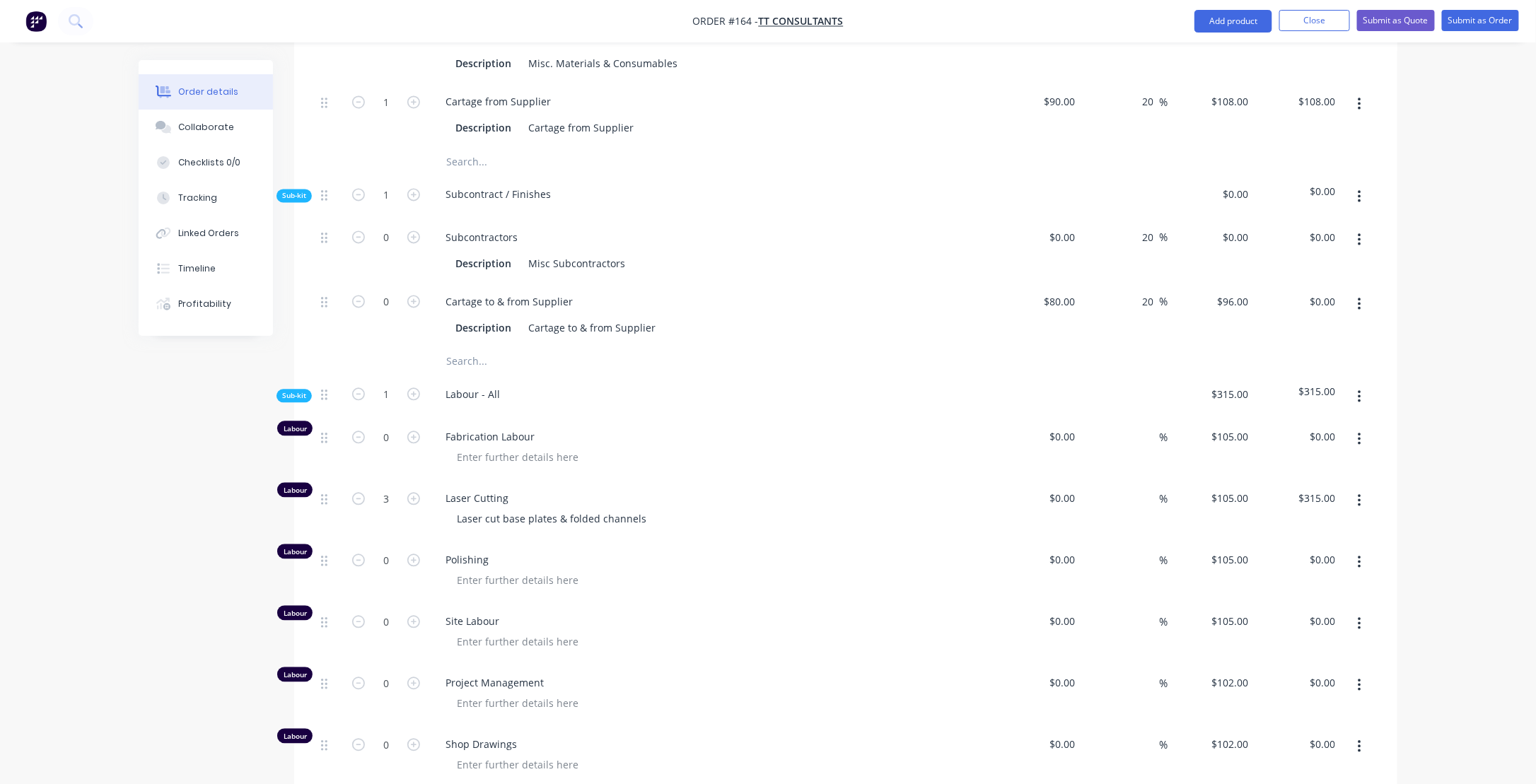
click at [847, 508] on div "Laser cut base plates & folded channels" at bounding box center [717, 518] width 543 height 21
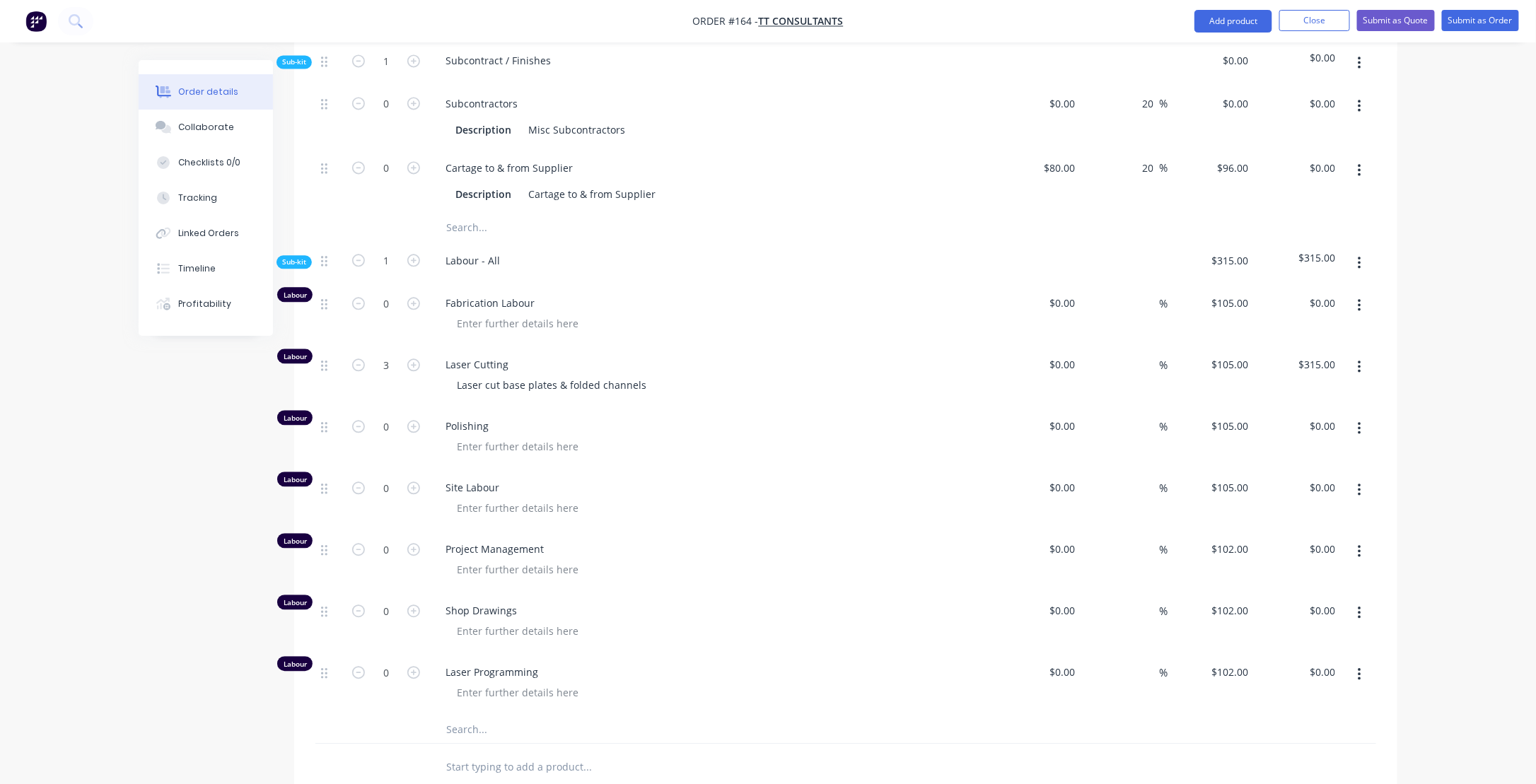
scroll to position [1498, 0]
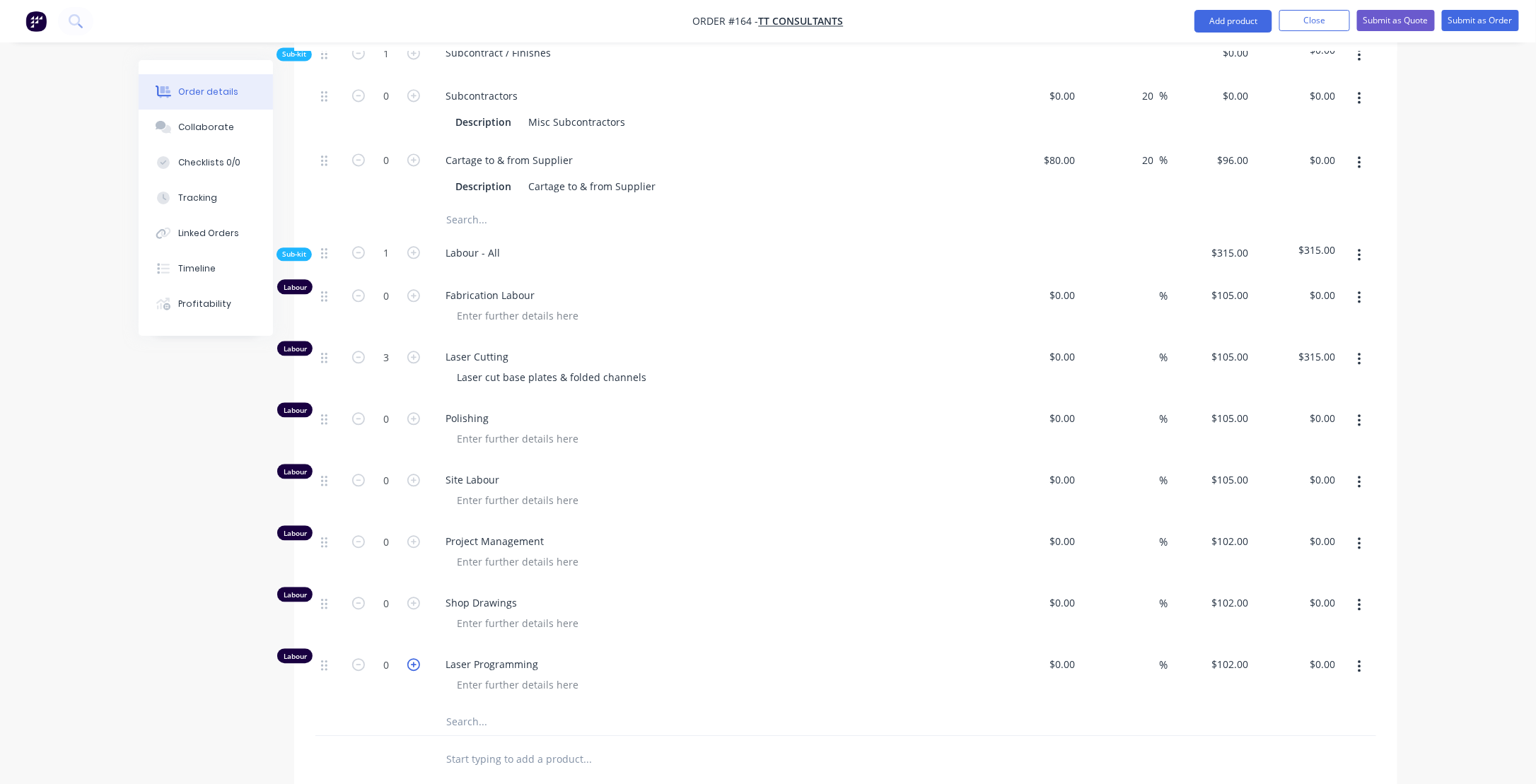
click at [413, 658] on icon "button" at bounding box center [413, 664] width 13 height 13
type input "1"
type input "$102.00"
click at [413, 658] on icon "button" at bounding box center [413, 664] width 13 height 13
type input "2"
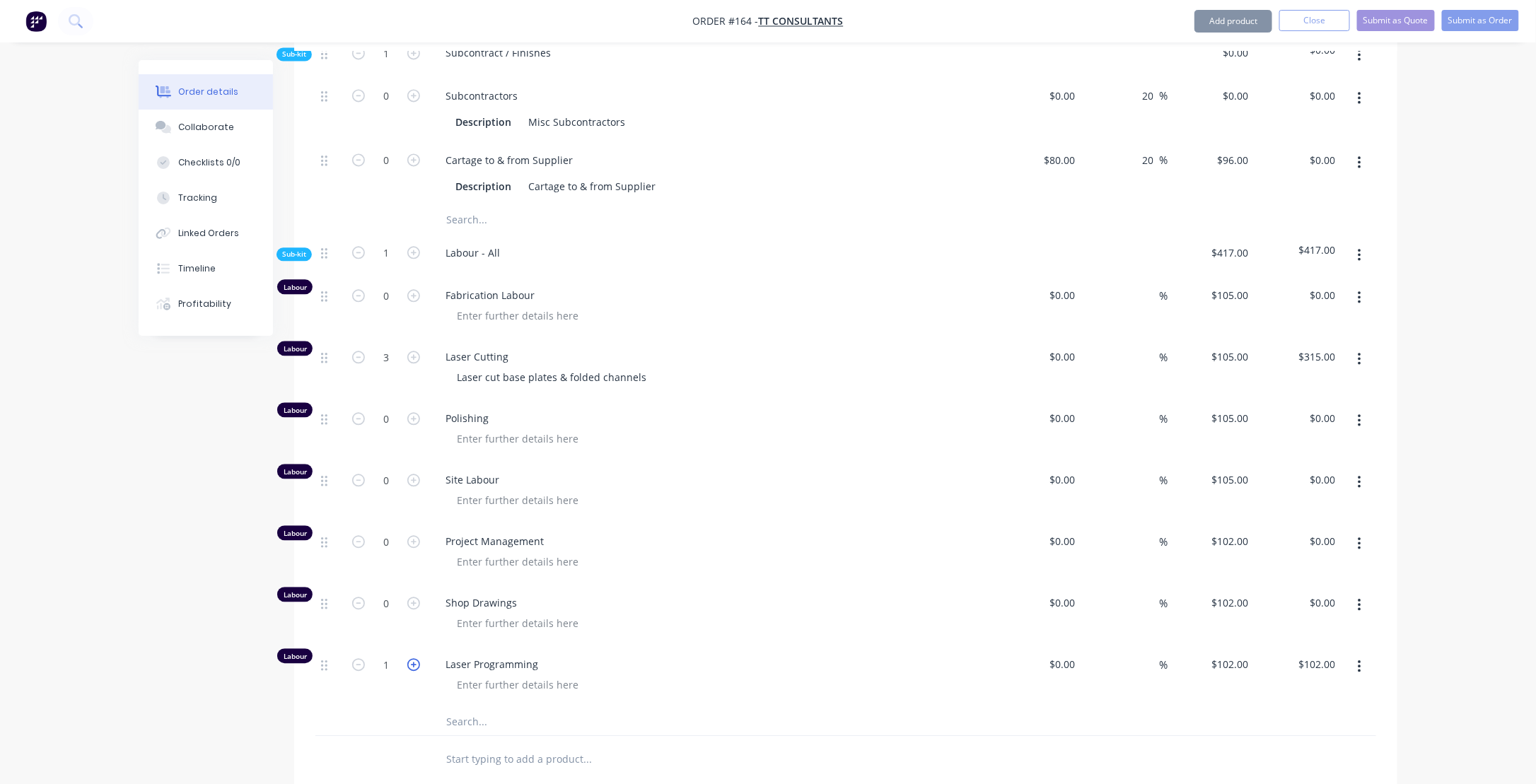
type input "$204.00"
click at [413, 658] on icon "button" at bounding box center [413, 664] width 13 height 13
type input "3"
type input "$306.00"
click at [413, 658] on icon "button" at bounding box center [413, 664] width 13 height 13
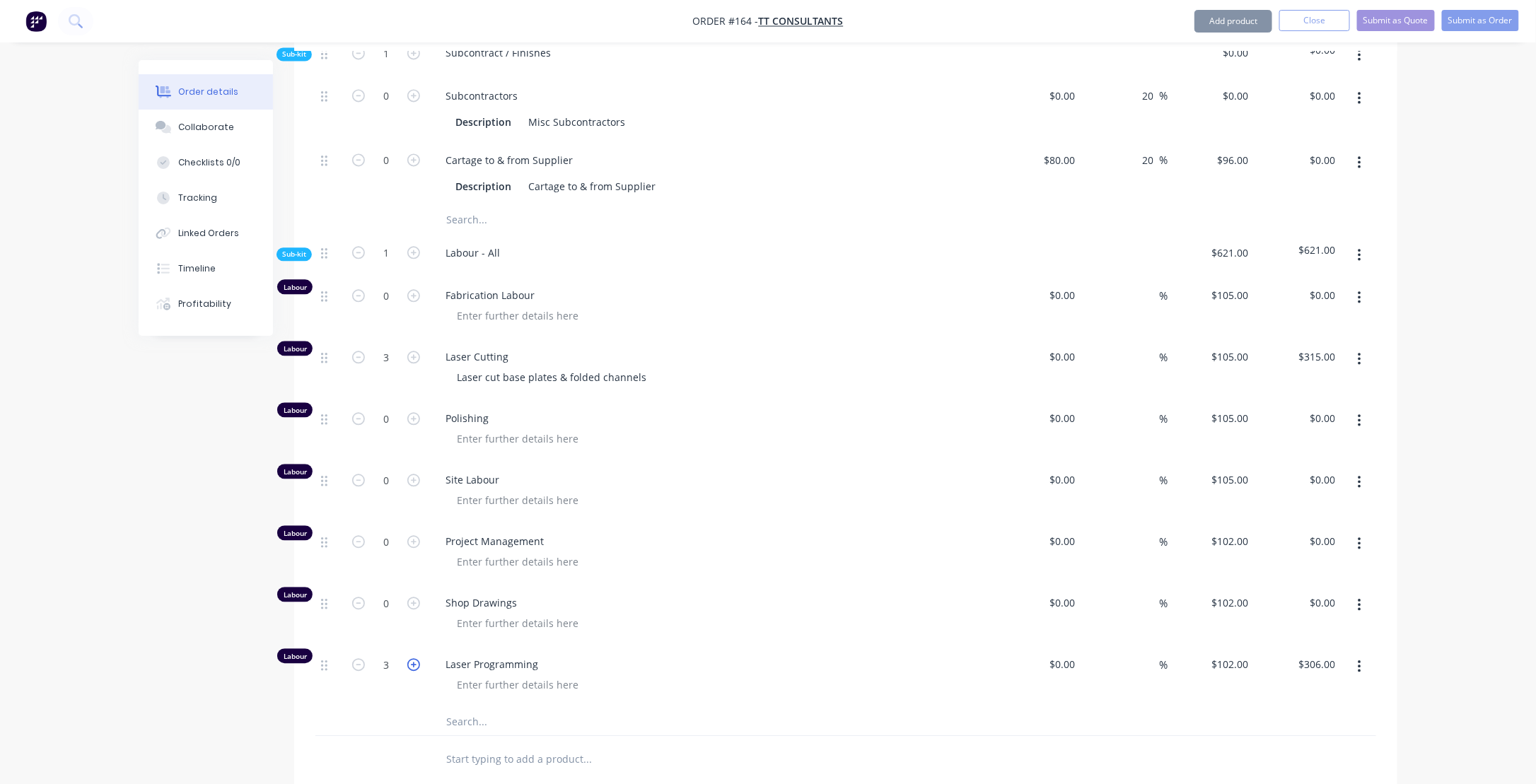
type input "4"
type input "$408.00"
click at [413, 658] on icon "button" at bounding box center [413, 664] width 13 height 13
type input "5"
type input "$510.00"
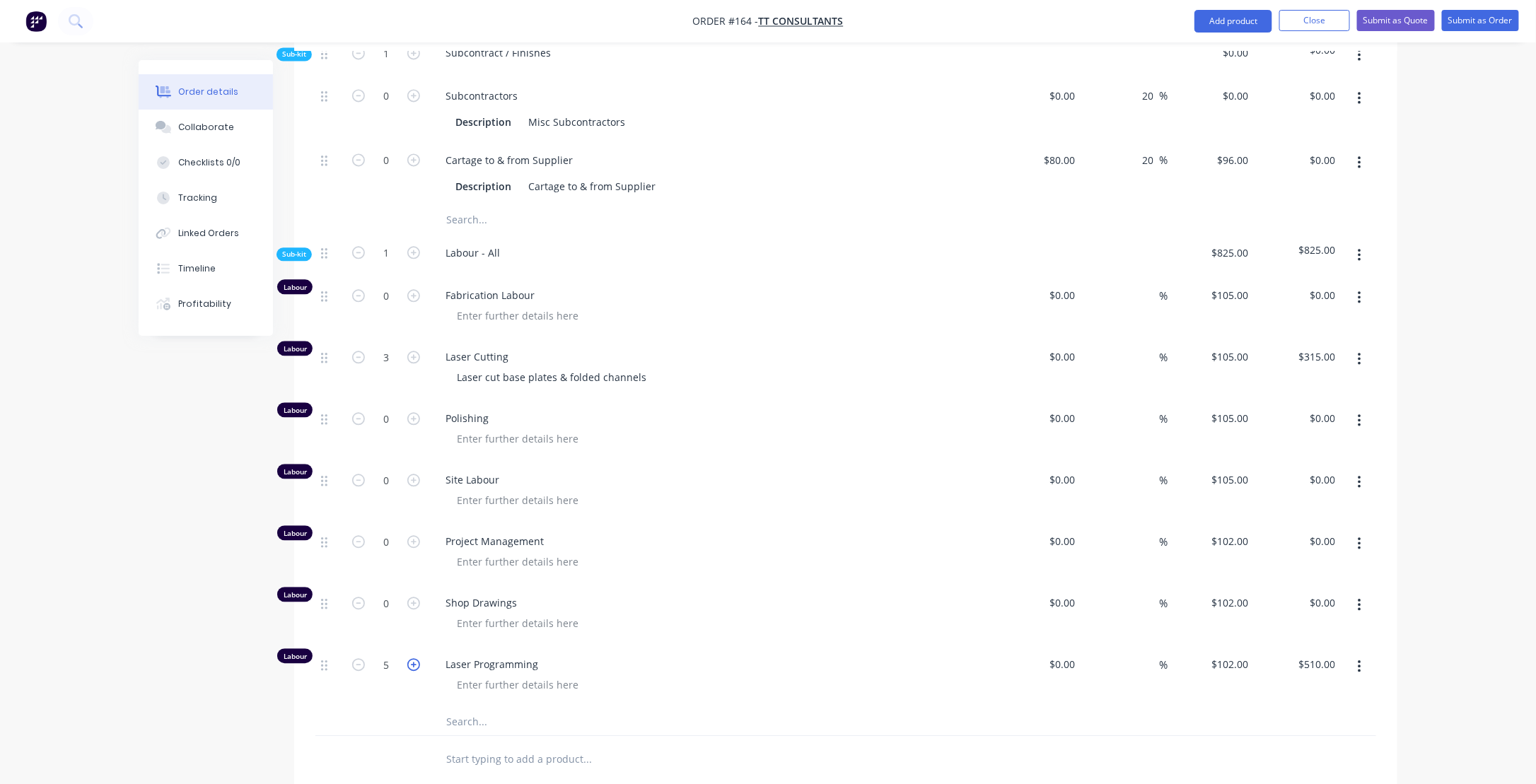
click at [413, 658] on icon "button" at bounding box center [413, 664] width 13 height 13
type input "6"
type input "$612.00"
click at [413, 535] on icon "button" at bounding box center [413, 541] width 13 height 13
type input "1"
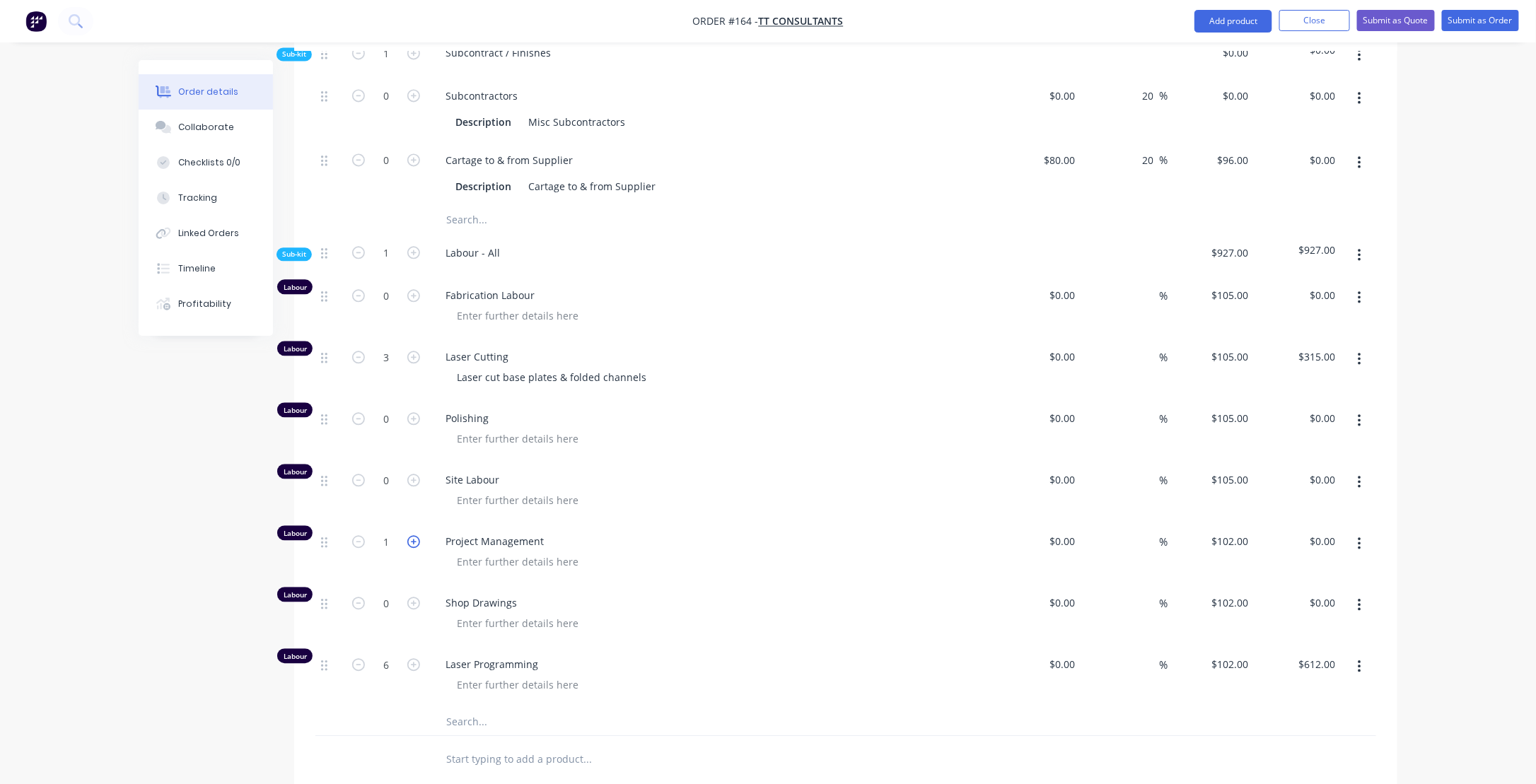
type input "$102.00"
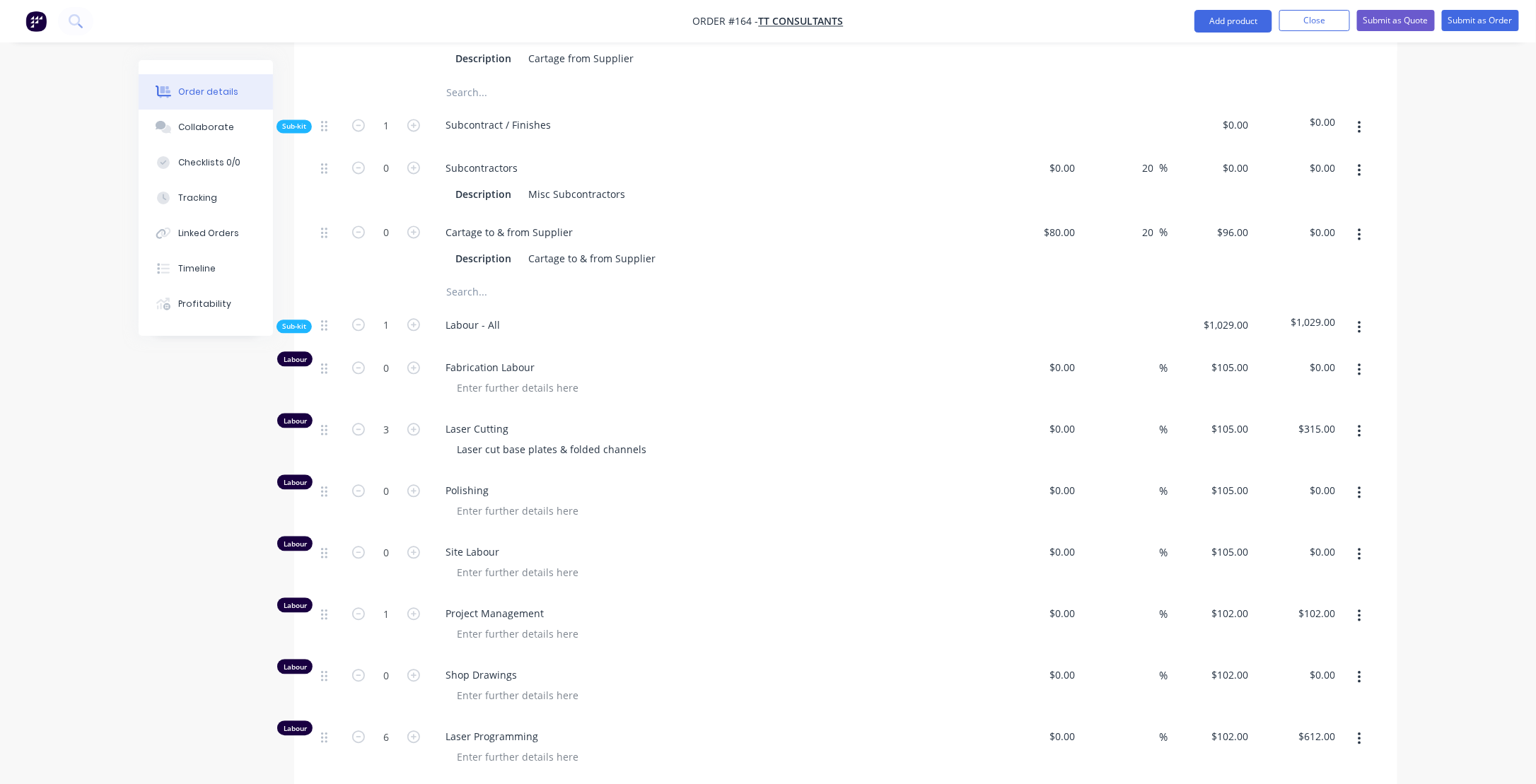
scroll to position [1428, 0]
click at [1060, 355] on div at bounding box center [1070, 366] width 22 height 21
type input "$55.00"
click at [1149, 355] on input at bounding box center [1150, 366] width 16 height 21
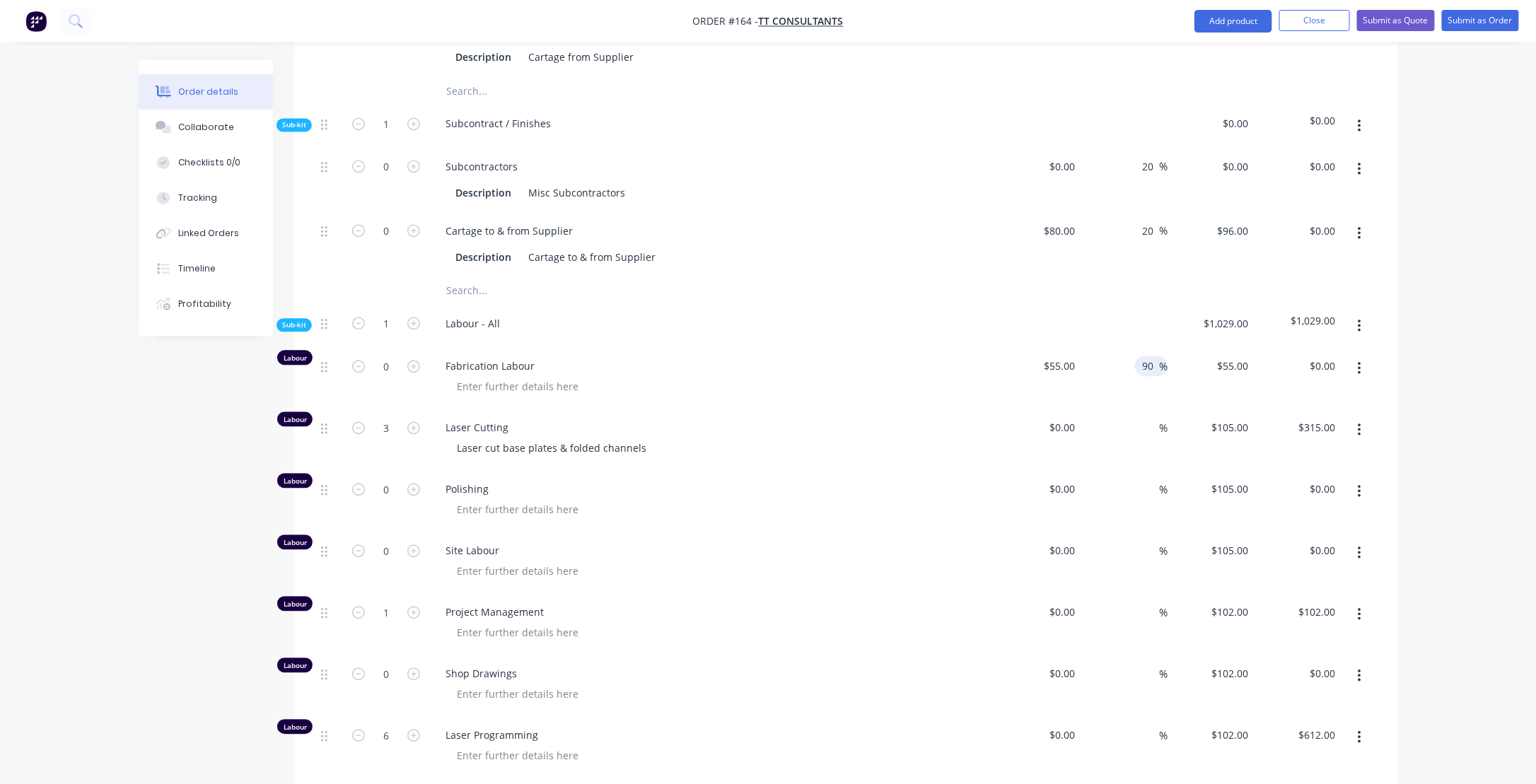
type input "9"
type input "100"
type input "$110.00"
click at [1064, 417] on div "$0.00" at bounding box center [1065, 427] width 33 height 21
type input "$55.00"
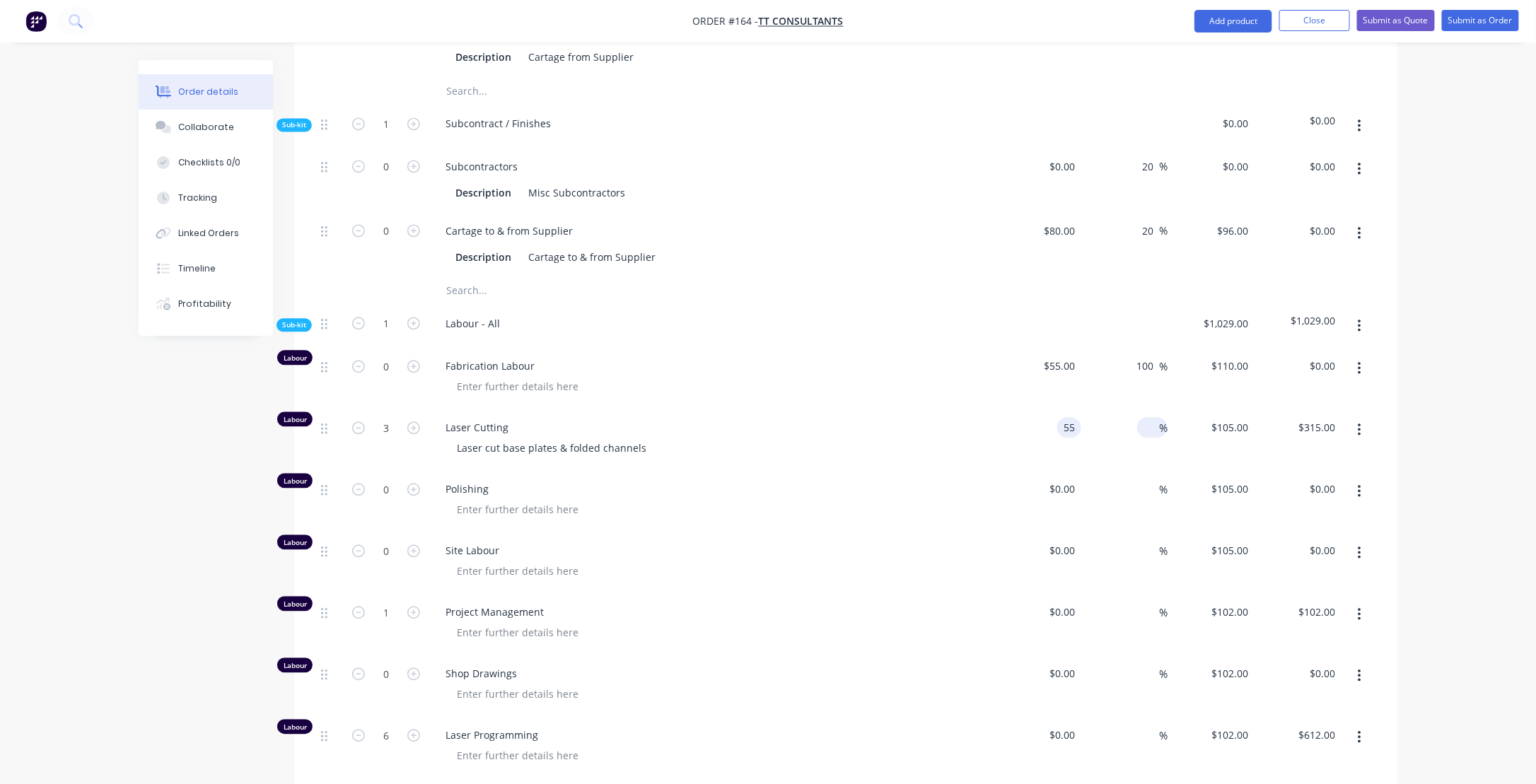
type input "$55.00"
type input "$165.00"
click at [1155, 417] on input at bounding box center [1150, 427] width 16 height 21
type input "100"
type input "$110.00"
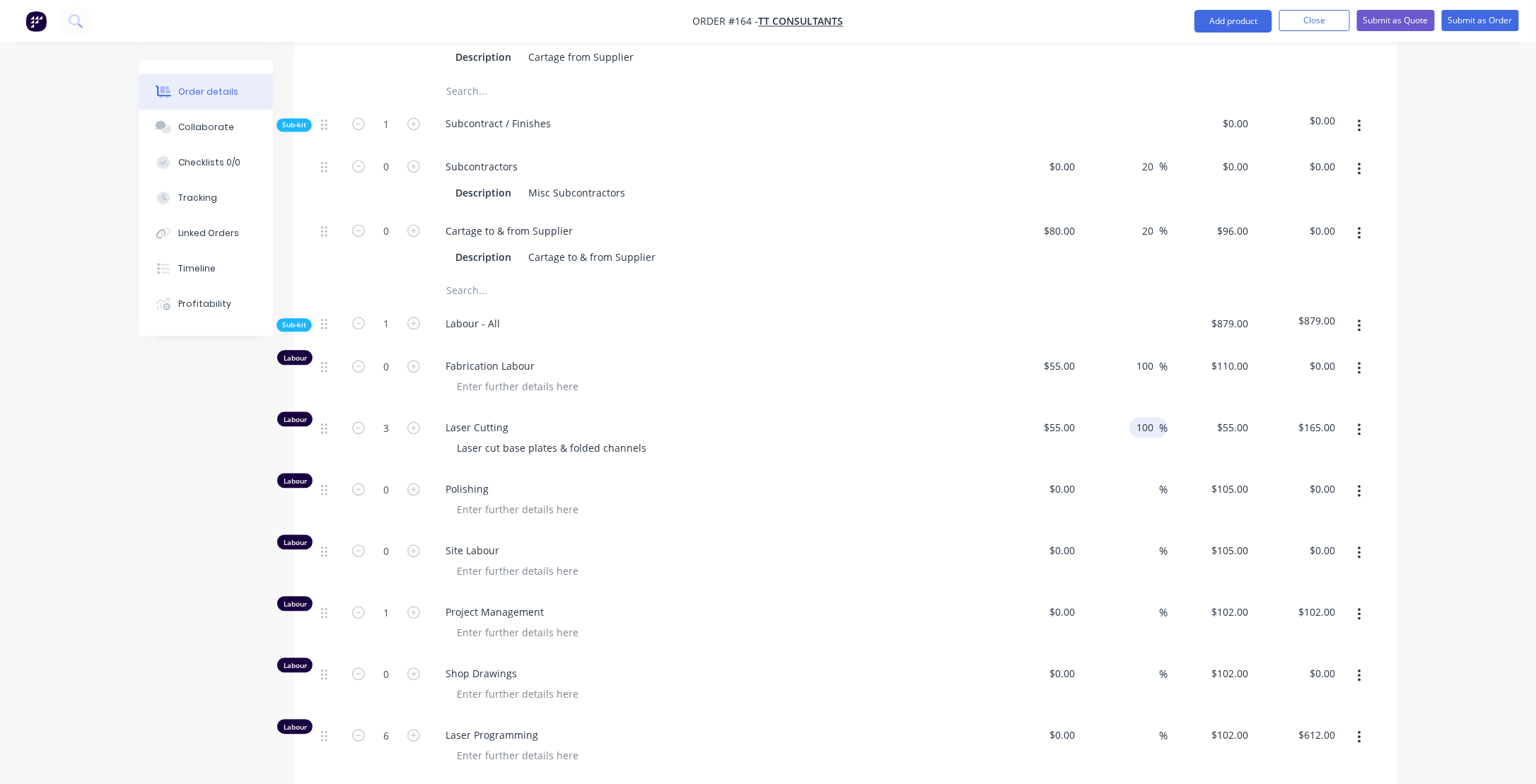
type input "$330.00"
click at [760, 560] on div at bounding box center [717, 571] width 543 height 21
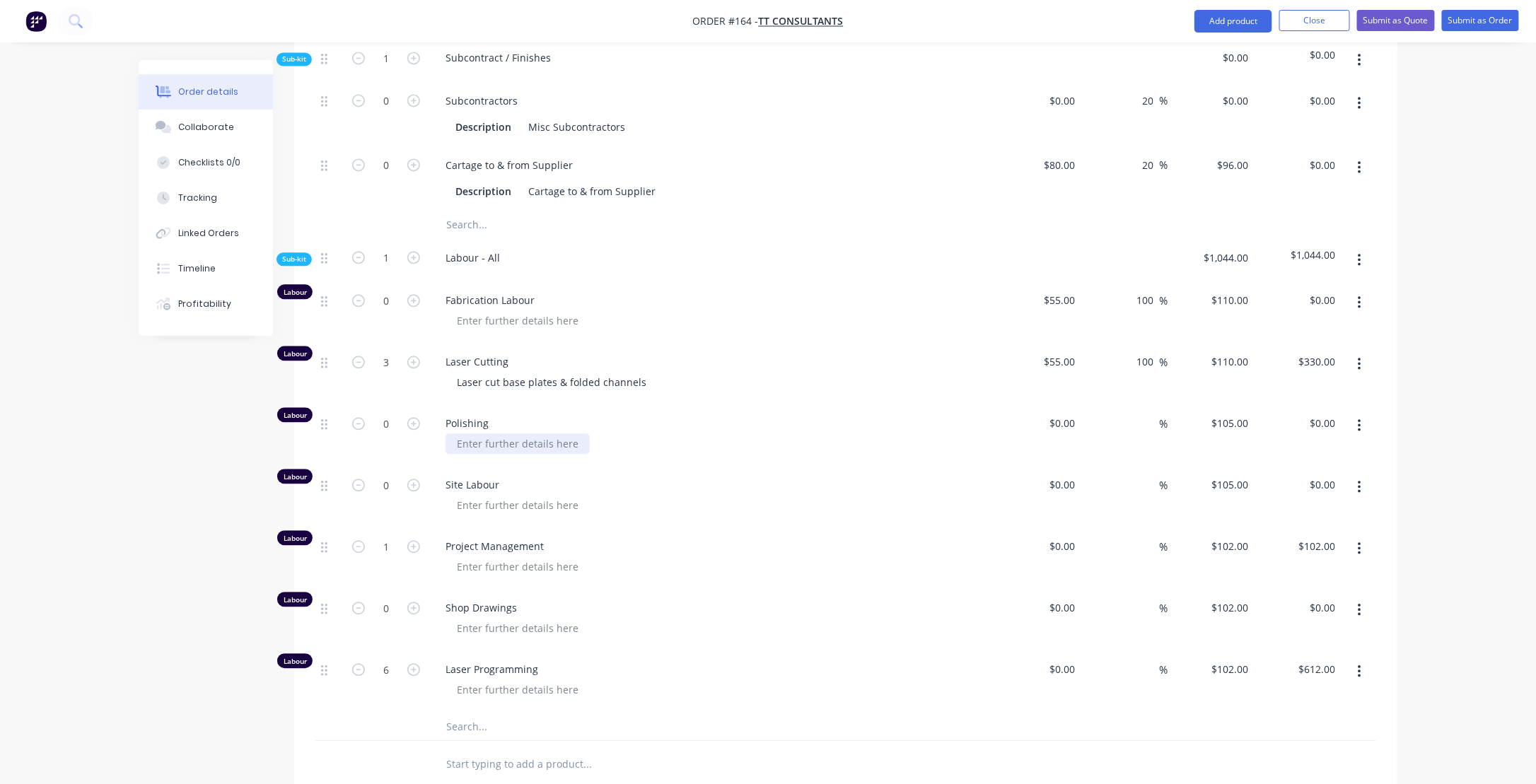
scroll to position [1498, 0]
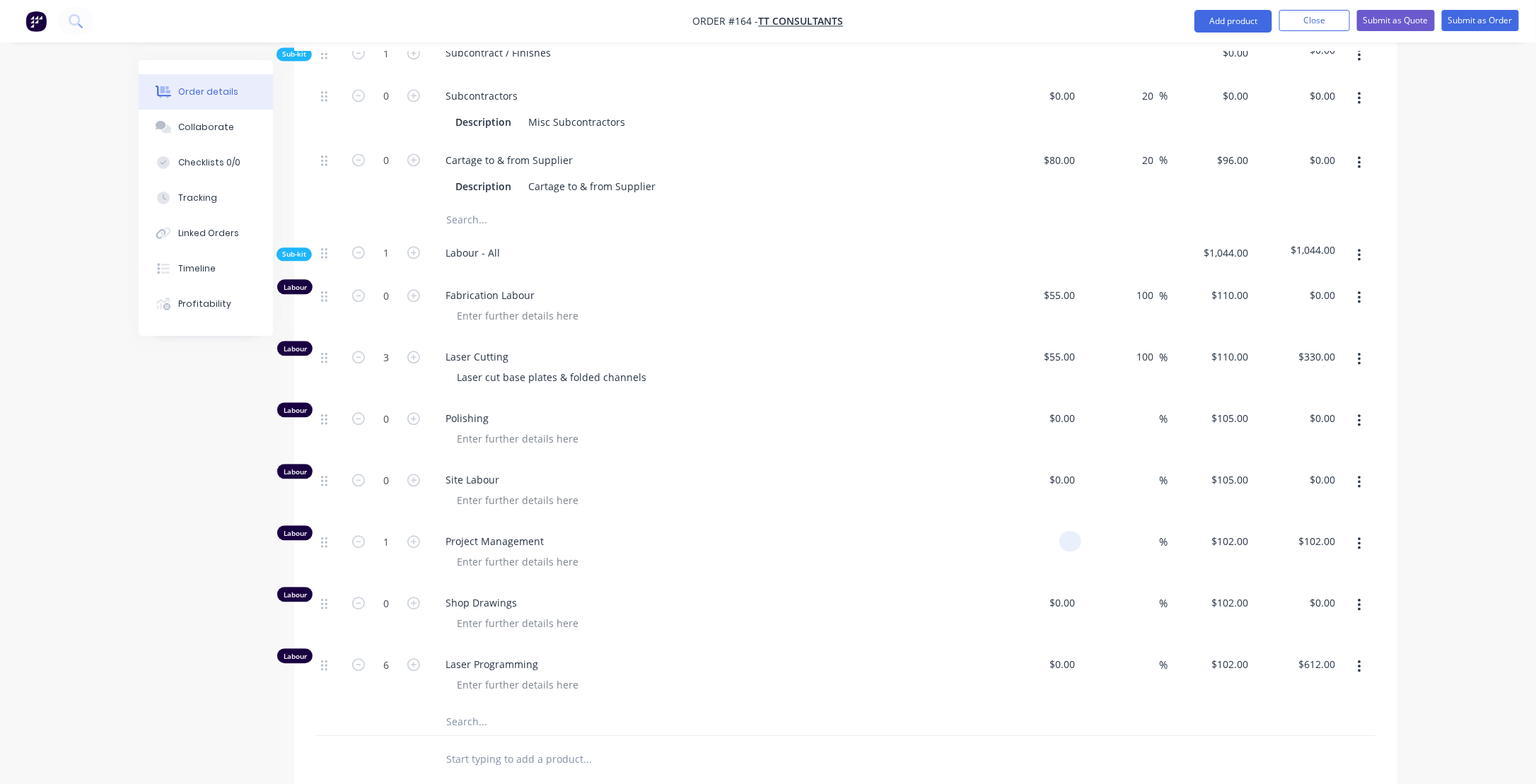
click at [1074, 531] on input at bounding box center [1072, 541] width 16 height 21
type input "$50.00"
click at [1141, 531] on div "%" at bounding box center [1152, 541] width 30 height 21
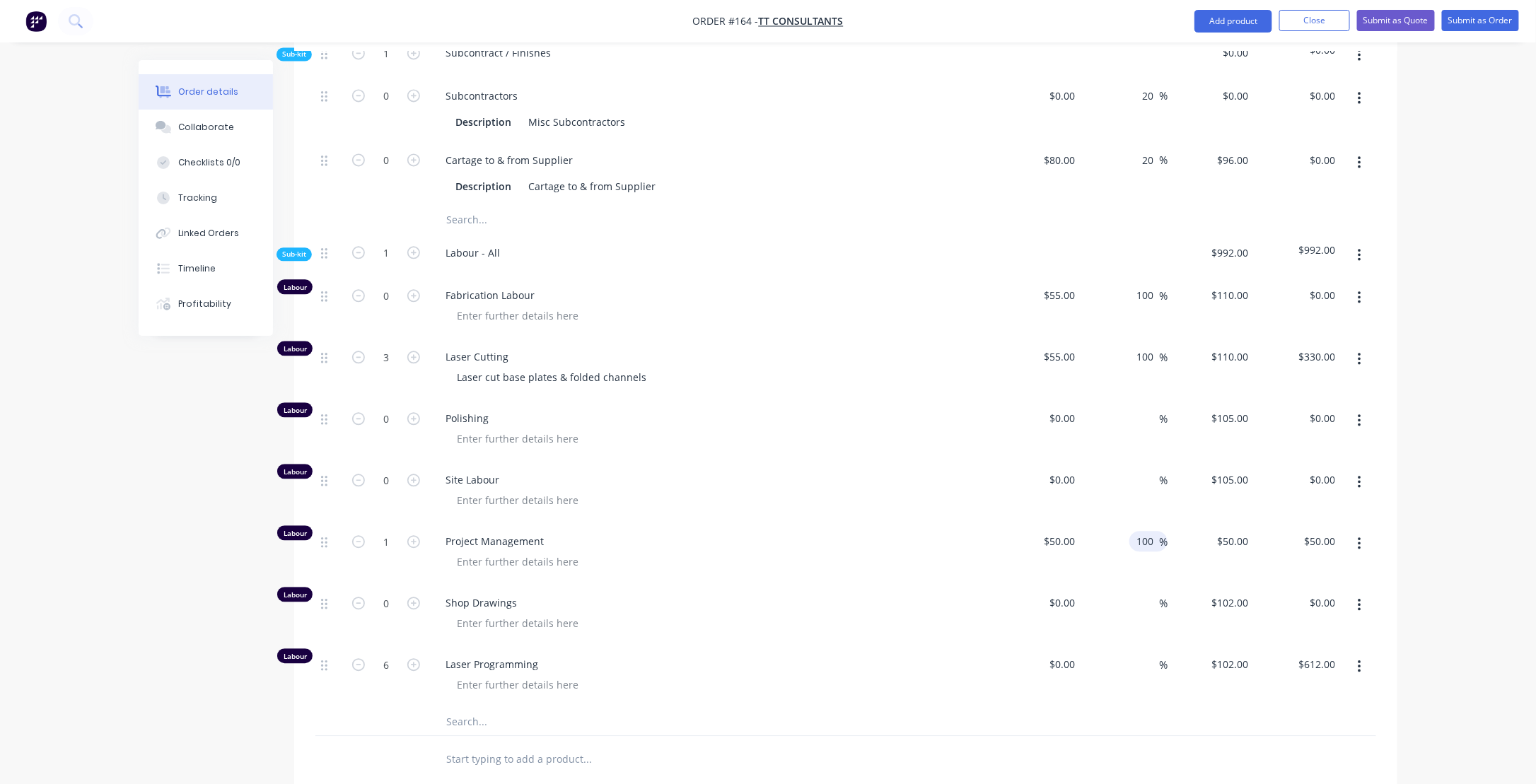
type input "100"
type input "$100.00"
click at [1057, 584] on div "$0.00 $0.00" at bounding box center [1038, 614] width 87 height 62
click at [1070, 593] on input at bounding box center [1072, 603] width 16 height 21
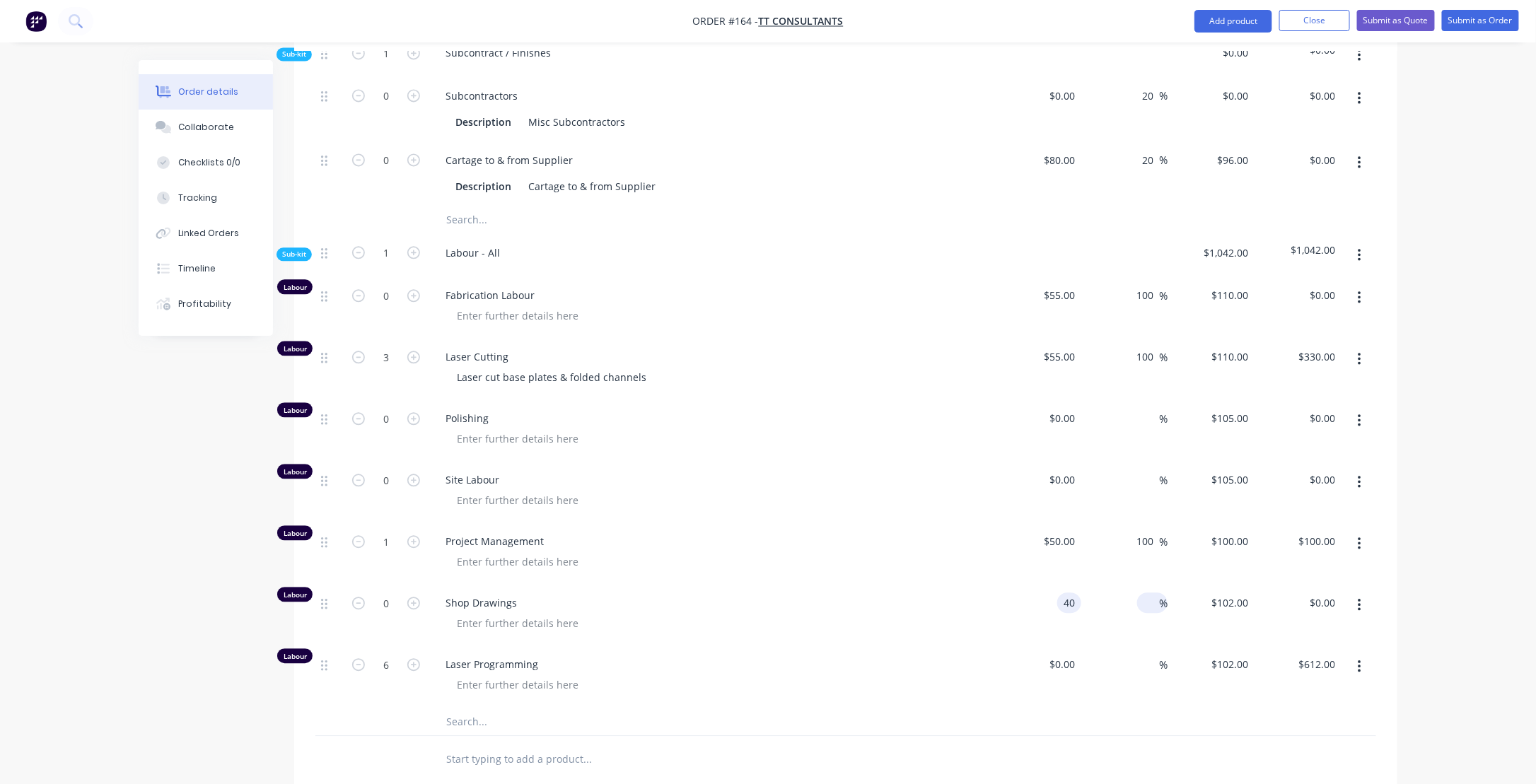
type input "$40.00"
click at [1159, 595] on span "%" at bounding box center [1163, 603] width 9 height 16
type input "100"
type input "$80.00"
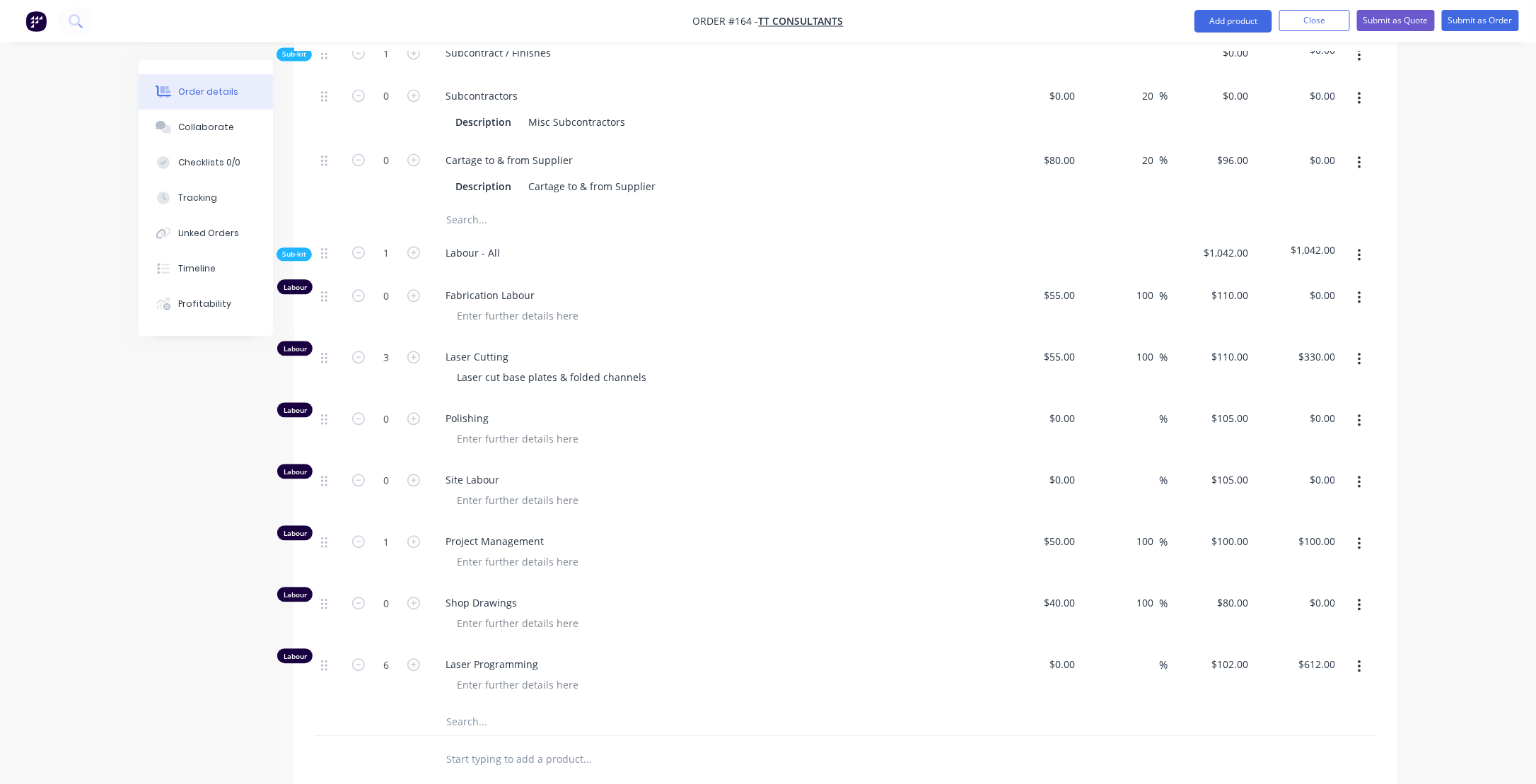
click at [934, 645] on div "Laser Programming" at bounding box center [711, 676] width 566 height 62
click at [1064, 653] on div at bounding box center [1070, 664] width 22 height 21
type input "$45.00"
type input "$270.00"
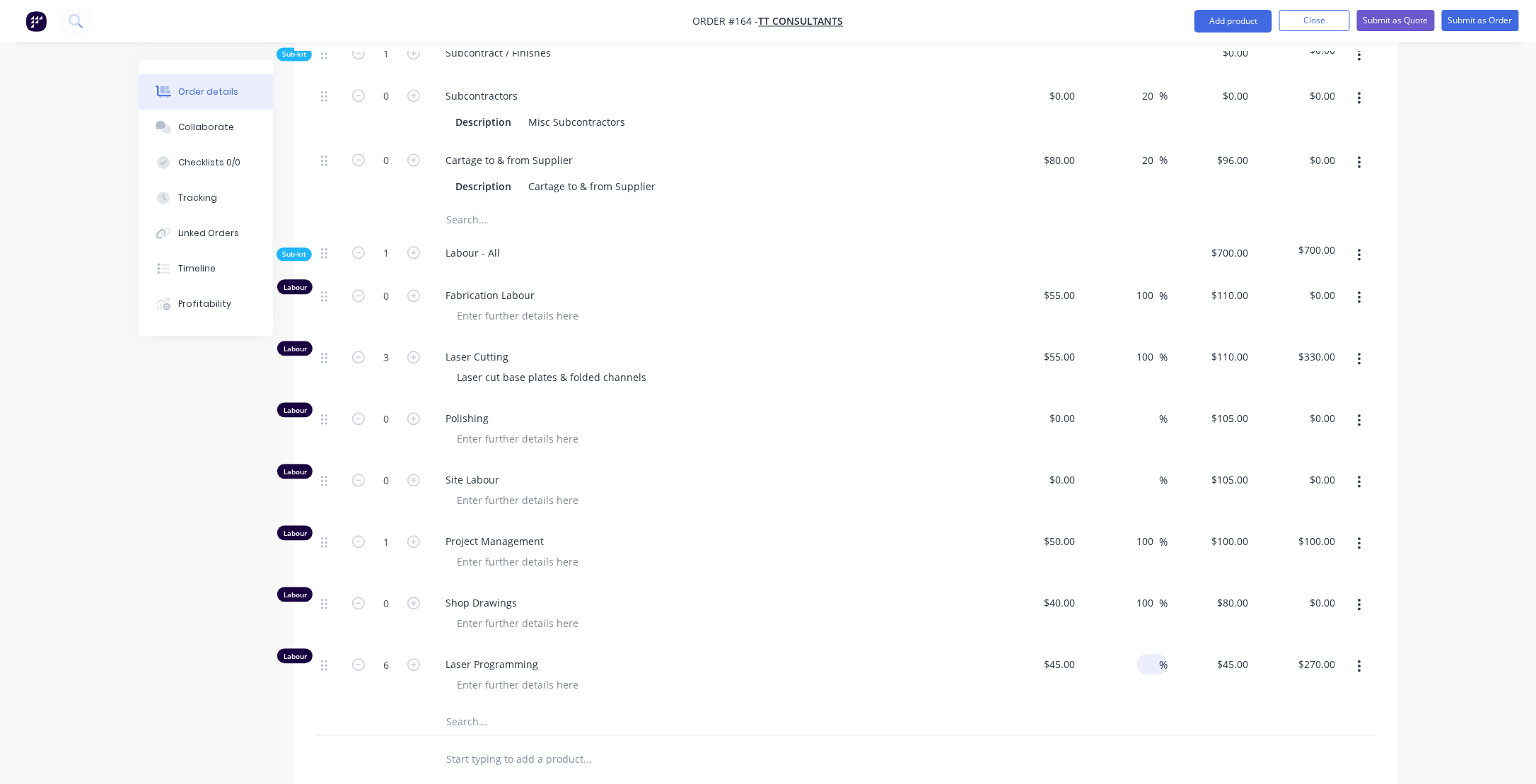
click at [1141, 653] on div "%" at bounding box center [1152, 664] width 30 height 21
type input "100"
type input "40"
type input "$90.00"
type input "$540.00"
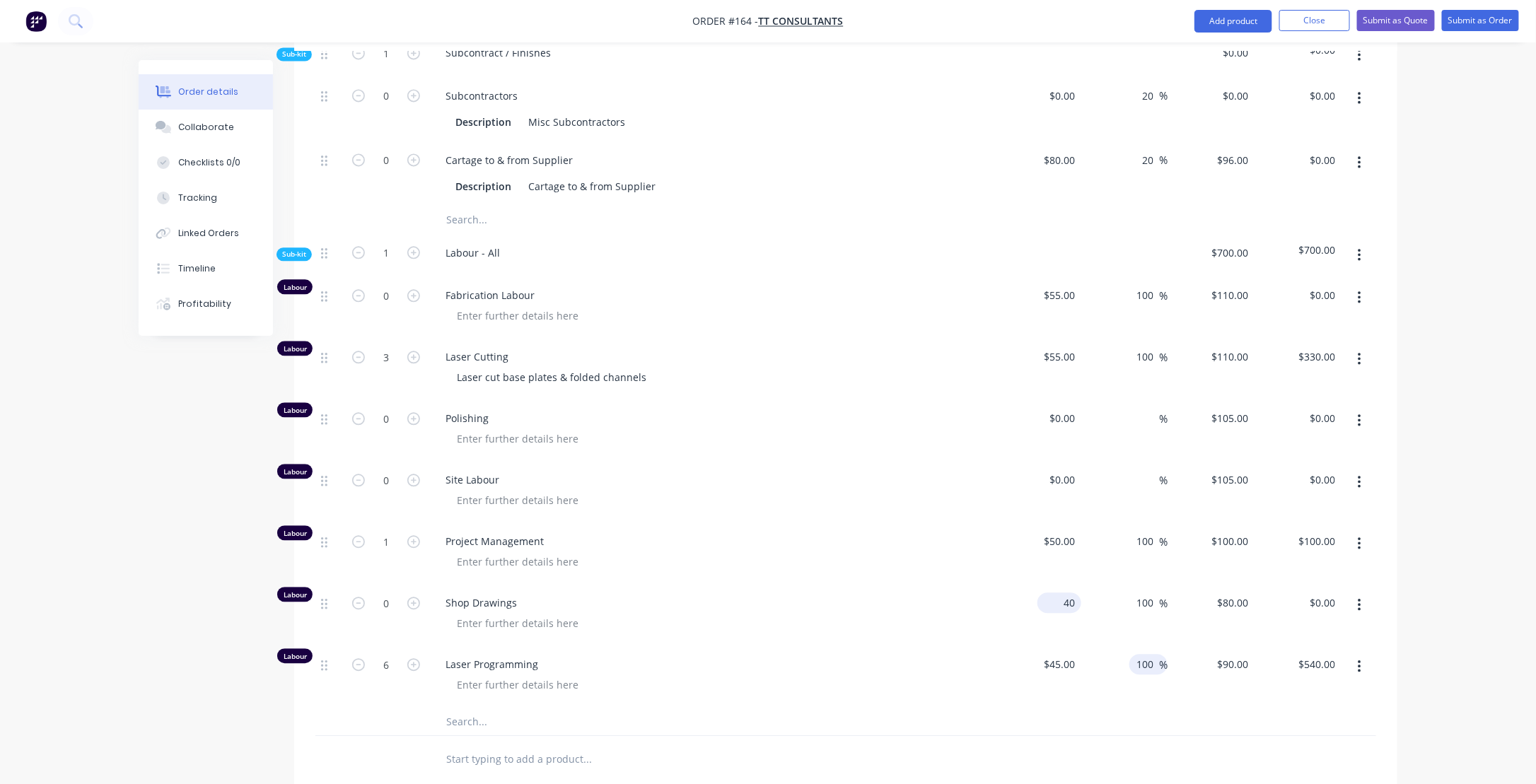
click at [1057, 584] on div "40 $40.00" at bounding box center [1038, 614] width 87 height 62
type input "$45.00"
type input "$90.00"
click at [827, 595] on span "Shop Drawings" at bounding box center [717, 602] width 543 height 15
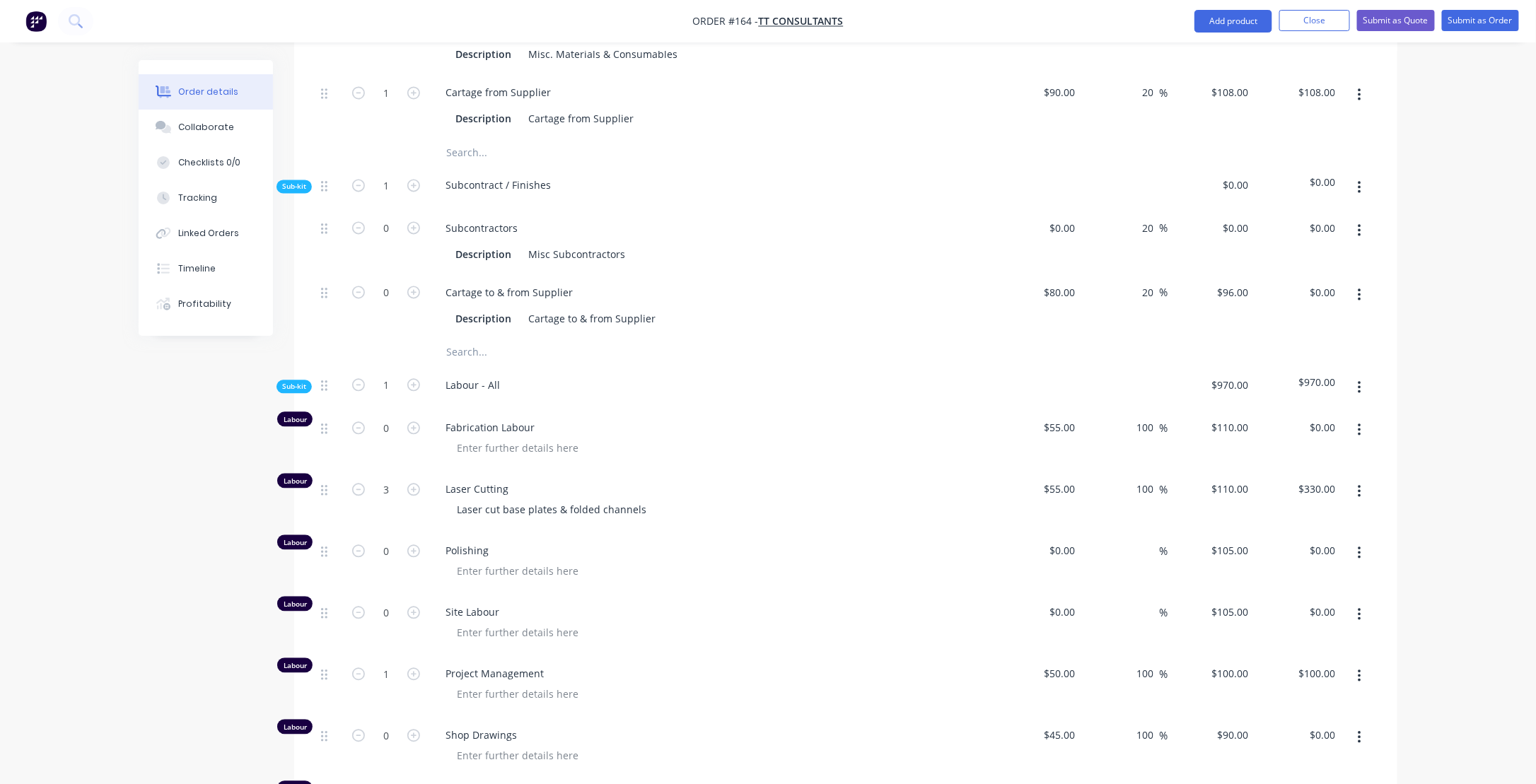
scroll to position [1357, 0]
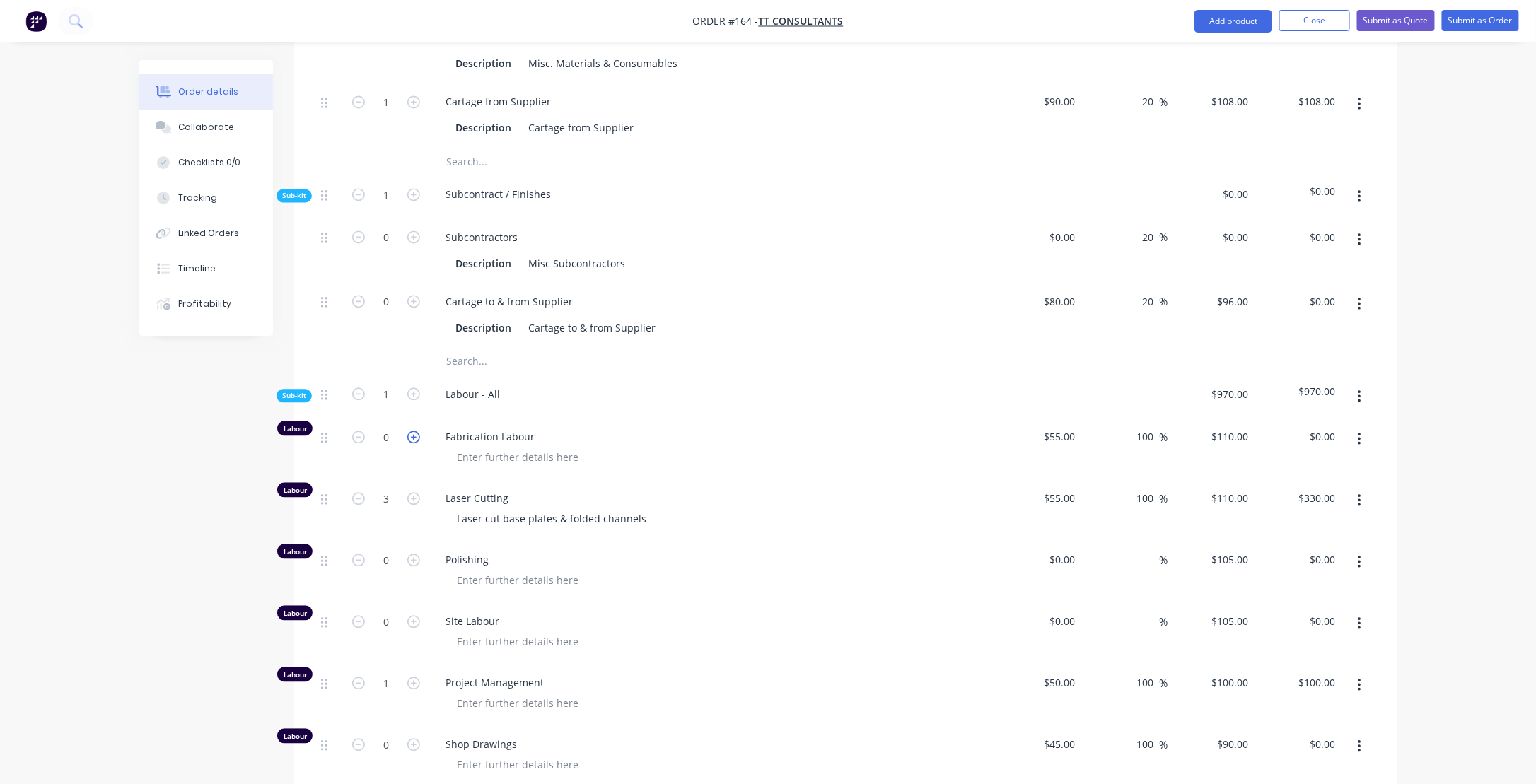
click at [415, 431] on icon "button" at bounding box center [413, 437] width 13 height 13
type input "1"
type input "$110.00"
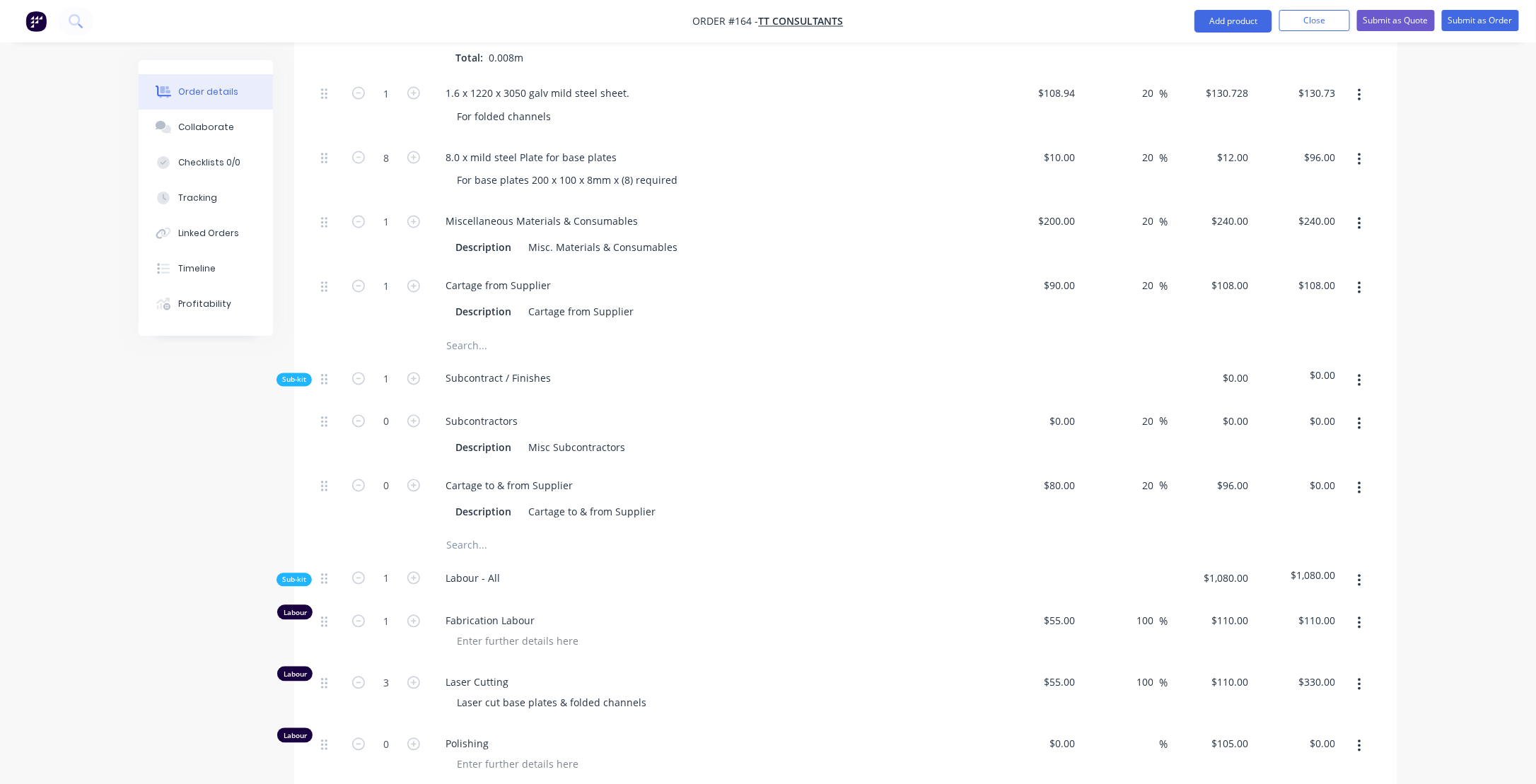
scroll to position [1286, 0]
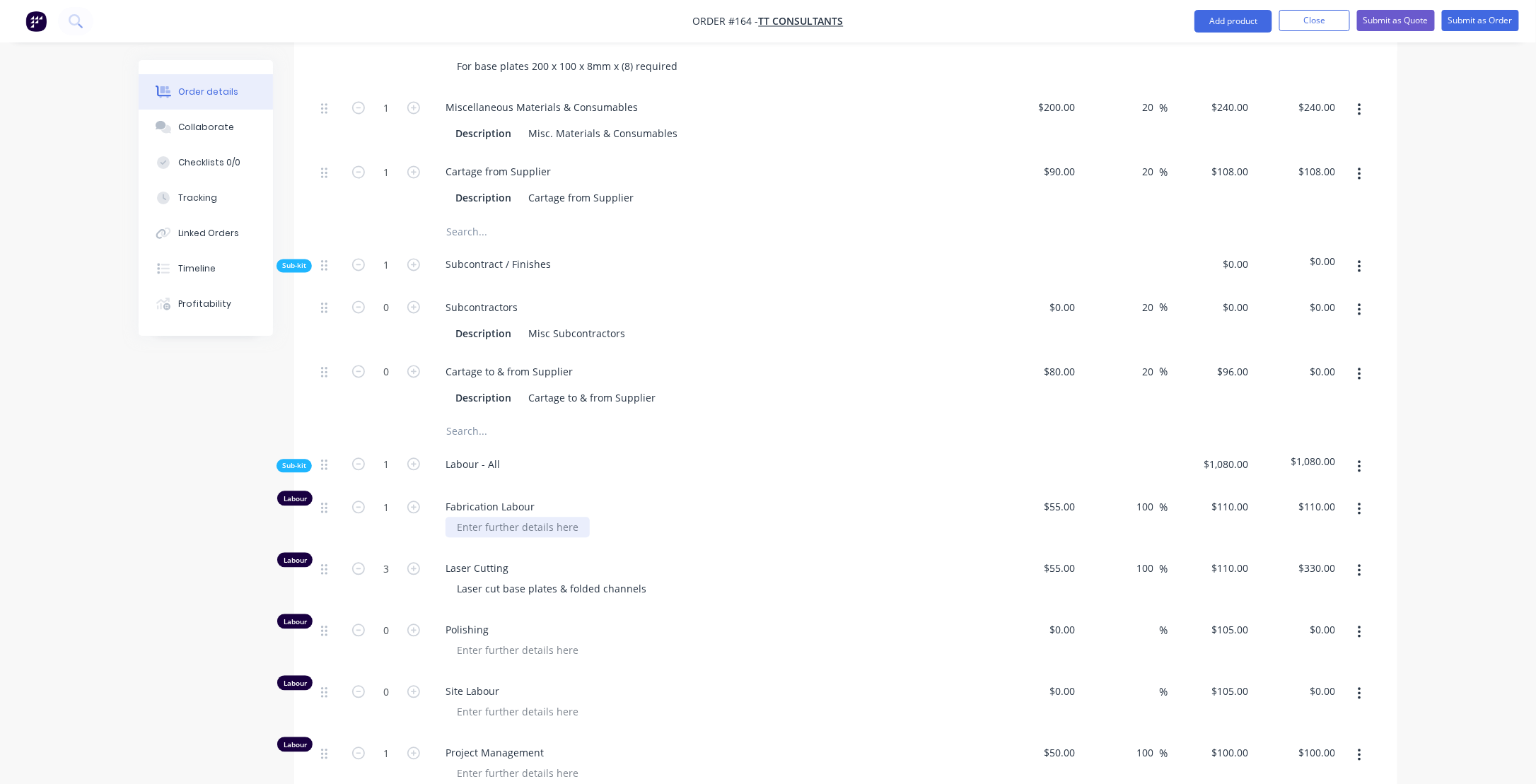
click at [469, 517] on div at bounding box center [517, 528] width 144 height 21
drag, startPoint x: 574, startPoint y: 476, endPoint x: 573, endPoint y: 491, distance: 15.0
click at [574, 517] on div "Folded channels -" at bounding box center [717, 528] width 543 height 21
click at [554, 517] on div "Folded channels -" at bounding box center [717, 528] width 543 height 21
drag, startPoint x: 542, startPoint y: 479, endPoint x: 564, endPoint y: 493, distance: 26.1
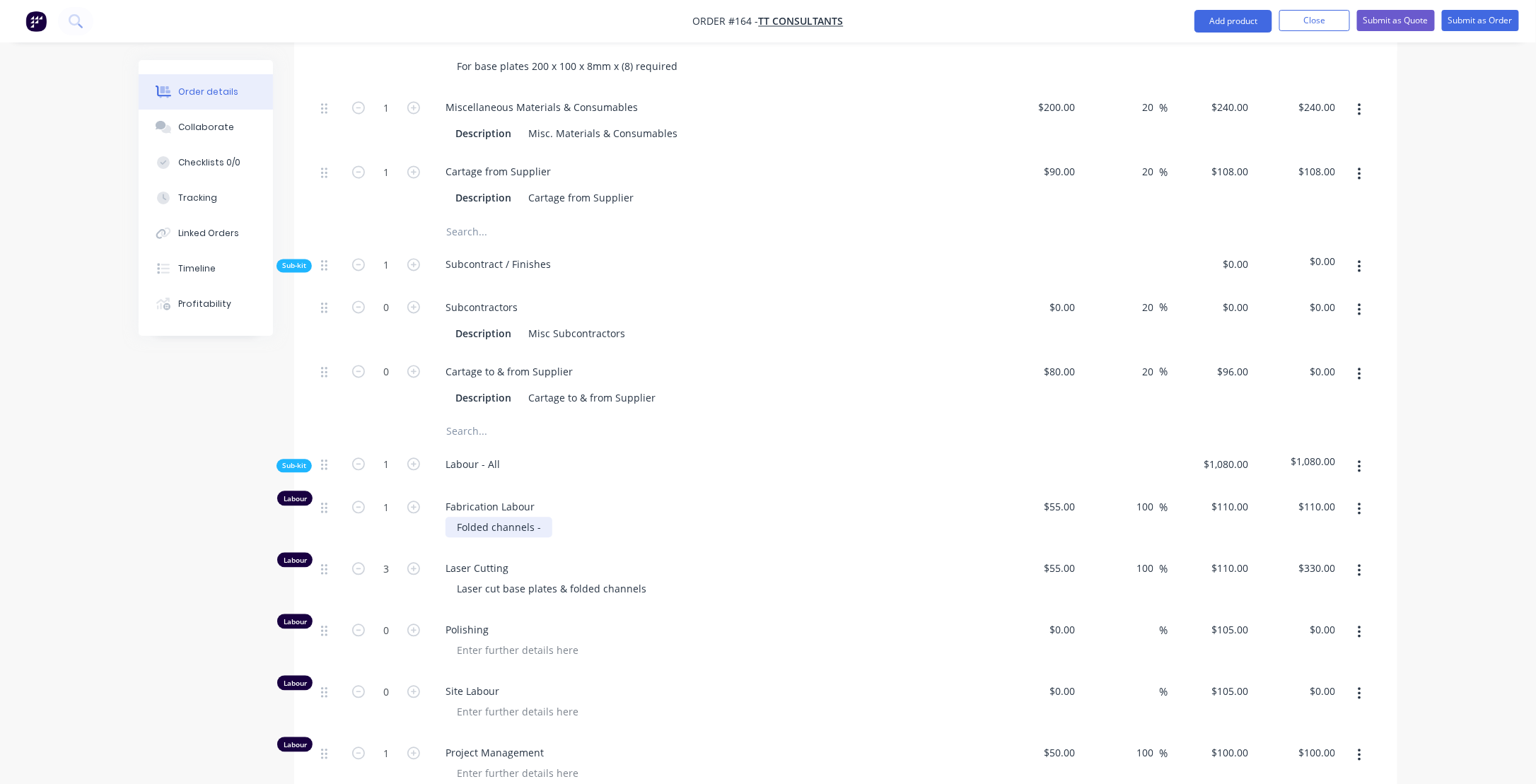
click at [549, 517] on div "Folded channels -" at bounding box center [498, 528] width 107 height 21
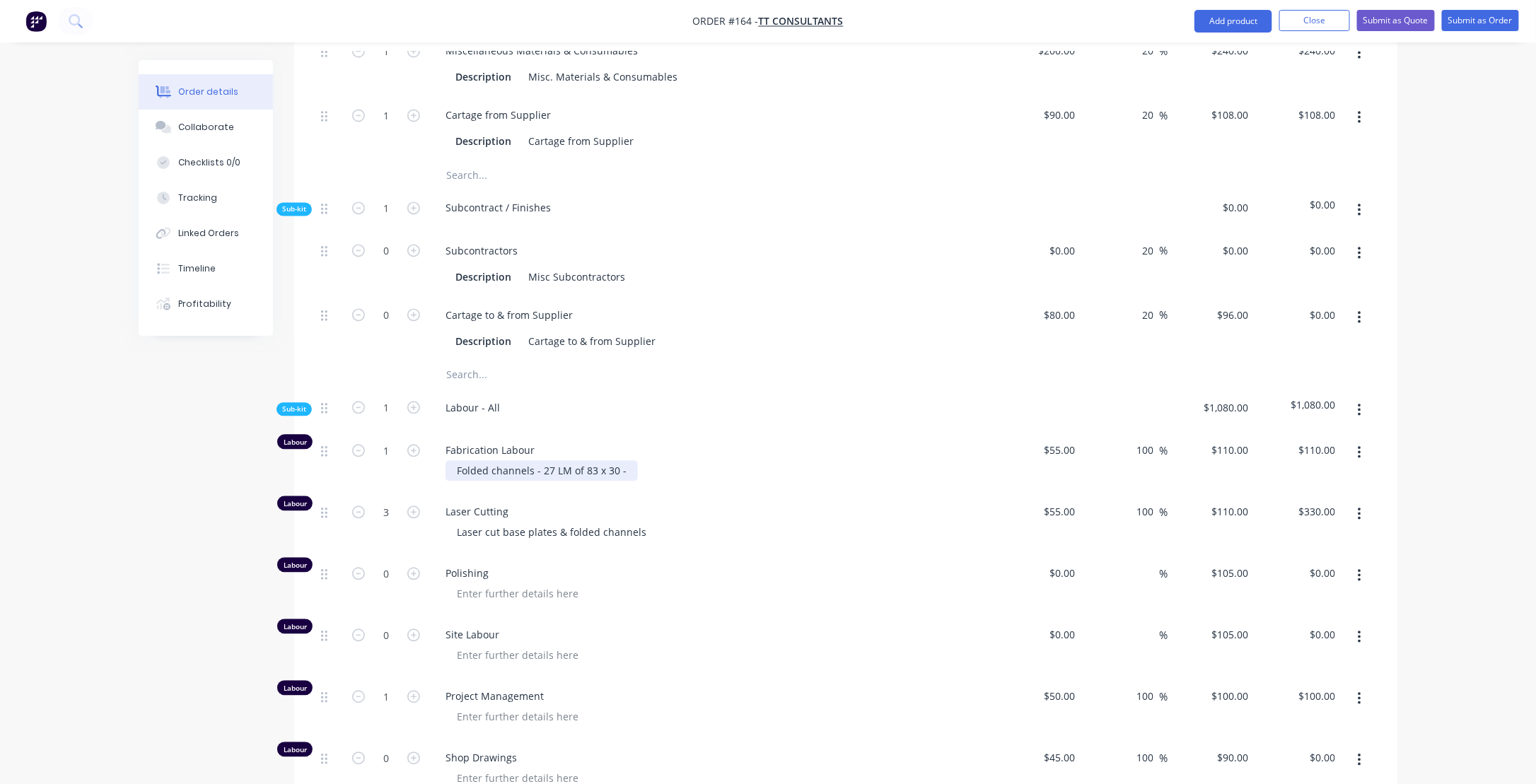
scroll to position [1357, 0]
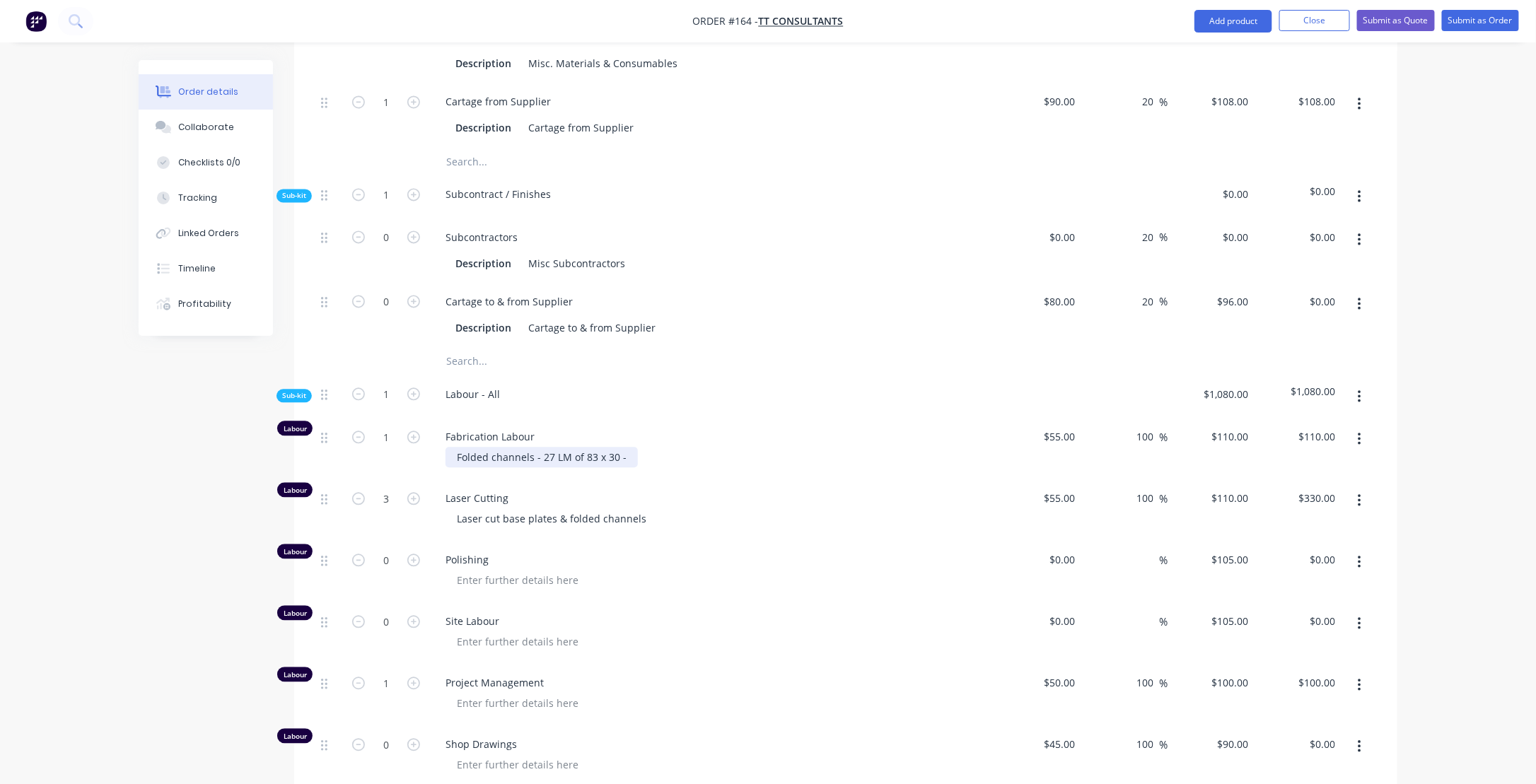
click at [627, 446] on div "Folded channels - 27 LM of 83 x 30 -" at bounding box center [542, 457] width 192 height 21
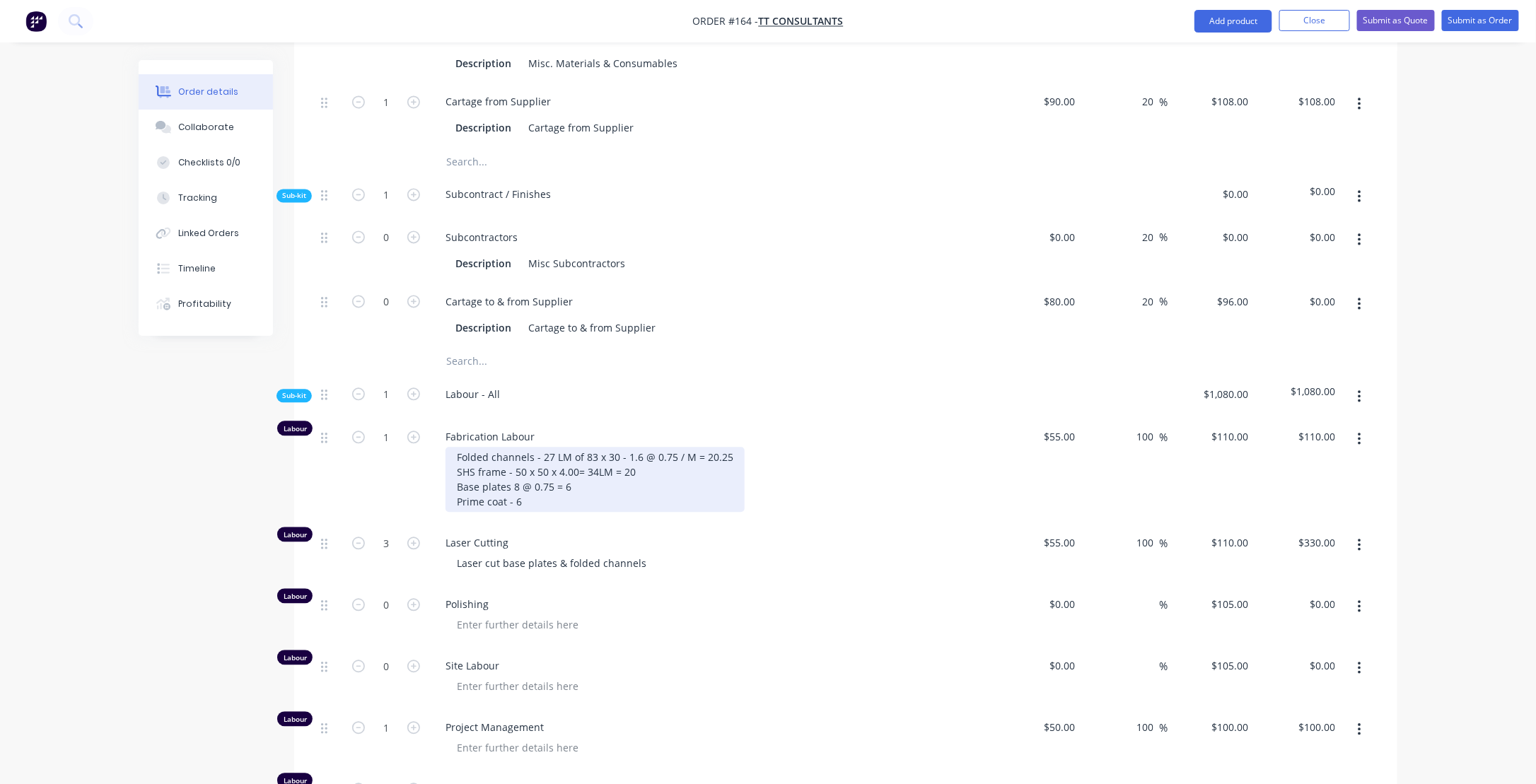
click at [563, 457] on div "Folded channels - 27 LM of 83 x 30 - 1.6 @ 0.75 / M = 20.25 SHS frame - 50 x 50…" at bounding box center [595, 478] width 299 height 65
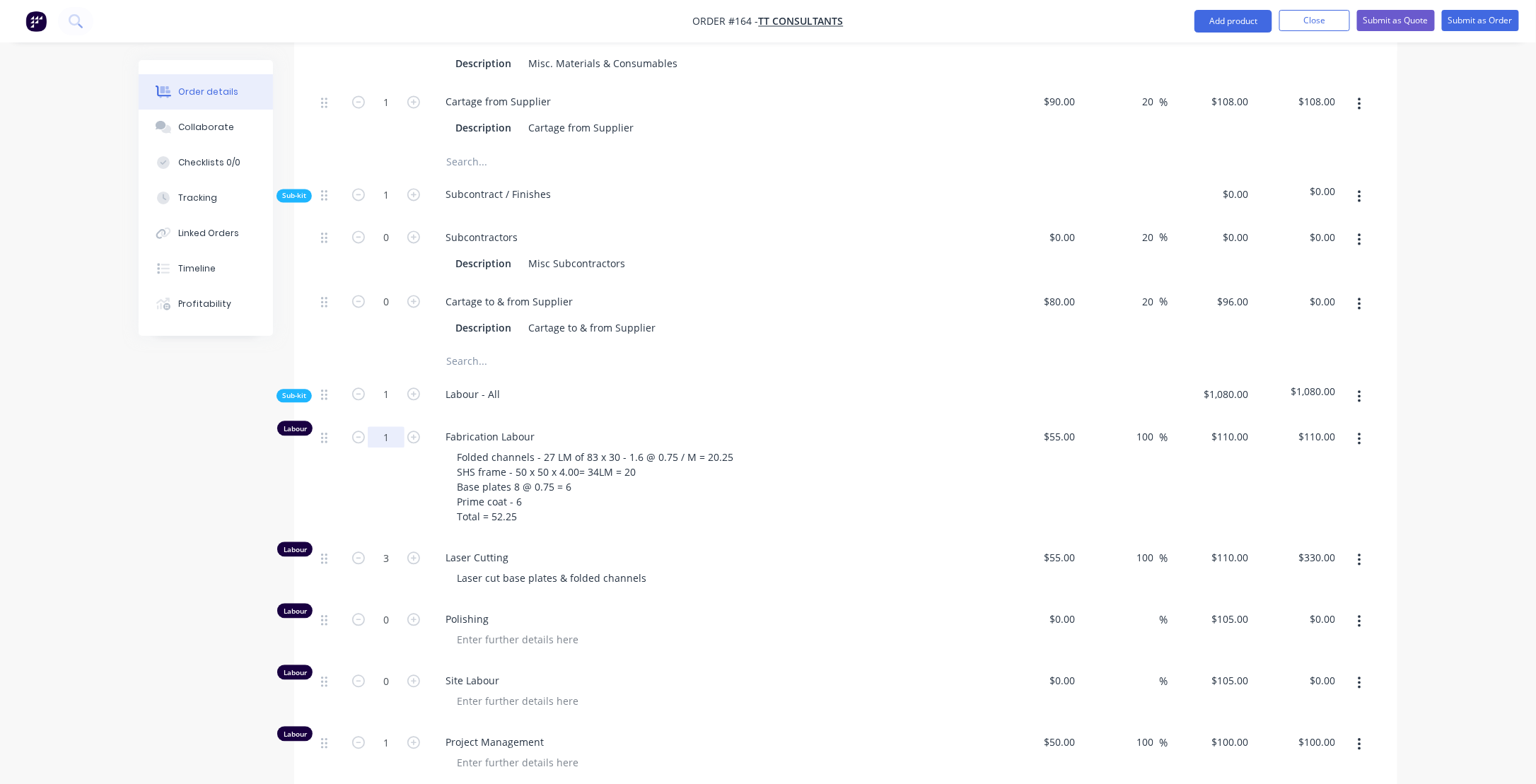
click at [400, 426] on input "1" at bounding box center [386, 437] width 36 height 21
drag, startPoint x: 389, startPoint y: 388, endPoint x: 402, endPoint y: 385, distance: 13.3
click at [402, 426] on input "52.25" at bounding box center [386, 437] width 36 height 21
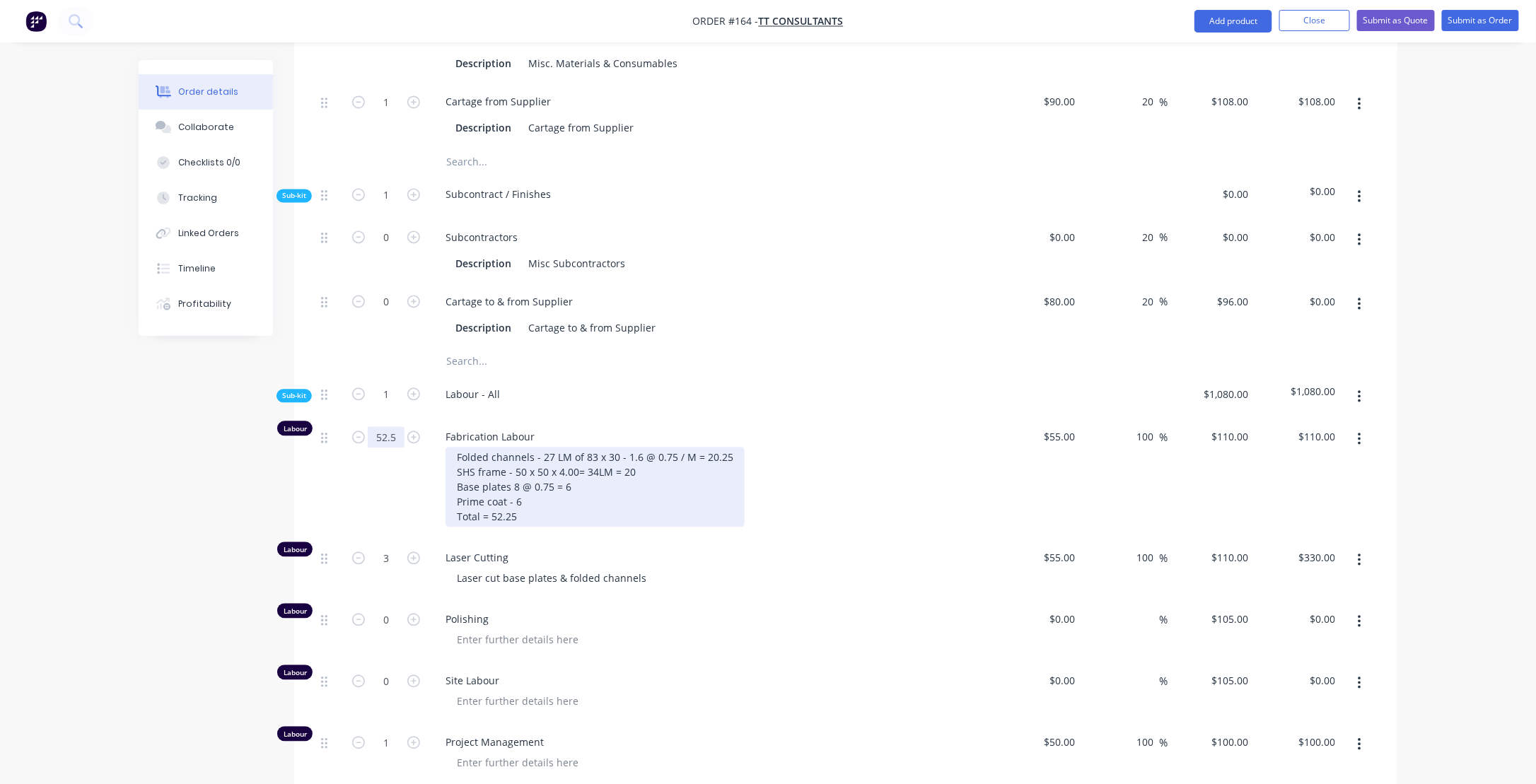
type input "52.5"
type input "$5,775.00"
click at [662, 457] on div "Folded channels - 27 LM of 83 x 30 - 1.6 @ 0.75 / M = 20.25 SHS frame - 50 x 50…" at bounding box center [595, 486] width 299 height 80
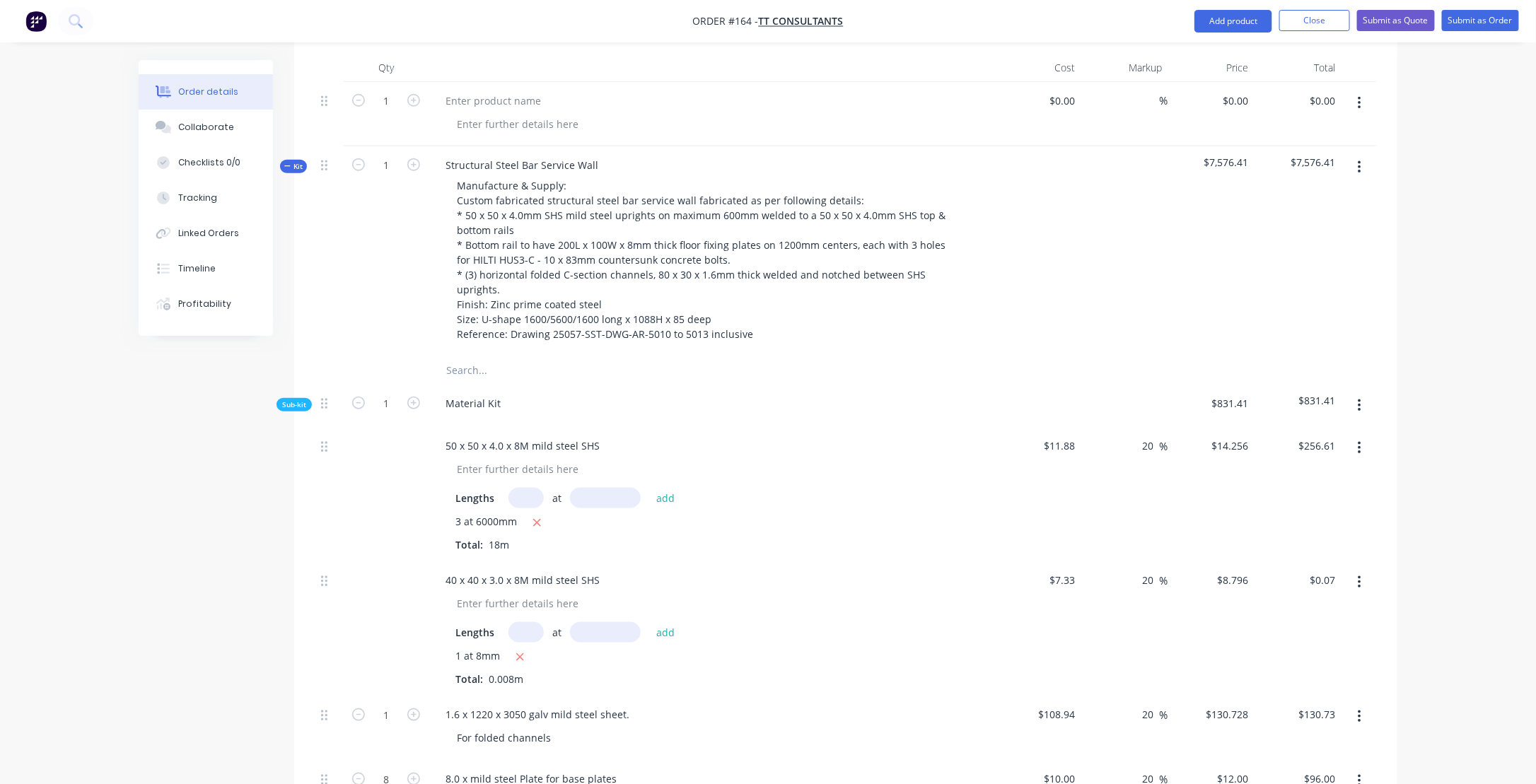
scroll to position [453, 0]
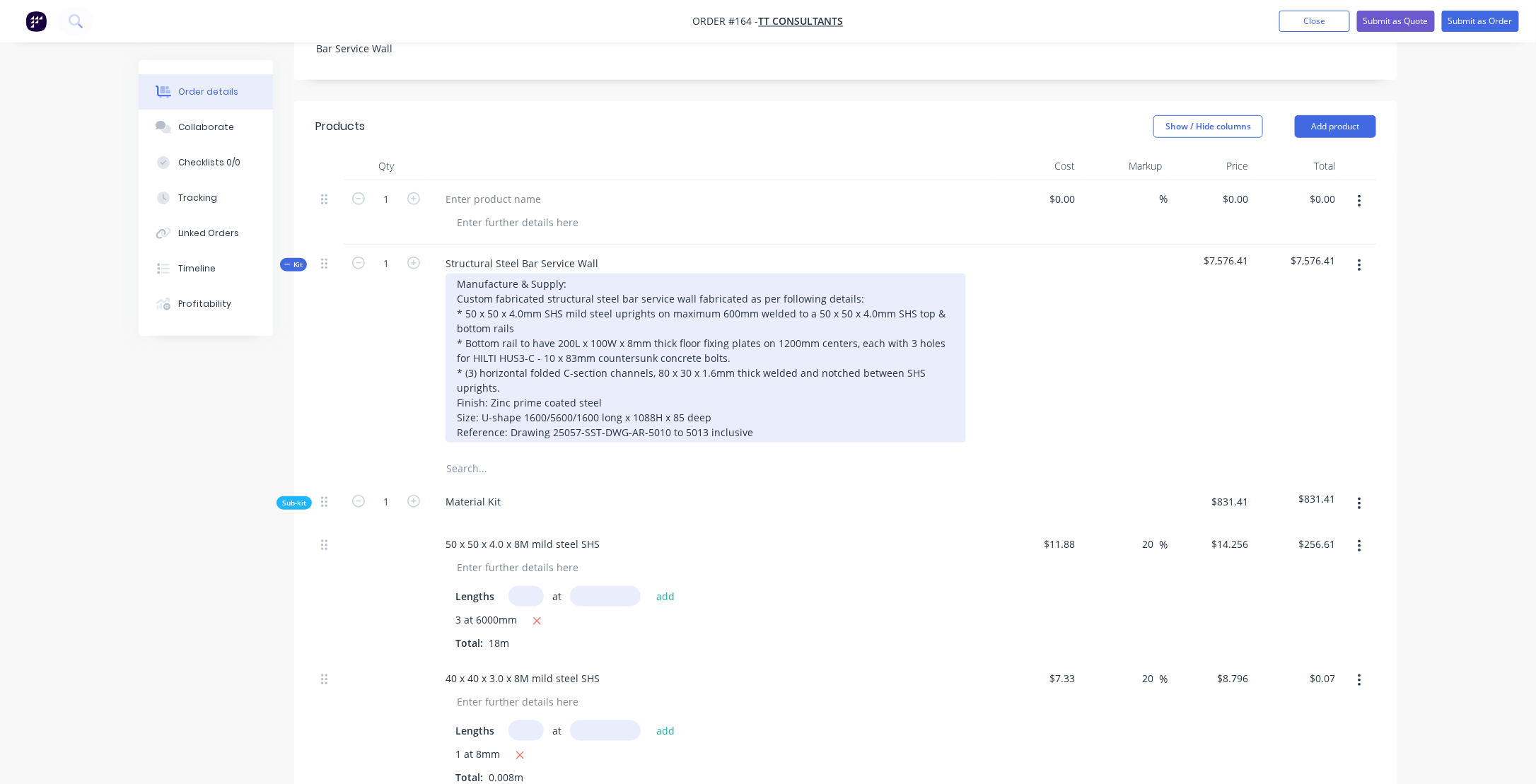
drag, startPoint x: 482, startPoint y: 331, endPoint x: 500, endPoint y: 352, distance: 27.7
click at [484, 332] on div "Manufacture & Supply: Custom fabricated structural steel bar service wall fabri…" at bounding box center [706, 358] width 520 height 169
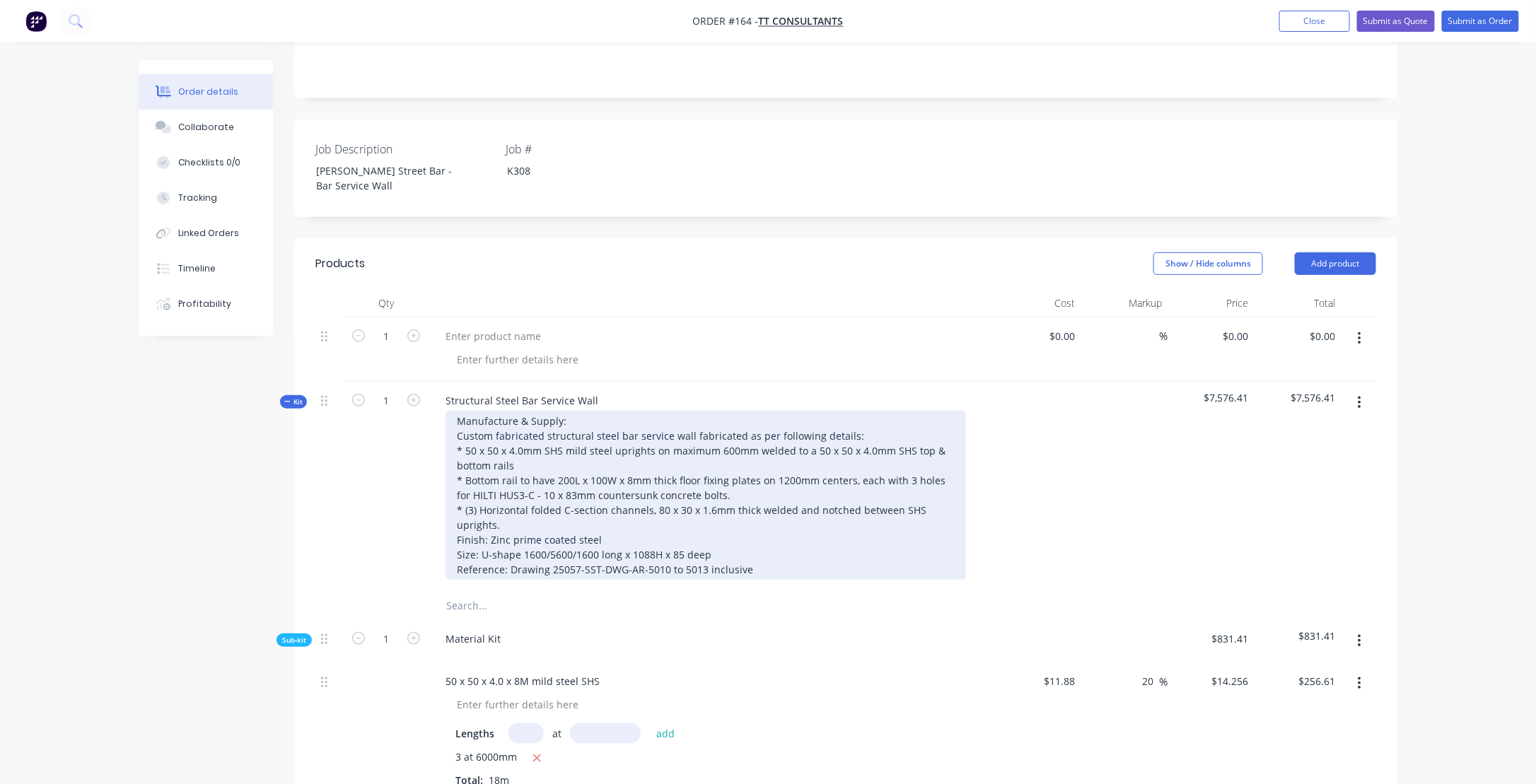
scroll to position [312, 0]
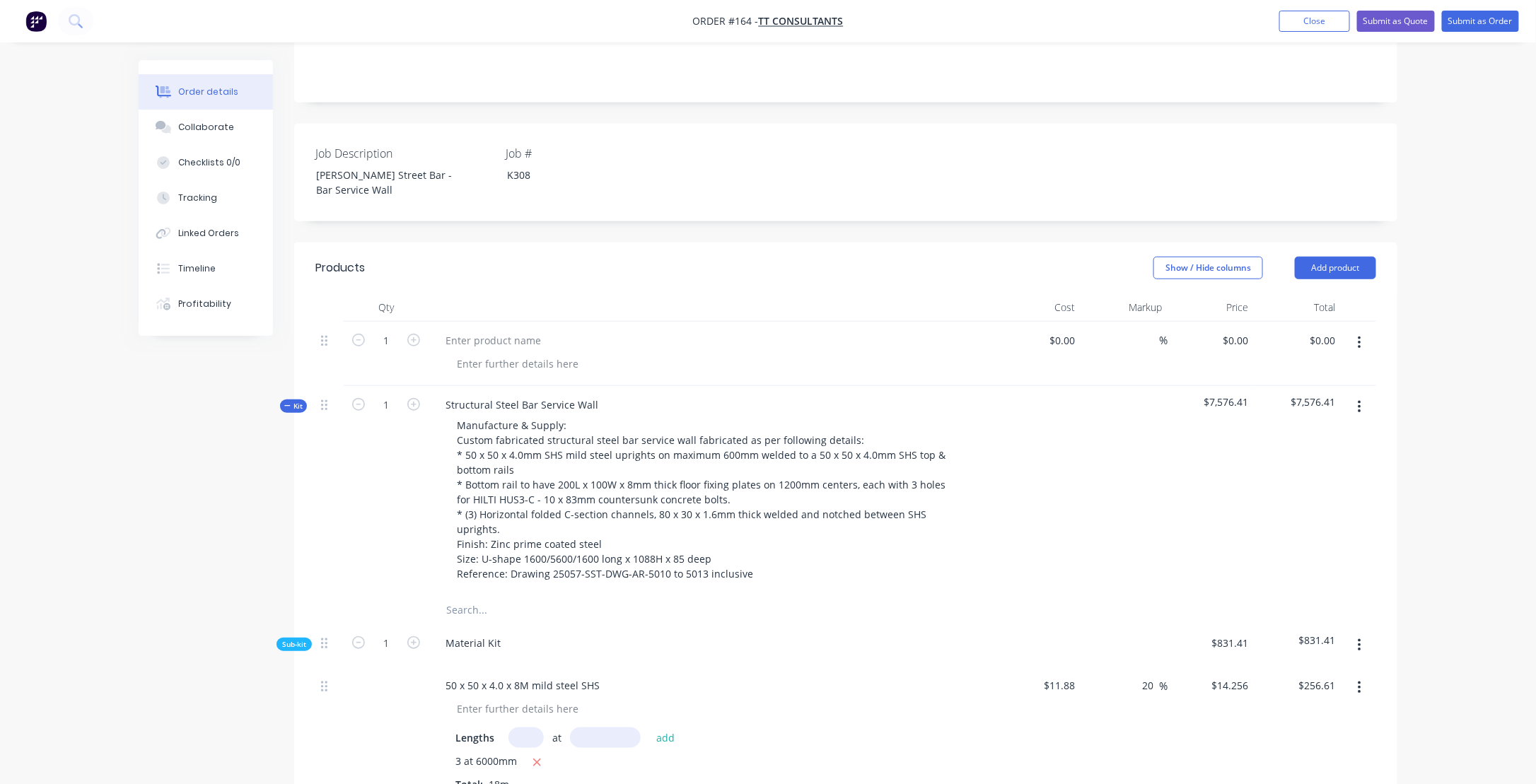
click at [287, 402] on icon "button" at bounding box center [287, 405] width 6 height 7
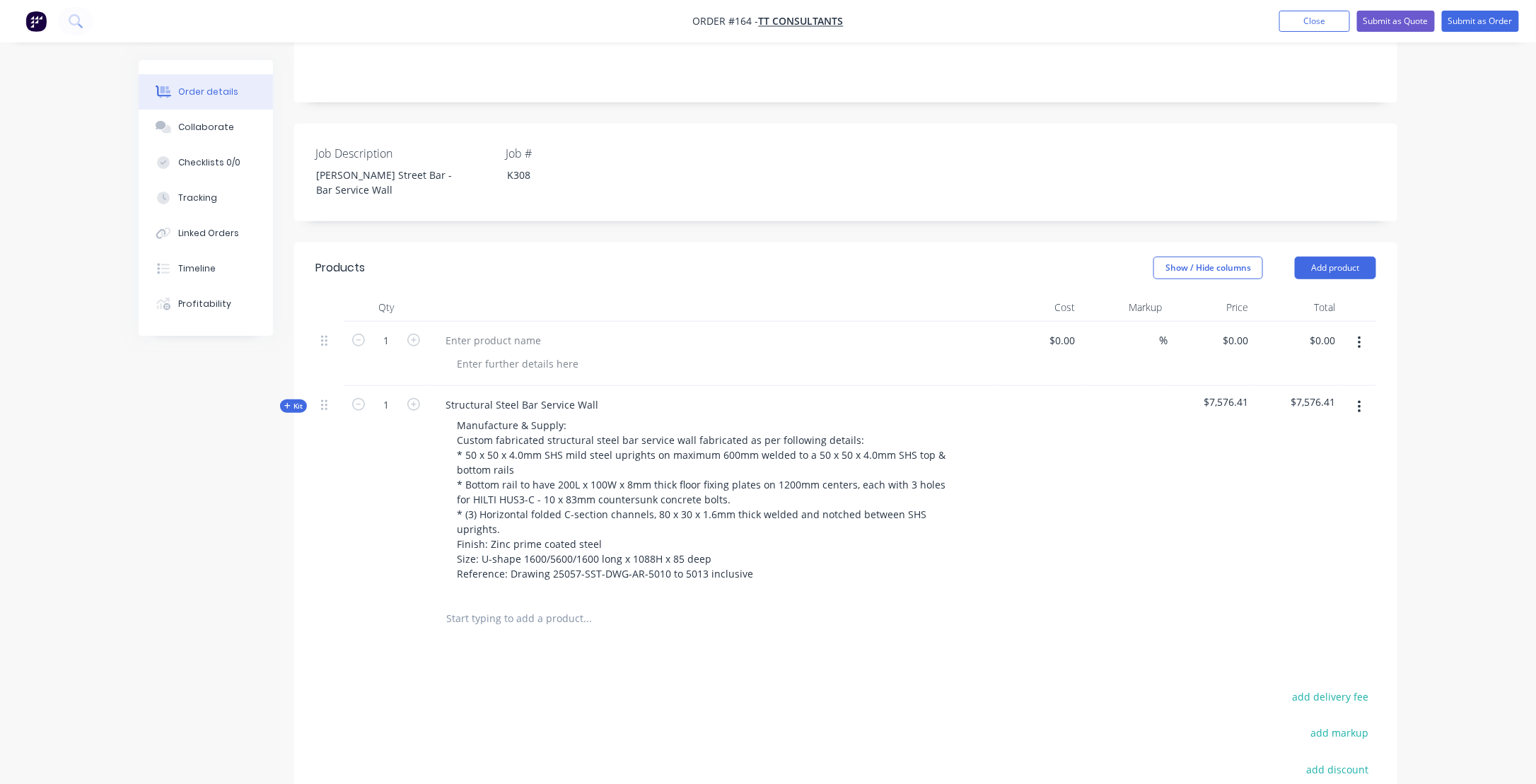
click at [1362, 394] on button "button" at bounding box center [1359, 406] width 33 height 25
click at [1298, 434] on div "Add product to kit" at bounding box center [1309, 444] width 109 height 21
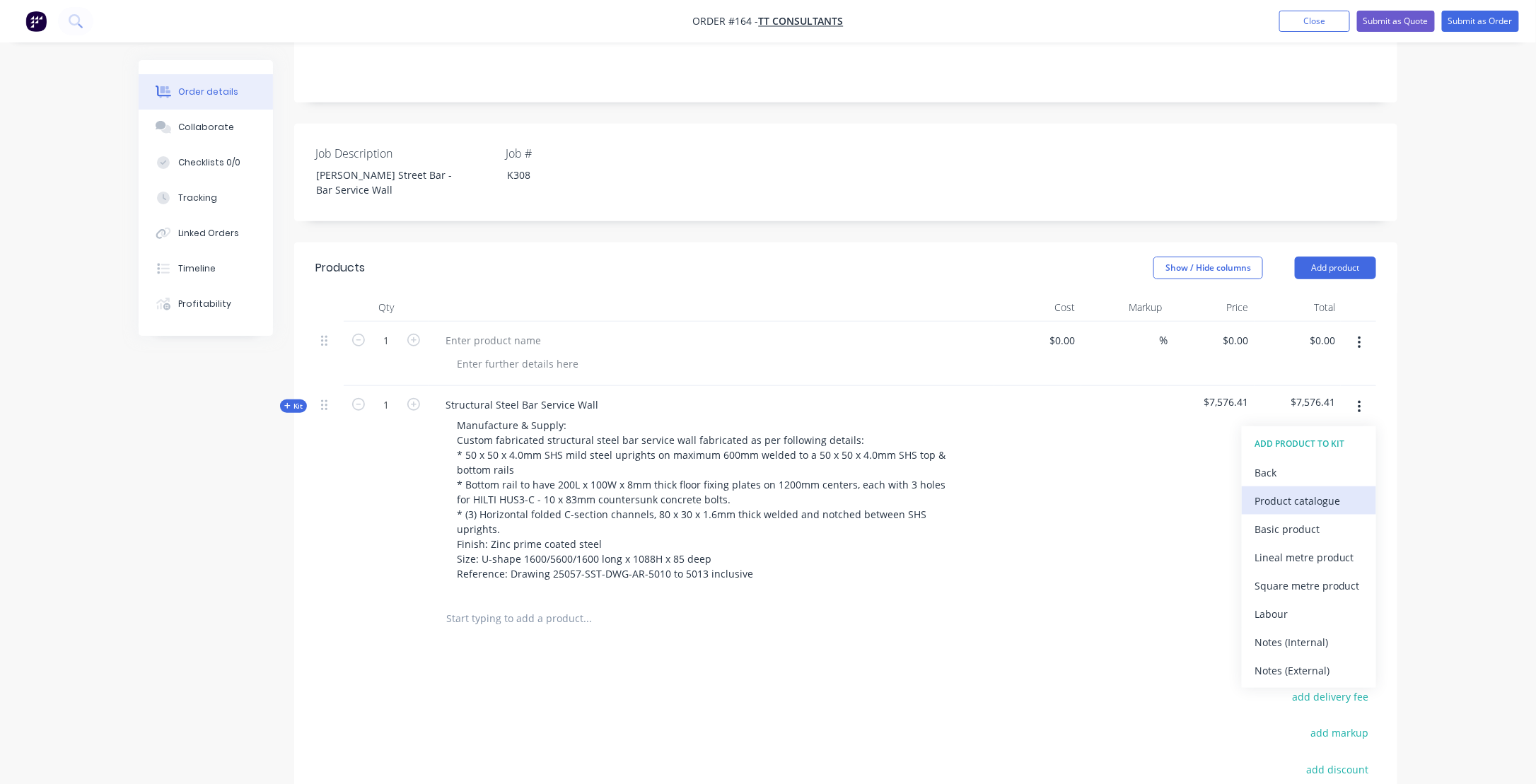
click at [1285, 490] on div "Product catalogue" at bounding box center [1309, 501] width 109 height 21
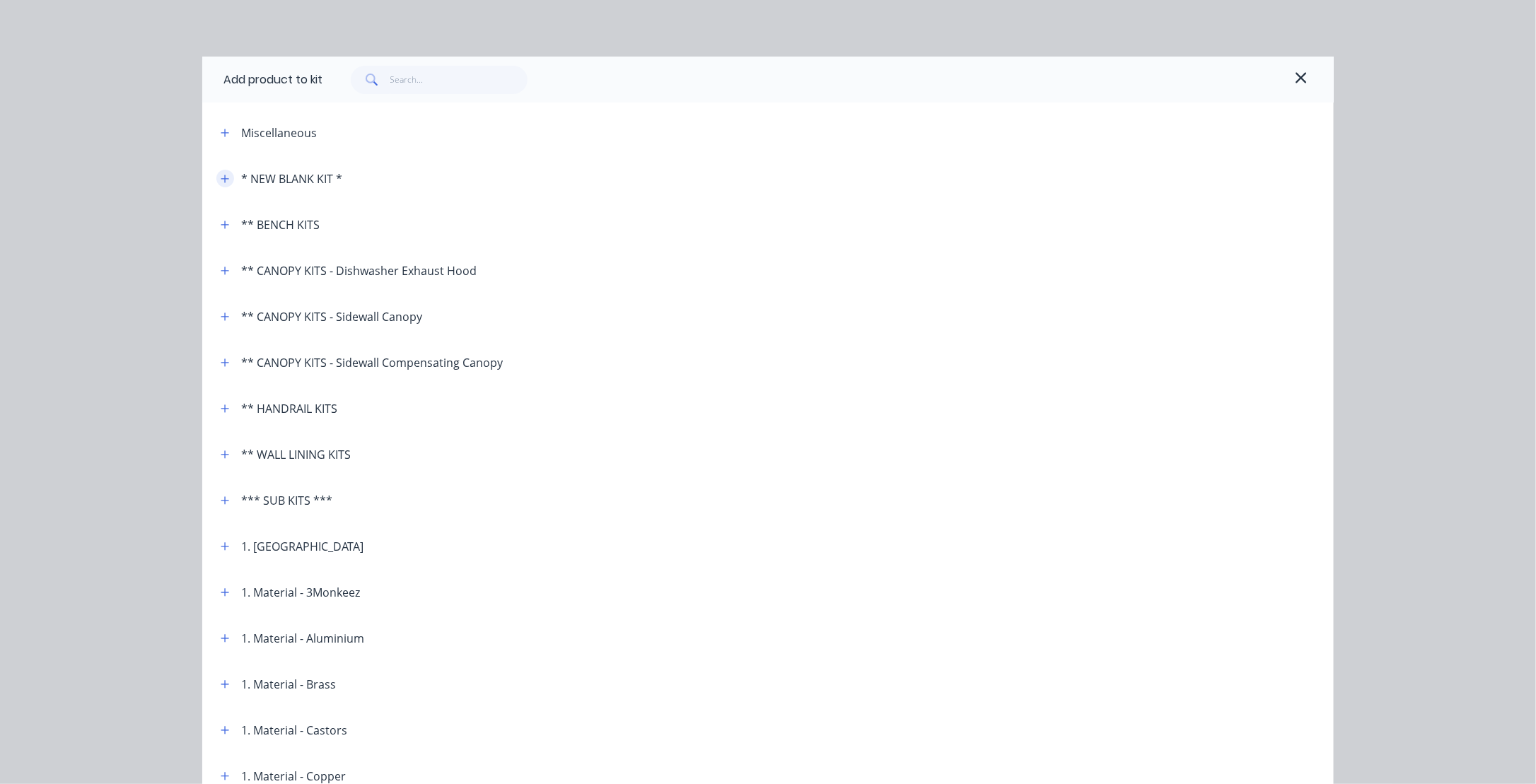
click at [221, 180] on icon "button" at bounding box center [225, 178] width 8 height 8
click at [220, 179] on icon "button" at bounding box center [225, 178] width 9 height 10
click at [222, 180] on icon "button" at bounding box center [225, 178] width 9 height 10
click at [1295, 76] on icon "button" at bounding box center [1300, 77] width 10 height 10
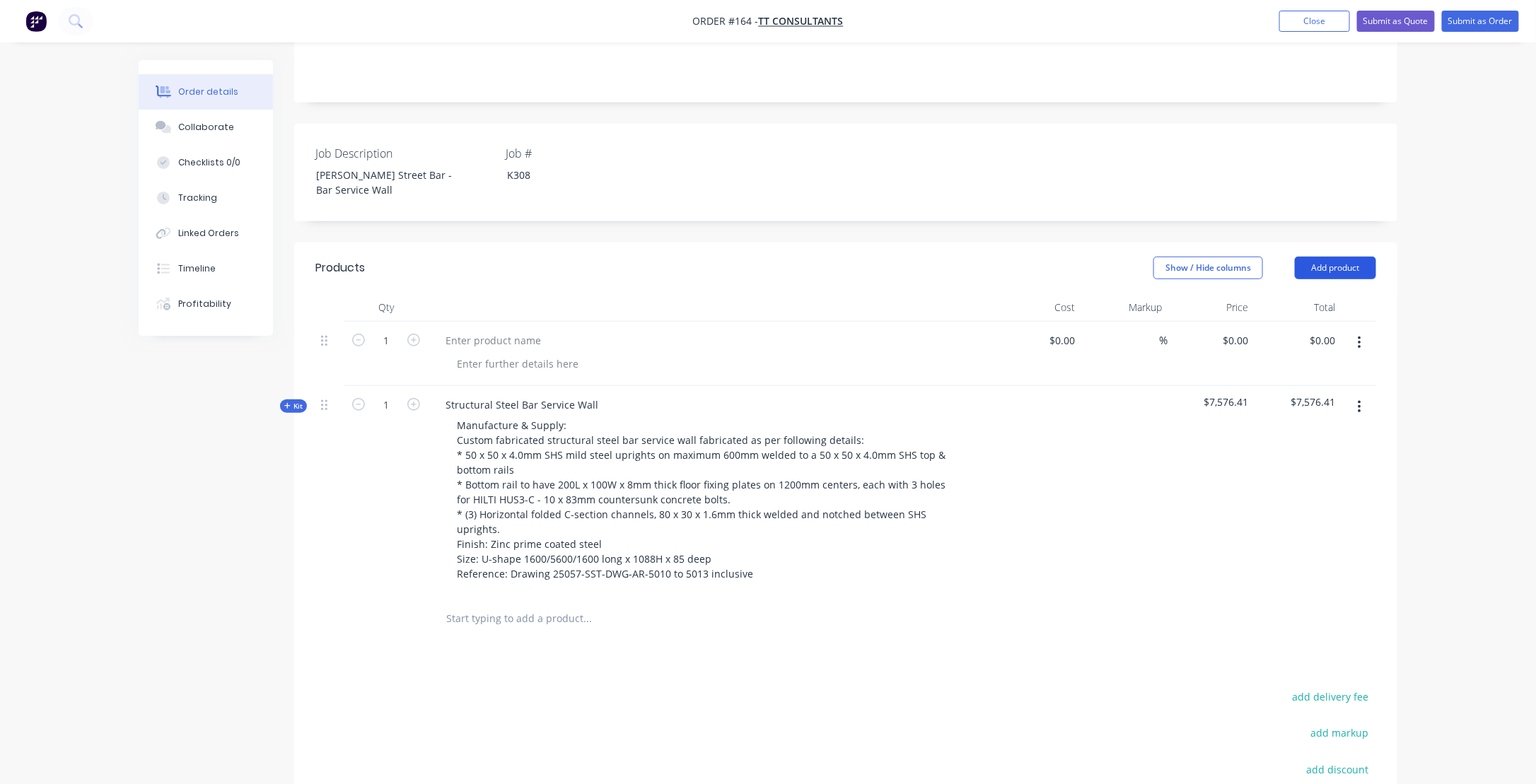
click at [1357, 256] on button "Add product" at bounding box center [1335, 268] width 81 height 23
click at [1285, 321] on div "Basic product" at bounding box center [1309, 332] width 109 height 21
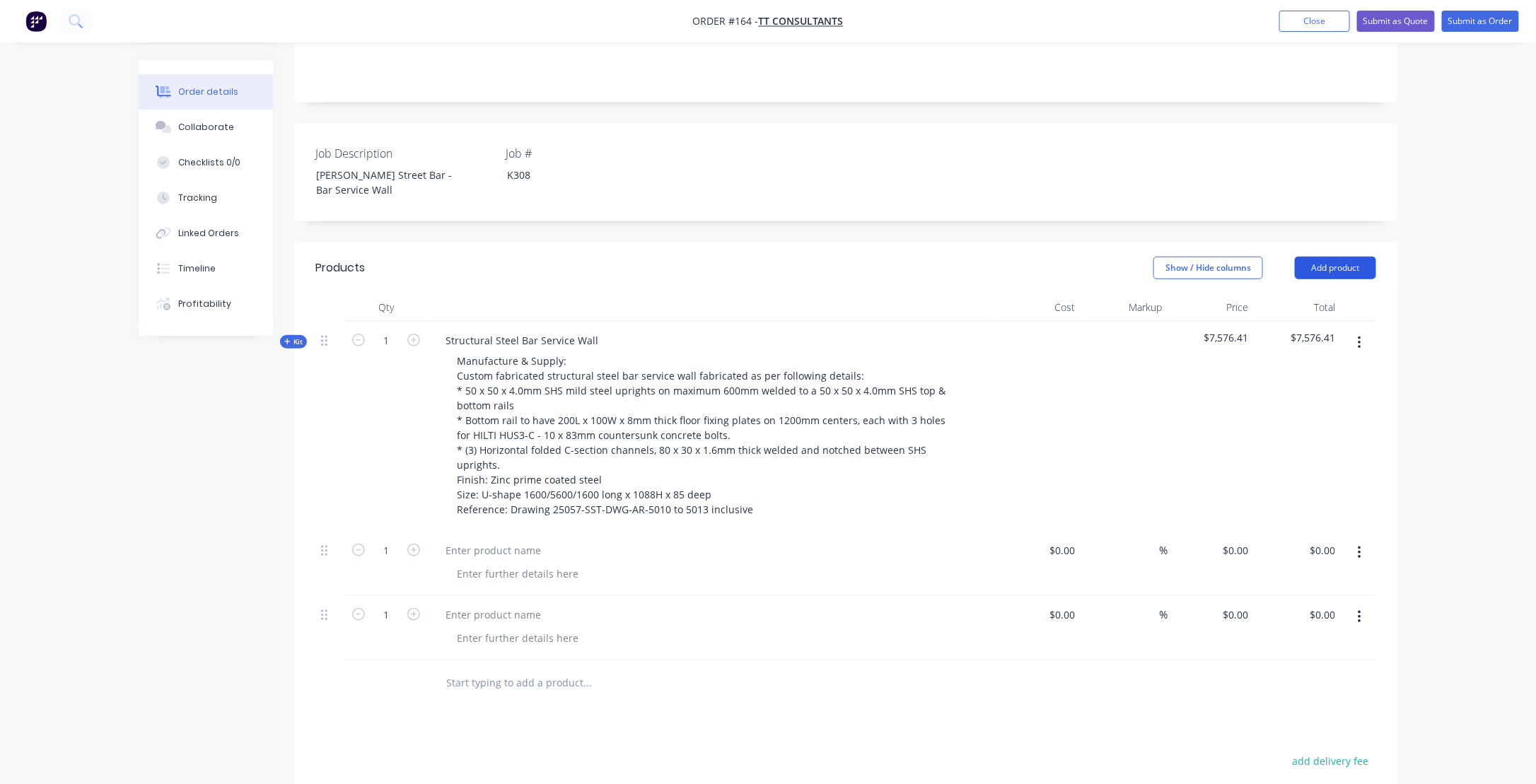
click at [1330, 256] on button "Add product" at bounding box center [1335, 268] width 81 height 23
click at [1322, 293] on div "Product catalogue" at bounding box center [1309, 303] width 109 height 21
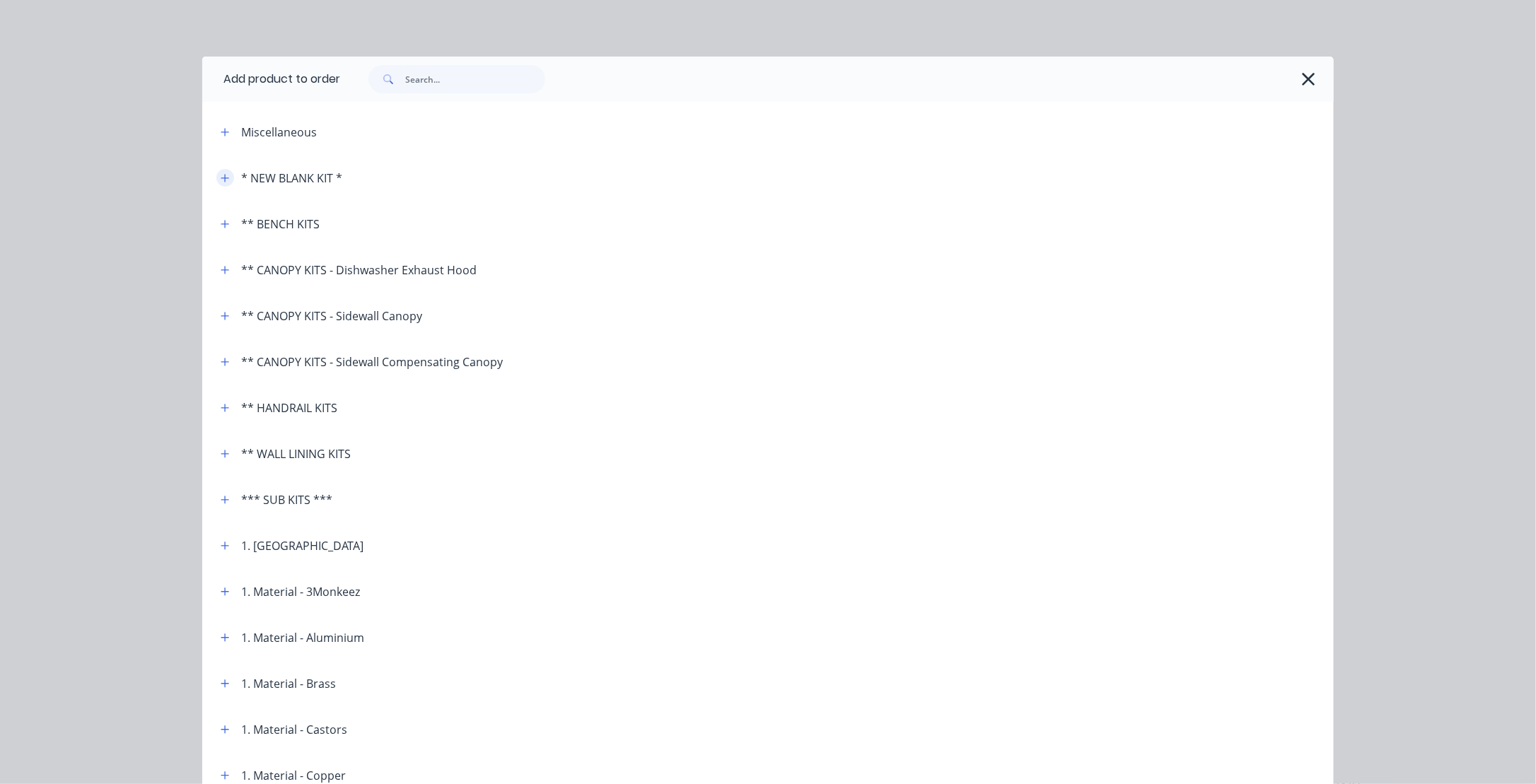
click at [224, 174] on icon "button" at bounding box center [225, 178] width 9 height 10
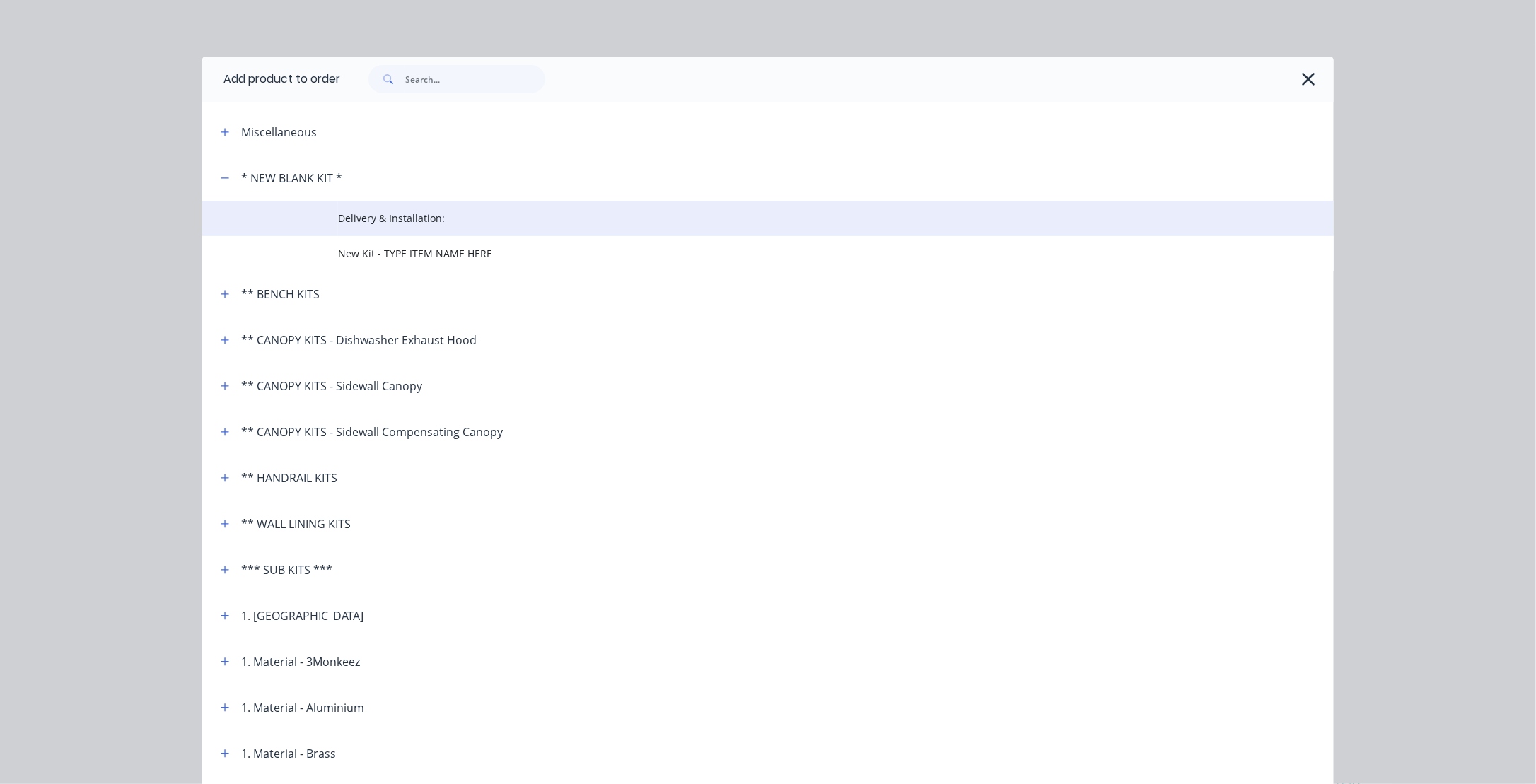
click at [352, 217] on span "Delivery & Installation:" at bounding box center [736, 217] width 796 height 15
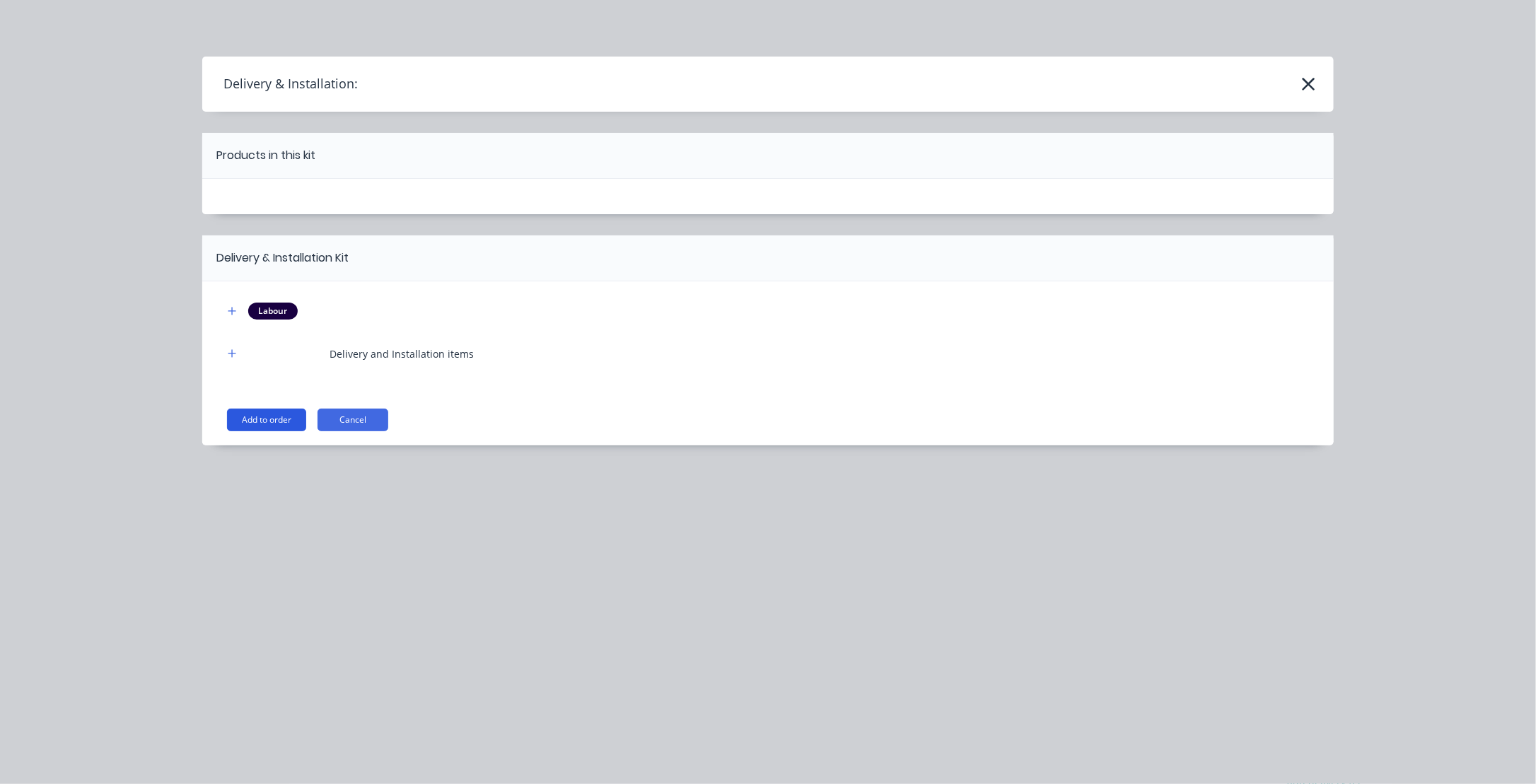
click at [253, 418] on button "Add to order" at bounding box center [266, 419] width 79 height 23
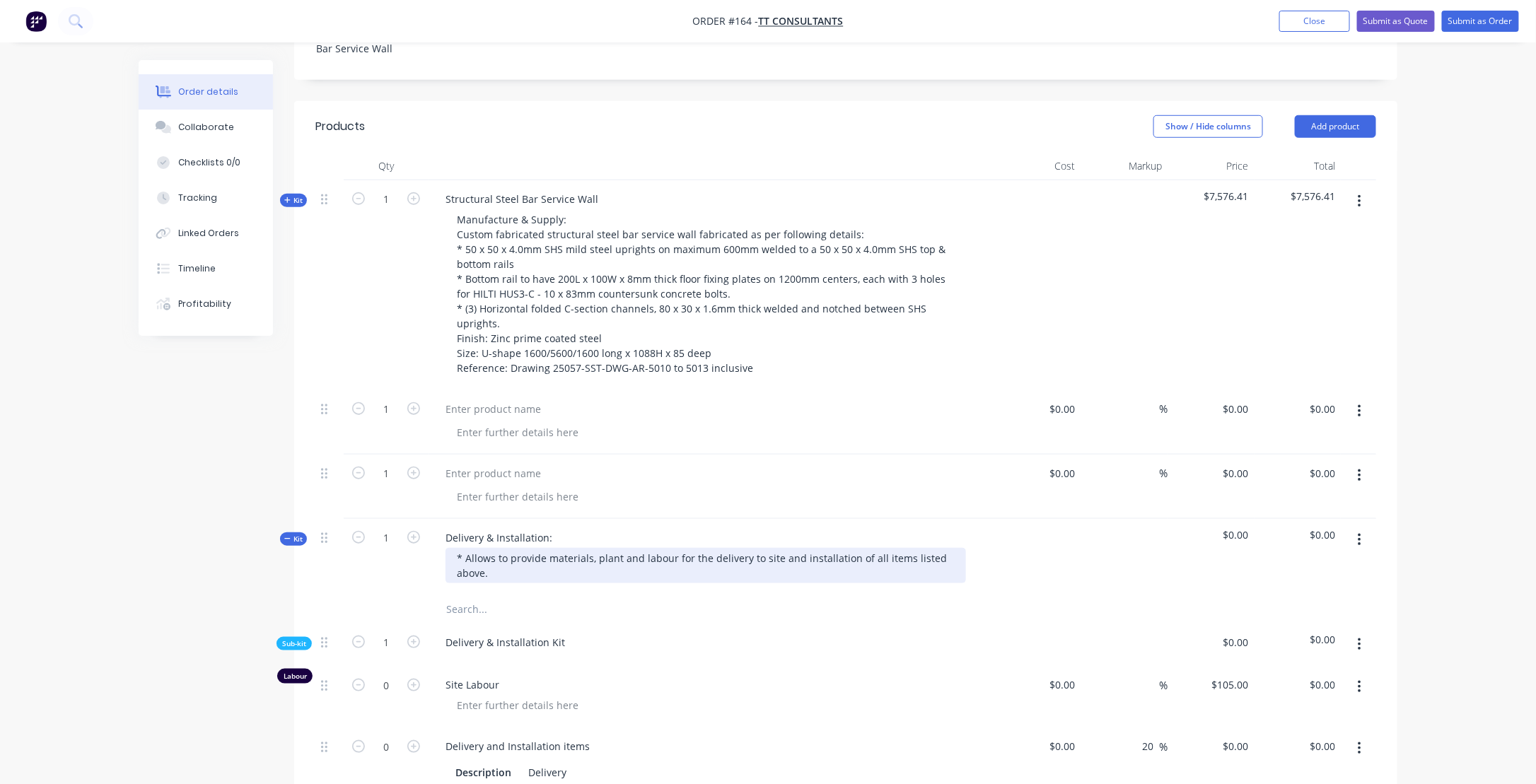
scroll to position [523, 0]
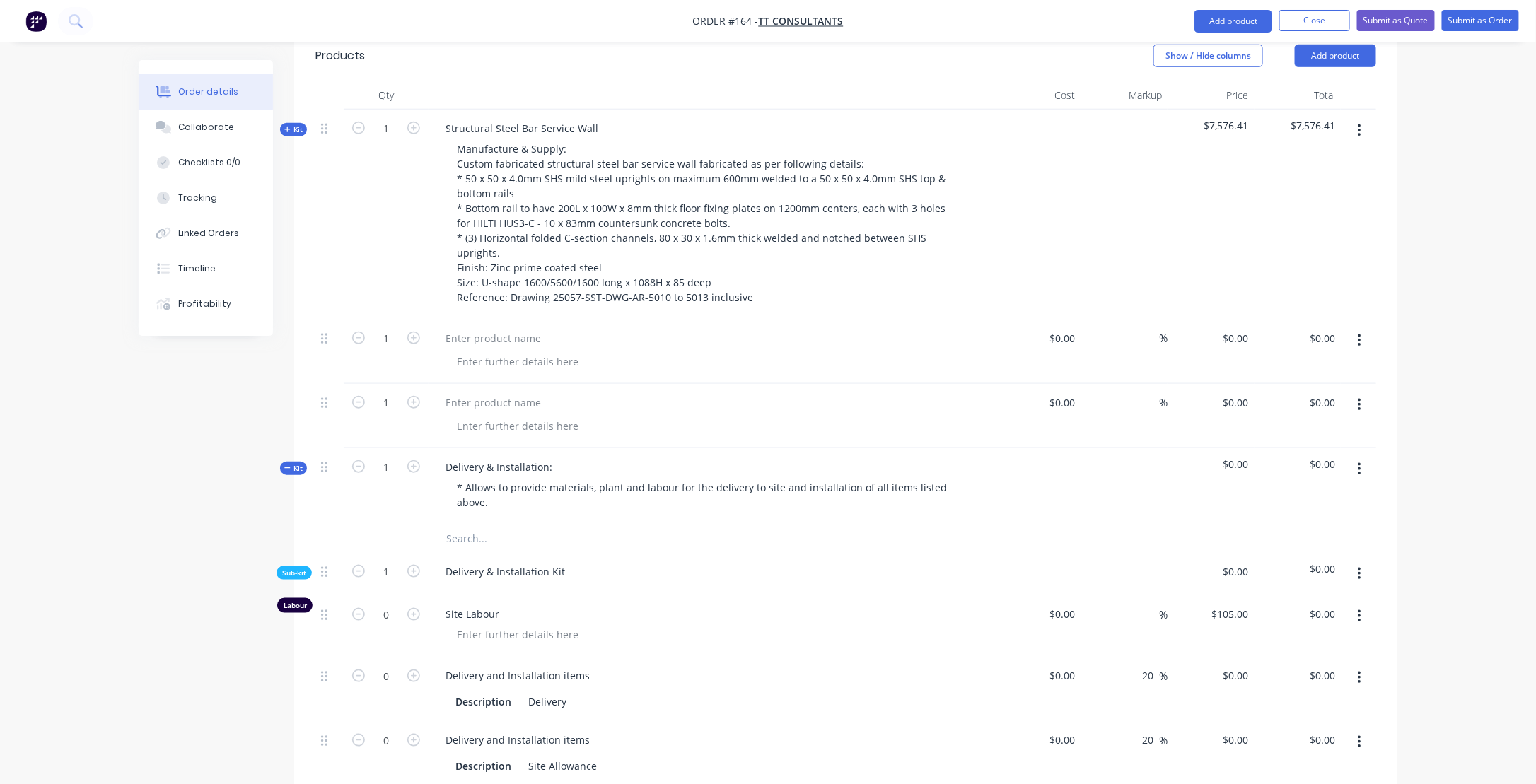
click at [283, 462] on button "Kit" at bounding box center [293, 468] width 27 height 13
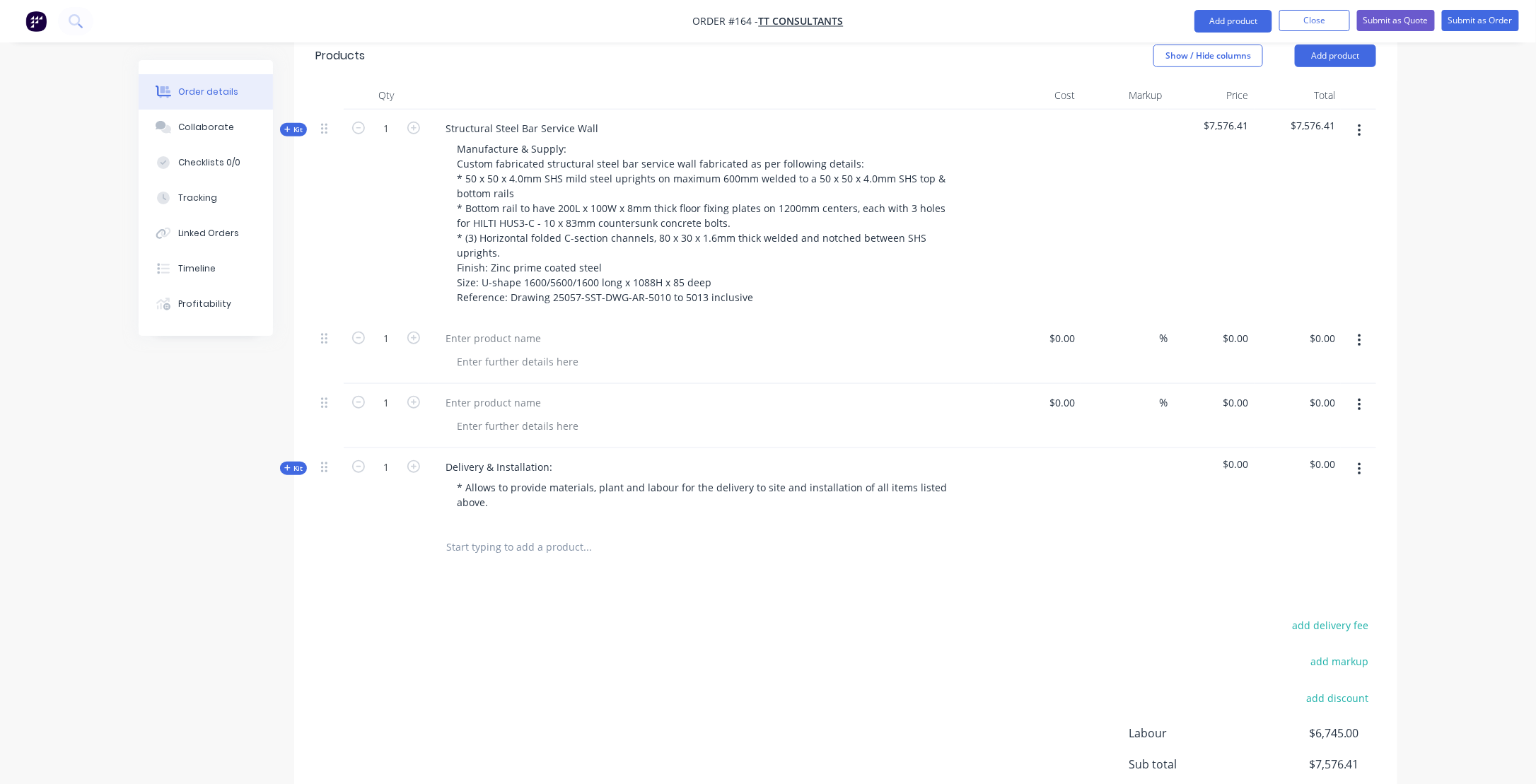
click at [283, 462] on button "Kit" at bounding box center [293, 468] width 27 height 13
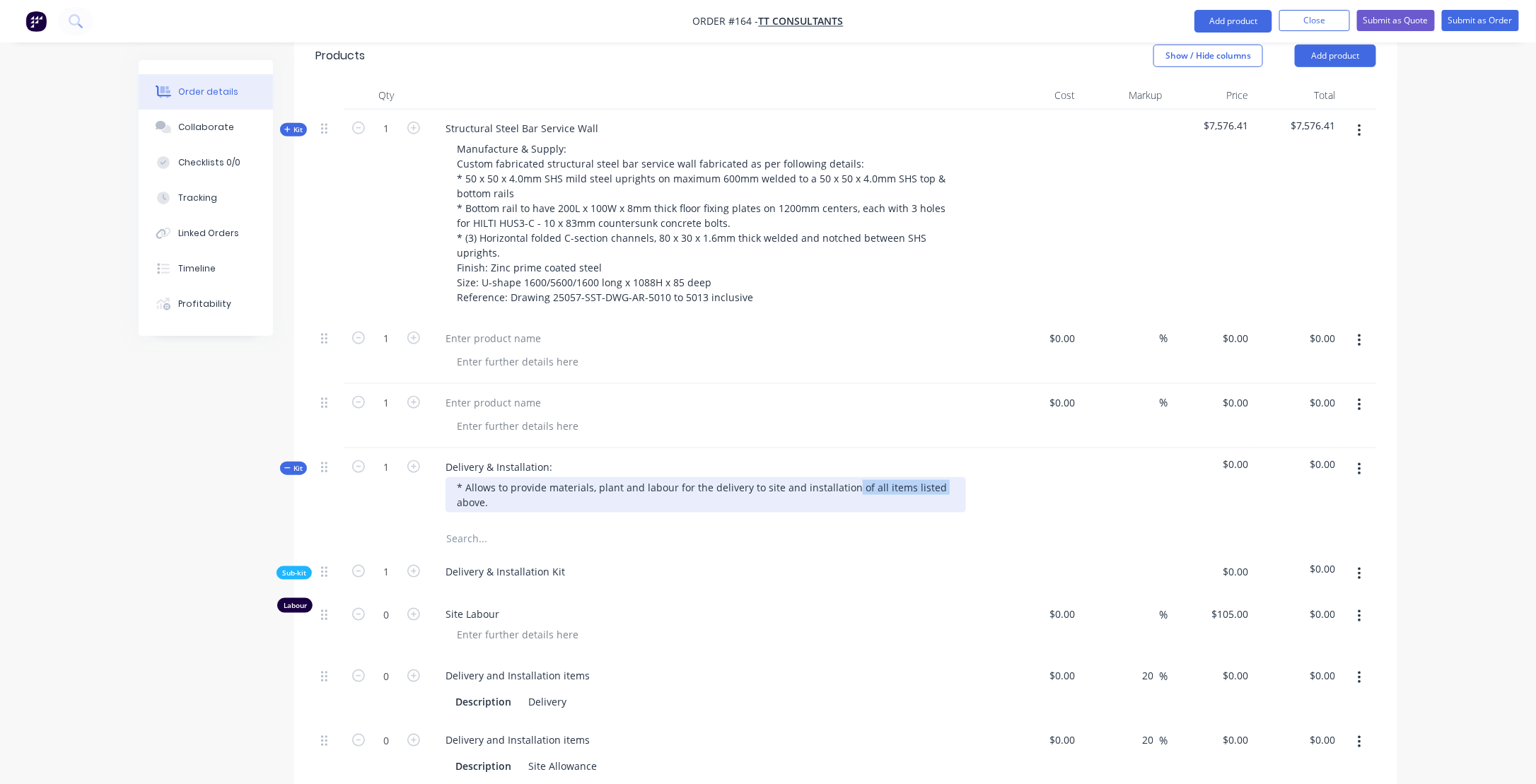
drag, startPoint x: 849, startPoint y: 447, endPoint x: 937, endPoint y: 445, distance: 88.0
click at [937, 477] on div "* Allows to provide materials, plant and labour for the delivery to site and in…" at bounding box center [706, 495] width 520 height 36
click at [579, 553] on div "Delivery & Installation Kit" at bounding box center [711, 574] width 566 height 43
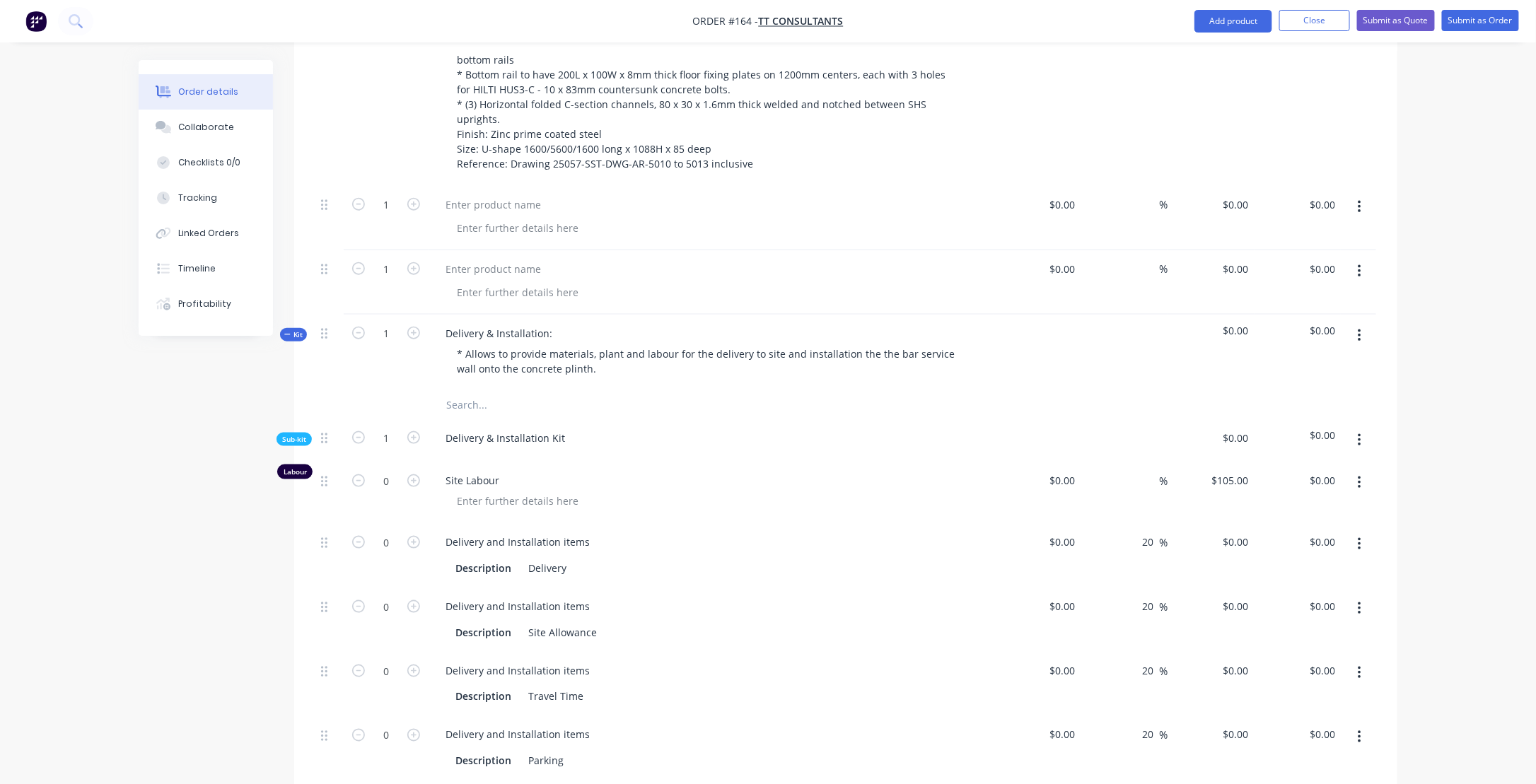
scroll to position [665, 0]
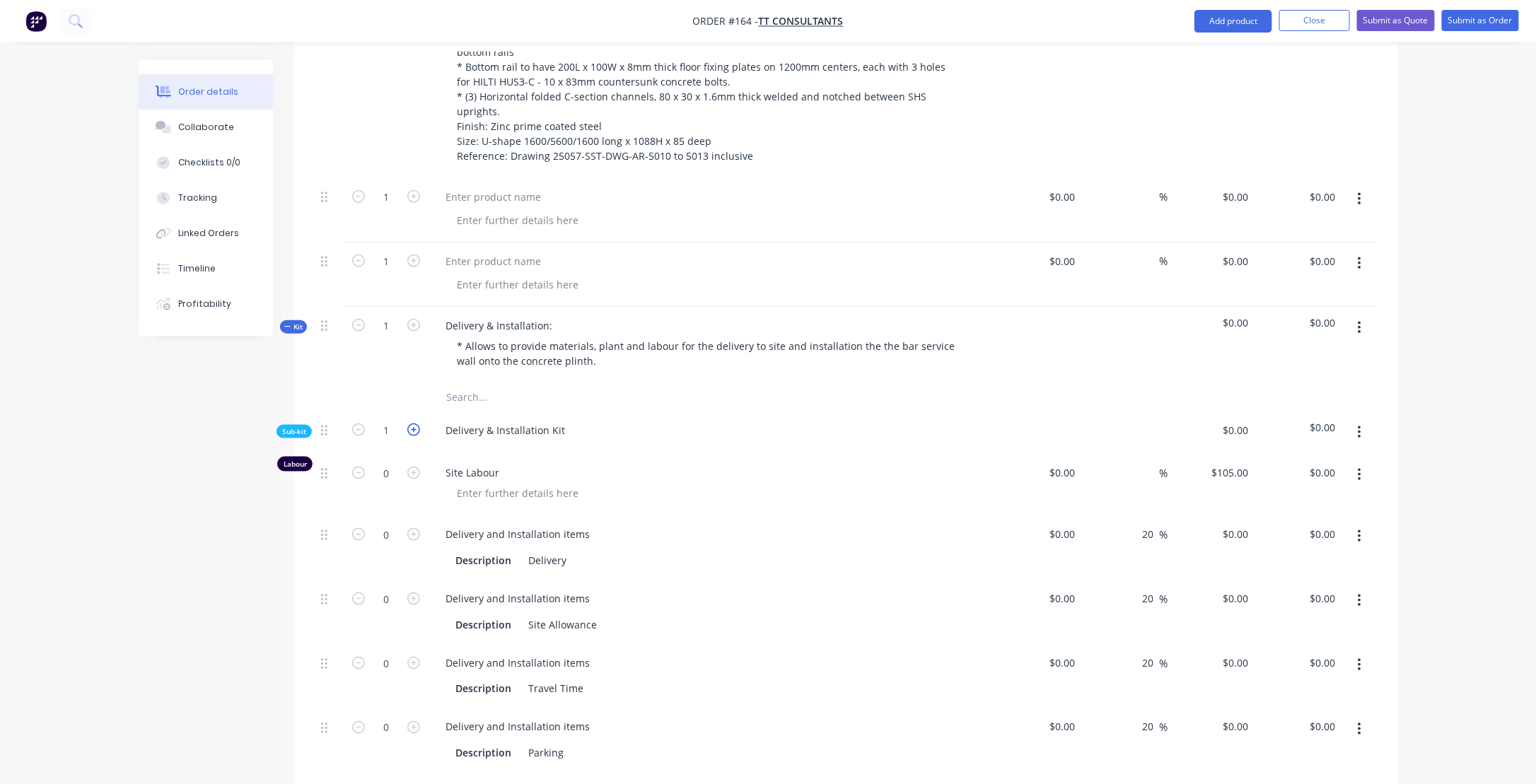
click at [414, 424] on icon "button" at bounding box center [413, 430] width 13 height 13
click at [355, 424] on icon "button" at bounding box center [358, 430] width 13 height 13
type input "1"
click at [357, 424] on icon "button" at bounding box center [358, 430] width 13 height 13
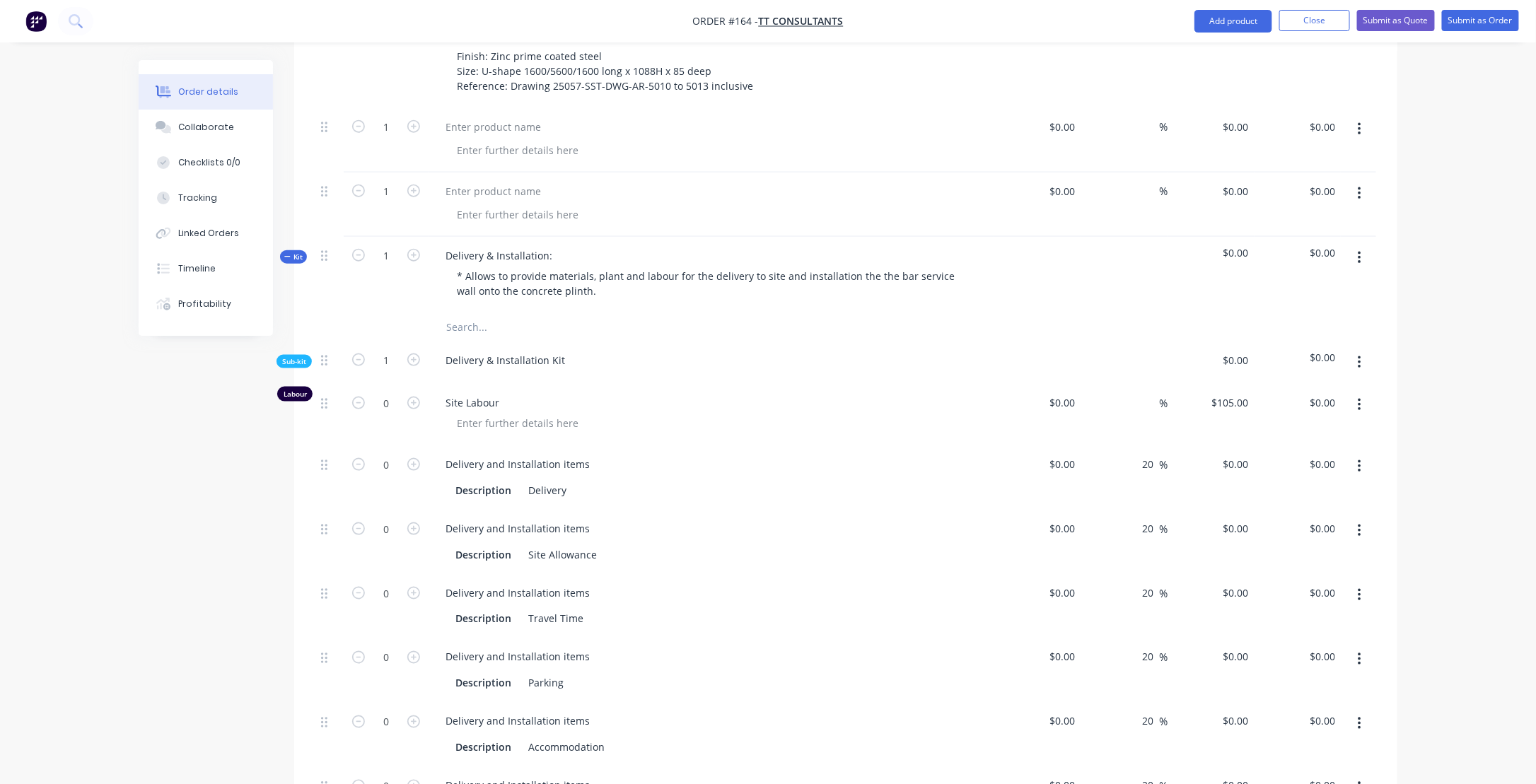
scroll to position [735, 0]
click at [413, 457] on icon "button" at bounding box center [413, 463] width 13 height 13
type input "1"
click at [1076, 453] on input at bounding box center [1065, 463] width 33 height 21
type input "$450.00"
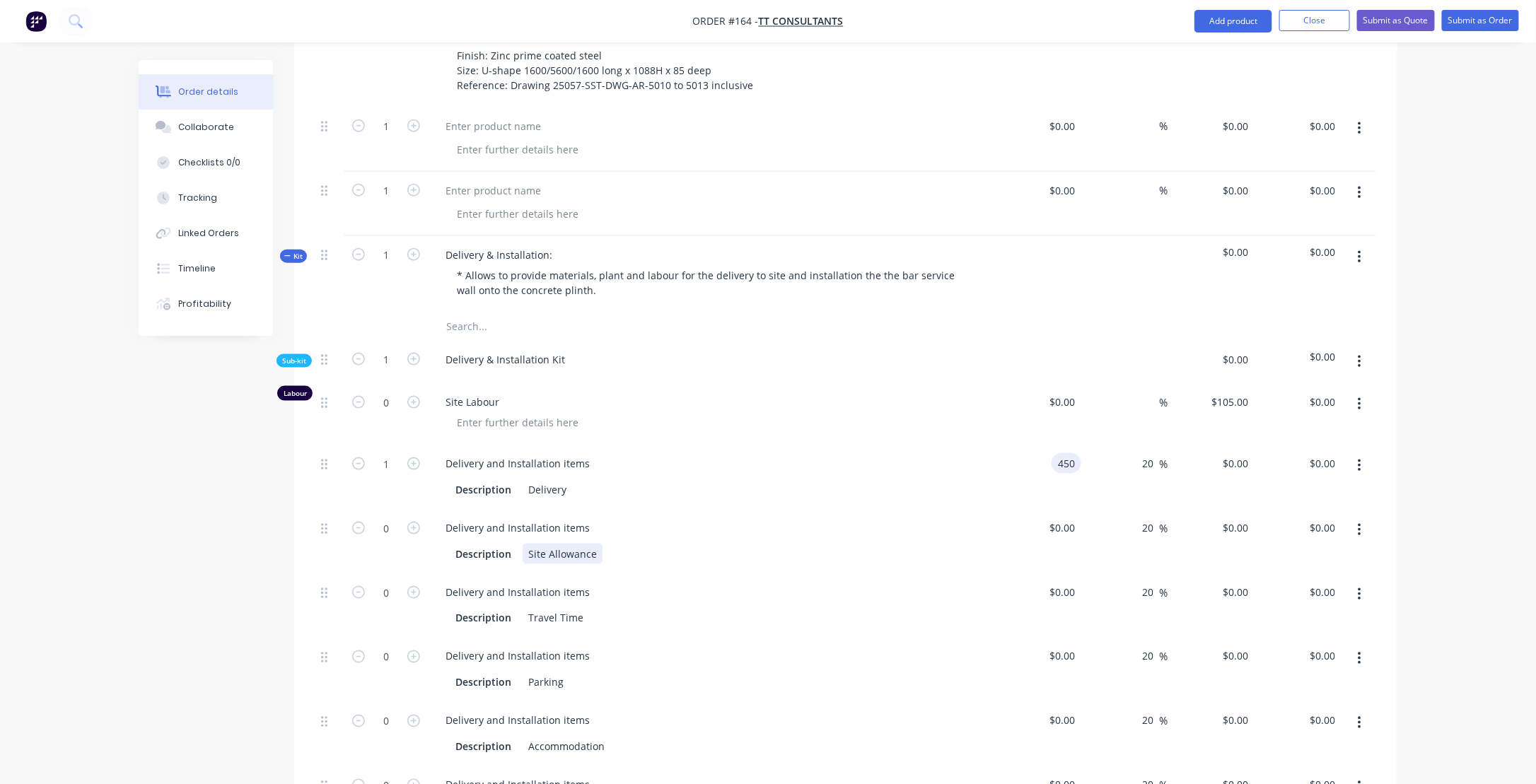
type input "$540.00"
click at [768, 527] on div "Delivery and Installation items Description Site Allowance" at bounding box center [711, 541] width 566 height 64
click at [385, 392] on input "0" at bounding box center [386, 402] width 36 height 21
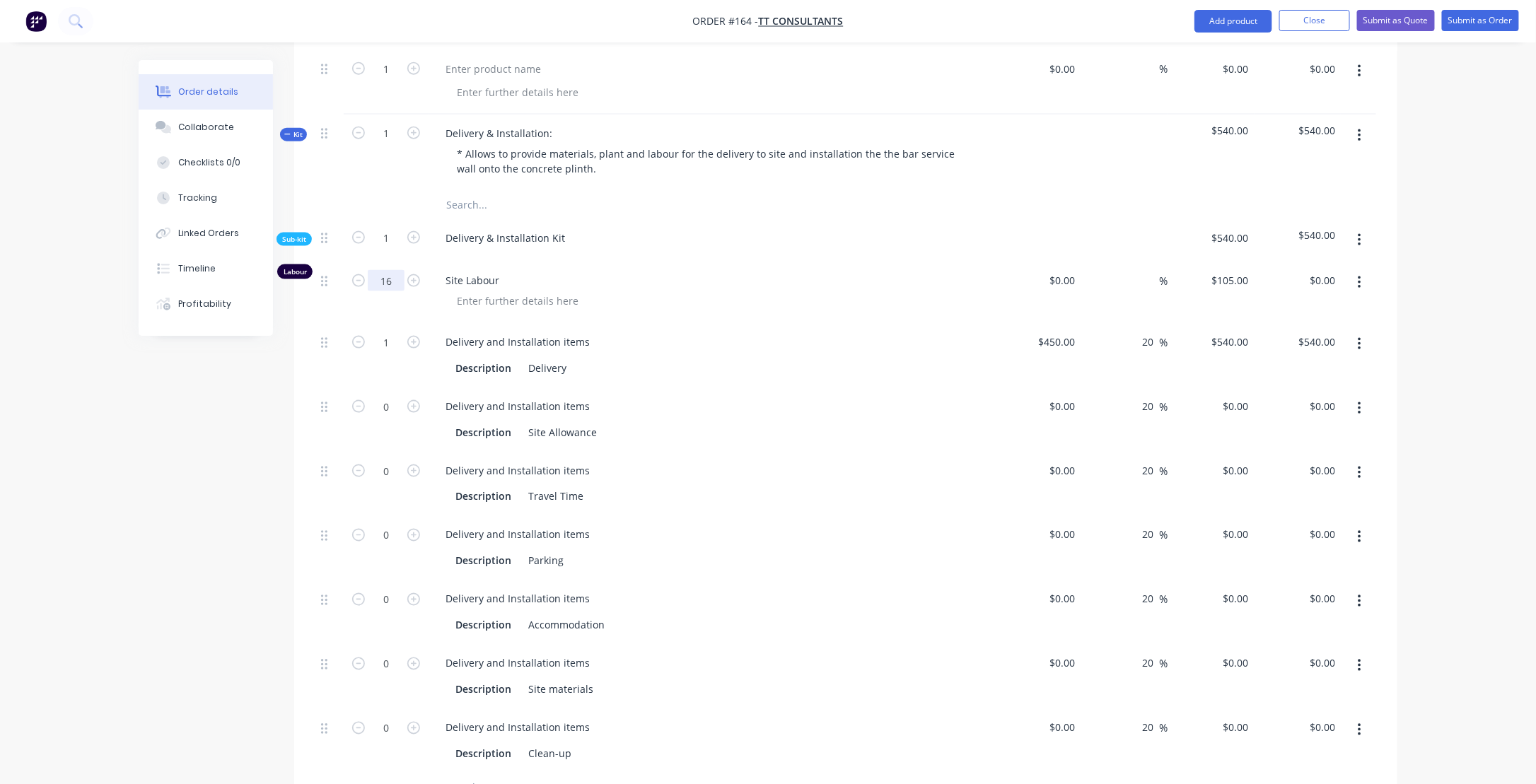
scroll to position [877, 0]
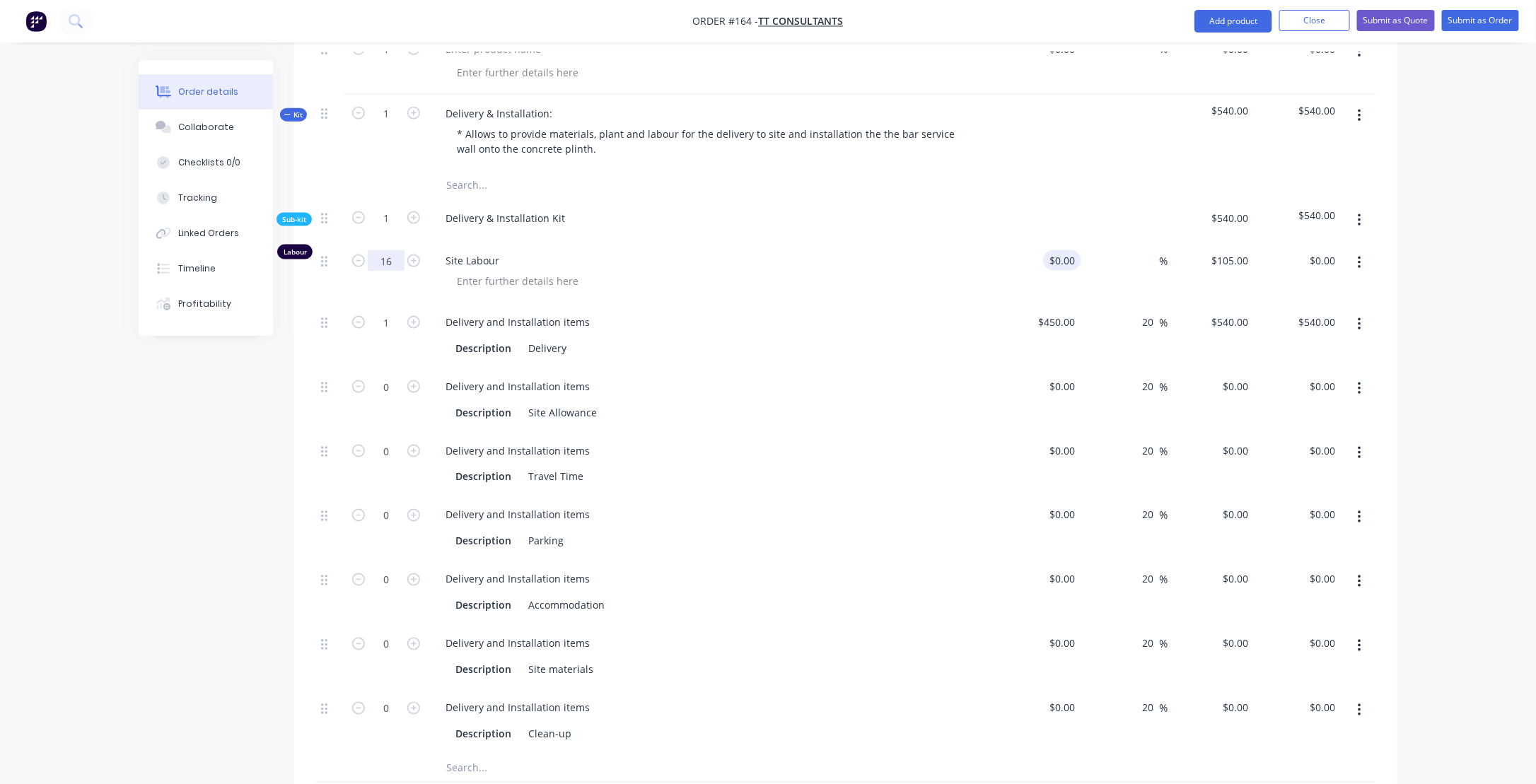
type input "16"
type input "$1,680.00"
click at [1078, 250] on input at bounding box center [1065, 261] width 33 height 21
type input "$55.00"
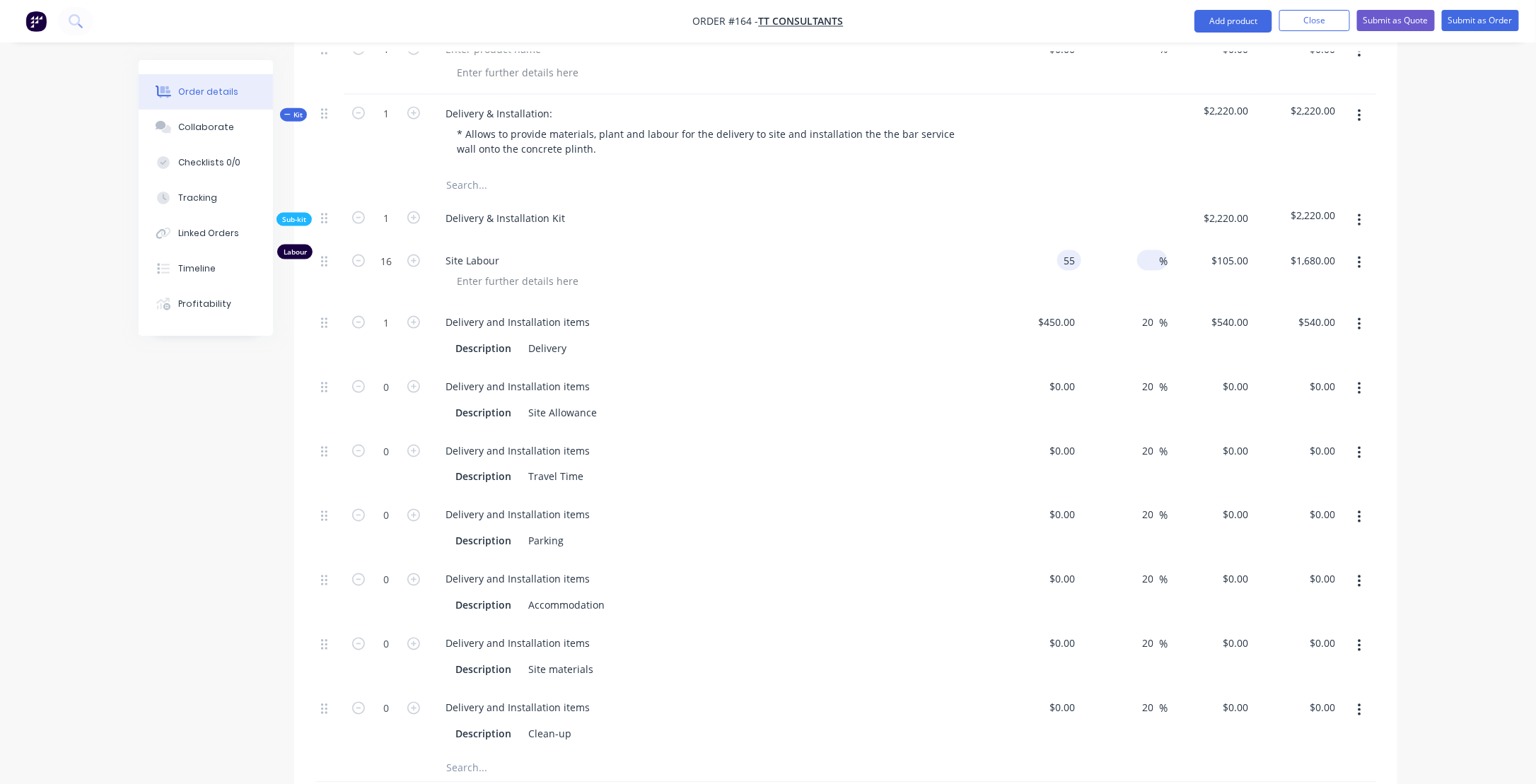
type input "$880.00"
click at [1149, 250] on input at bounding box center [1150, 261] width 16 height 21
type input "100"
type input "$110.00"
type input "$1,760.00"
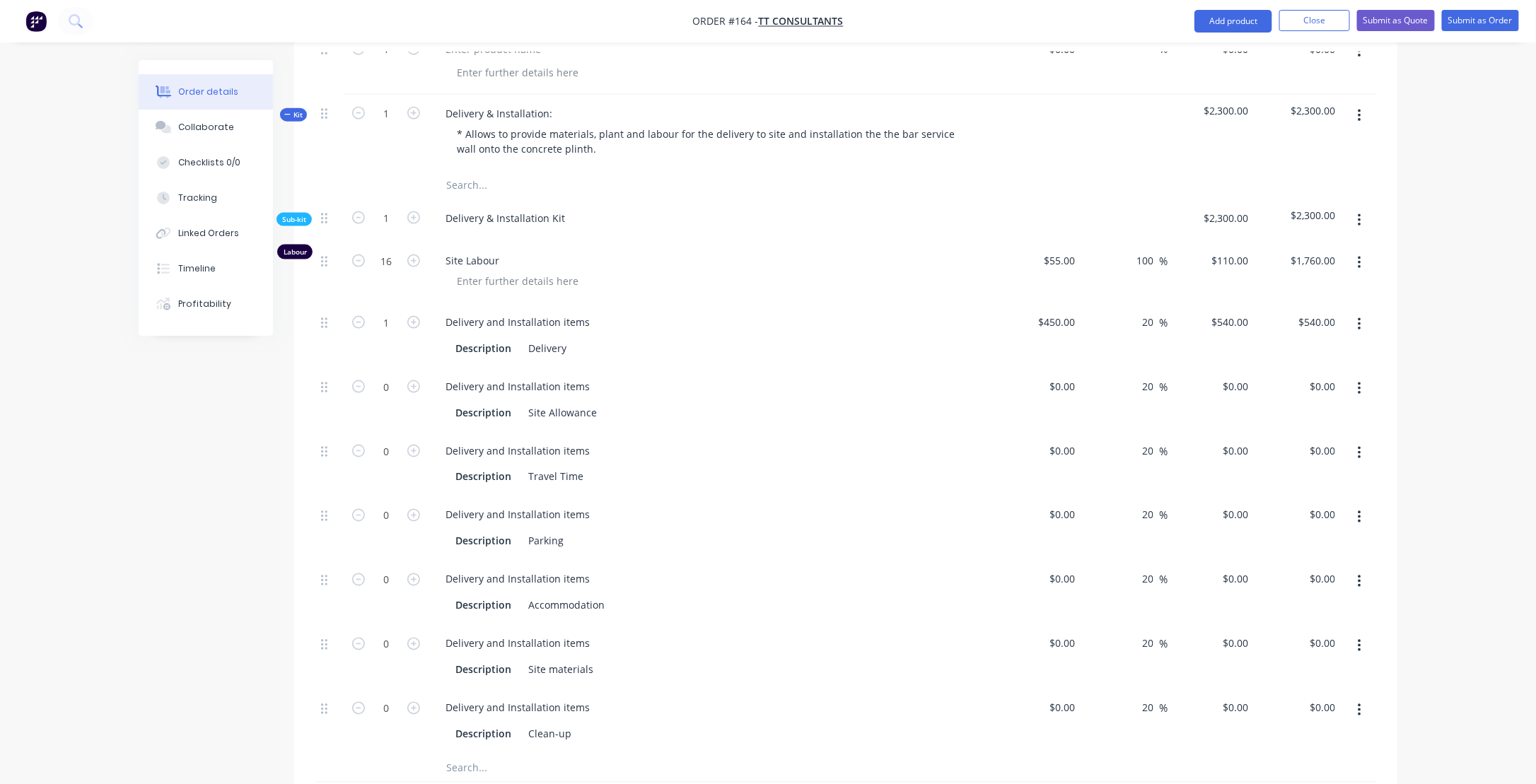
click at [1034, 321] on div "$450.00 $450.00" at bounding box center [1038, 335] width 87 height 64
click at [414, 444] on icon "button" at bounding box center [413, 450] width 13 height 13
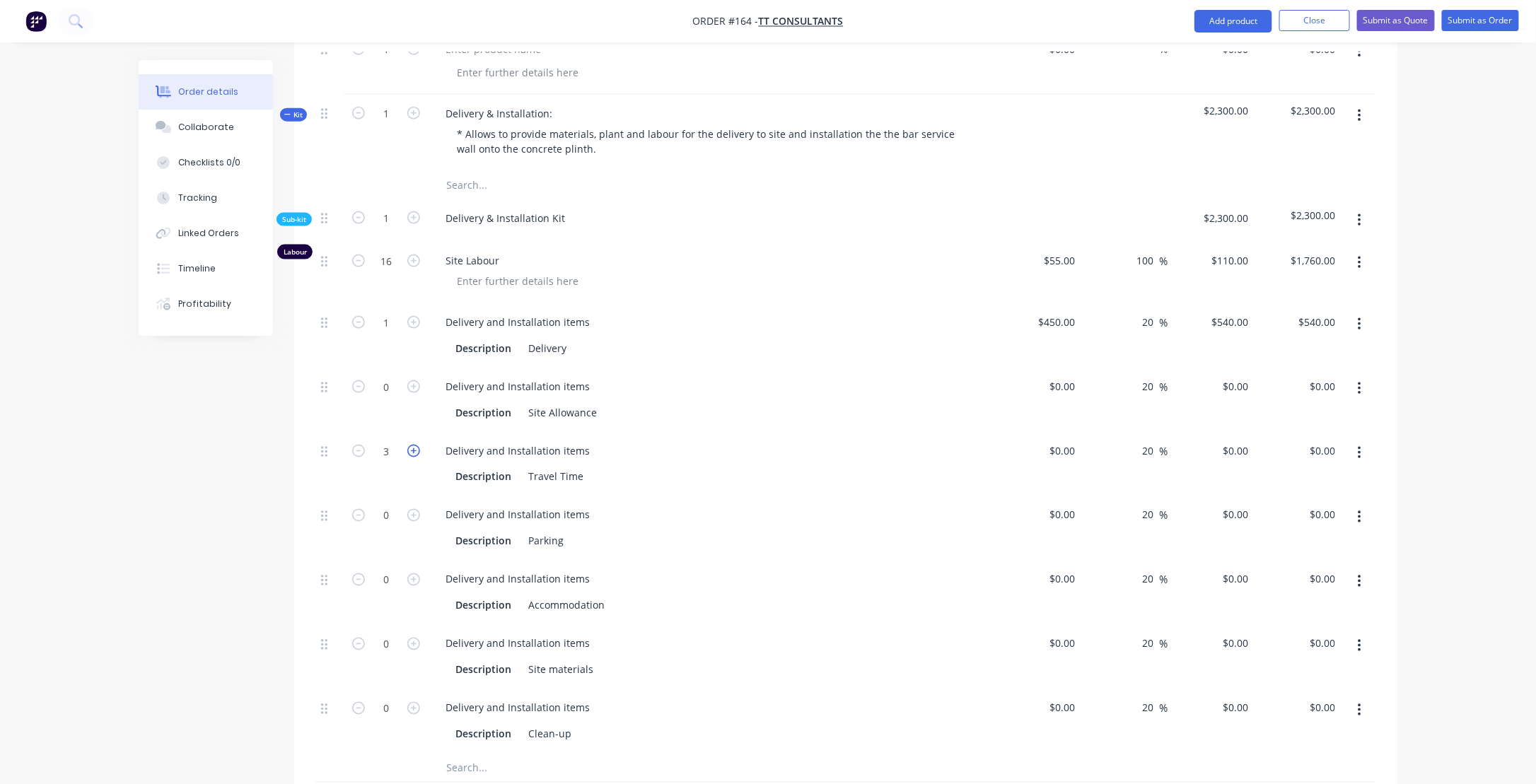
type input "4"
click at [1062, 440] on div "$0.00" at bounding box center [1062, 450] width 38 height 21
type input "$100.00"
type input "$120.00"
type input "$480.00"
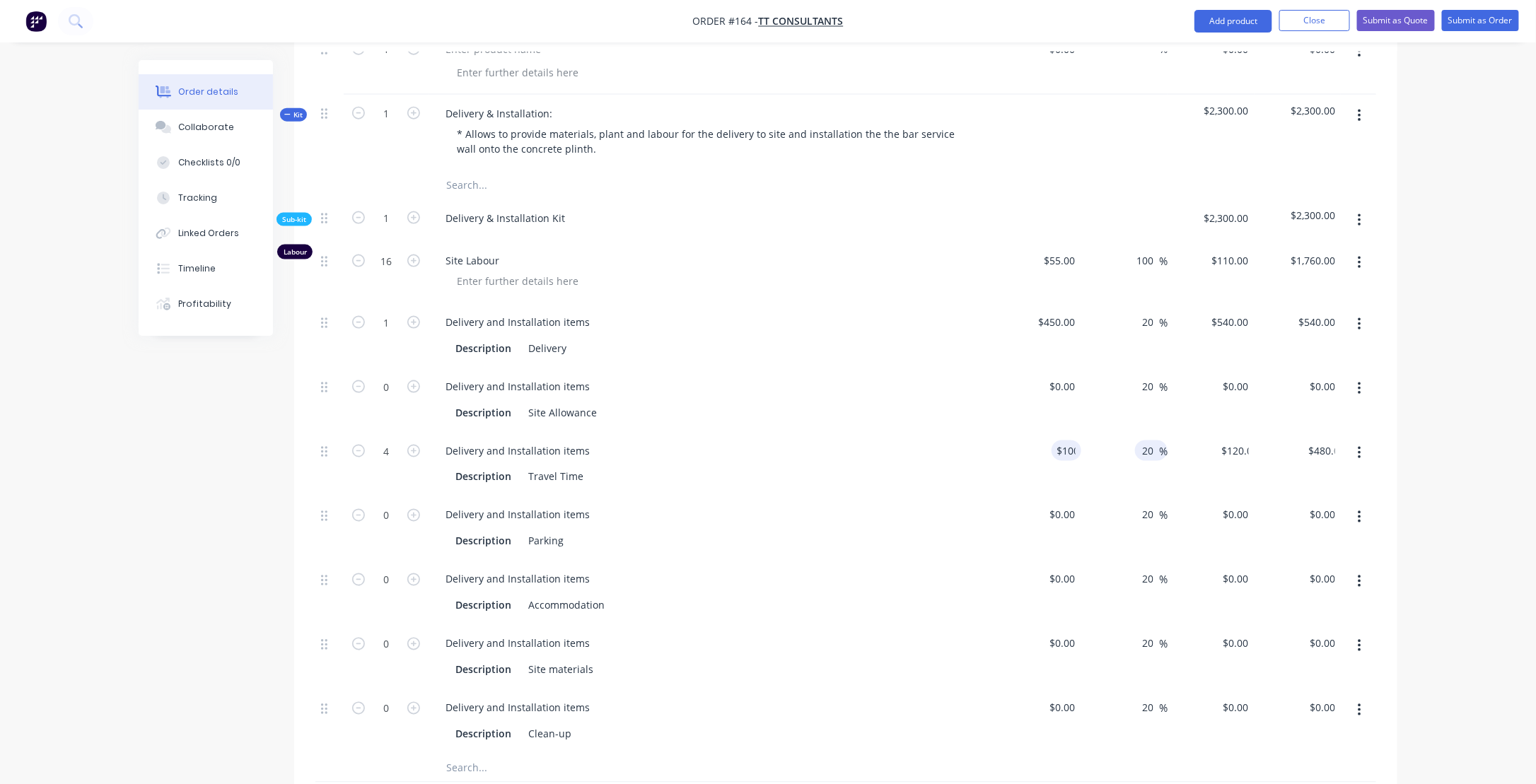
click at [1147, 440] on input "20" at bounding box center [1149, 450] width 18 height 21
type input "100"
type input "$200.00"
type input "$800.00"
click at [623, 569] on div "Delivery and Installation items" at bounding box center [711, 580] width 554 height 21
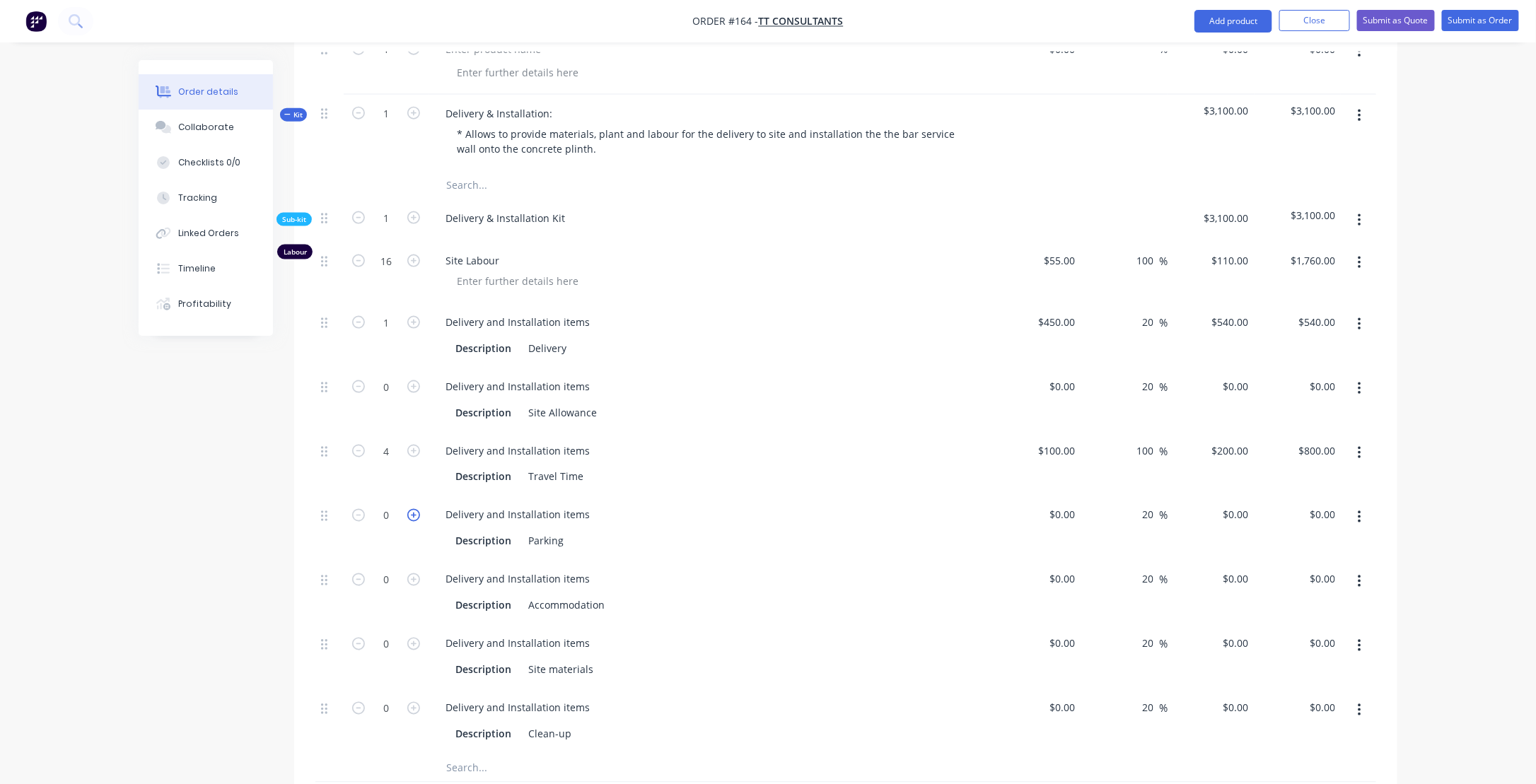
click at [413, 509] on icon "button" at bounding box center [413, 515] width 13 height 13
type input "1"
click at [1069, 504] on input at bounding box center [1072, 515] width 16 height 21
type input "$80.00"
type input "$96.00"
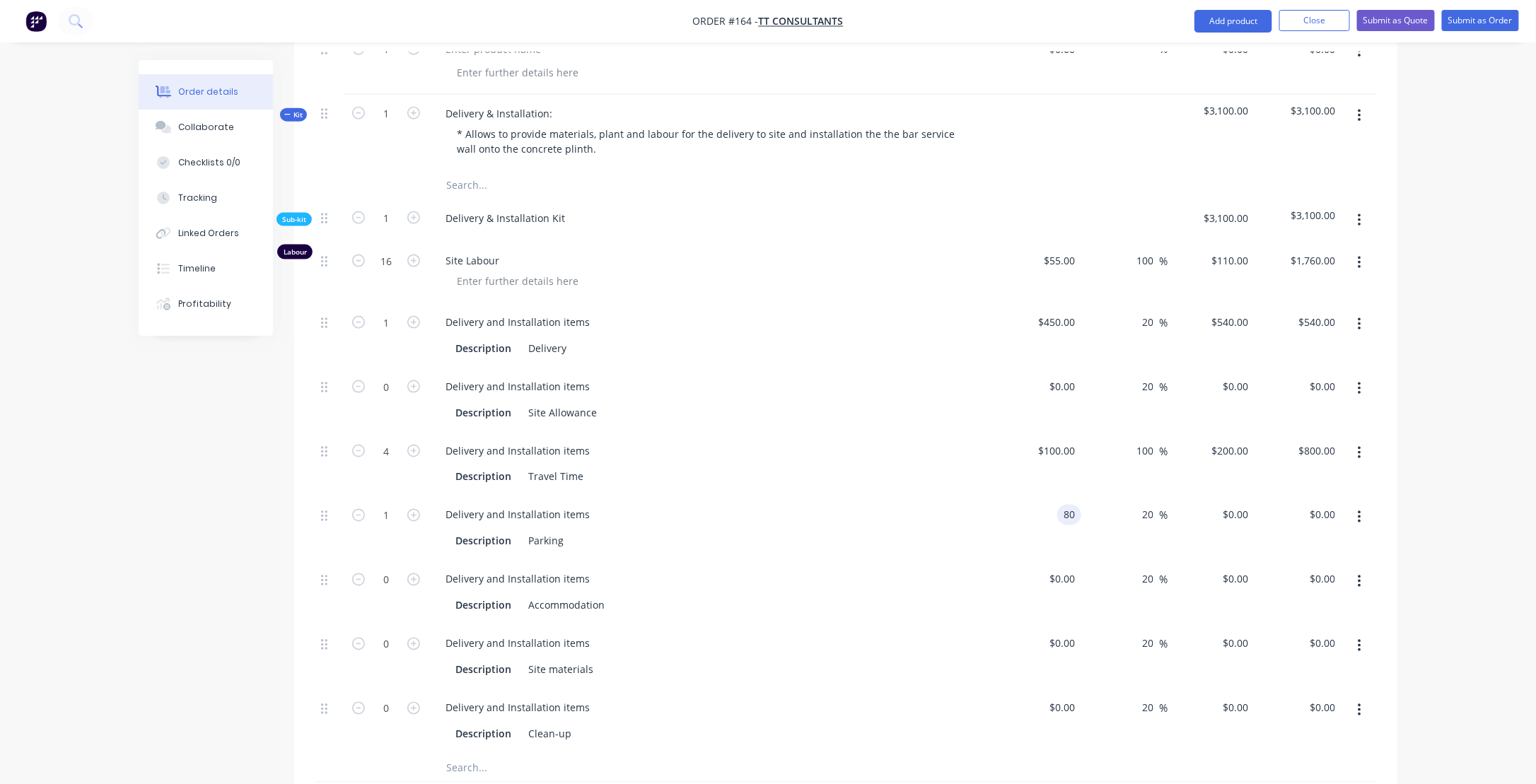
type input "$96.00"
drag, startPoint x: 717, startPoint y: 539, endPoint x: 660, endPoint y: 573, distance: 66.4
click at [716, 569] on div "Delivery and Installation items" at bounding box center [711, 580] width 554 height 21
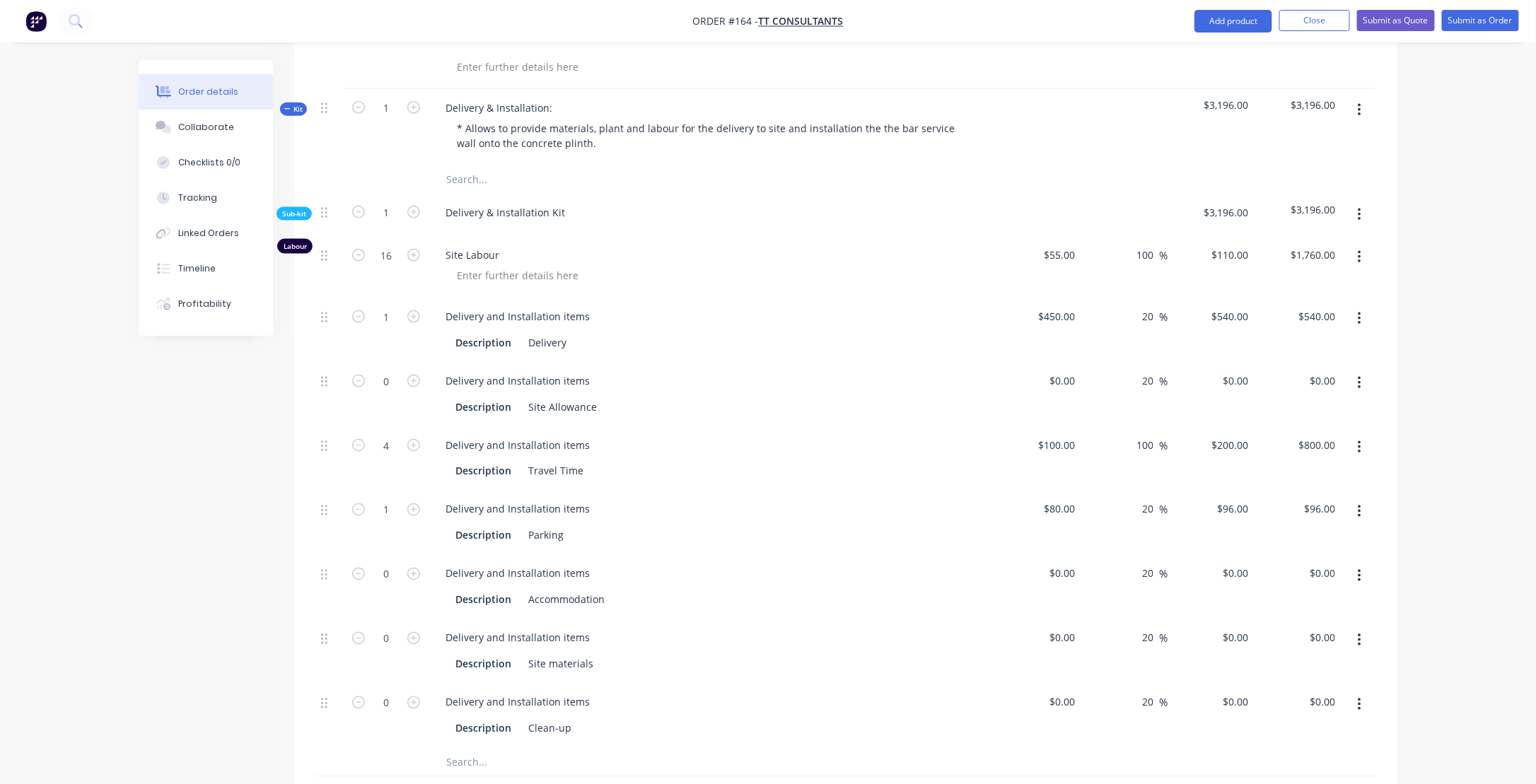
scroll to position [948, 0]
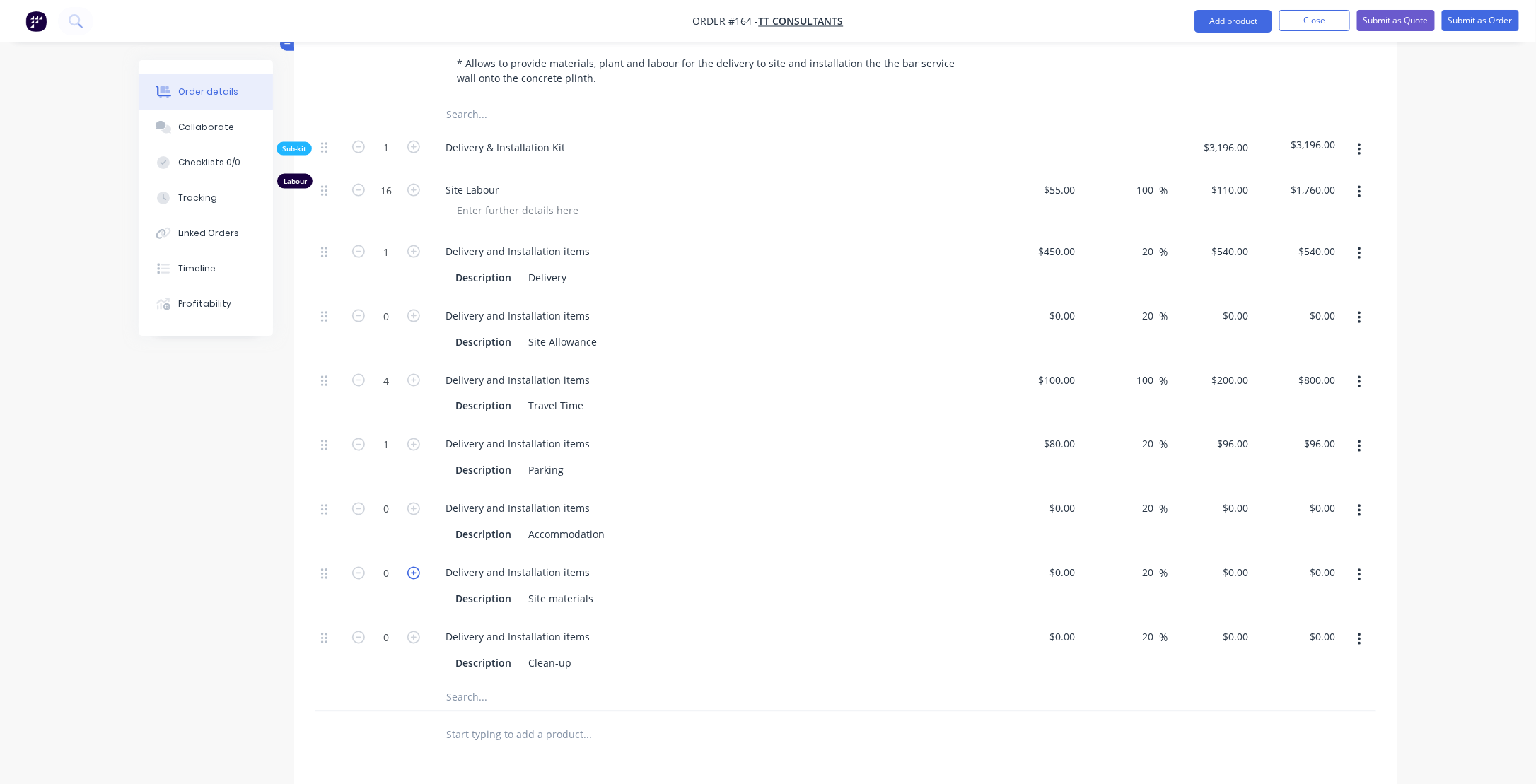
click at [413, 567] on icon "button" at bounding box center [413, 573] width 13 height 13
type input "1"
click at [1066, 562] on input at bounding box center [1065, 573] width 33 height 21
type input "$100.00"
type input "$120.00"
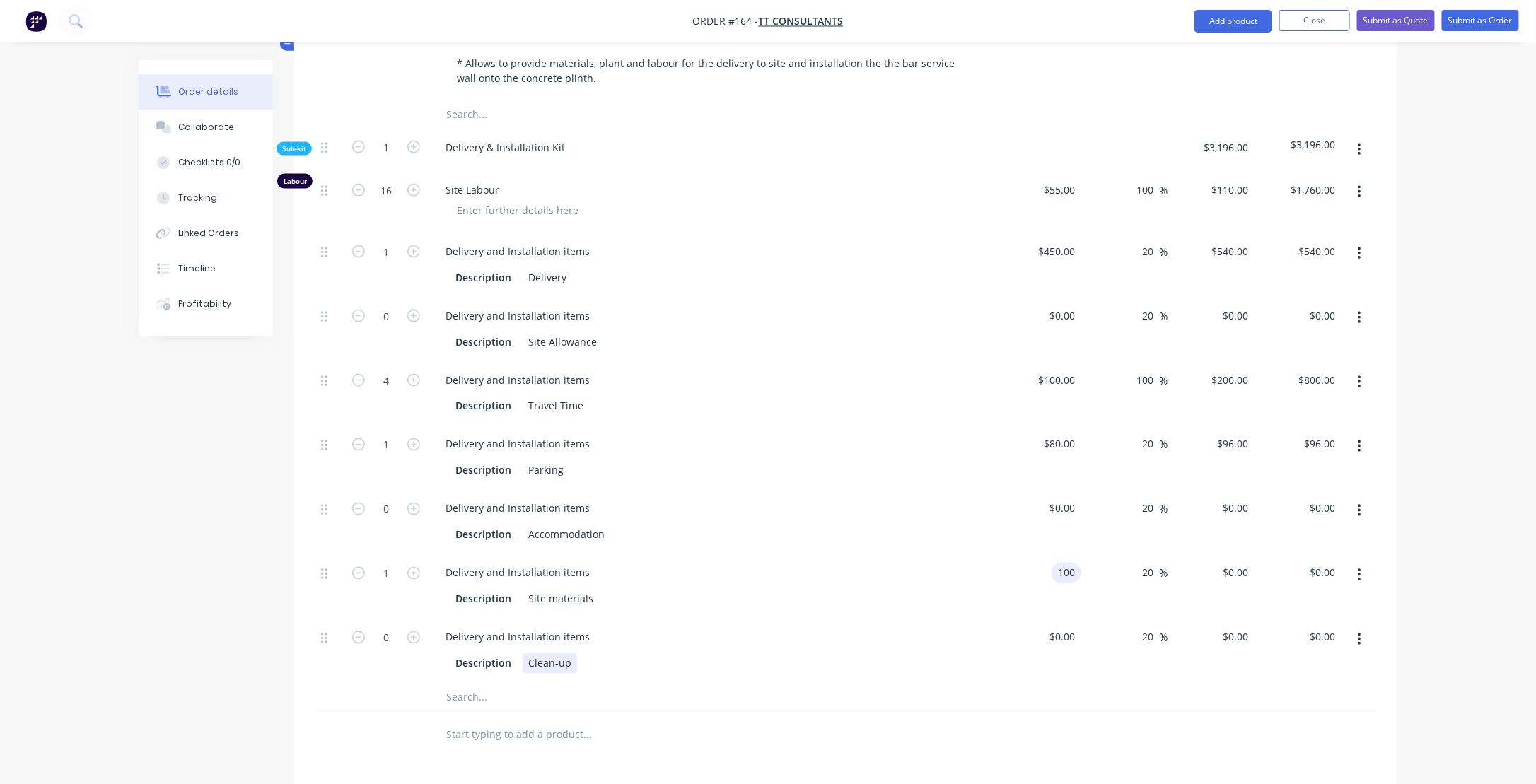
type input "$120.00"
click at [795, 653] on div "Description Clean-up" at bounding box center [708, 664] width 517 height 21
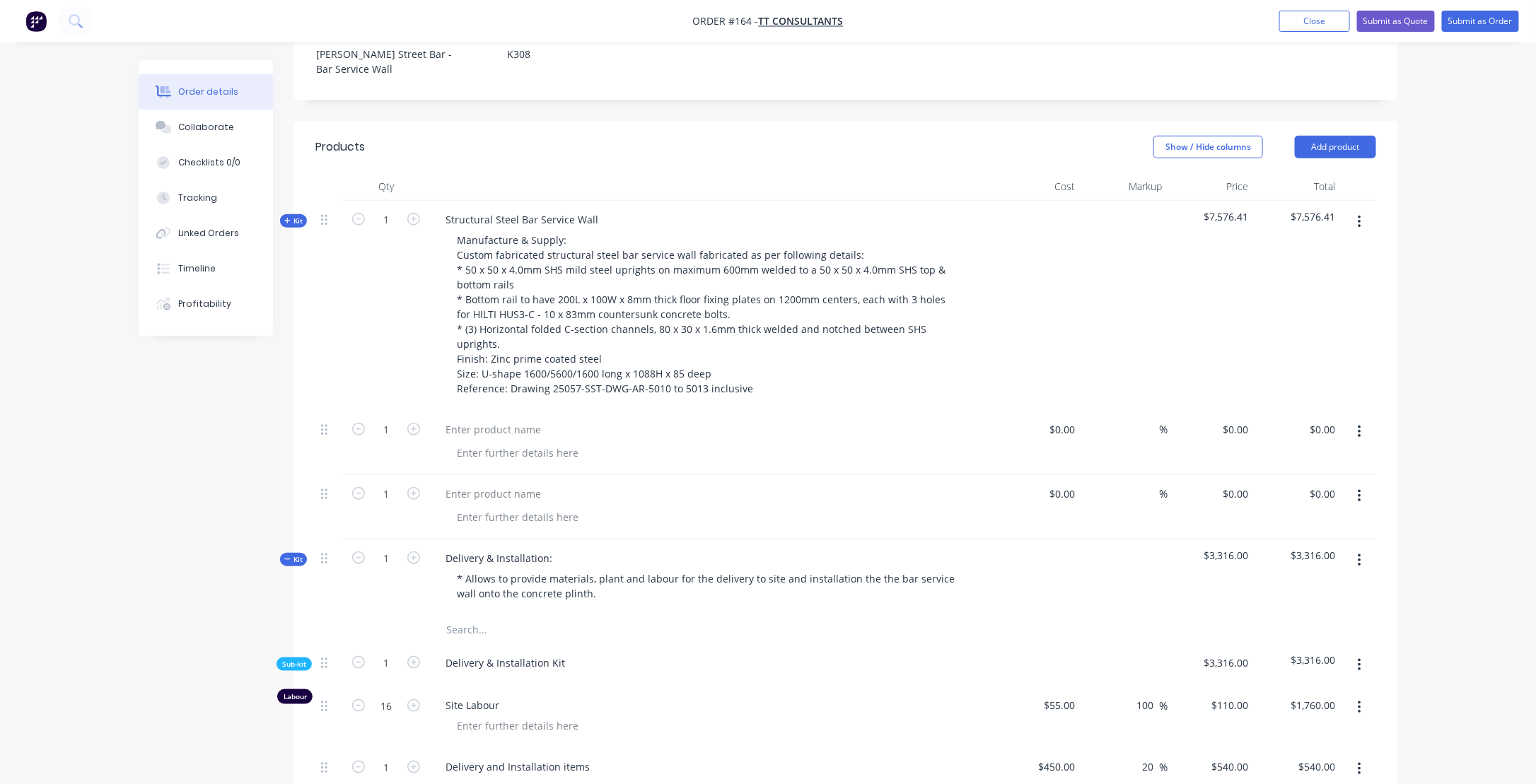
scroll to position [312, 0]
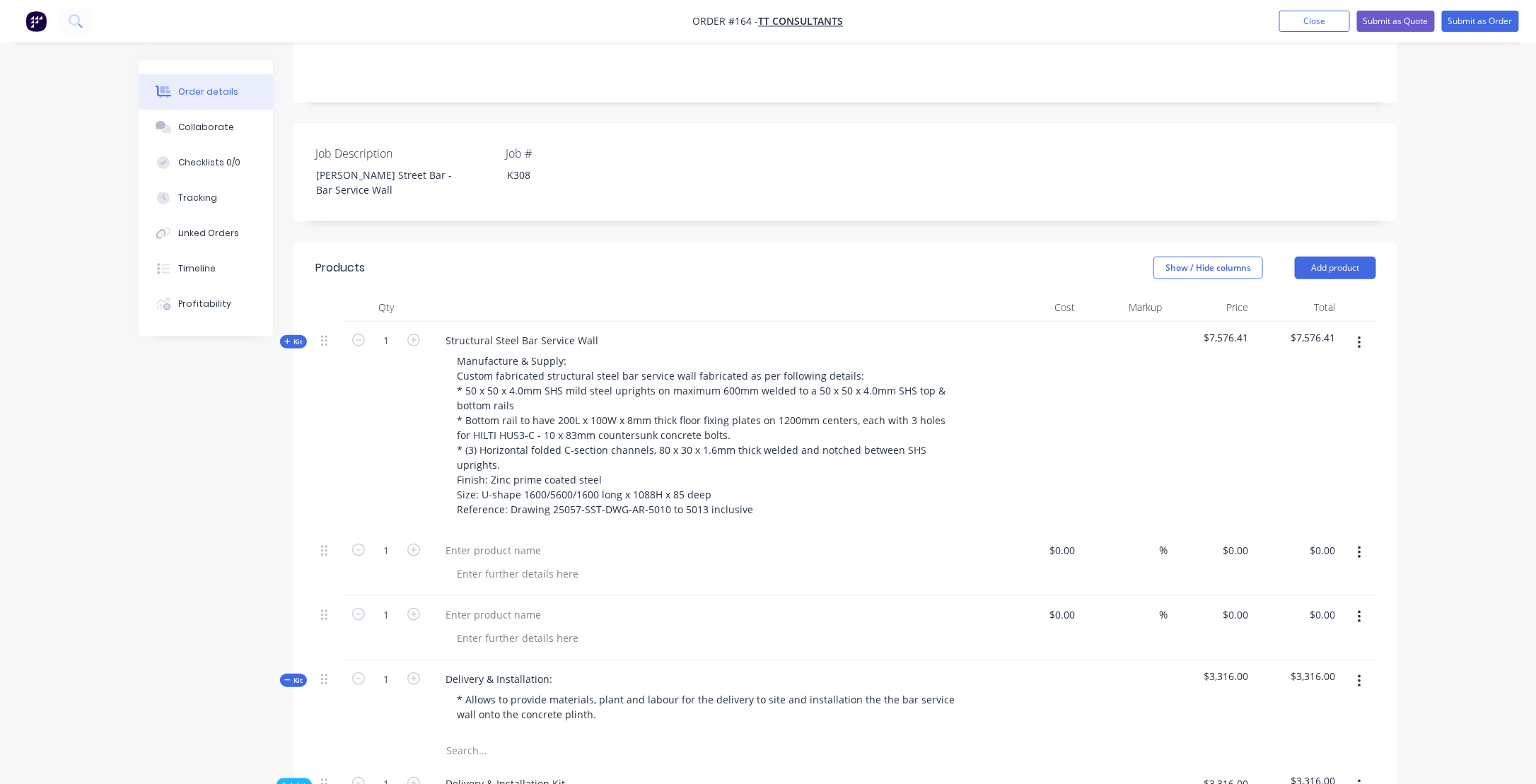
click at [285, 679] on icon "button" at bounding box center [287, 679] width 6 height 1
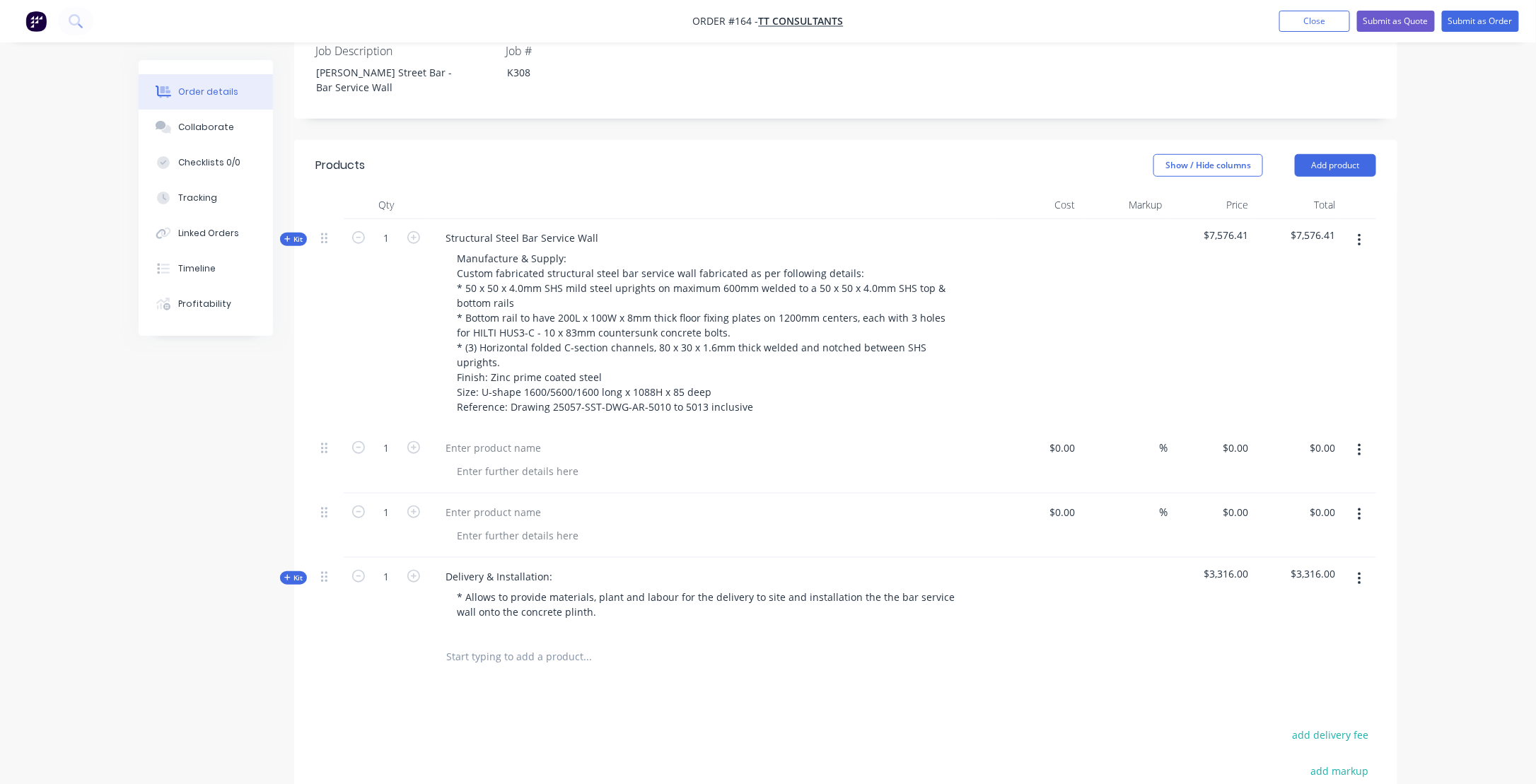
scroll to position [453, 0]
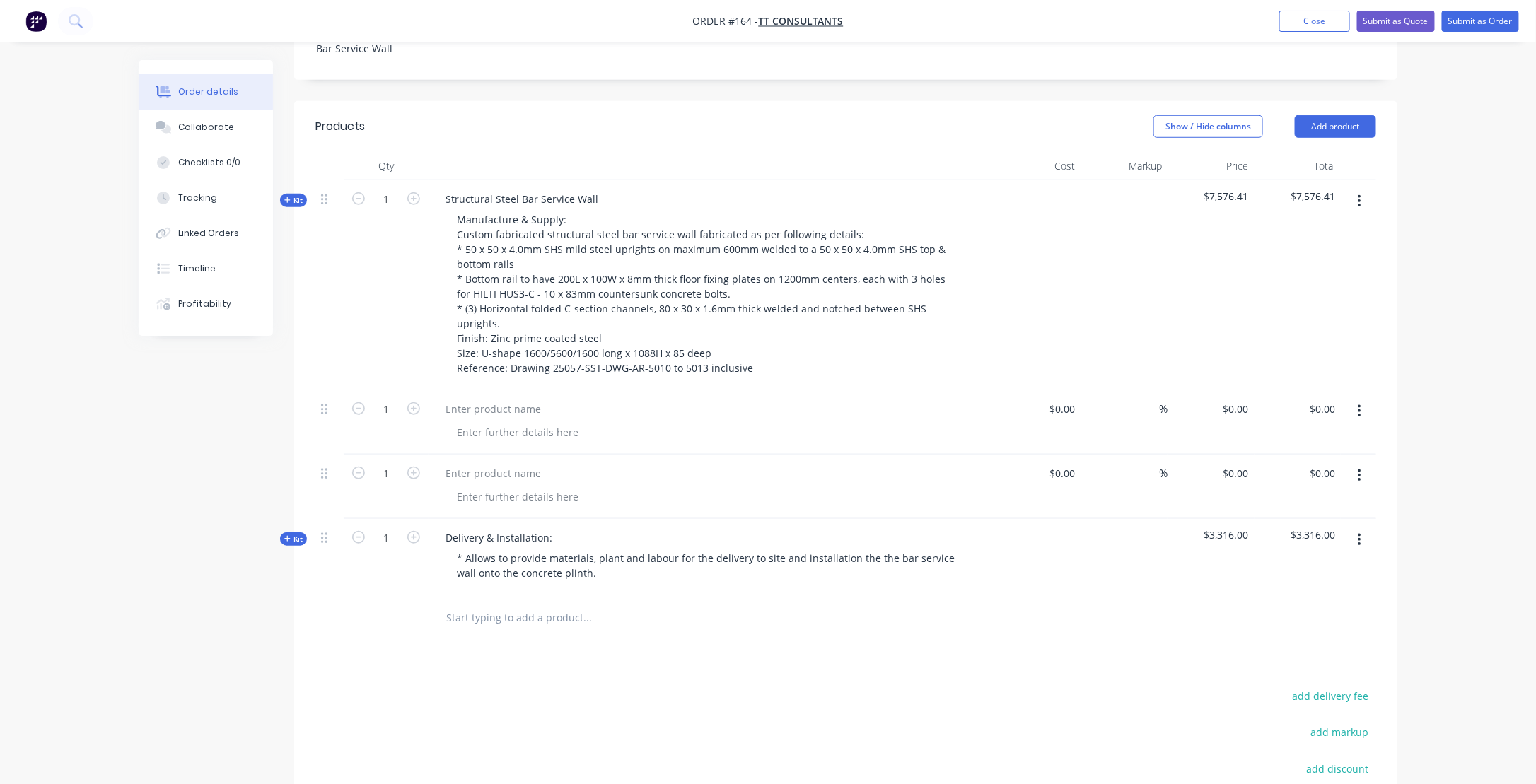
click at [1364, 398] on button "button" at bounding box center [1359, 411] width 33 height 25
click at [1285, 495] on div "Delete" at bounding box center [1309, 505] width 109 height 21
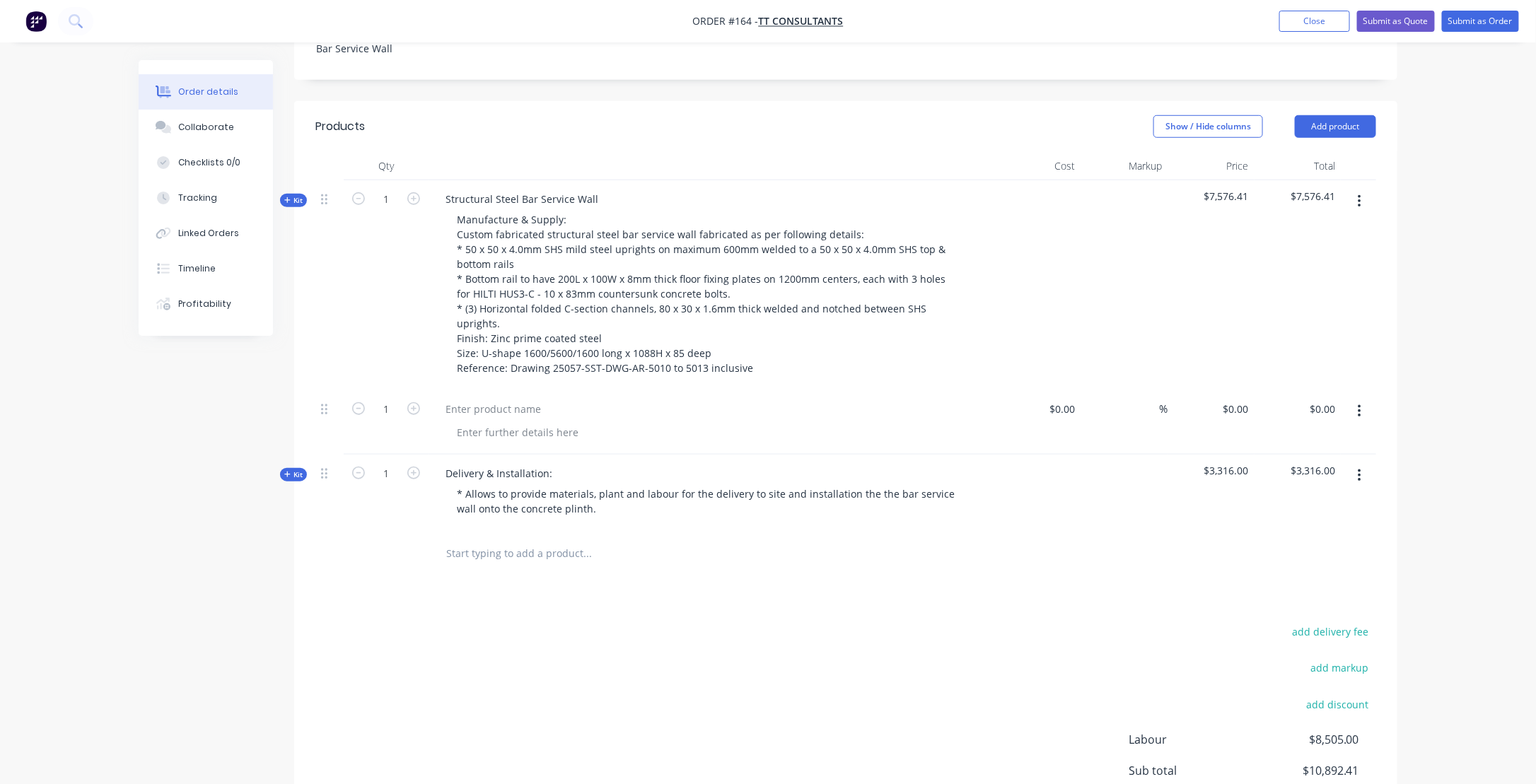
click at [1358, 404] on icon "button" at bounding box center [1359, 411] width 3 height 16
click at [1452, 457] on div "Order details Collaborate Checklists 0/0 Tracking Linked Orders Timeline Profit…" at bounding box center [768, 242] width 1536 height 1390
click at [1359, 404] on icon "button" at bounding box center [1359, 411] width 3 height 16
click at [1271, 495] on div "Delete" at bounding box center [1309, 505] width 109 height 21
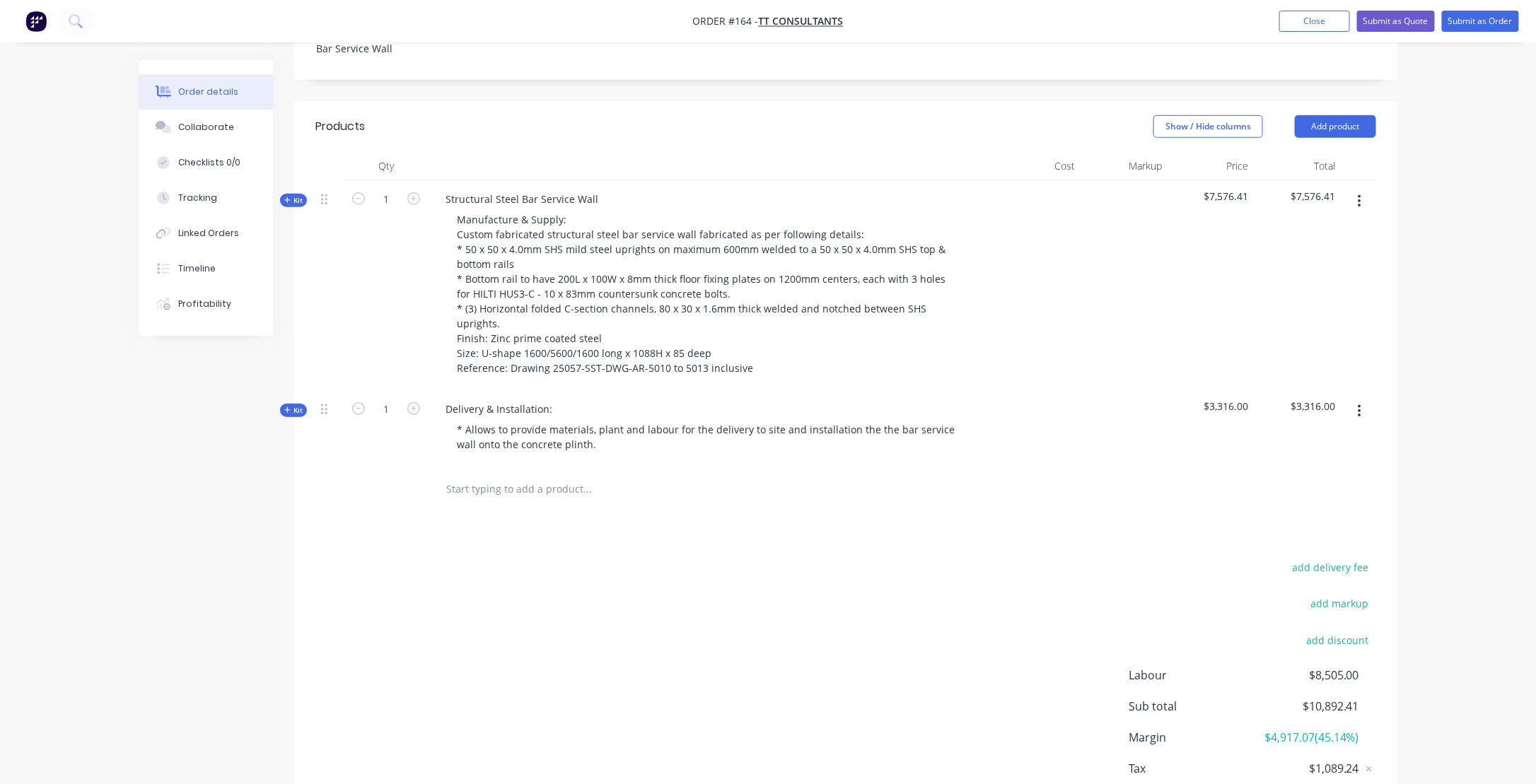
click at [713, 595] on div "add delivery fee add markup add discount Labour $8,505.00 Sub total $10,892.41 …" at bounding box center [845, 694] width 1060 height 273
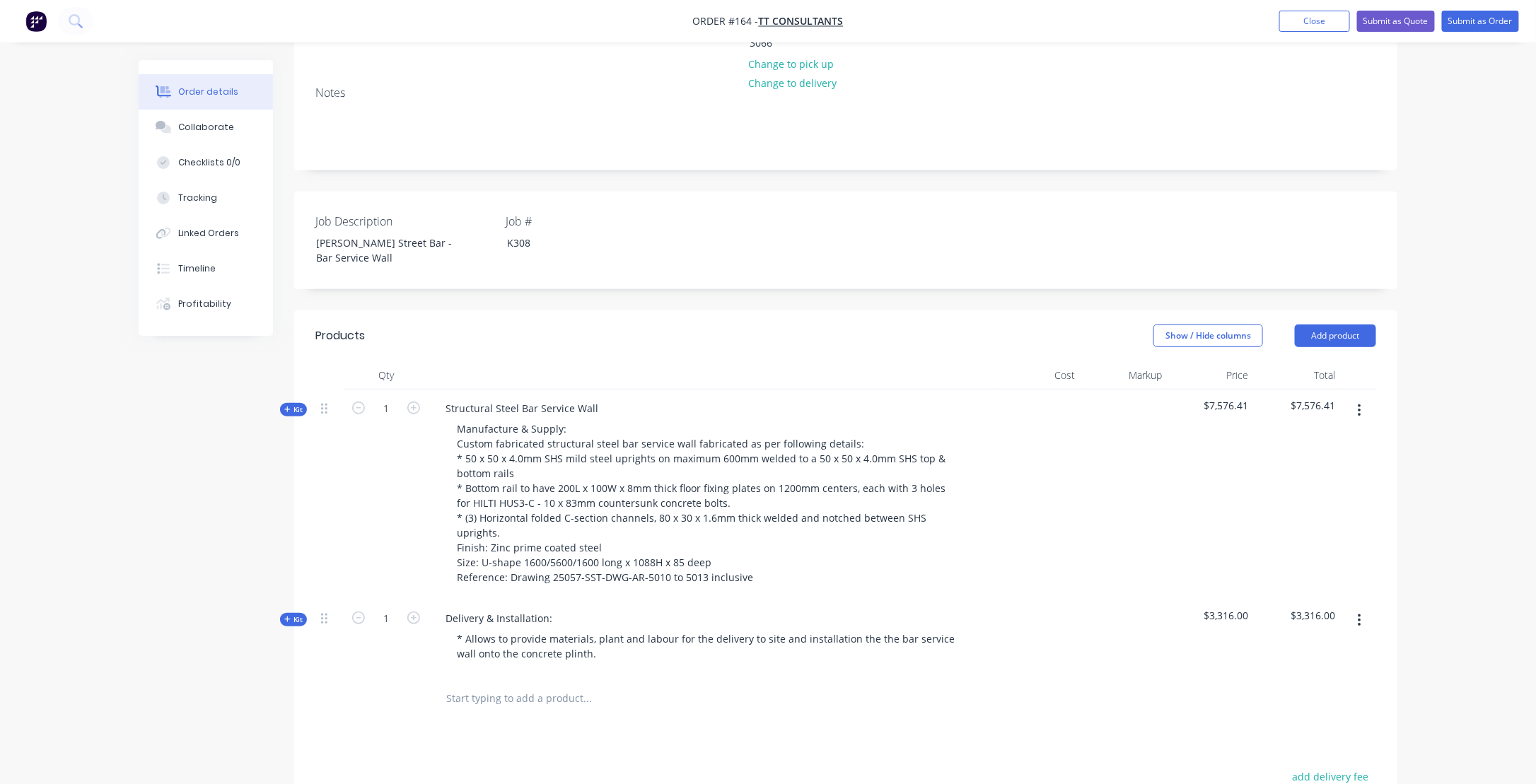
scroll to position [241, 0]
click at [1333, 327] on button "Add product" at bounding box center [1335, 339] width 81 height 23
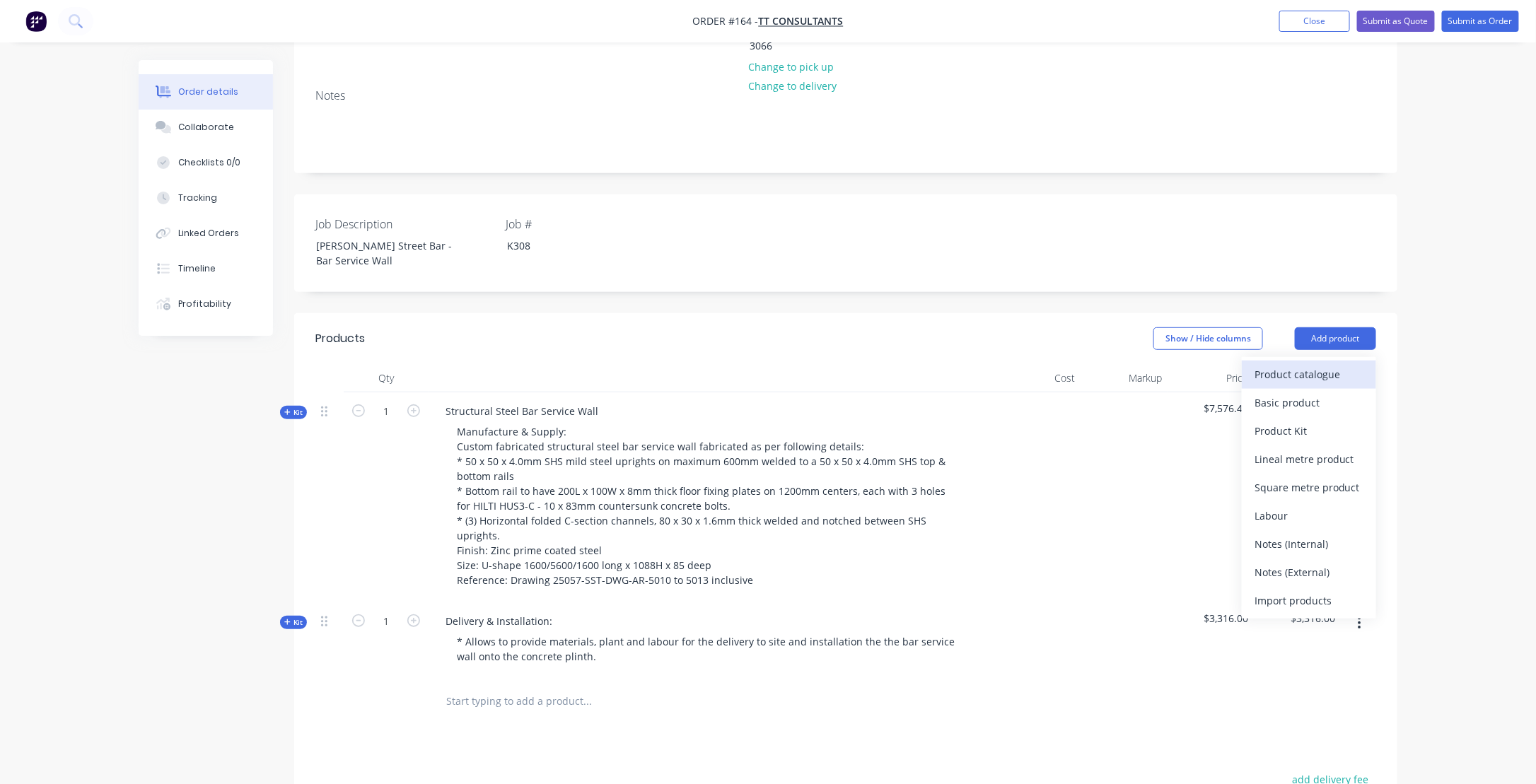
click at [1291, 364] on div "Product catalogue" at bounding box center [1309, 374] width 109 height 21
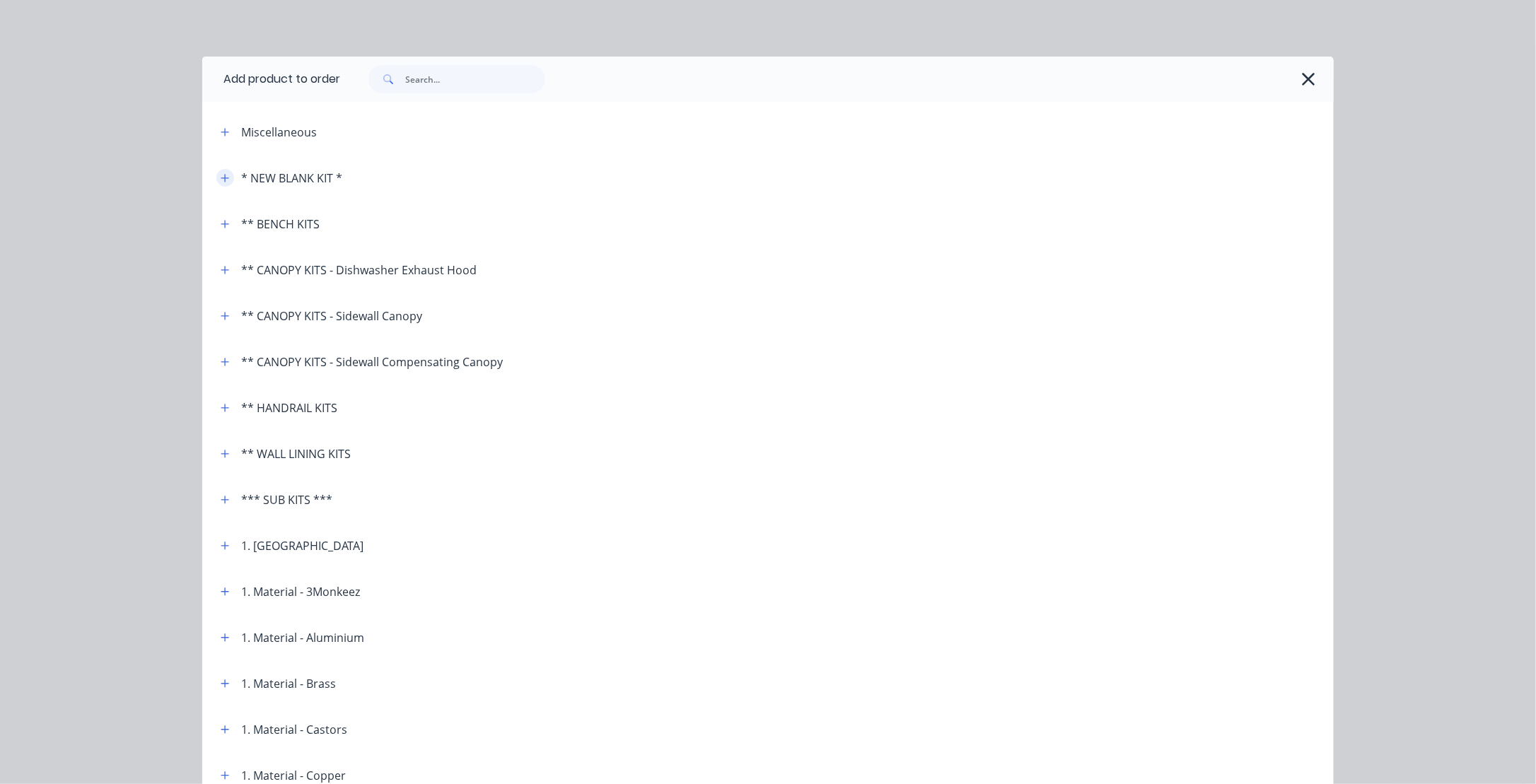
click at [224, 175] on icon "button" at bounding box center [225, 178] width 9 height 10
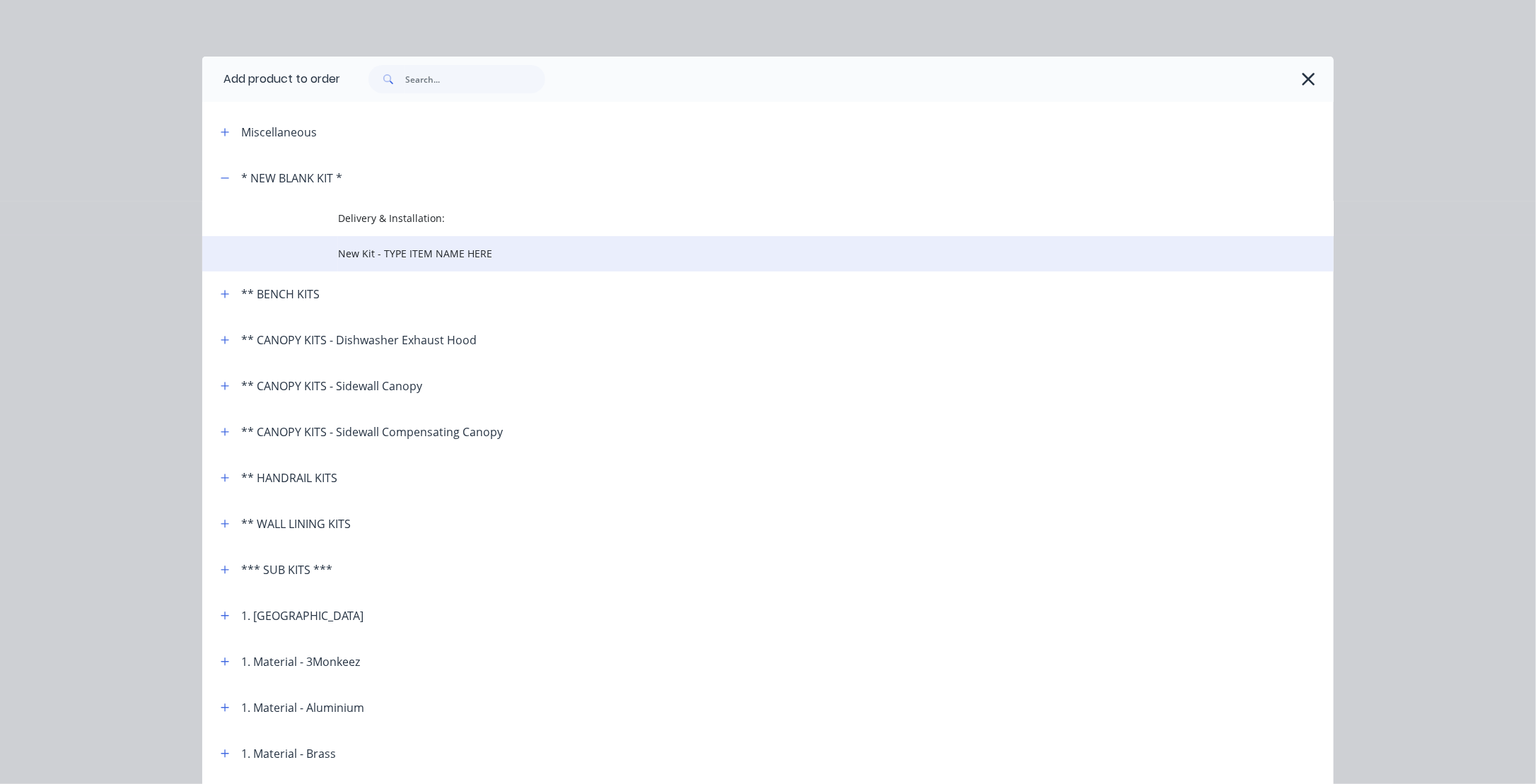
click at [393, 251] on span "New Kit - TYPE ITEM NAME HERE" at bounding box center [736, 253] width 796 height 15
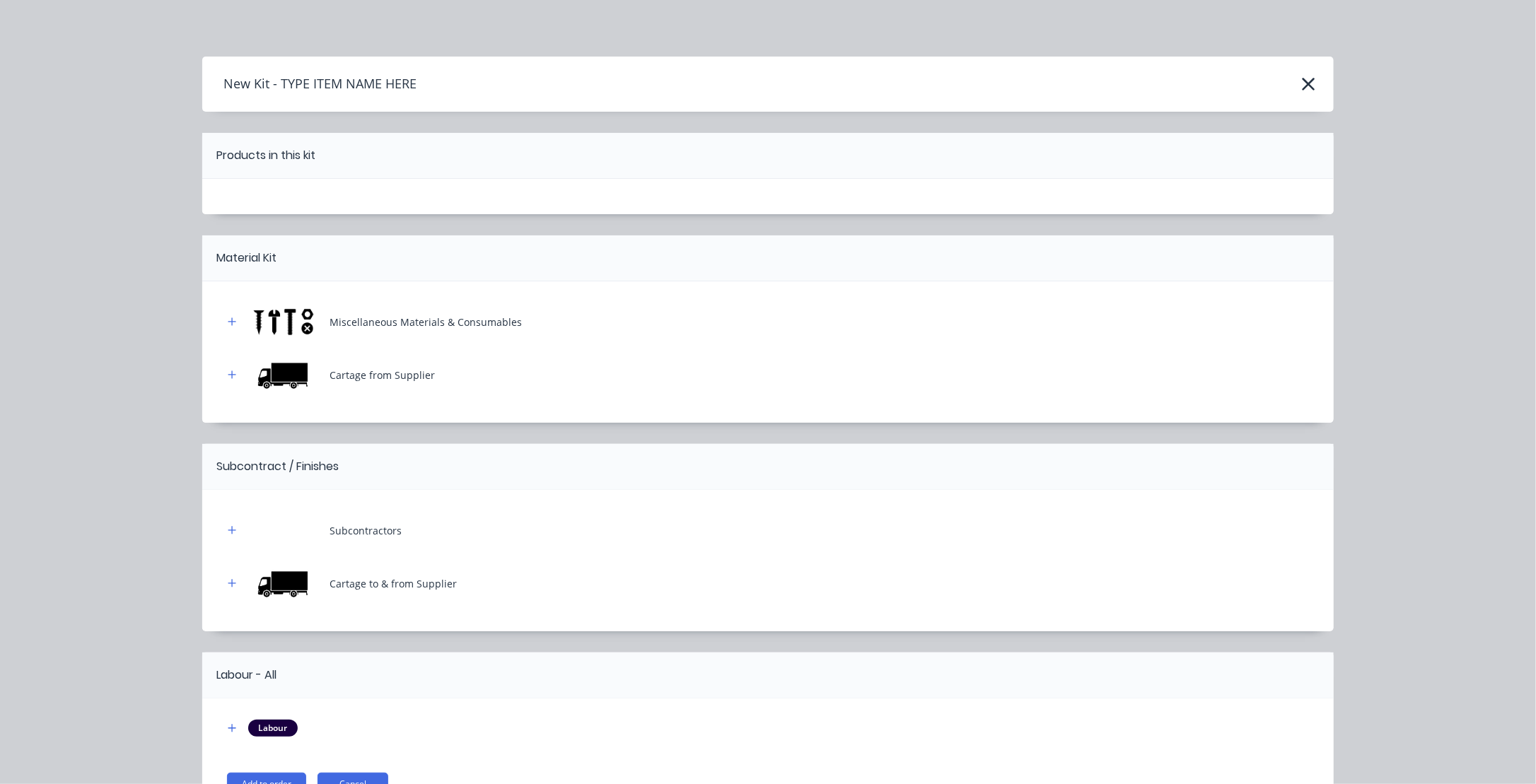
scroll to position [86, 0]
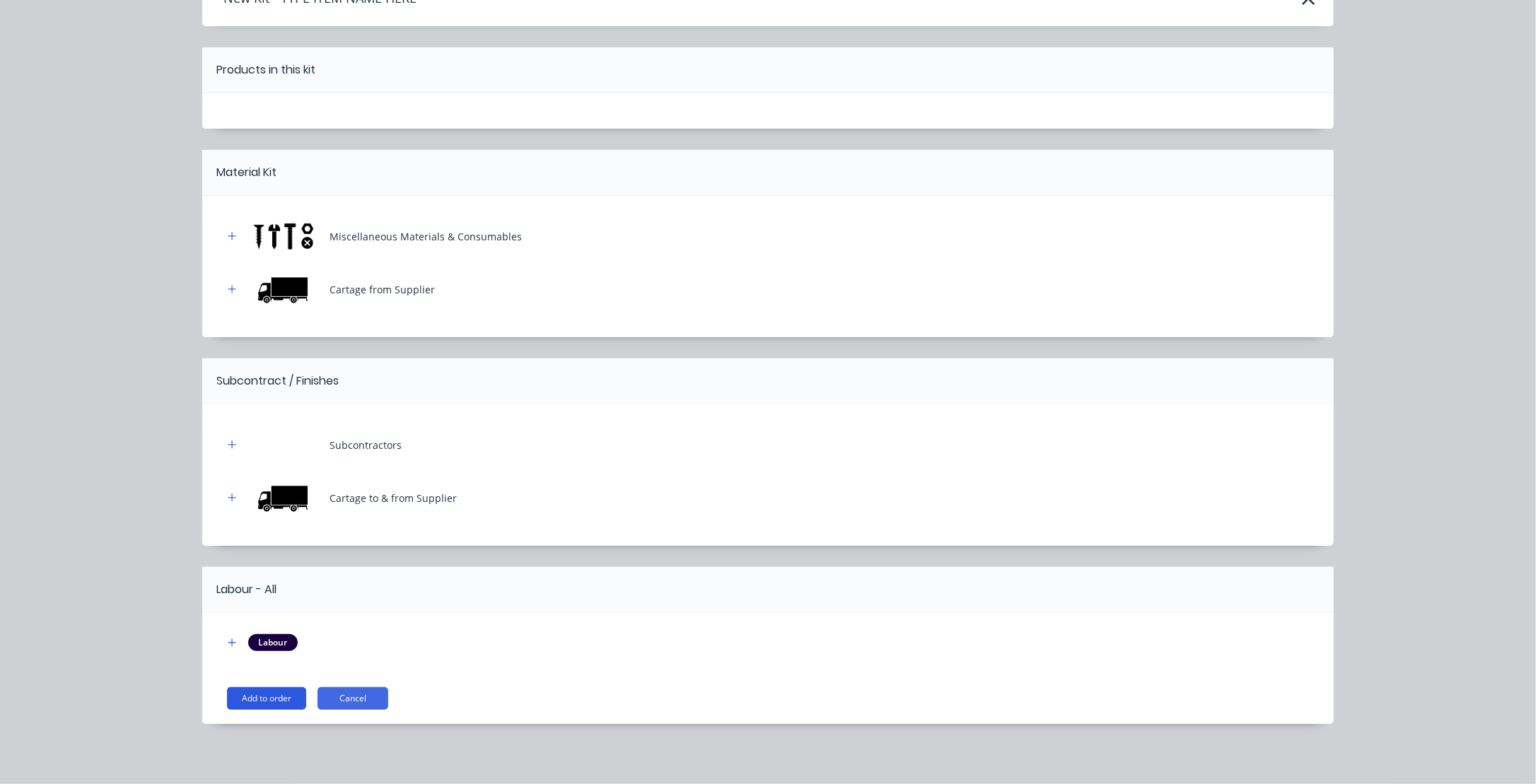
click at [260, 699] on button "Add to order" at bounding box center [266, 698] width 79 height 23
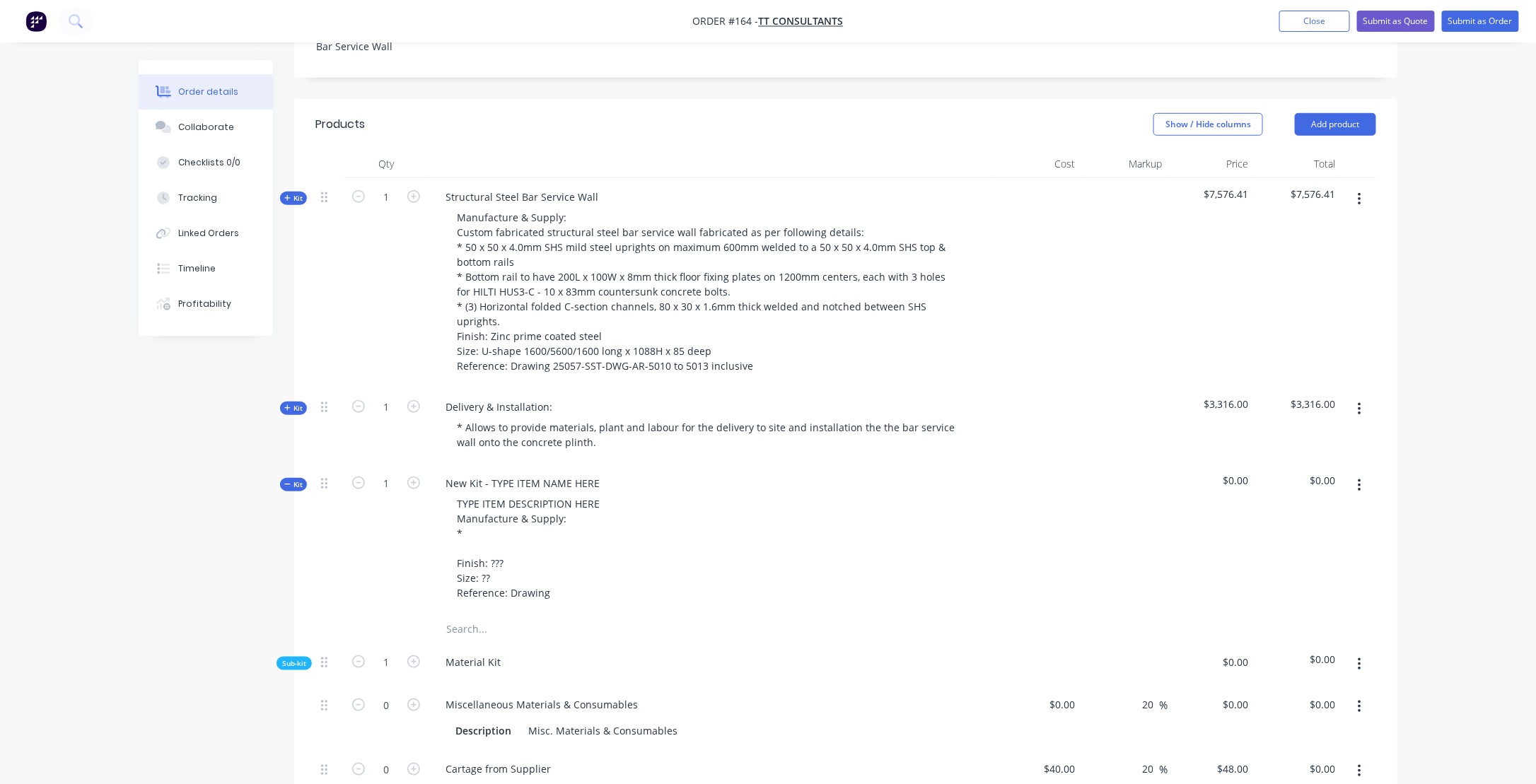
scroll to position [453, 0]
click at [448, 475] on div "New Kit - TYPE ITEM NAME HERE" at bounding box center [523, 485] width 177 height 21
drag, startPoint x: 446, startPoint y: 444, endPoint x: 626, endPoint y: 444, distance: 180.0
click at [626, 466] on div "New Kit - TYPE ITEM NAME HERE TYPE ITEM DESCRIPTION HERE Manufacture & Supply: …" at bounding box center [711, 541] width 566 height 151
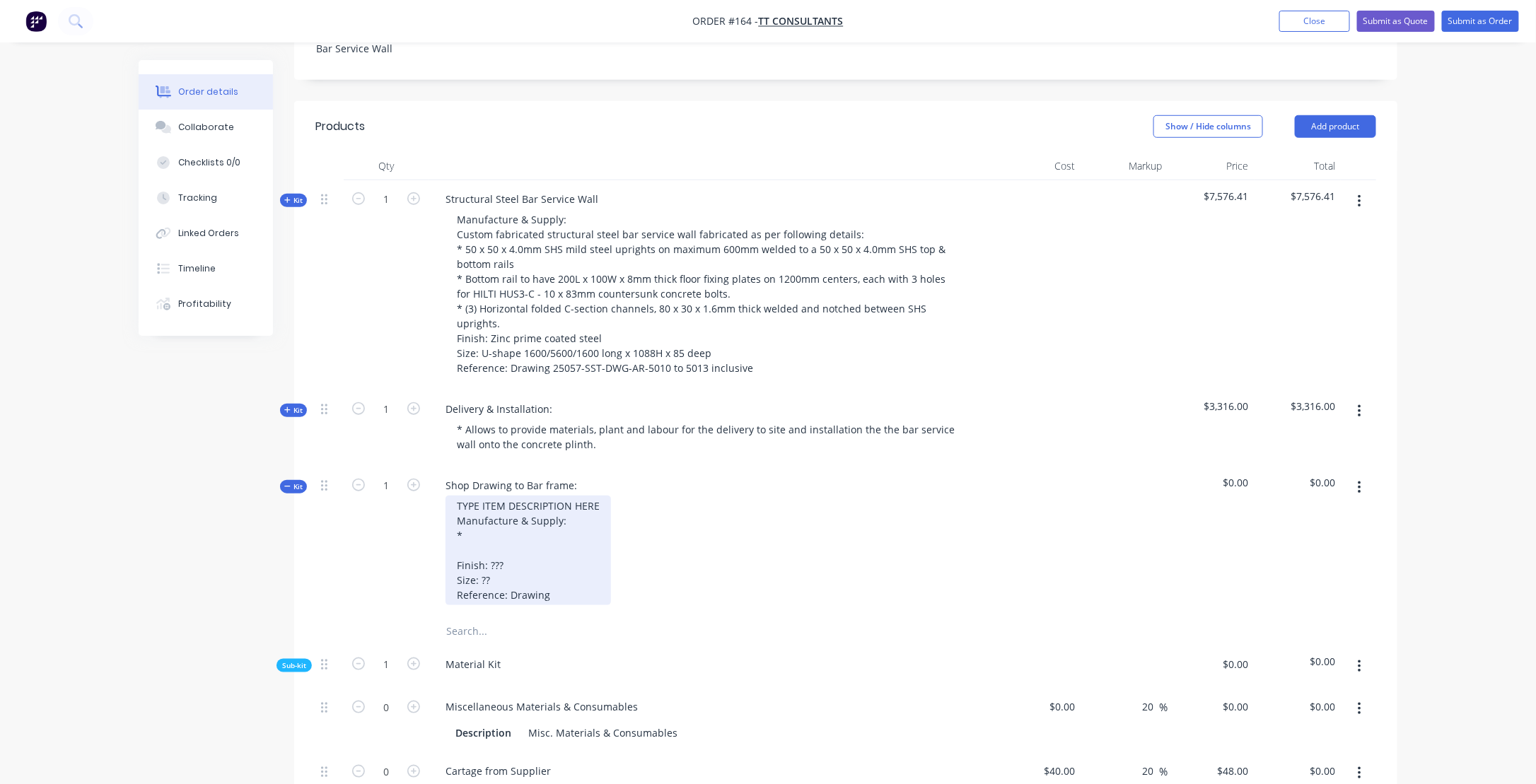
drag, startPoint x: 455, startPoint y: 461, endPoint x: 777, endPoint y: 534, distance: 330.2
click at [612, 554] on div "TYPE ITEM DESCRIPTION HERE Manufacture & Supply: * Finish: ??? Size: ?? Referen…" at bounding box center [711, 550] width 554 height 109
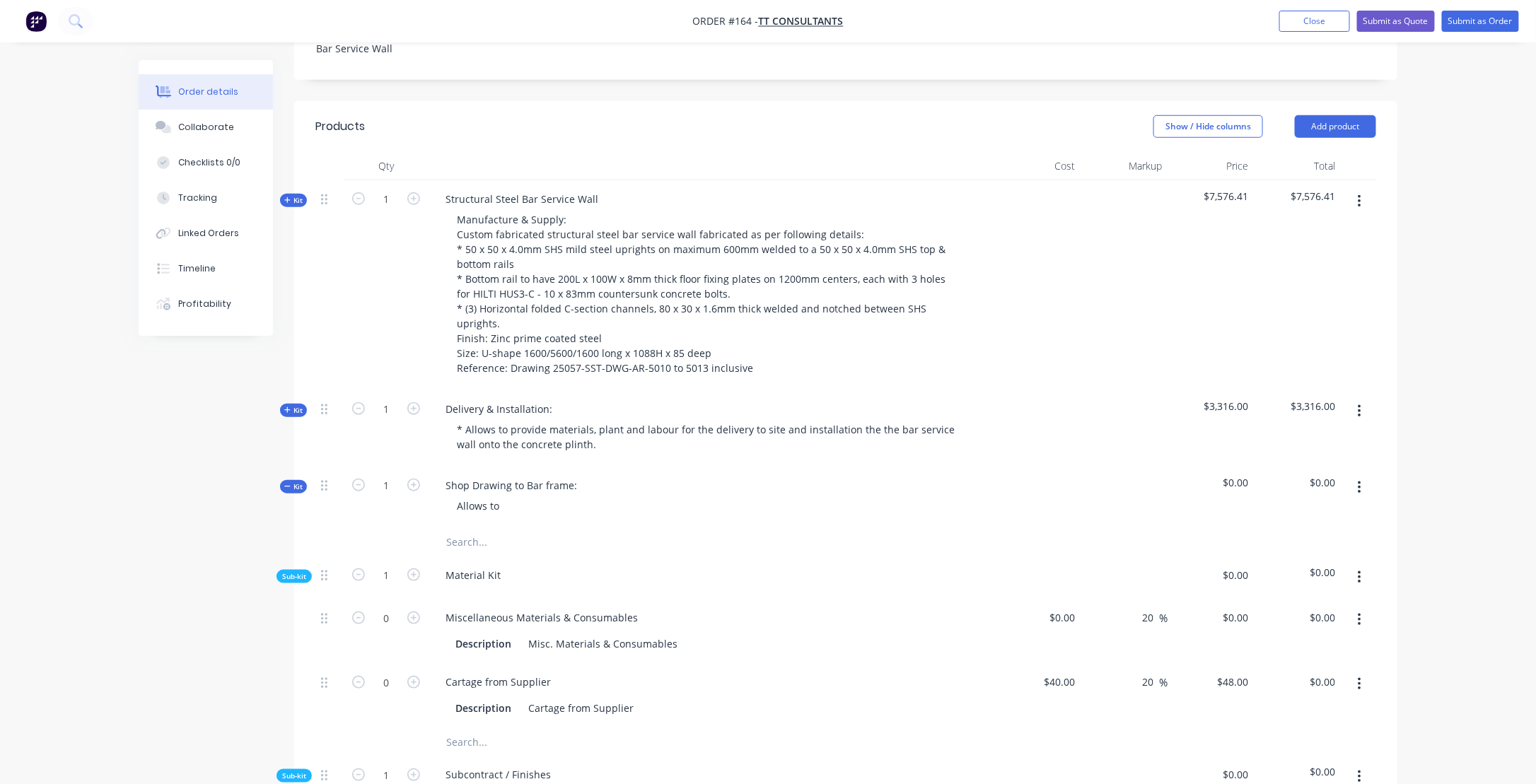
click at [786, 496] on div "Allows to" at bounding box center [711, 506] width 554 height 21
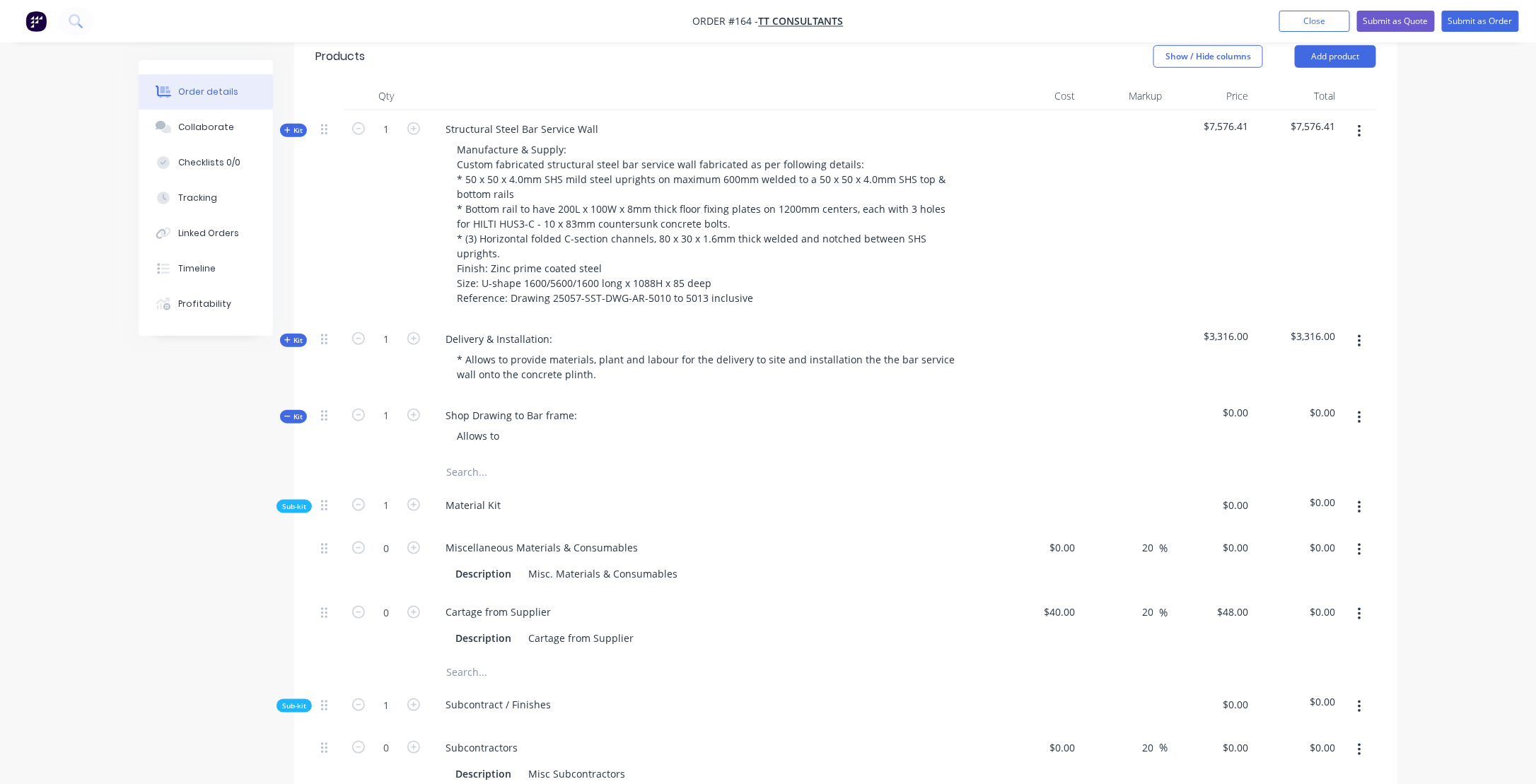
scroll to position [523, 0]
drag, startPoint x: 504, startPoint y: 395, endPoint x: 517, endPoint y: 402, distance: 14.8
click at [509, 424] on div "Allows to" at bounding box center [478, 435] width 65 height 21
drag, startPoint x: 583, startPoint y: 375, endPoint x: 591, endPoint y: 377, distance: 8.2
click at [583, 405] on div "Shop Drawing to Bar frame:" at bounding box center [511, 415] width 154 height 21
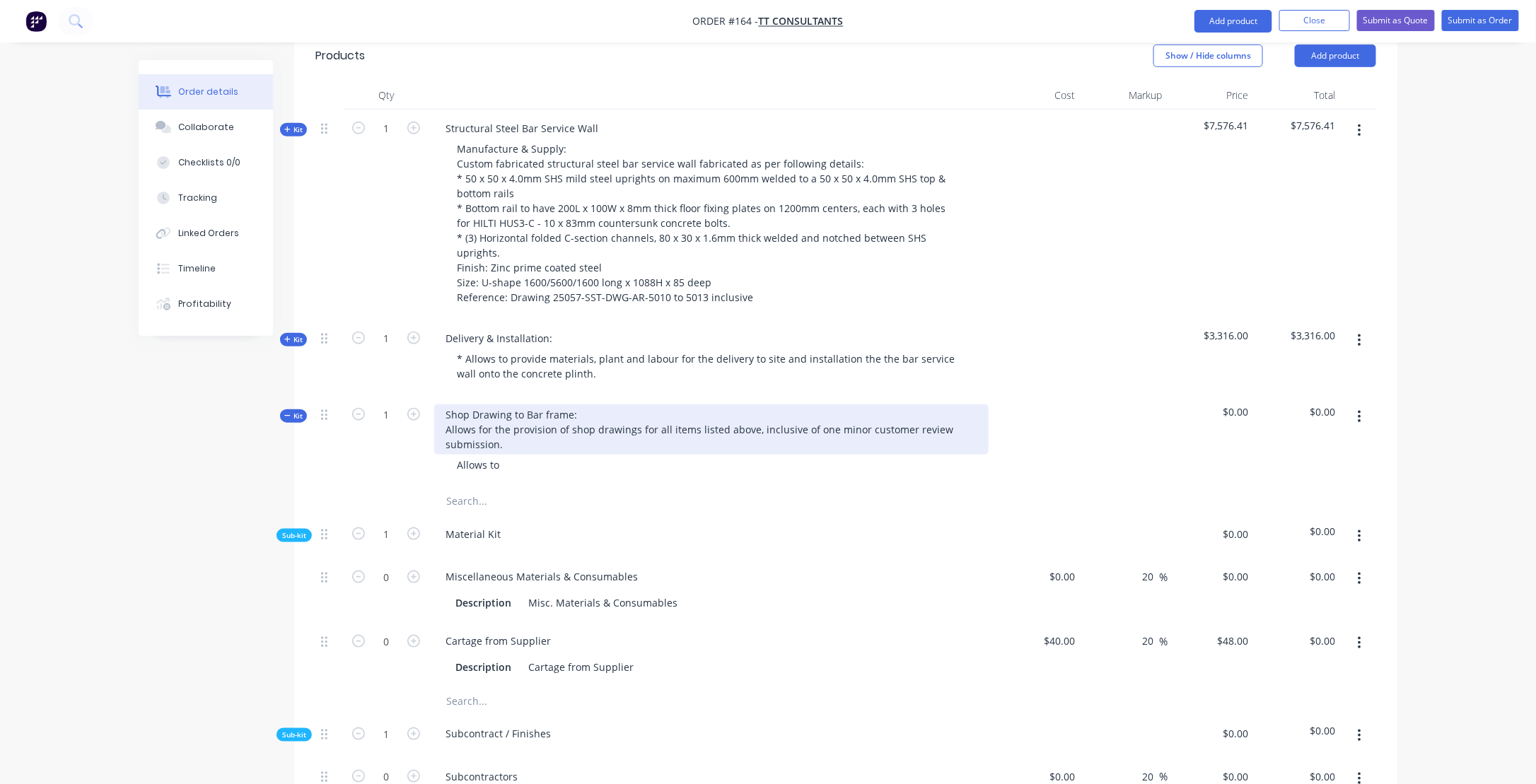
click at [493, 405] on div "Shop Drawing to Bar frame: Allows for the provision of shop drawings for all it…" at bounding box center [711, 430] width 554 height 50
click at [817, 405] on div "Shop Drawing to Bar frame: Allows for a site survey to obtain levels and measur…" at bounding box center [711, 430] width 554 height 50
drag, startPoint x: 888, startPoint y: 387, endPoint x: 902, endPoint y: 407, distance: 24.4
click at [888, 405] on div "Shop Drawing to Bar frame: Allows for a site survey to obtain levels and measur…" at bounding box center [711, 430] width 554 height 50
click at [974, 405] on div "Shop Drawing to Bar frame: Allows for a site survey to obtain levels and measur…" at bounding box center [711, 430] width 554 height 50
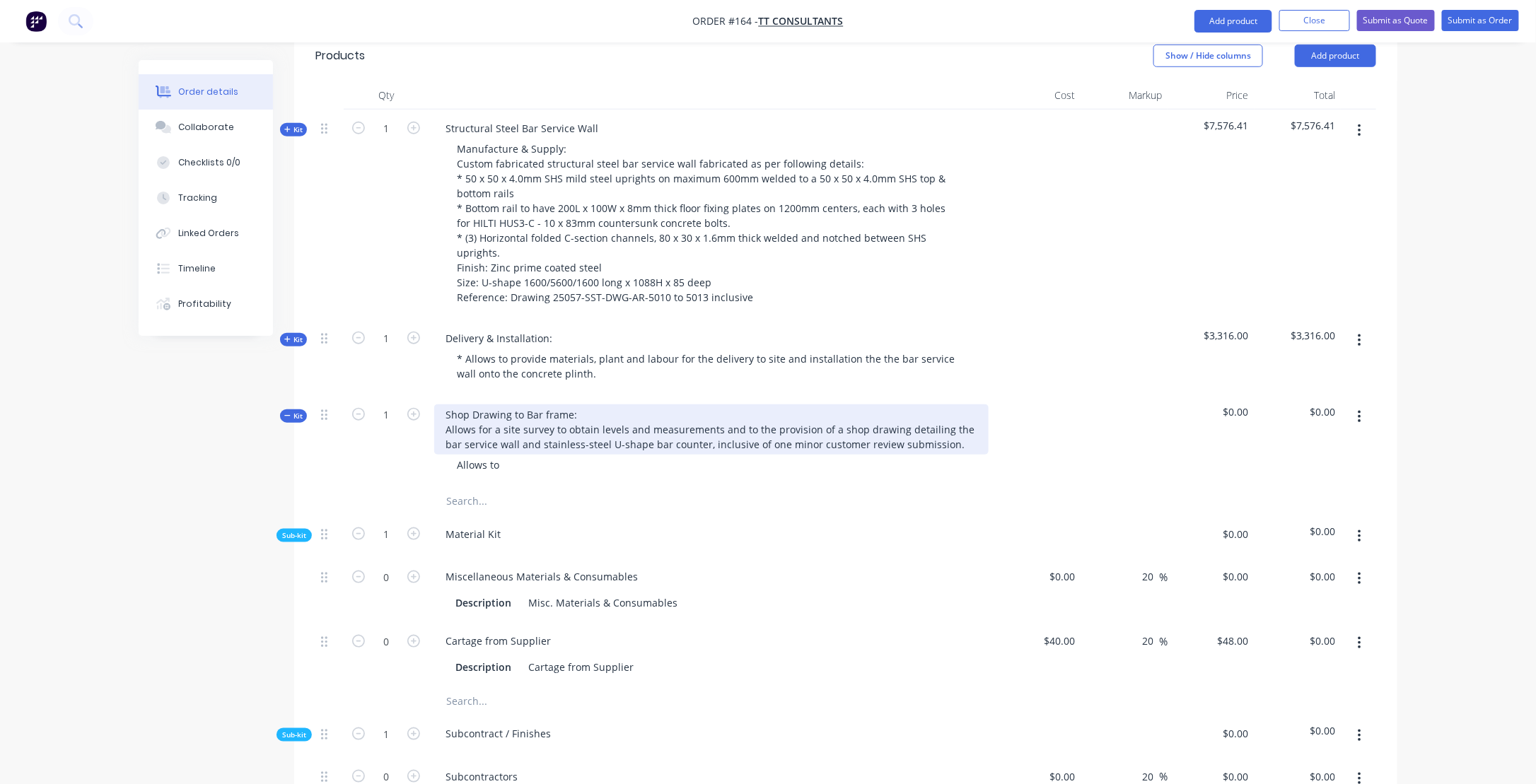
click at [971, 409] on div "Shop Drawing to Bar frame: Allows for a site survey to obtain levels and measur…" at bounding box center [711, 430] width 554 height 50
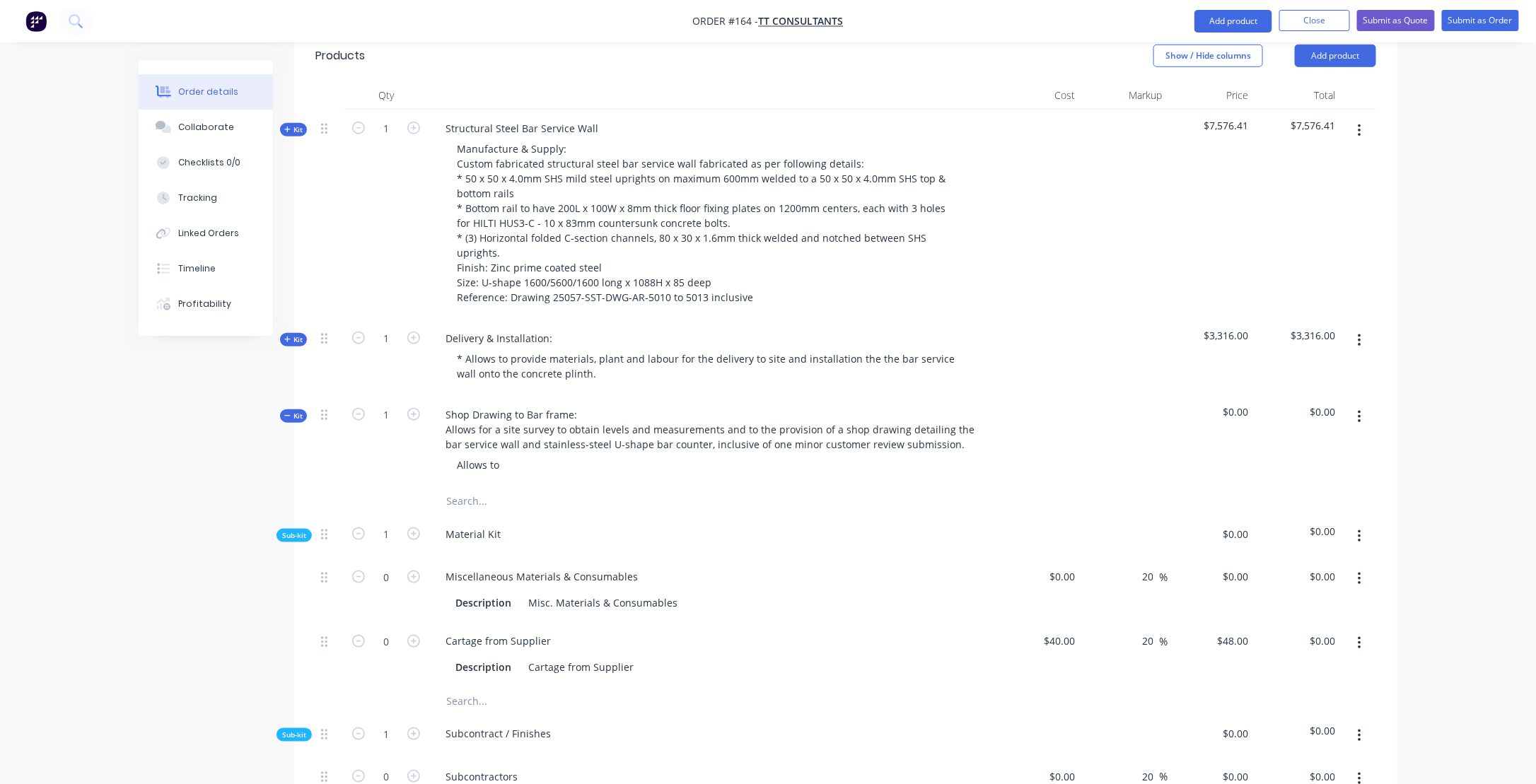
click at [535, 436] on div "Shop Drawing to Bar frame: Allows for a site survey to obtain levels and measur…" at bounding box center [711, 441] width 566 height 91
click at [527, 454] on div "Allows to" at bounding box center [711, 464] width 554 height 21
click at [501, 454] on div "Allows to" at bounding box center [478, 464] width 65 height 21
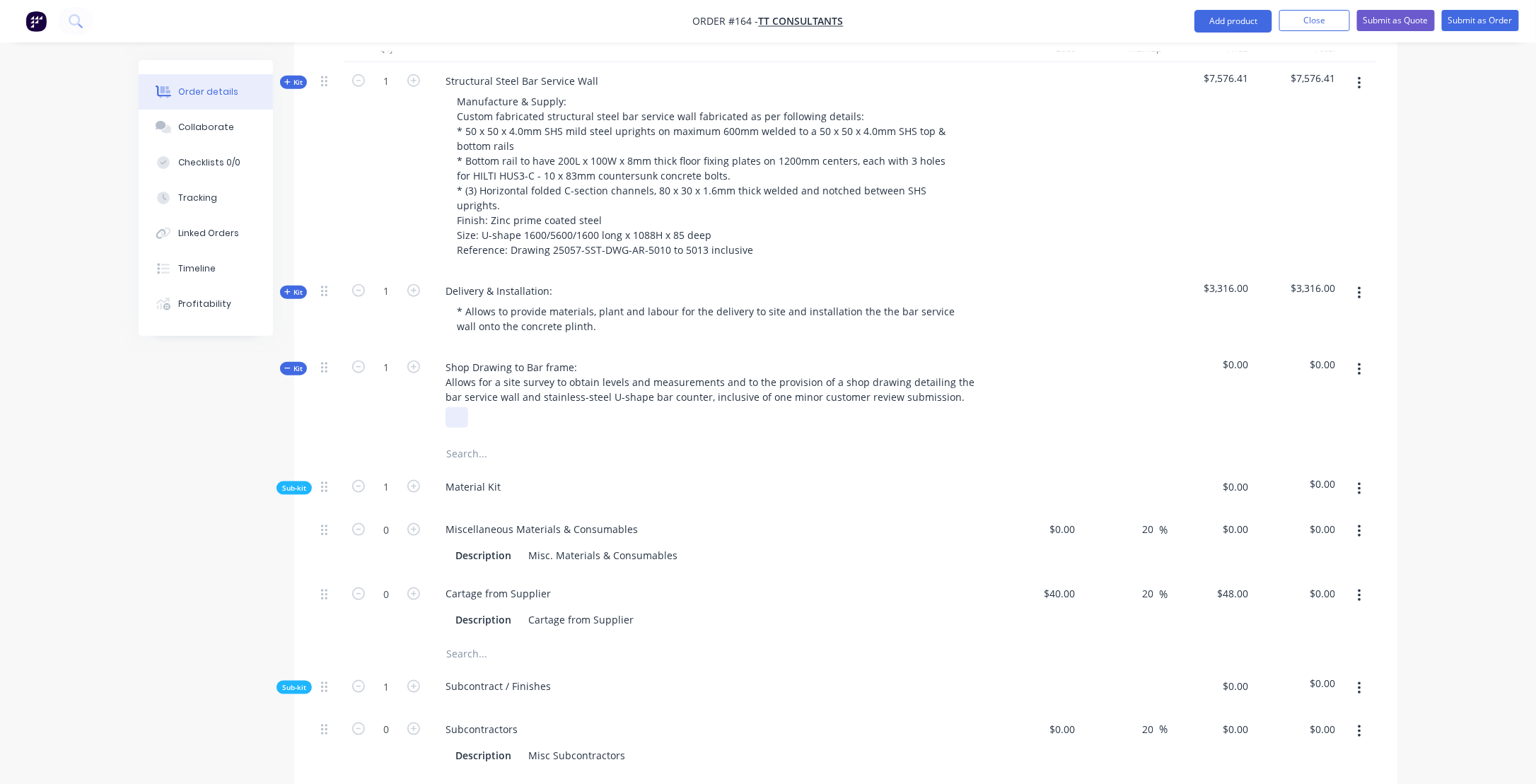
scroll to position [665, 0]
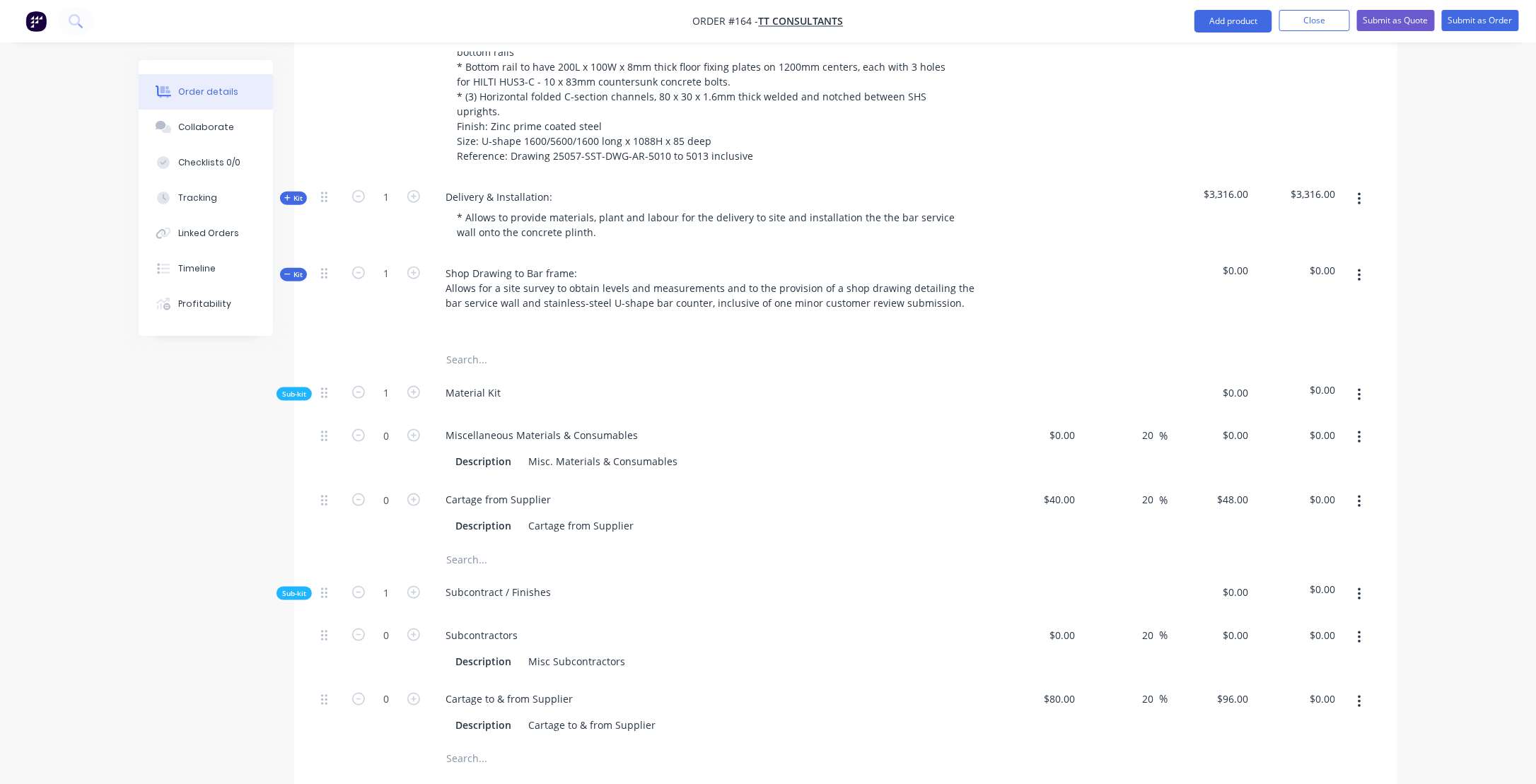
click at [1361, 382] on button "button" at bounding box center [1359, 394] width 33 height 25
click at [1288, 450] on div "Delete" at bounding box center [1309, 461] width 109 height 21
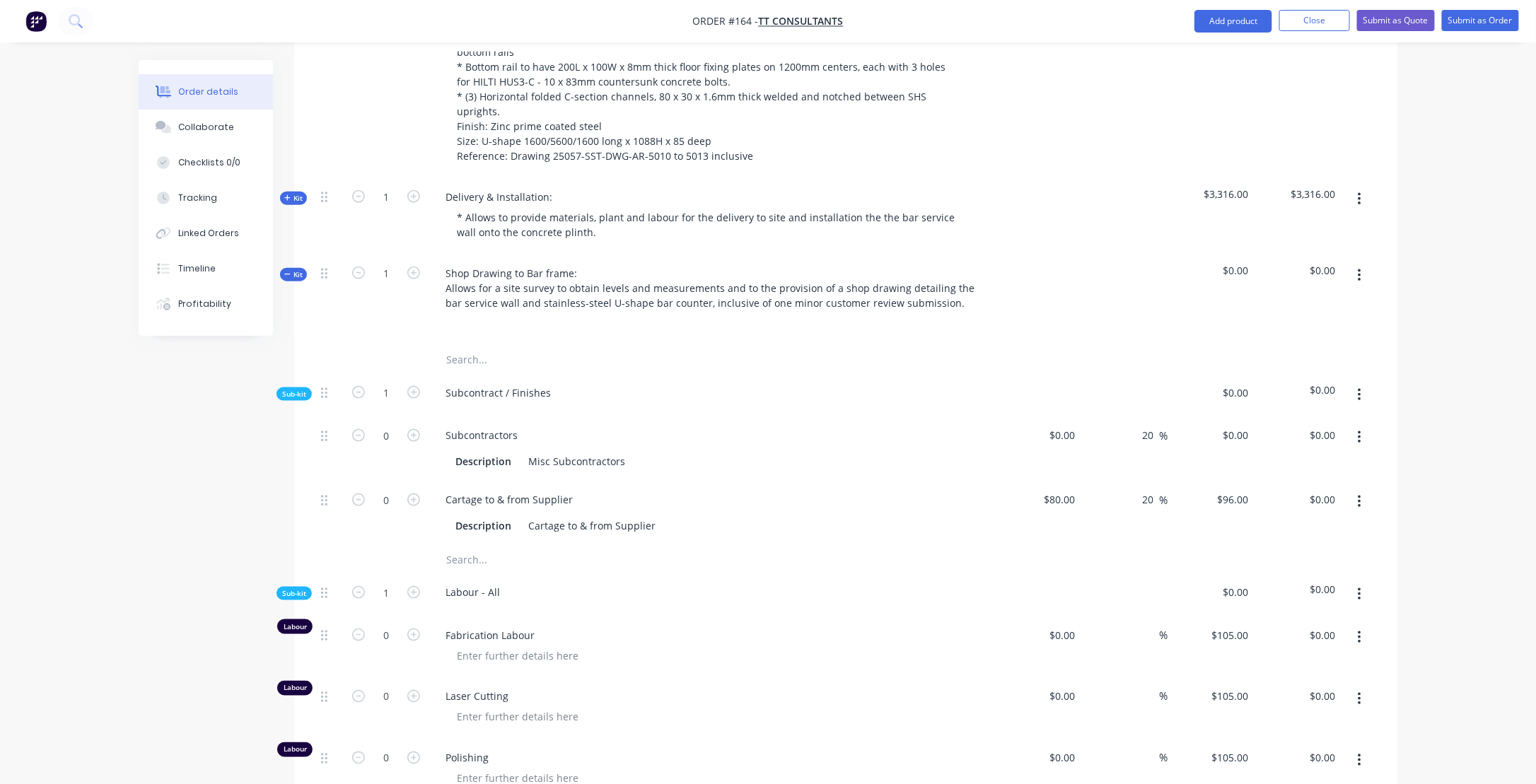
click at [1360, 387] on icon "button" at bounding box center [1359, 395] width 3 height 16
click at [1292, 450] on div "Delete" at bounding box center [1309, 461] width 109 height 21
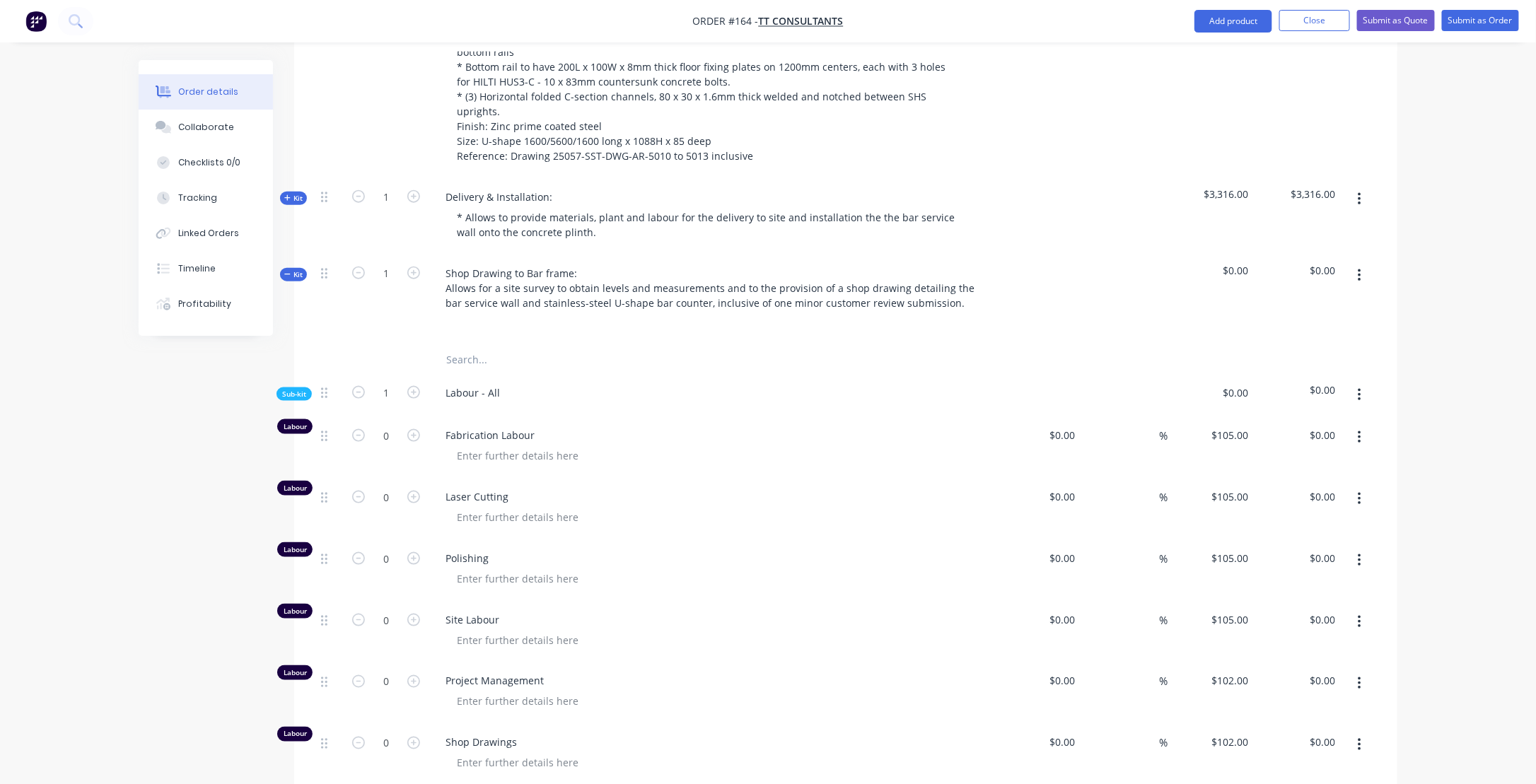
click at [1358, 431] on icon "button" at bounding box center [1358, 437] width 3 height 13
click at [1285, 521] on div "Delete" at bounding box center [1309, 531] width 109 height 21
click at [1359, 430] on icon "button" at bounding box center [1359, 437] width 3 height 16
click at [1266, 521] on div "Delete" at bounding box center [1309, 531] width 109 height 21
click at [1354, 424] on button "button" at bounding box center [1359, 437] width 33 height 25
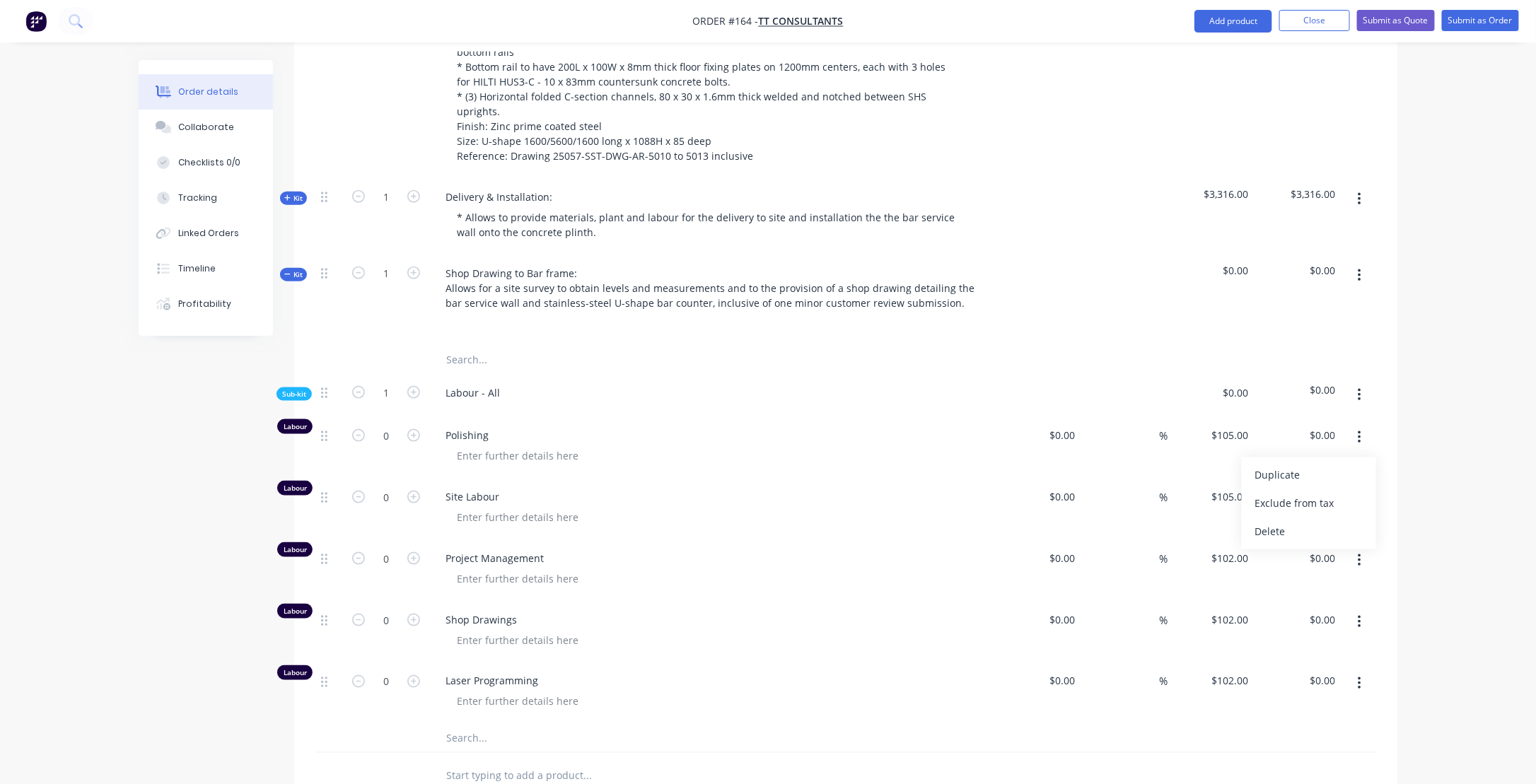
click at [1311, 521] on div "Delete" at bounding box center [1309, 531] width 109 height 21
click at [1358, 615] on icon "button" at bounding box center [1358, 621] width 3 height 13
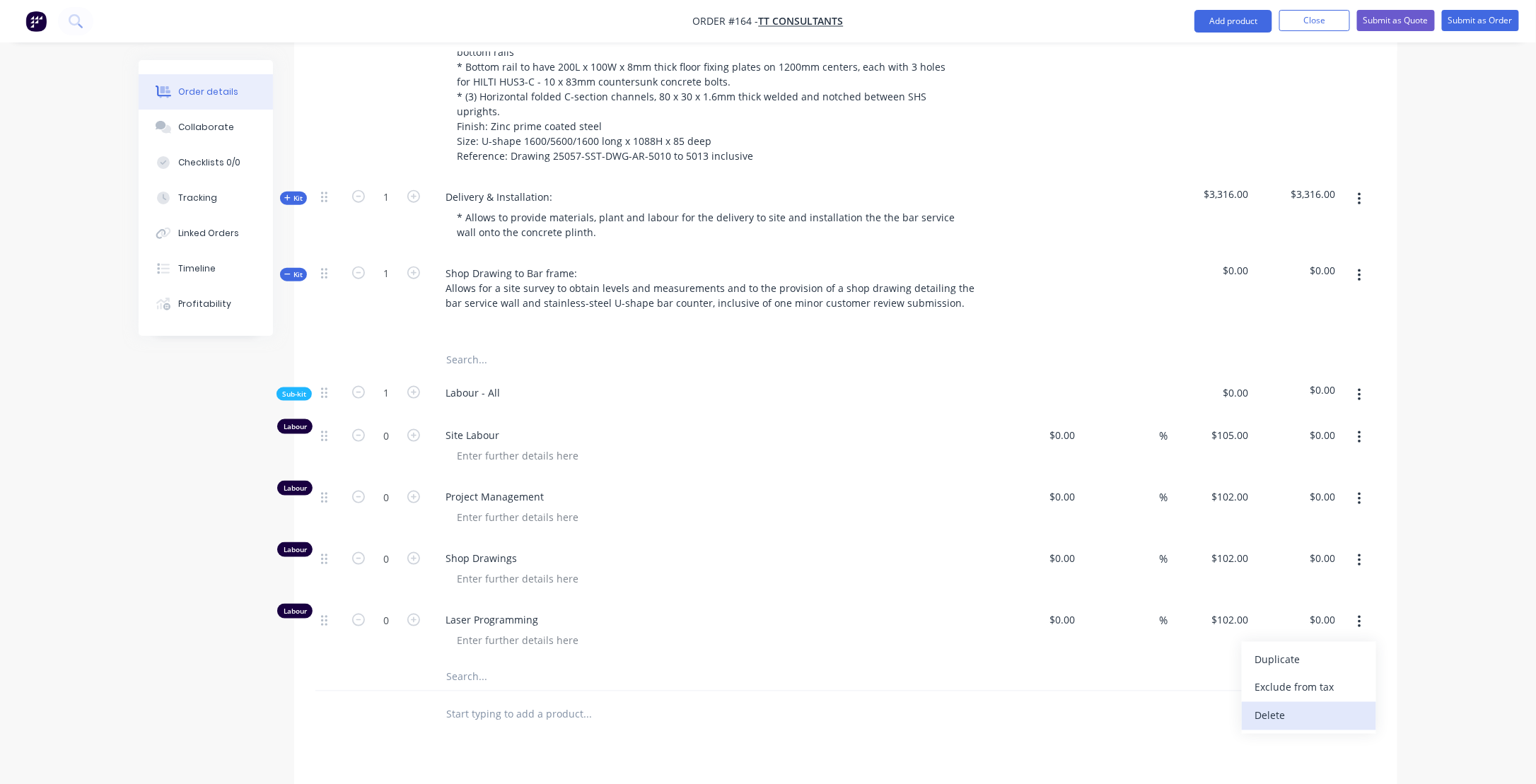
click at [1275, 705] on div "Delete" at bounding box center [1309, 716] width 109 height 21
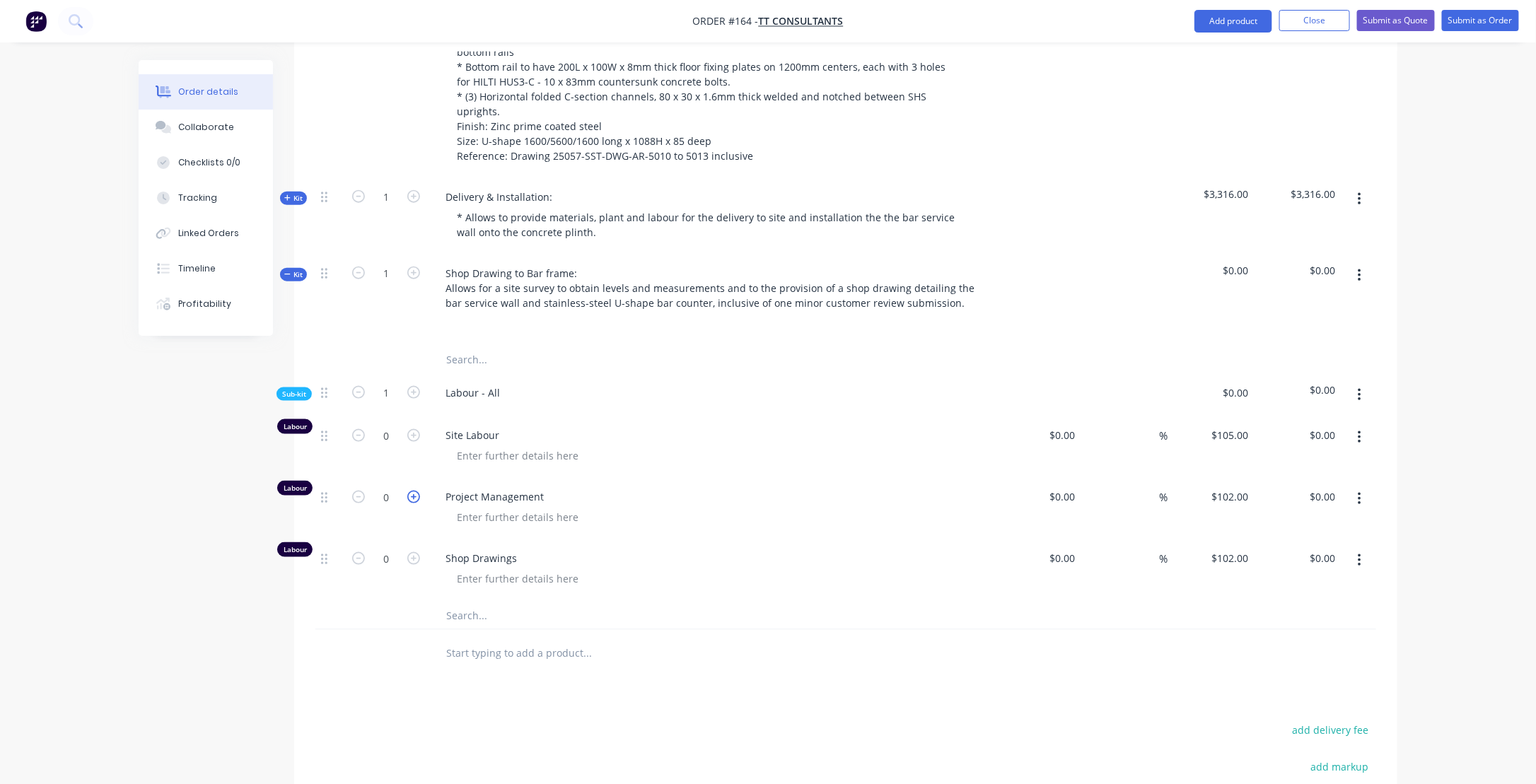
click at [414, 490] on icon "button" at bounding box center [413, 496] width 13 height 13
click at [413, 552] on icon "button" at bounding box center [413, 558] width 13 height 13
click at [397, 548] on input "1" at bounding box center [386, 558] width 36 height 21
click at [796, 507] on div at bounding box center [717, 517] width 543 height 21
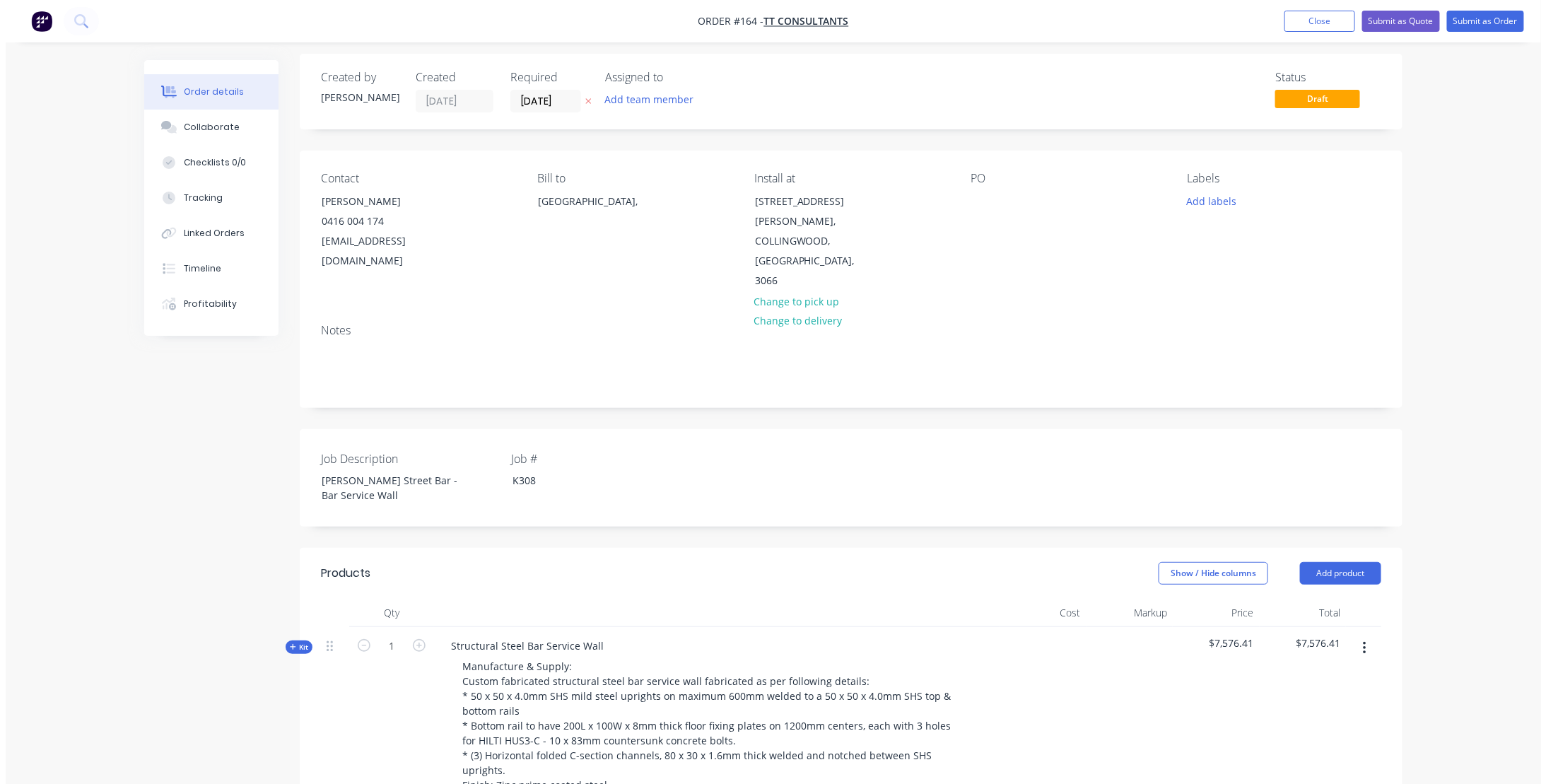
scroll to position [0, 0]
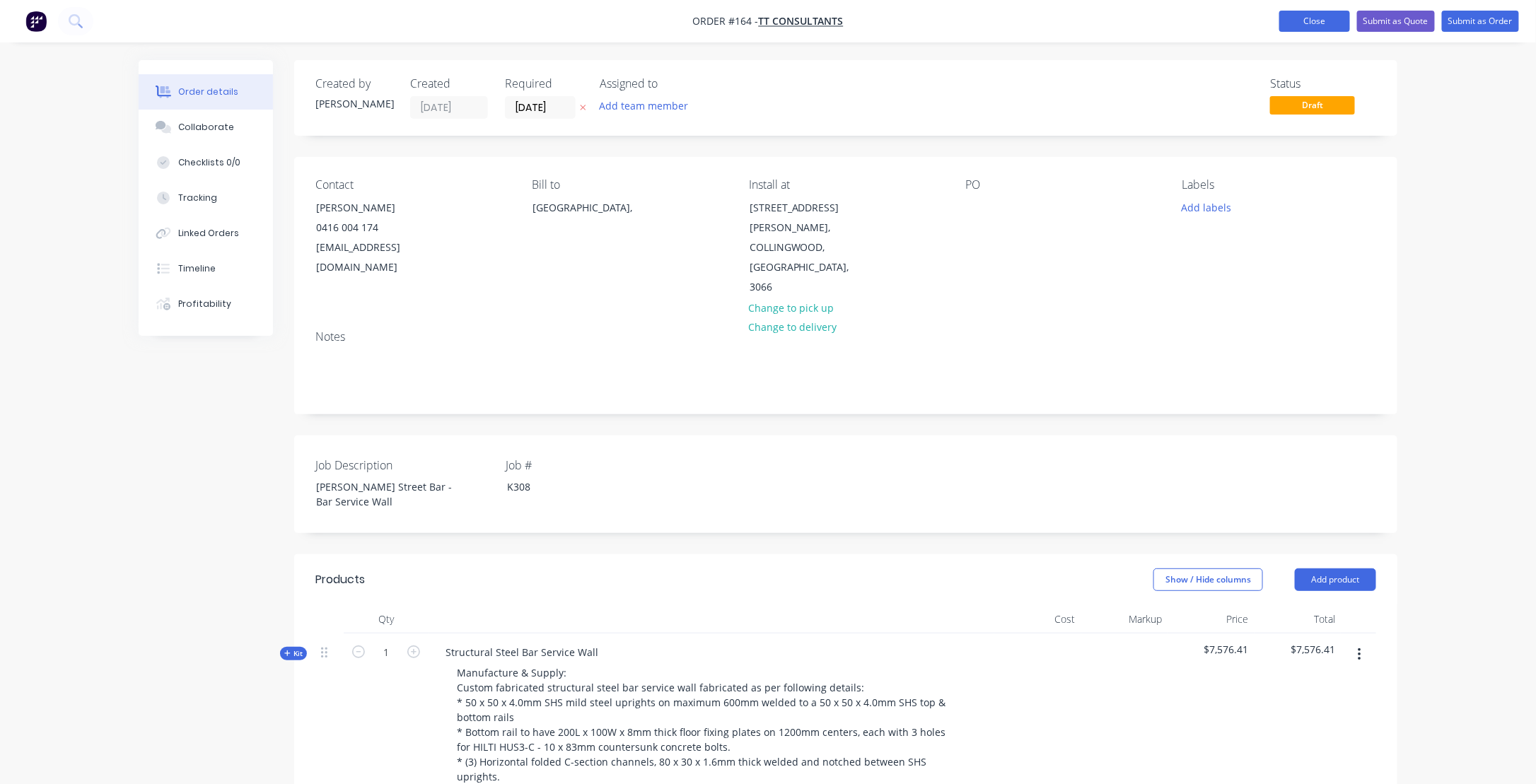
click at [1307, 22] on button "Close" at bounding box center [1315, 21] width 71 height 21
